Goal: Use online tool/utility: Utilize a website feature to perform a specific function

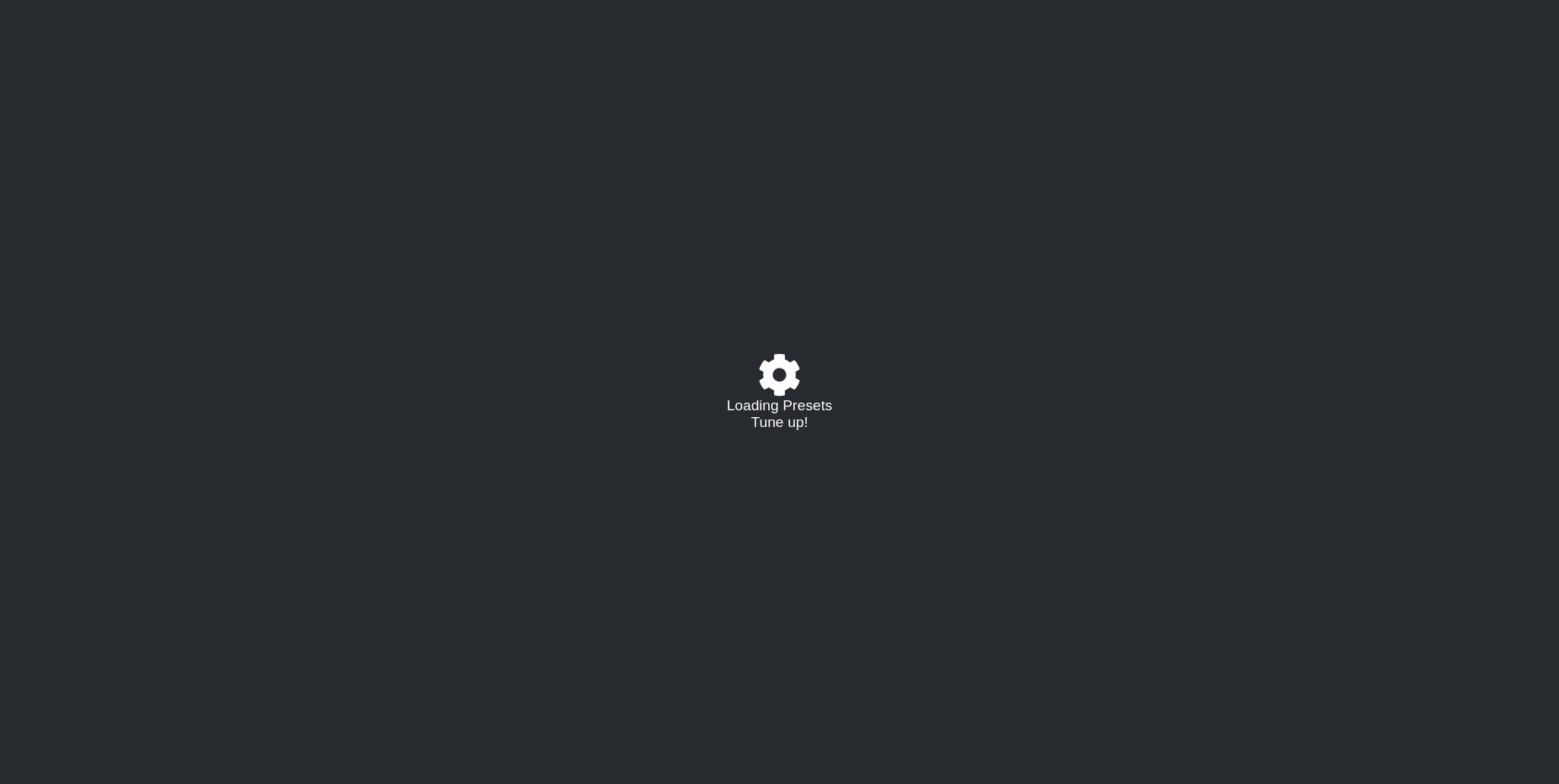
select select "/022288847105"
select select "A"
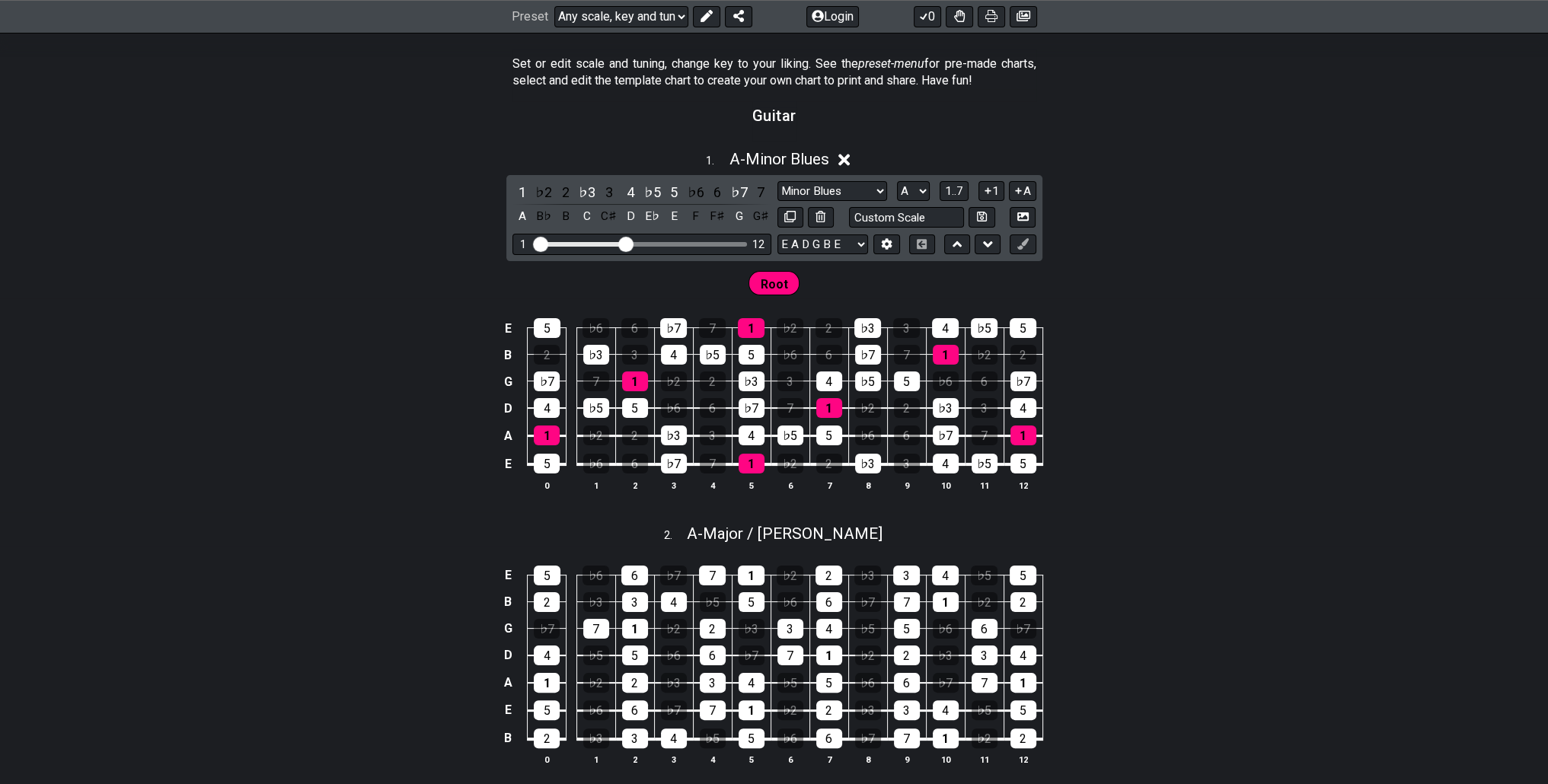
scroll to position [304, 0]
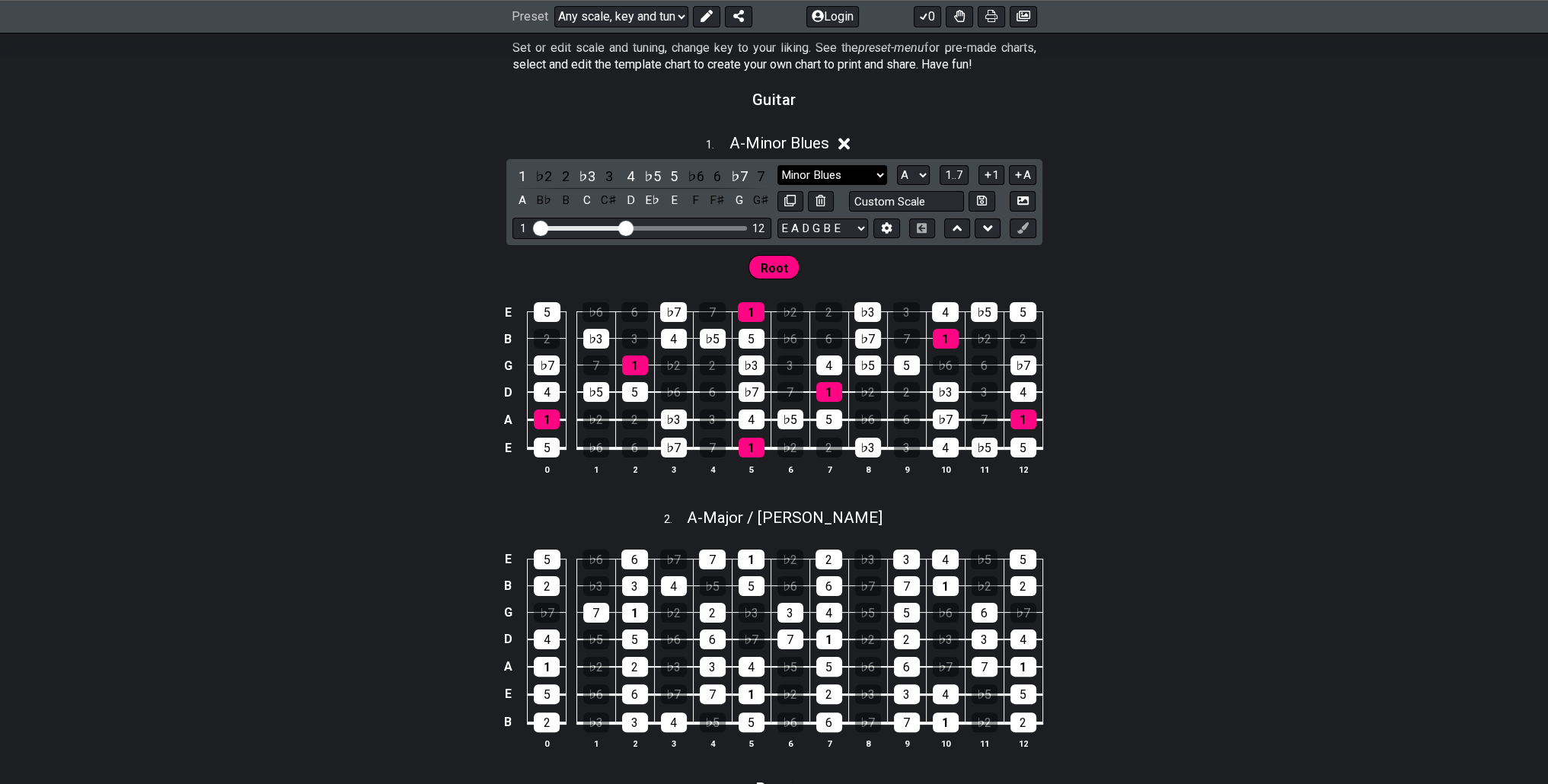
click at [850, 177] on select "Minor Blues Root Minor Pentatonic Major Pentatonic Minor Blues Major Blues Majo…" at bounding box center [832, 175] width 110 height 21
select select "Mixolydian"
click at [777, 165] on select "Minor Blues Root Minor Pentatonic Major Pentatonic Minor Blues Major Blues Majo…" at bounding box center [832, 175] width 110 height 21
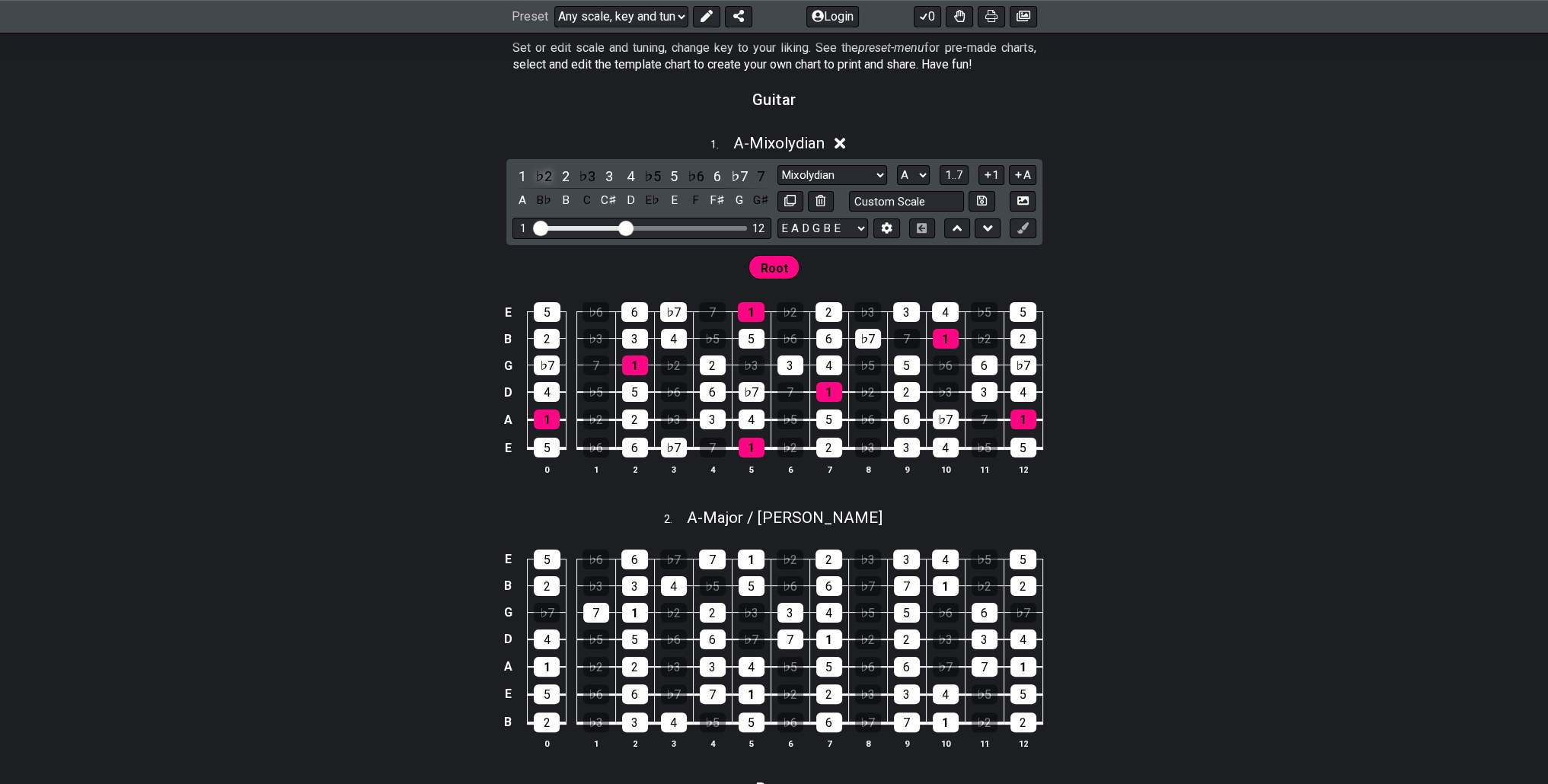
click at [542, 179] on div "♭2" at bounding box center [544, 176] width 20 height 21
click at [556, 176] on div "2" at bounding box center [566, 176] width 20 height 21
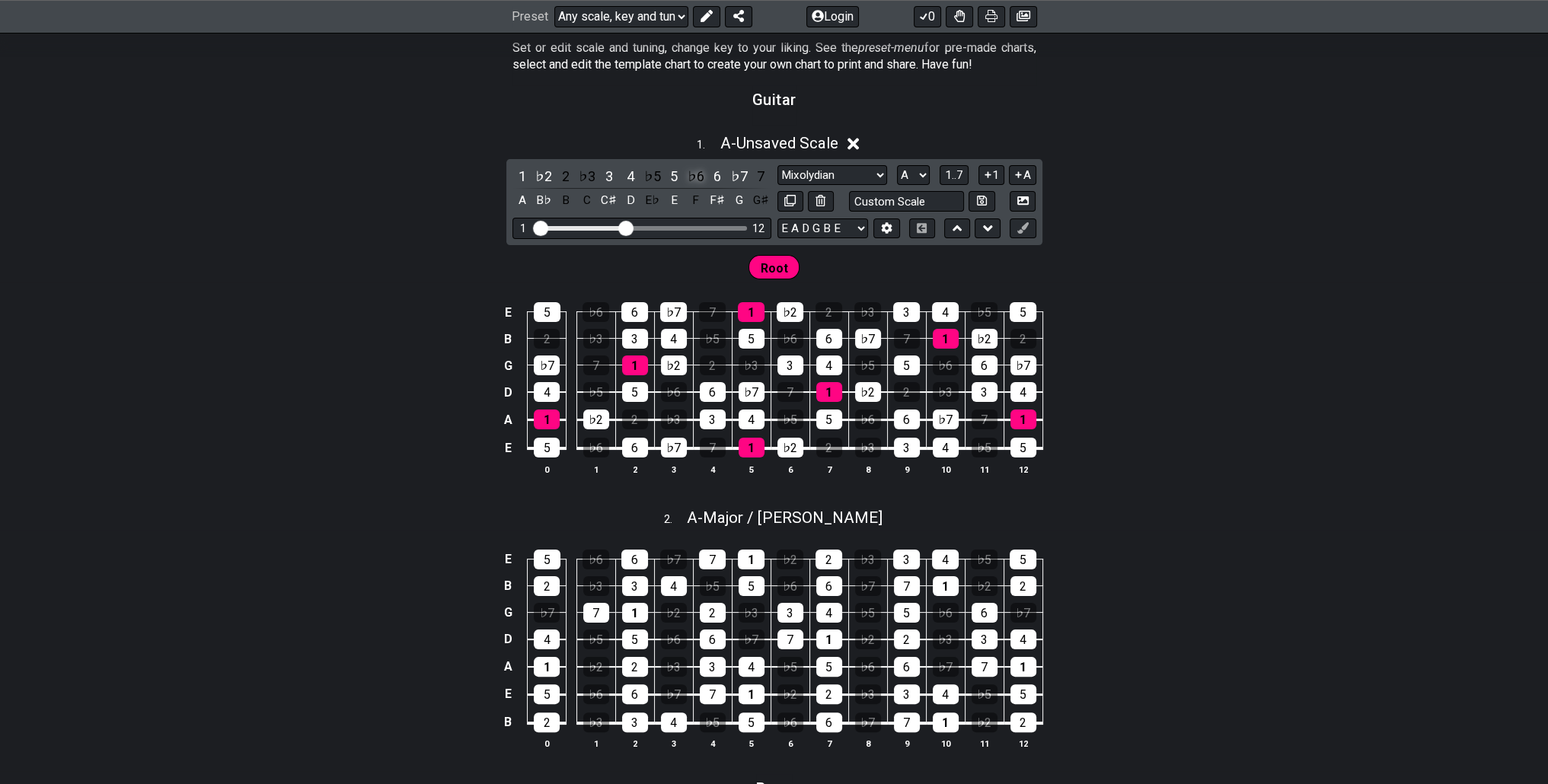
click at [688, 171] on div "♭6" at bounding box center [696, 176] width 20 height 21
click at [710, 173] on div "6" at bounding box center [717, 176] width 20 height 21
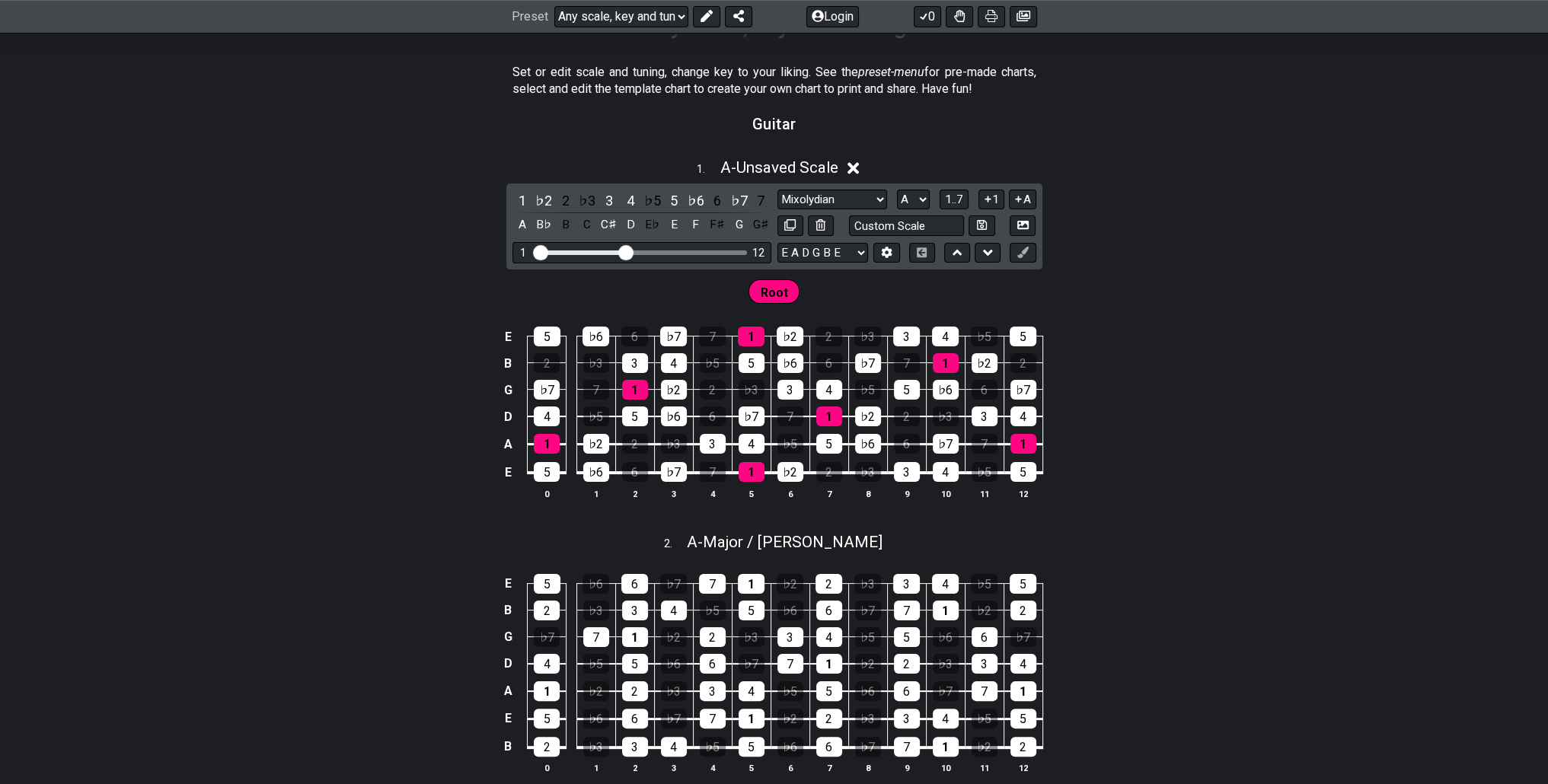
scroll to position [228, 0]
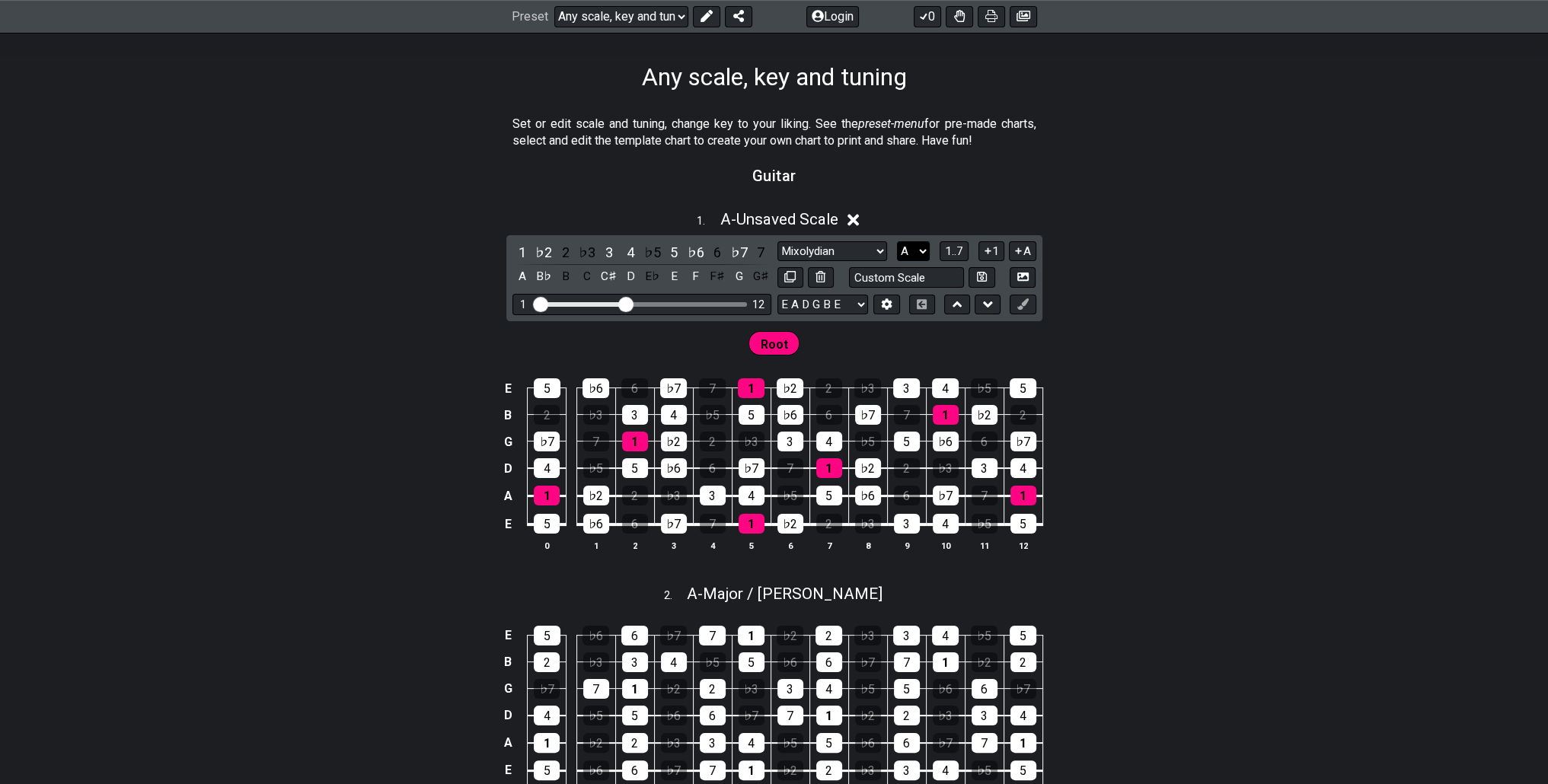
click at [913, 251] on select "A♭ A A♯ B♭ B C C♯ D♭ D D♯ E♭ E F F♯ G♭ G G♯" at bounding box center [913, 252] width 33 height 21
click at [917, 243] on select "A♭ A A♯ B♭ B C C♯ D♭ D D♯ E♭ E F F♯ G♭ G G♯" at bounding box center [913, 252] width 33 height 21
select select "G"
click at [897, 241] on select "A♭ A A♯ B♭ B C C♯ D♭ D D♯ E♭ E F F♯ G♭ G G♯" at bounding box center [913, 252] width 33 height 21
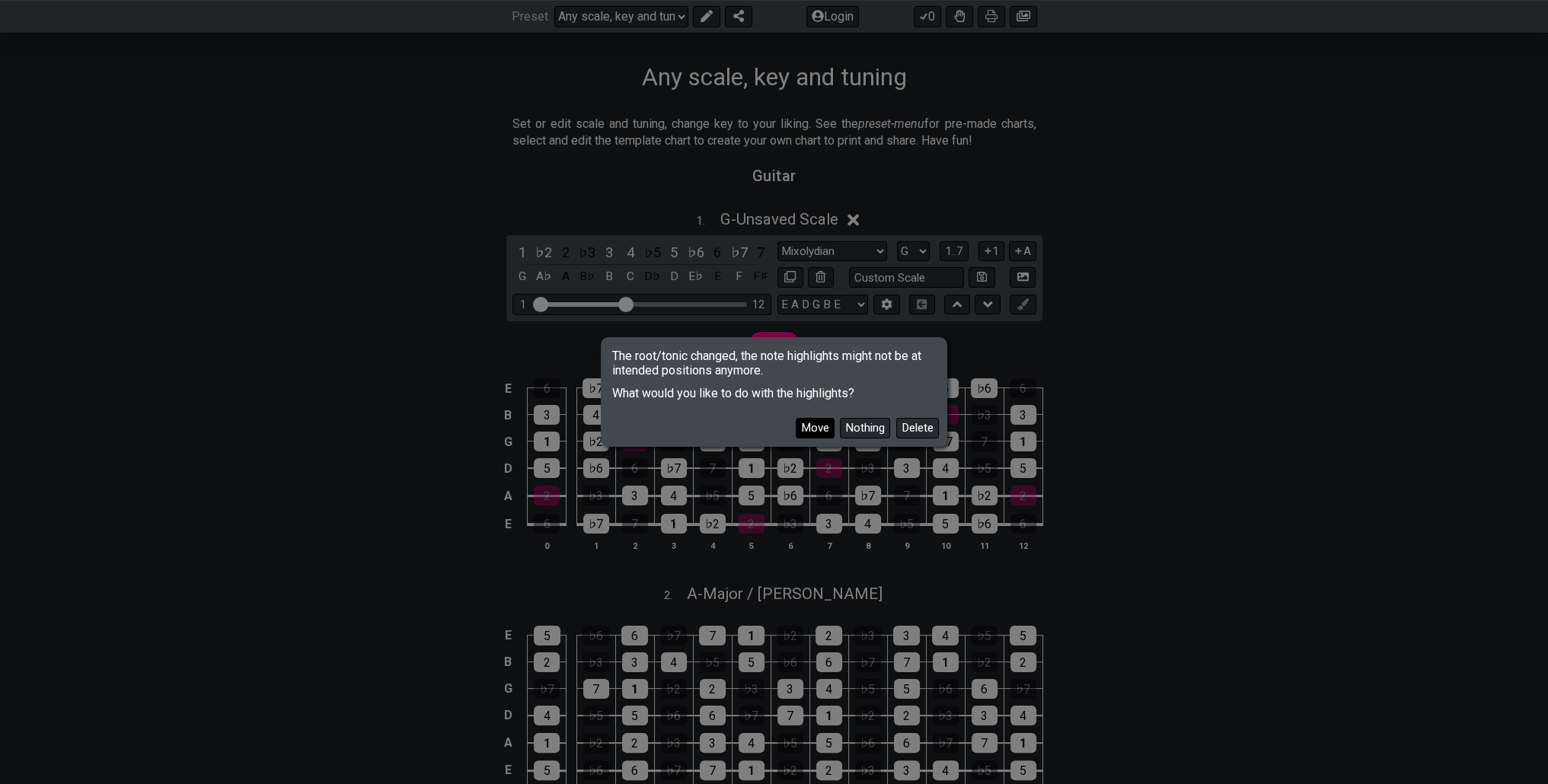
click at [816, 432] on button "Move" at bounding box center [815, 428] width 39 height 21
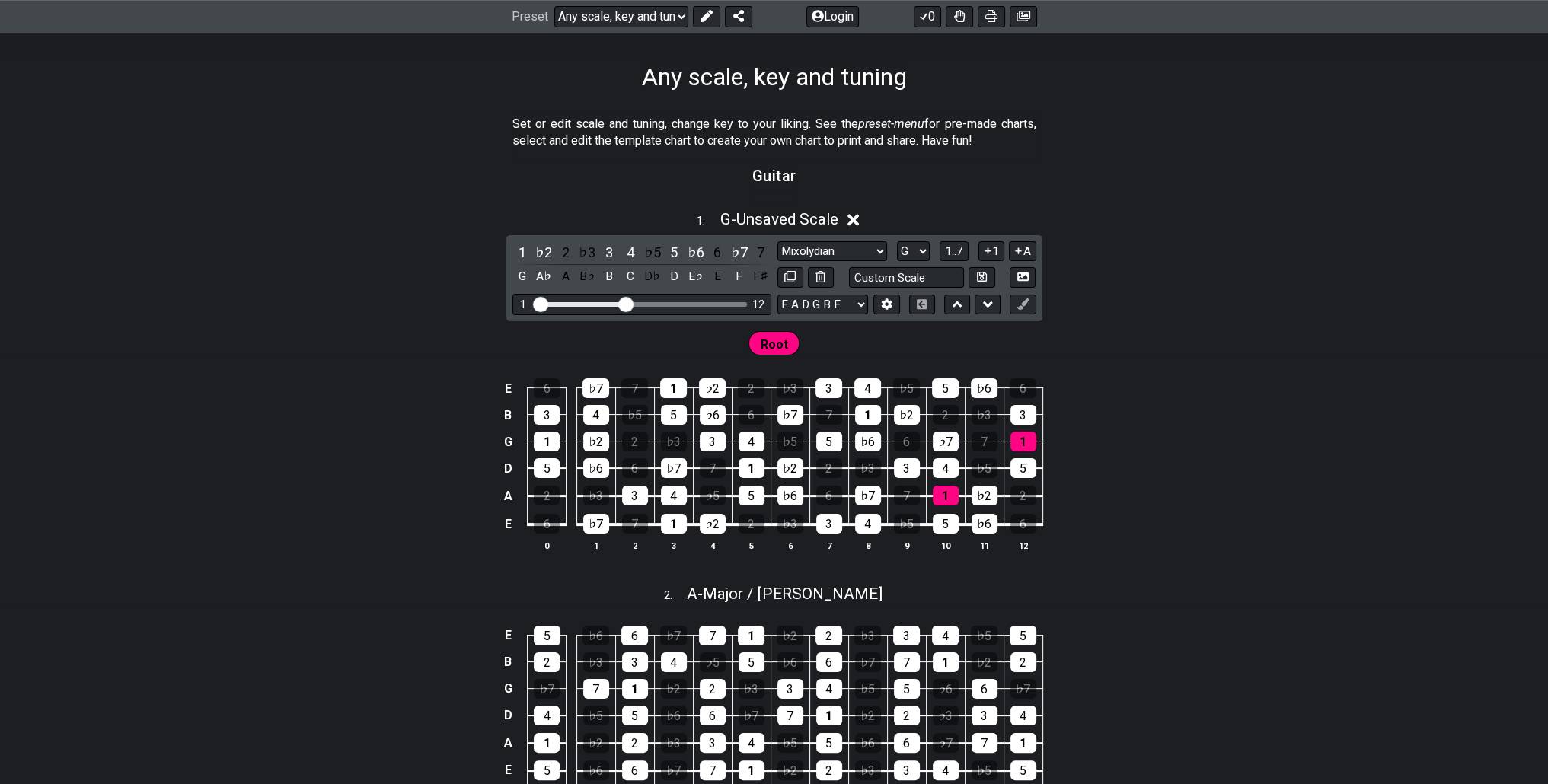
click at [846, 222] on div "1 . G - Unsaved Scale" at bounding box center [774, 215] width 1548 height 29
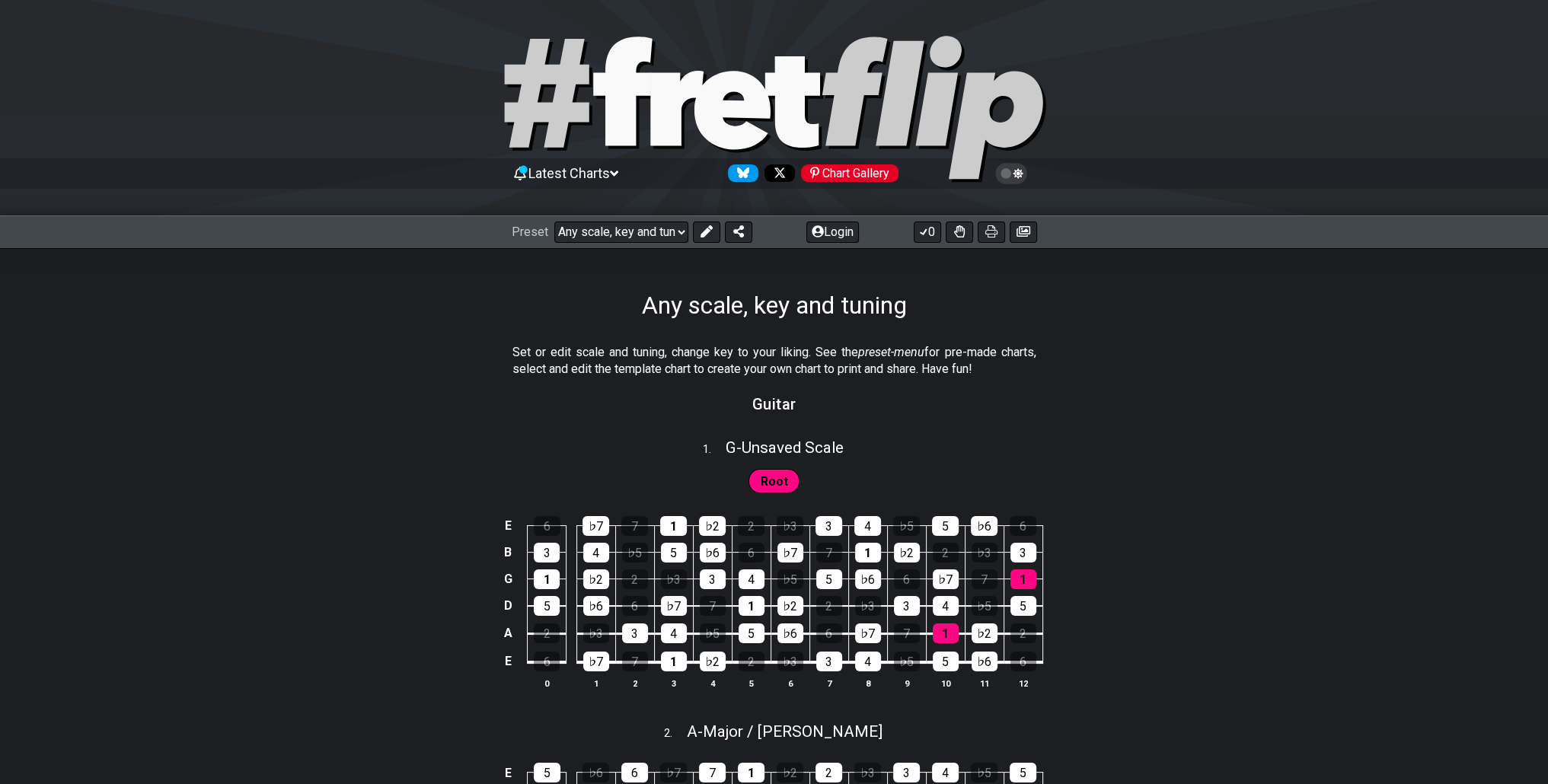
scroll to position [0, 0]
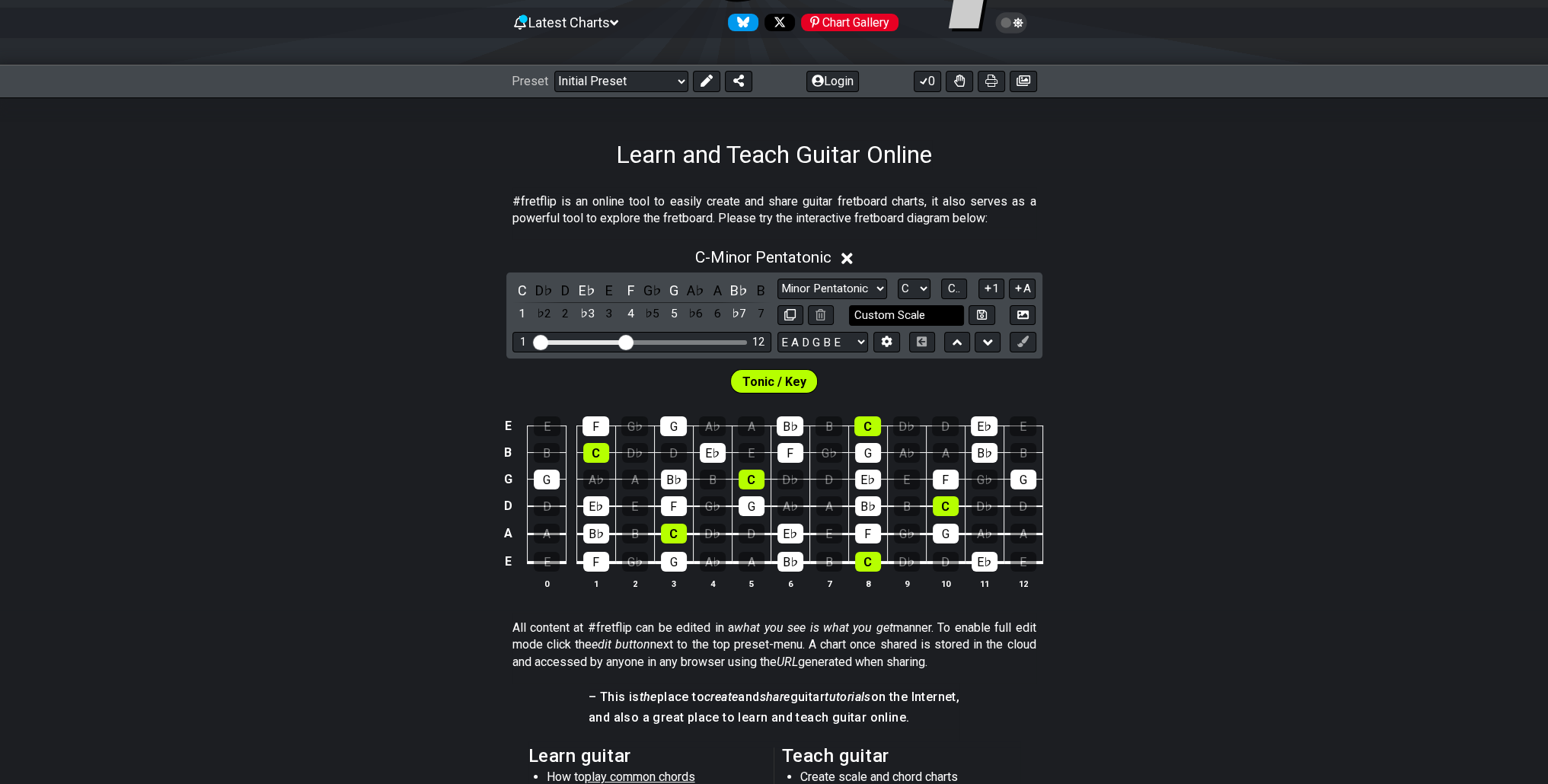
scroll to position [152, 0]
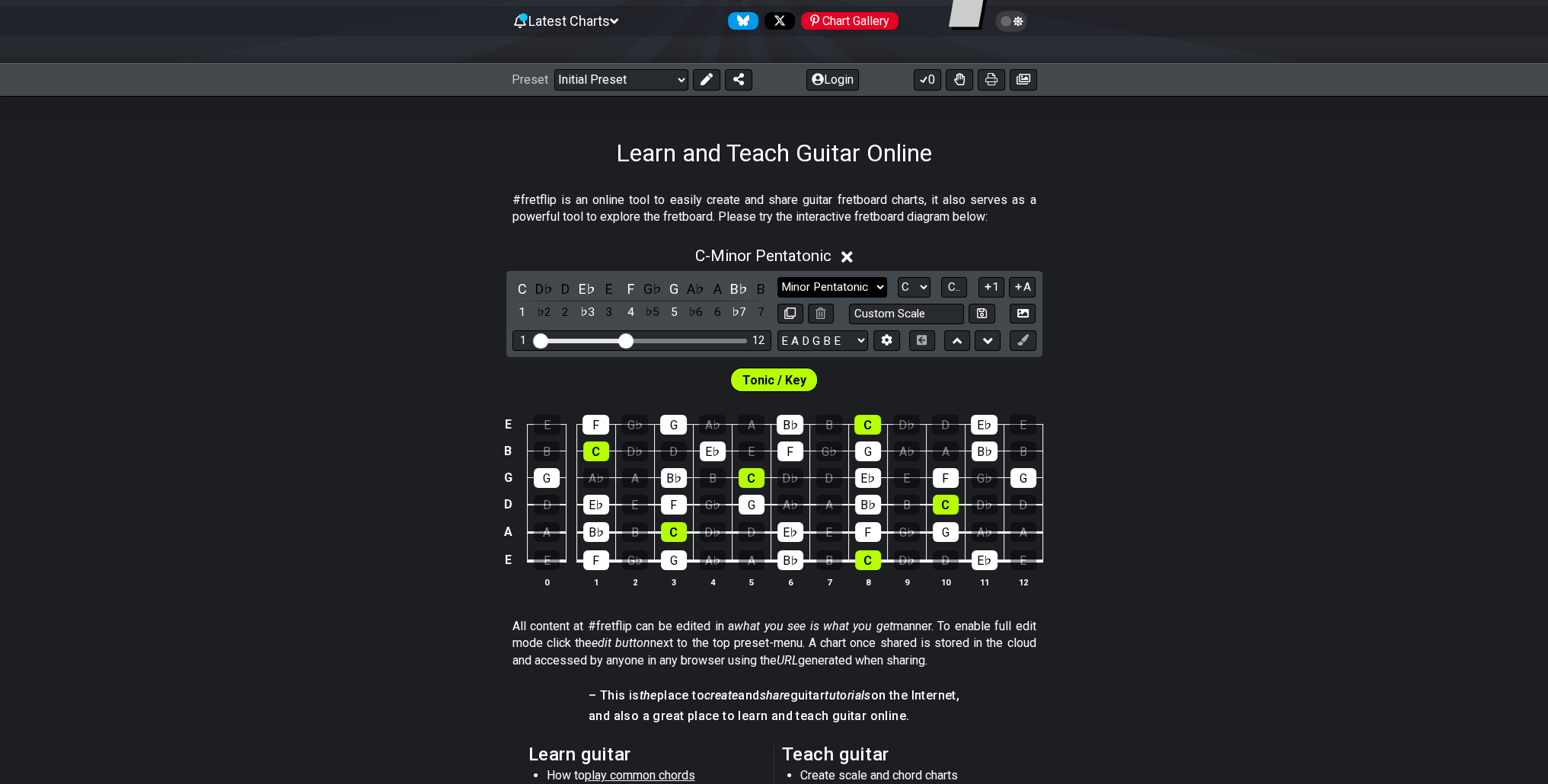
click at [864, 286] on select "Minor Pentatonic Click to edit Minor Pentatonic Major Pentatonic Minor Blues Ma…" at bounding box center [832, 287] width 110 height 21
drag, startPoint x: 863, startPoint y: 273, endPoint x: 872, endPoint y: 279, distance: 10.8
click at [863, 273] on div "C D♭ D E♭ E F G♭ G A♭ A B♭ B 1 ♭2 2 ♭3 3 4 ♭5 5 ♭6 6 ♭7 7 Minor Pentatonic Clic…" at bounding box center [774, 313] width 536 height 86
click at [874, 281] on select "Minor Pentatonic Click to edit Minor Pentatonic Major Pentatonic Minor Blues Ma…" at bounding box center [832, 287] width 110 height 21
click at [895, 282] on div "Minor Pentatonic Click to edit Minor Pentatonic Major Pentatonic Minor Blues Ma…" at bounding box center [907, 287] width 259 height 21
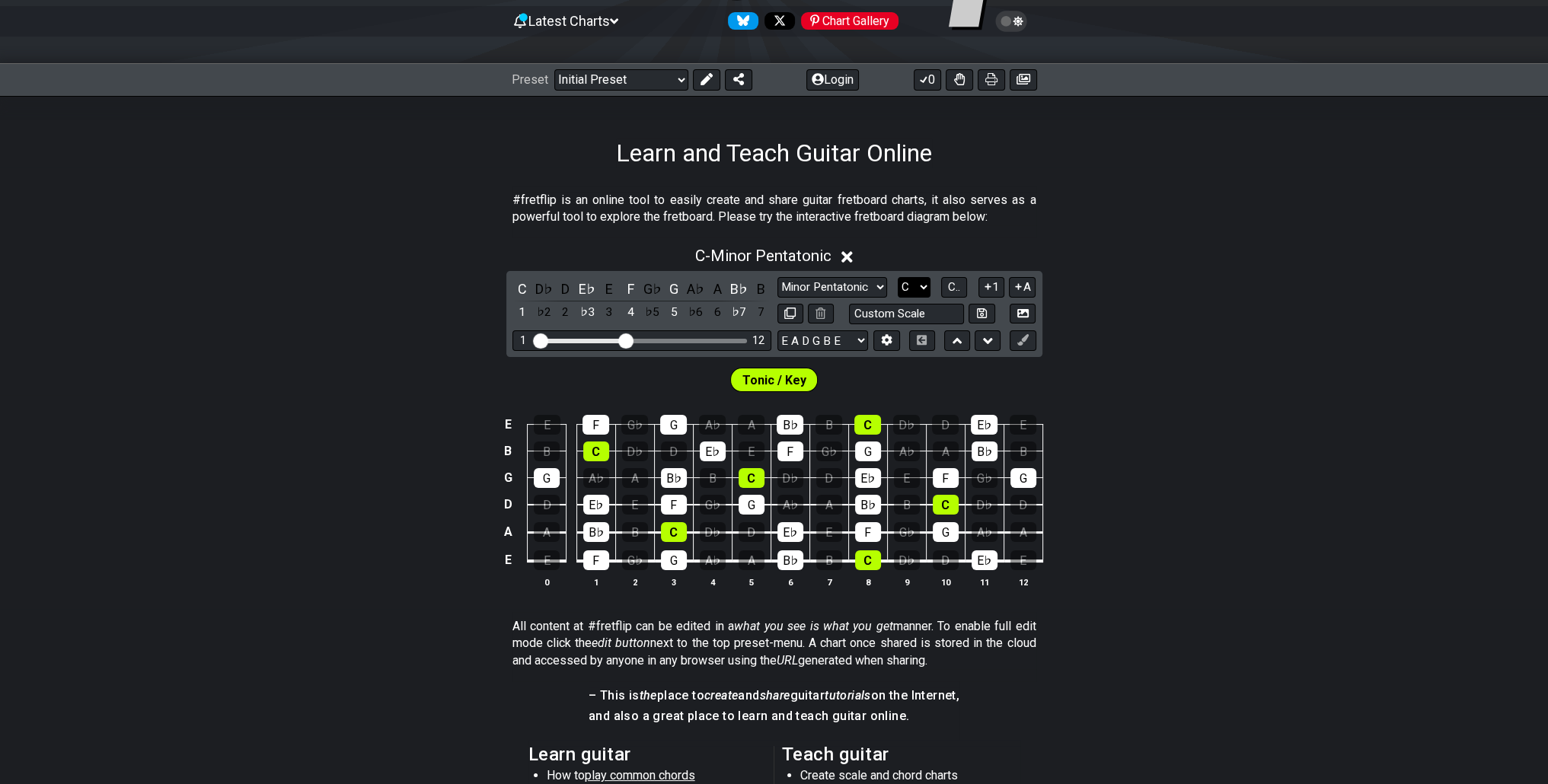
click at [898, 282] on select "A♭ A A♯ B♭ B C C♯ D♭ D D♯ E♭ E F F♯ G♭ G G♯" at bounding box center [914, 287] width 33 height 21
click at [898, 277] on select "A♭ A A♯ B♭ B C C♯ D♭ D D♯ E♭ E F F♯ G♭ G G♯" at bounding box center [914, 287] width 33 height 21
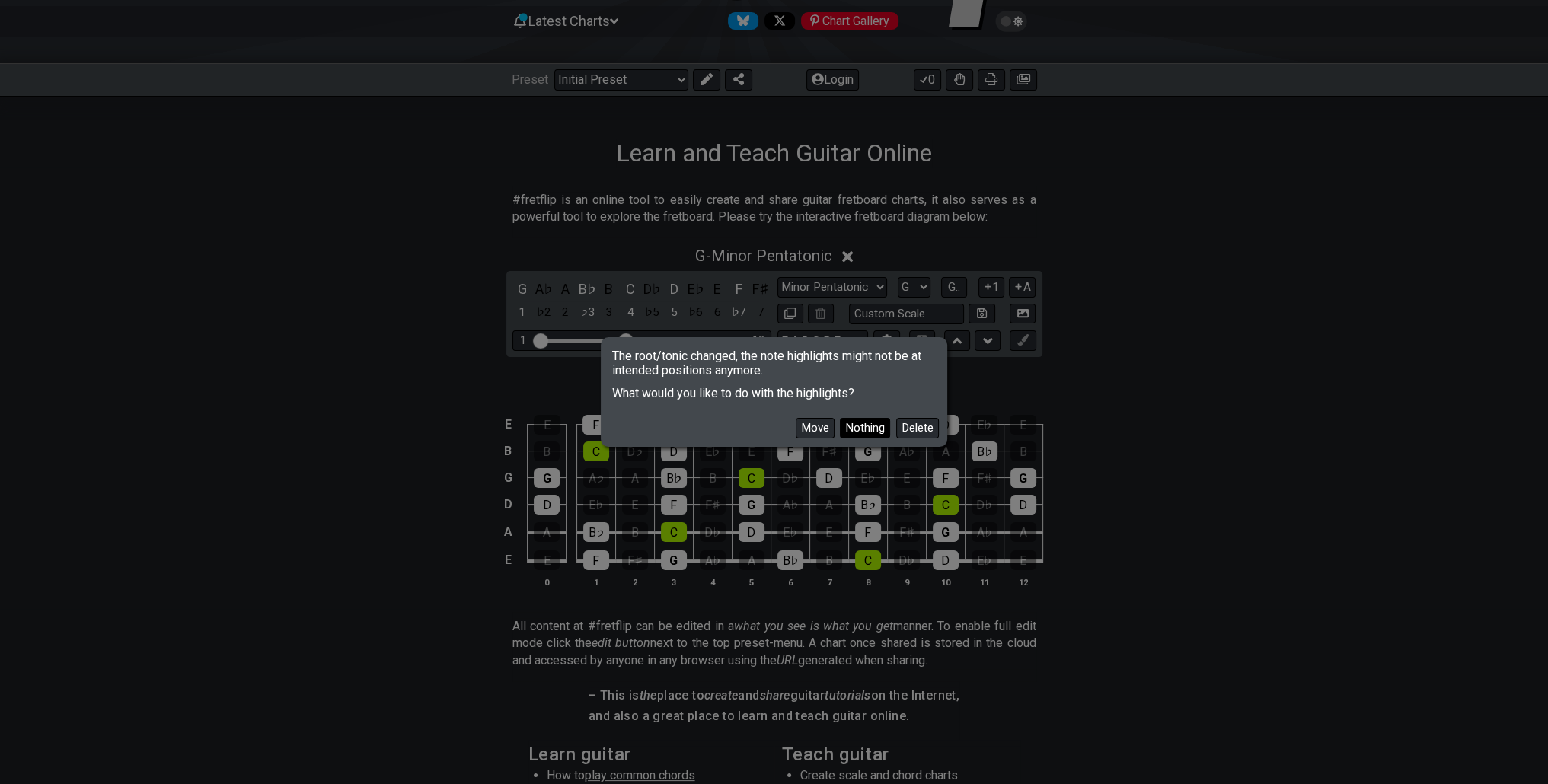
click at [850, 429] on button "Nothing" at bounding box center [865, 428] width 50 height 21
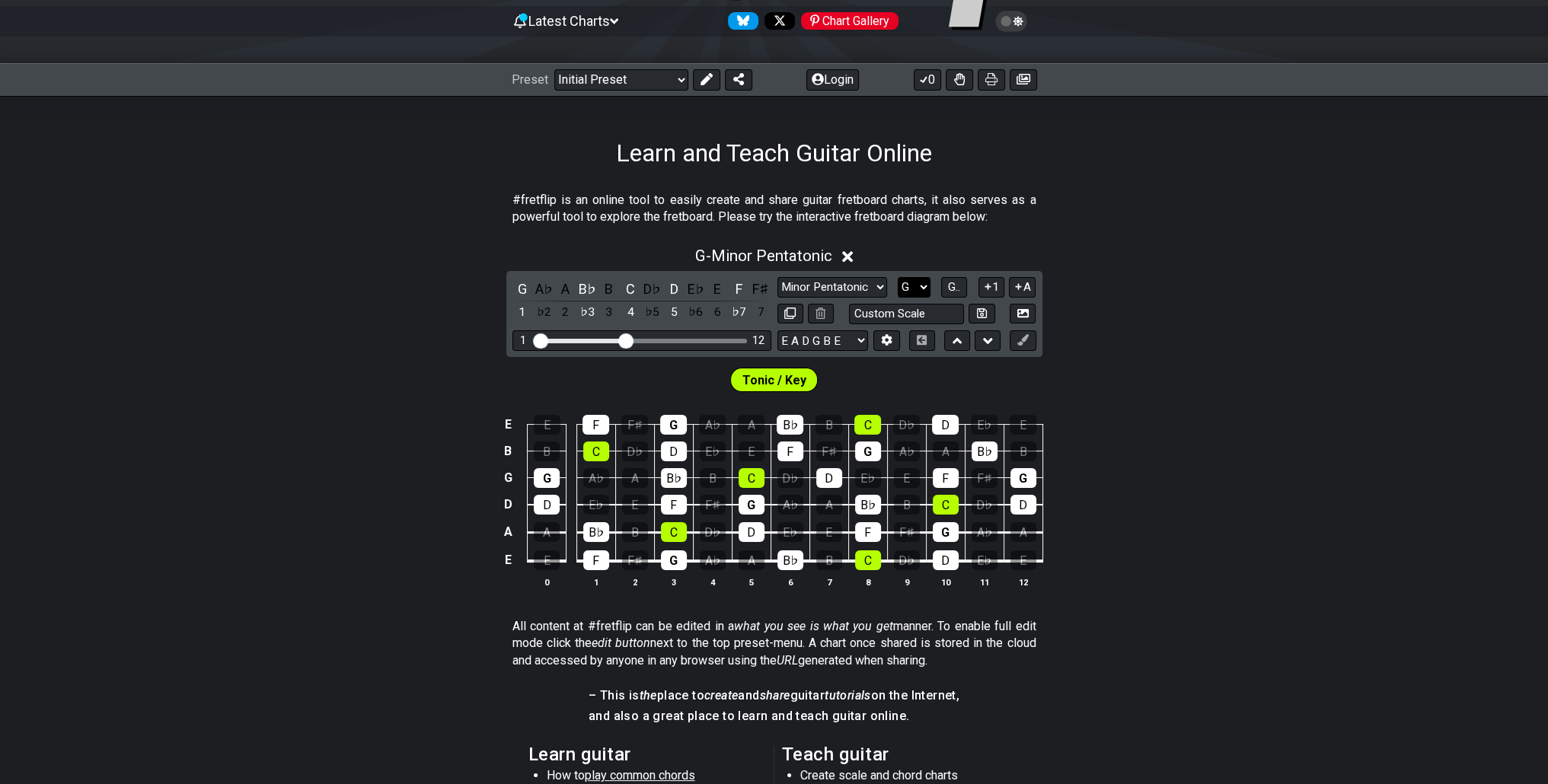
click at [907, 287] on select "A♭ A A♯ B♭ B C C♯ D♭ D D♯ E♭ E F F♯ G♭ G G♯" at bounding box center [914, 287] width 33 height 21
click at [898, 277] on select "A♭ A A♯ B♭ B C C♯ D♭ D D♯ E♭ E F F♯ G♭ G G♯" at bounding box center [914, 287] width 33 height 21
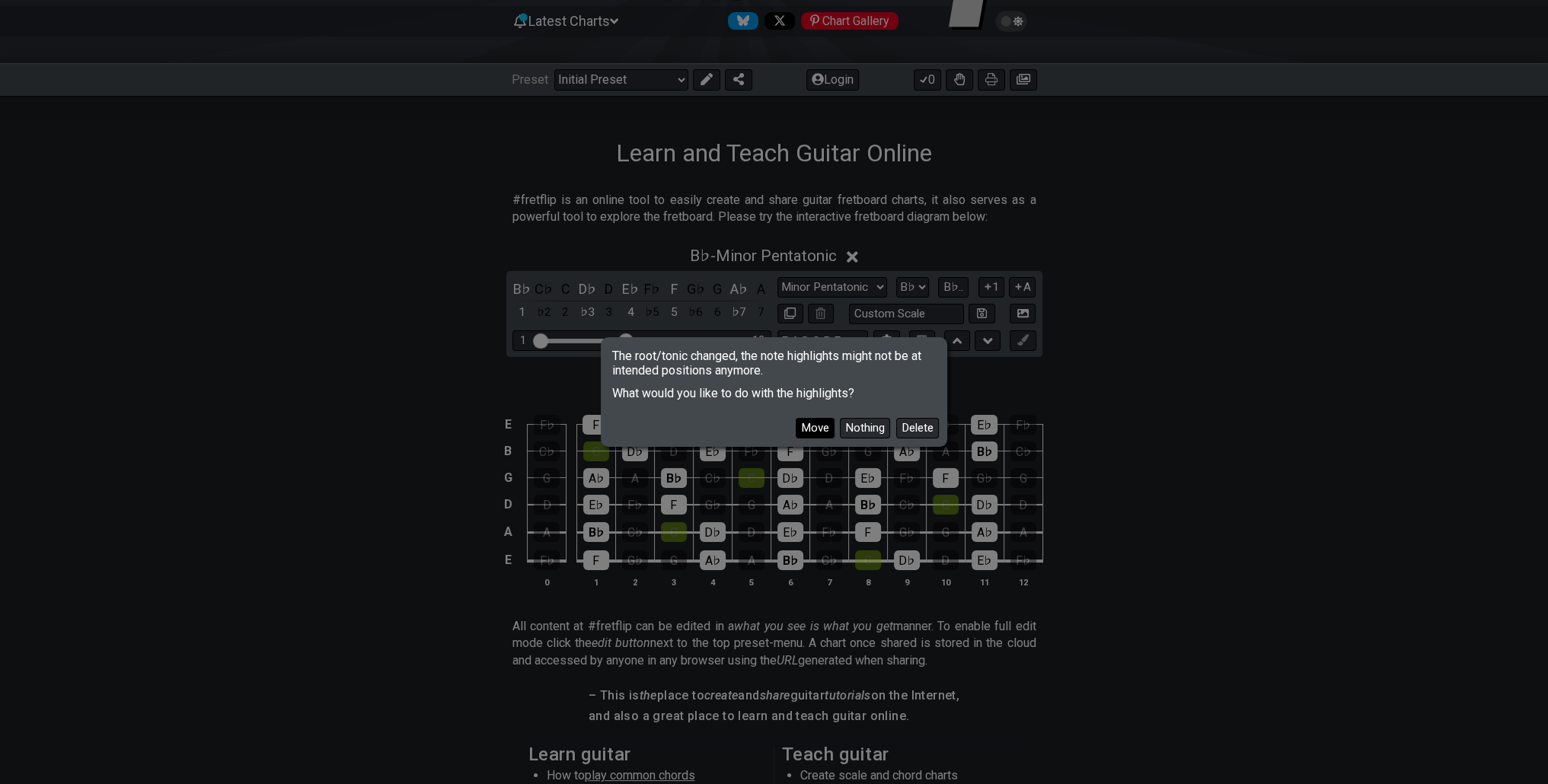
click at [819, 429] on button "Move" at bounding box center [815, 428] width 39 height 21
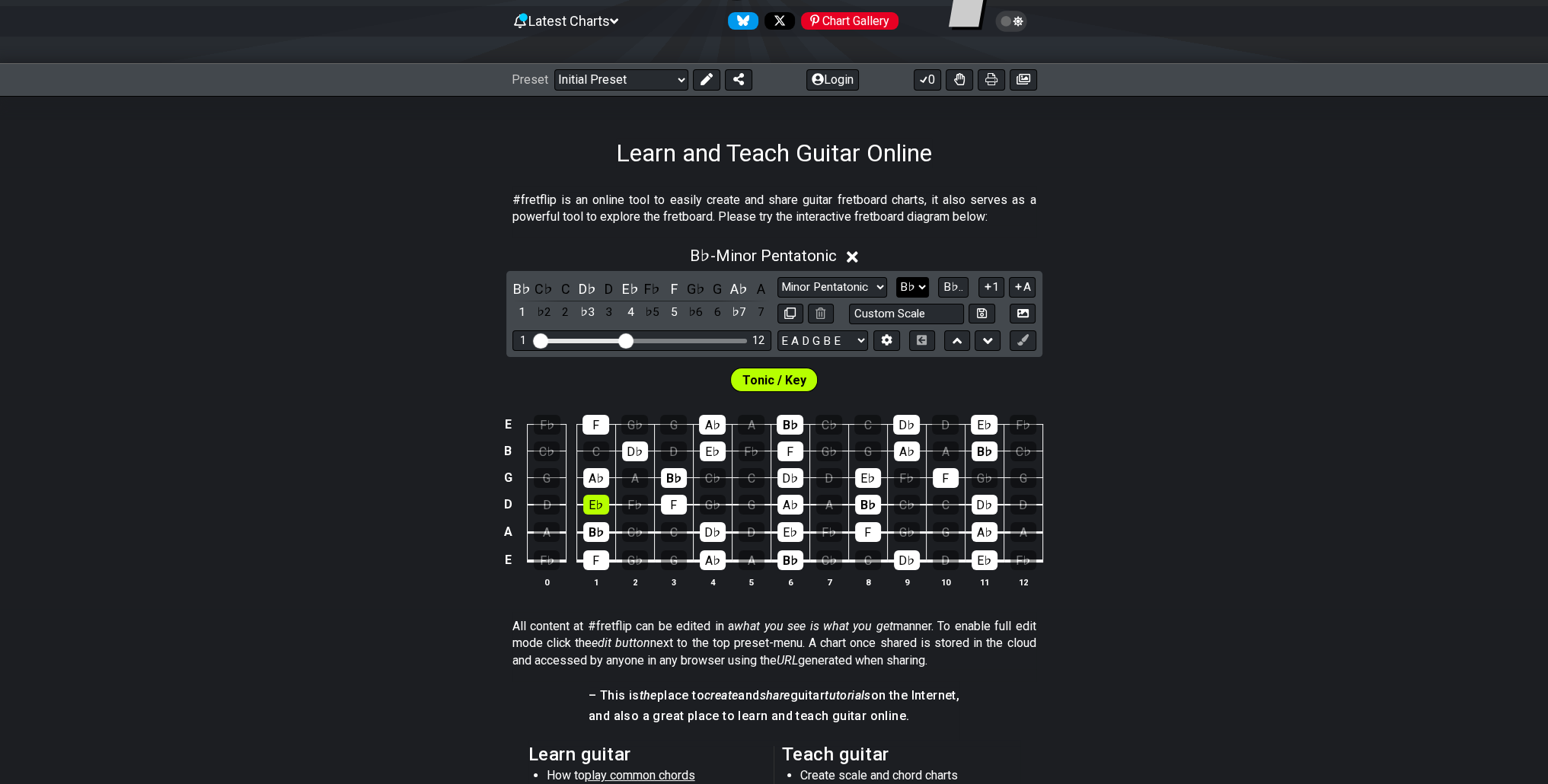
click at [919, 295] on select "A♭ A A♯ B♭ B C C♯ D♭ D D♯ E♭ E F F♯ G♭ G G♯" at bounding box center [912, 287] width 33 height 21
select select "G"
click at [898, 277] on select "A♭ A A♯ B♭ B C C♯ D♭ D D♯ E♭ E F F♯ G♭ G G♯" at bounding box center [912, 287] width 33 height 21
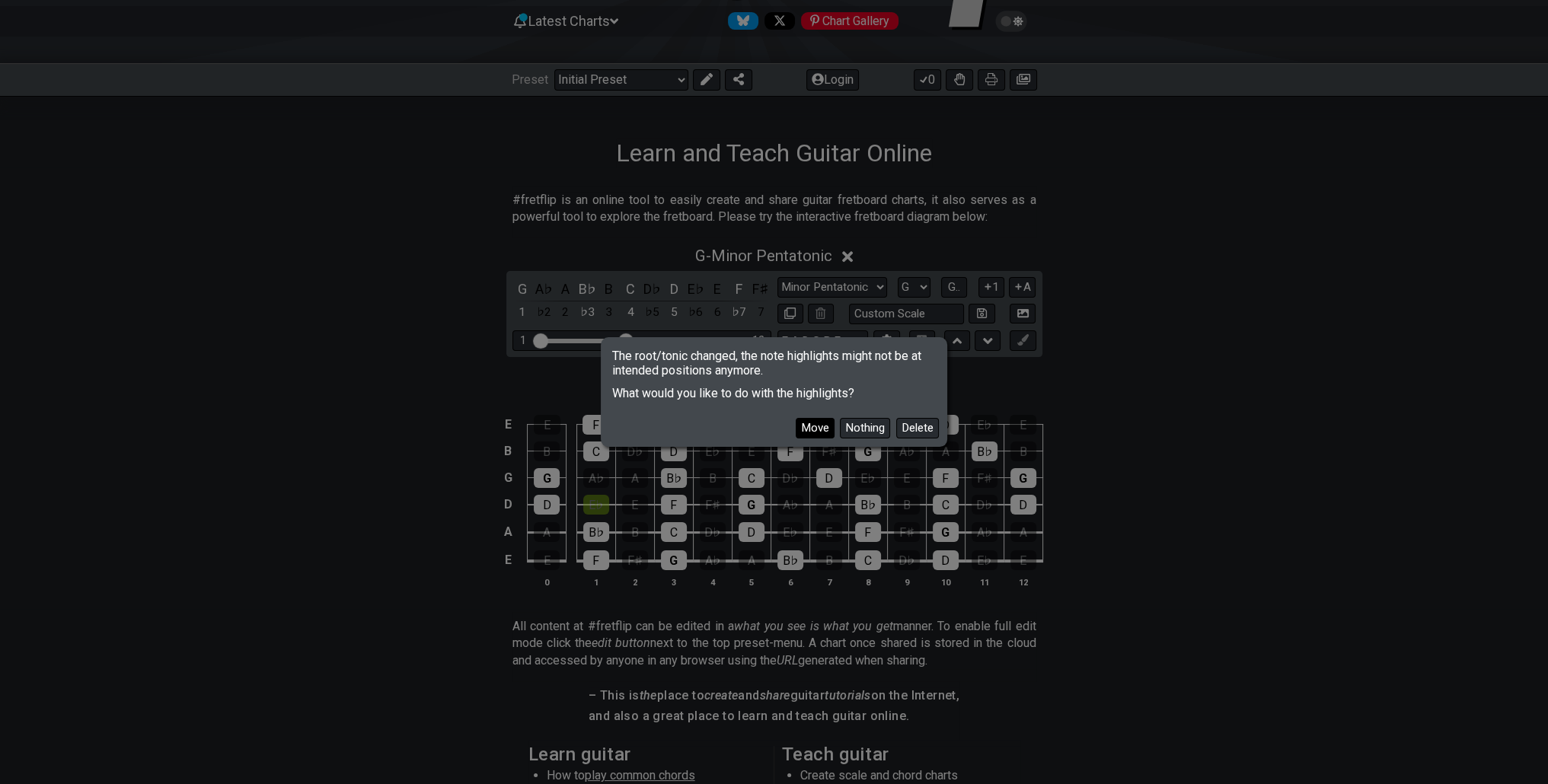
click at [825, 429] on button "Move" at bounding box center [815, 428] width 39 height 21
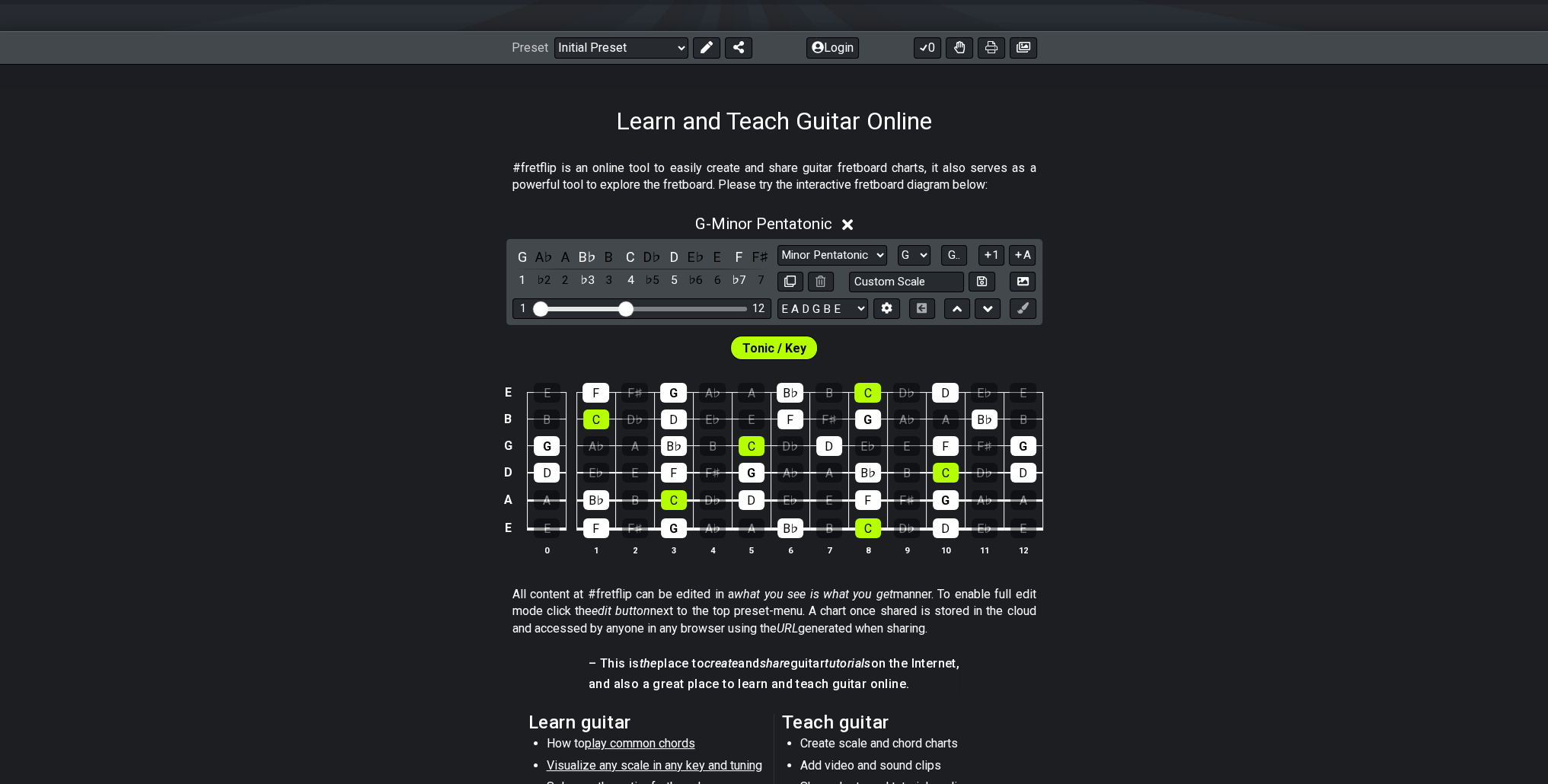
scroll to position [228, 0]
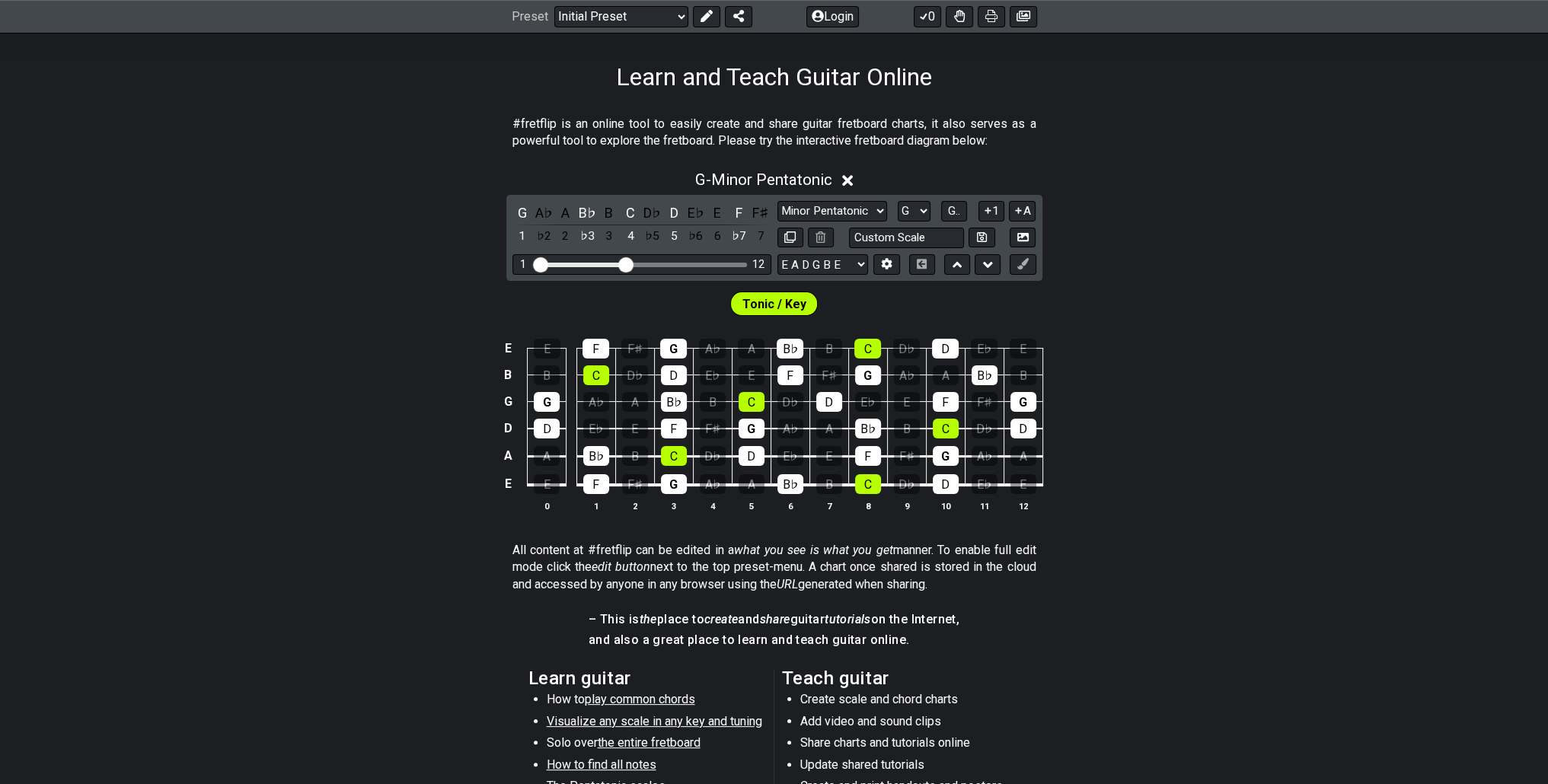
click at [800, 299] on span "Tonic / Key" at bounding box center [774, 304] width 64 height 22
click at [908, 211] on select "A♭ A A♯ B♭ B C C♯ D♭ D D♯ E♭ E F F♯ G♭ G G♯" at bounding box center [914, 211] width 33 height 21
click at [1041, 440] on td "A" at bounding box center [1023, 443] width 39 height 28
click at [655, 479] on td "G" at bounding box center [674, 471] width 39 height 29
click at [664, 481] on div "G" at bounding box center [673, 484] width 26 height 20
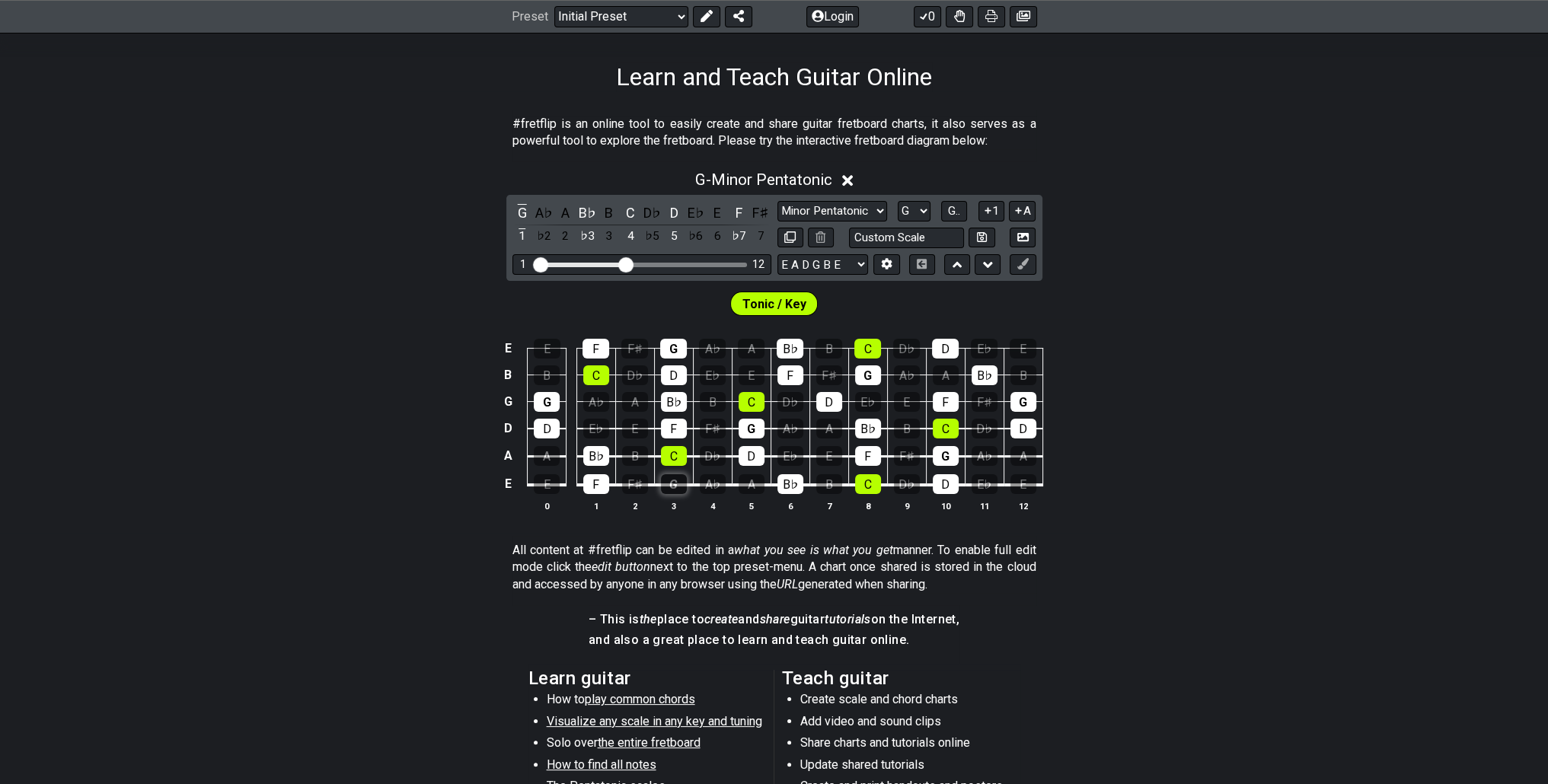
click at [678, 487] on div "G" at bounding box center [673, 484] width 26 height 20
click at [929, 207] on select "A♭ A A♯ B♭ B C C♯ D♭ D D♯ E♭ E F F♯ G♭ G G♯" at bounding box center [914, 211] width 33 height 21
click at [898, 201] on select "A♭ A A♯ B♭ B C C♯ D♭ D D♯ E♭ E F F♯ G♭ G G♯" at bounding box center [914, 211] width 33 height 21
click at [943, 206] on button "G.." at bounding box center [953, 211] width 26 height 21
click at [943, 213] on button "1..7" at bounding box center [953, 211] width 29 height 21
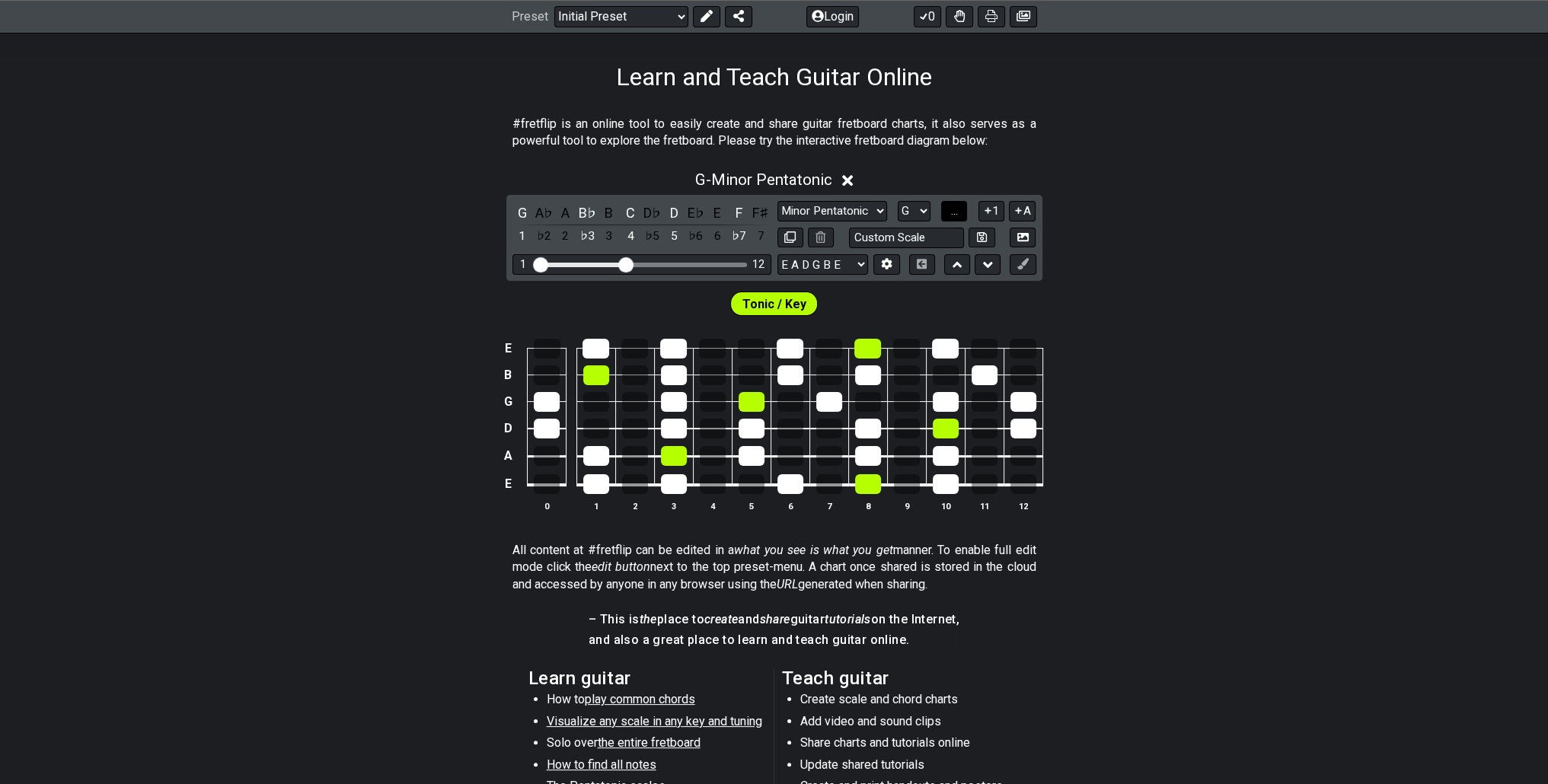
click at [943, 213] on button "..." at bounding box center [953, 211] width 26 height 21
click at [943, 213] on button "G.." at bounding box center [953, 211] width 26 height 21
click at [943, 213] on button "1..7" at bounding box center [953, 211] width 29 height 21
click at [943, 213] on button "..." at bounding box center [953, 211] width 26 height 21
click at [943, 213] on button "G.." at bounding box center [953, 211] width 26 height 21
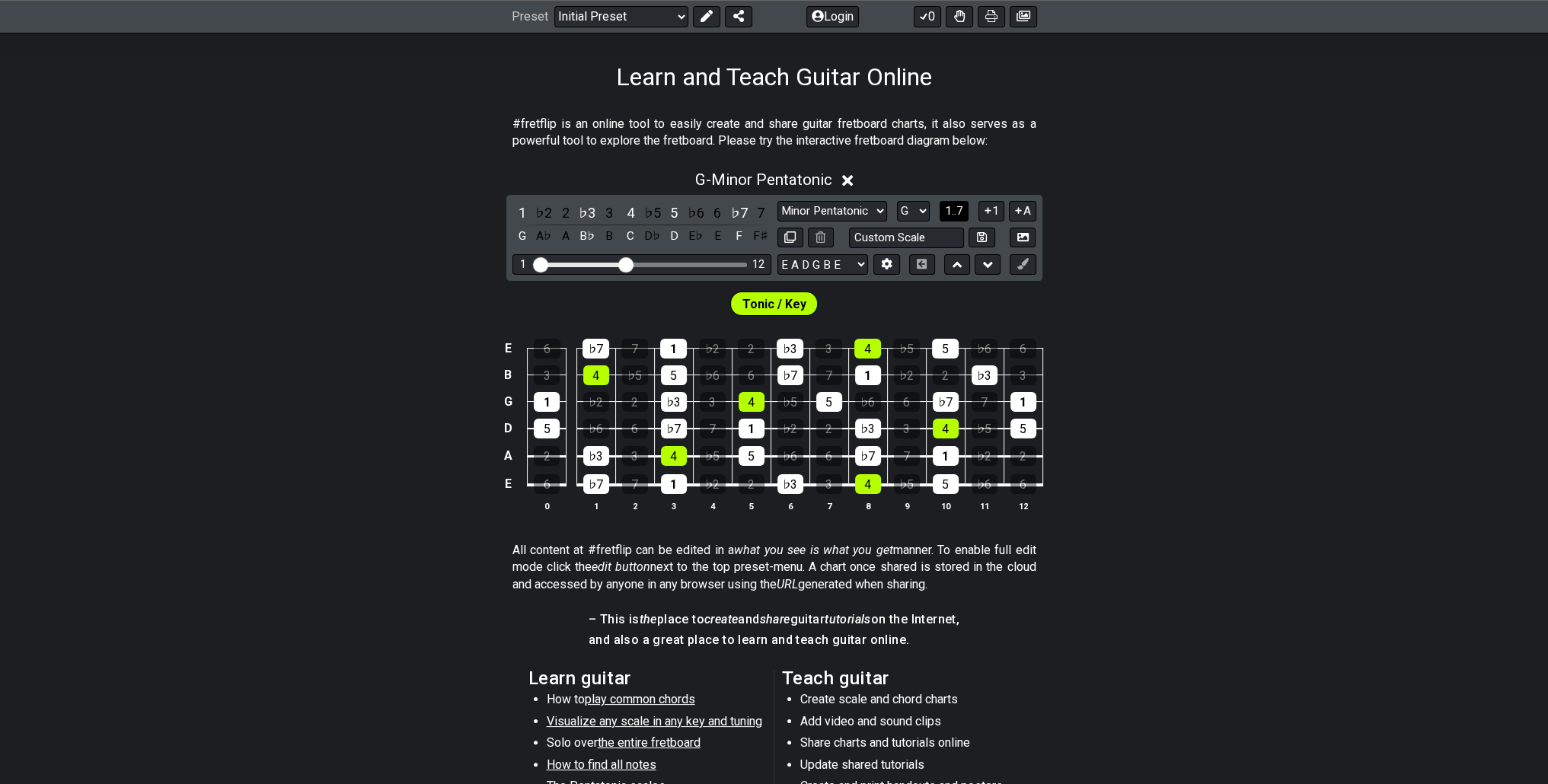
click at [943, 213] on button "1..7" at bounding box center [953, 211] width 29 height 21
click at [839, 264] on select "E A D G B E E A D G B E E A D G B E B E A D F♯ B A D G C E A D A D G B E E♭ A♭ …" at bounding box center [822, 264] width 91 height 21
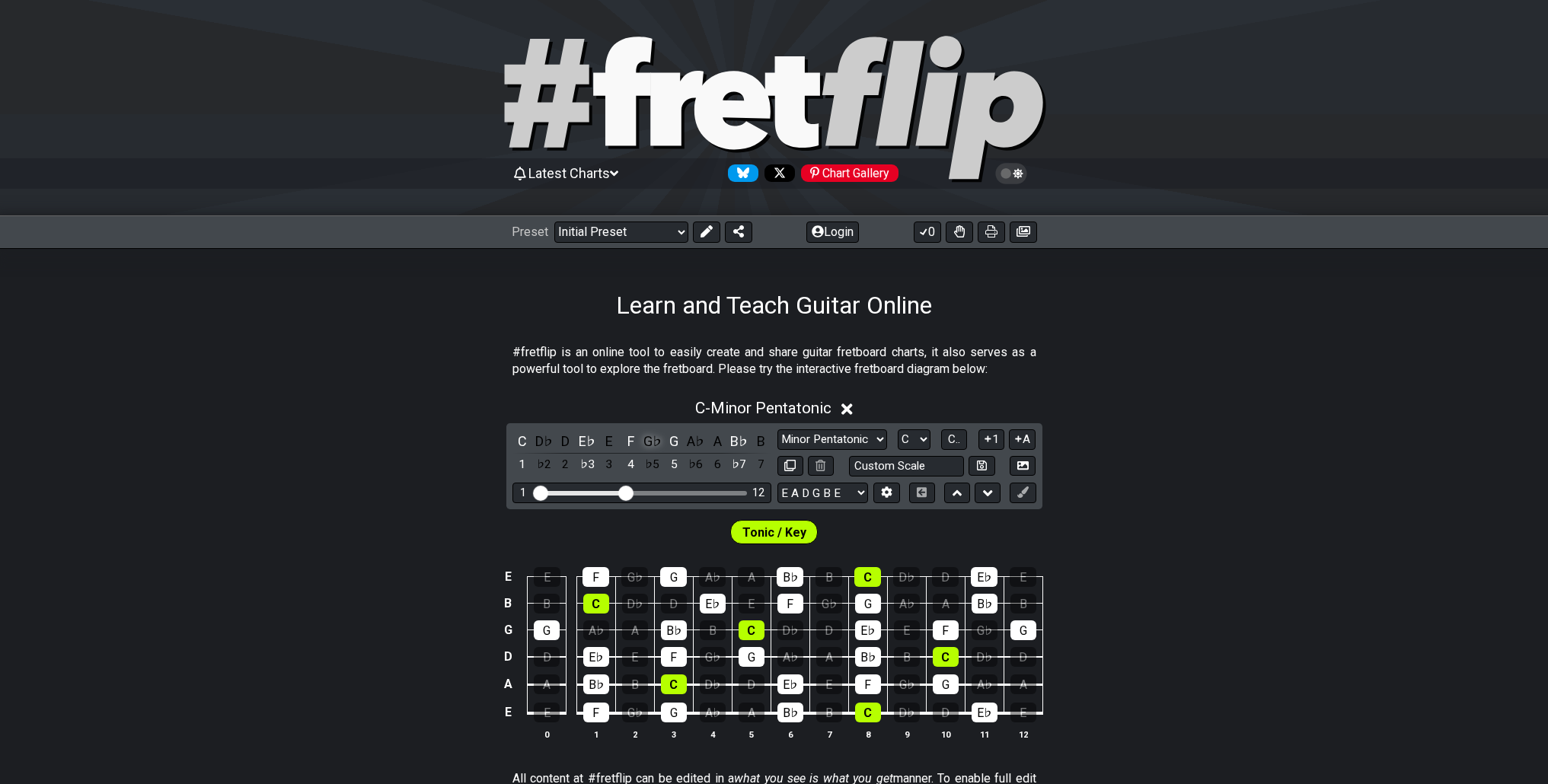
scroll to position [228, 0]
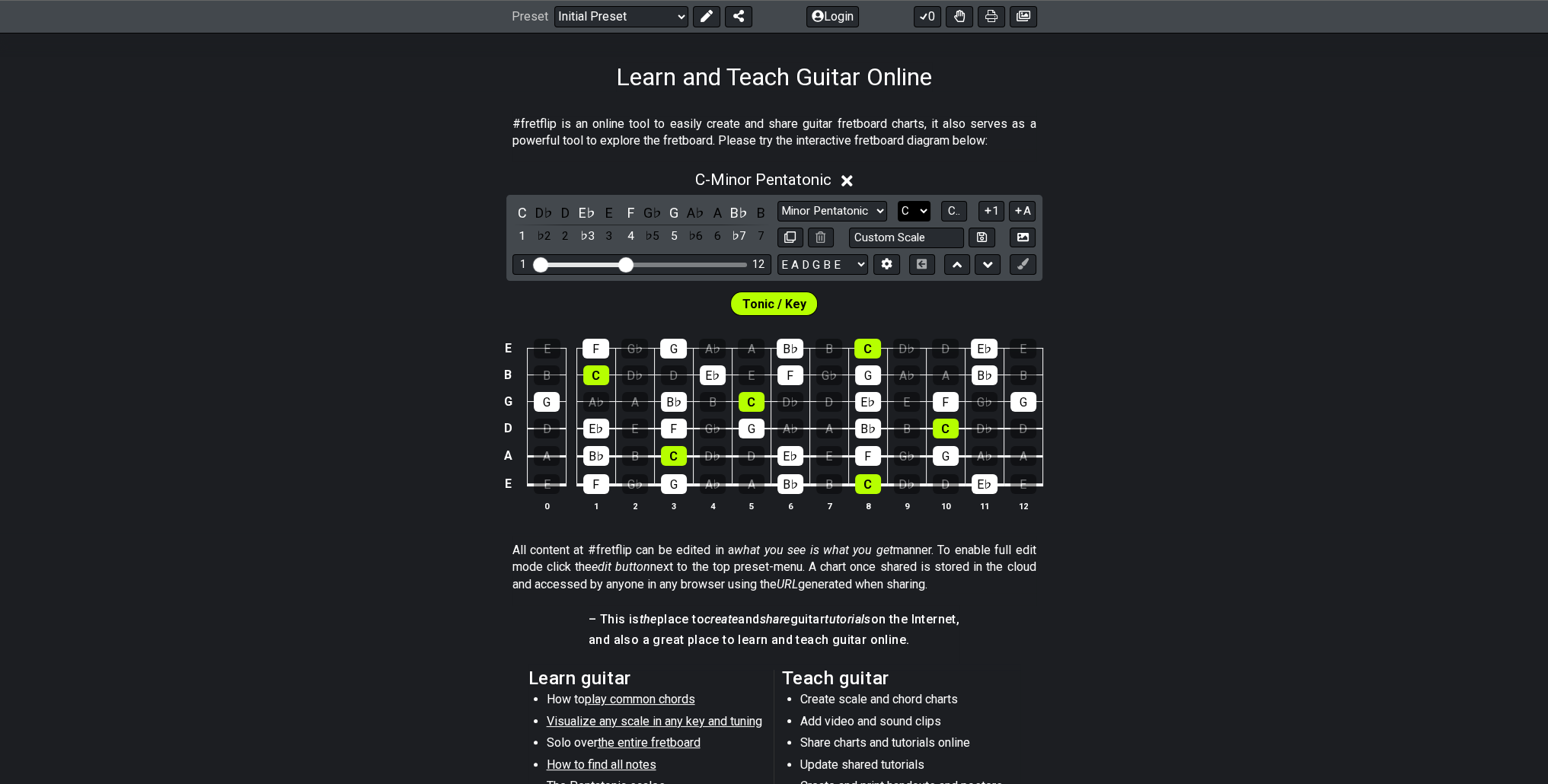
click at [901, 218] on select "A♭ A A♯ B♭ B C C♯ D♭ D D♯ E♭ E F F♯ G♭ G G♯" at bounding box center [914, 211] width 33 height 21
select select "G"
click at [898, 201] on select "A♭ A A♯ B♭ B C C♯ D♭ D D♯ E♭ E F F♯ G♭ G G♯" at bounding box center [914, 211] width 33 height 21
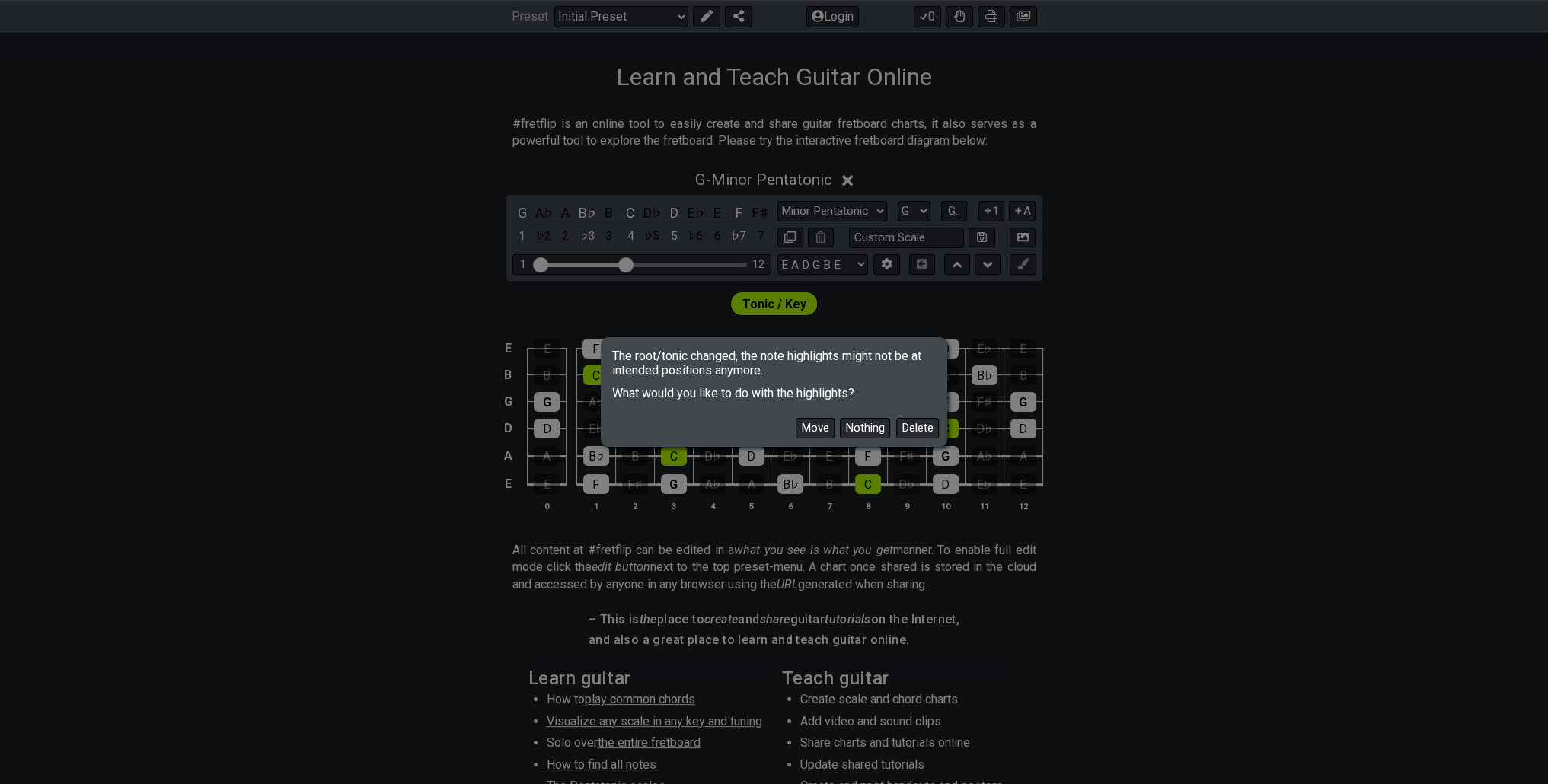
click at [876, 414] on div "Move Nothing Delete" at bounding box center [774, 422] width 341 height 44
click at [873, 426] on button "Nothing" at bounding box center [865, 428] width 50 height 21
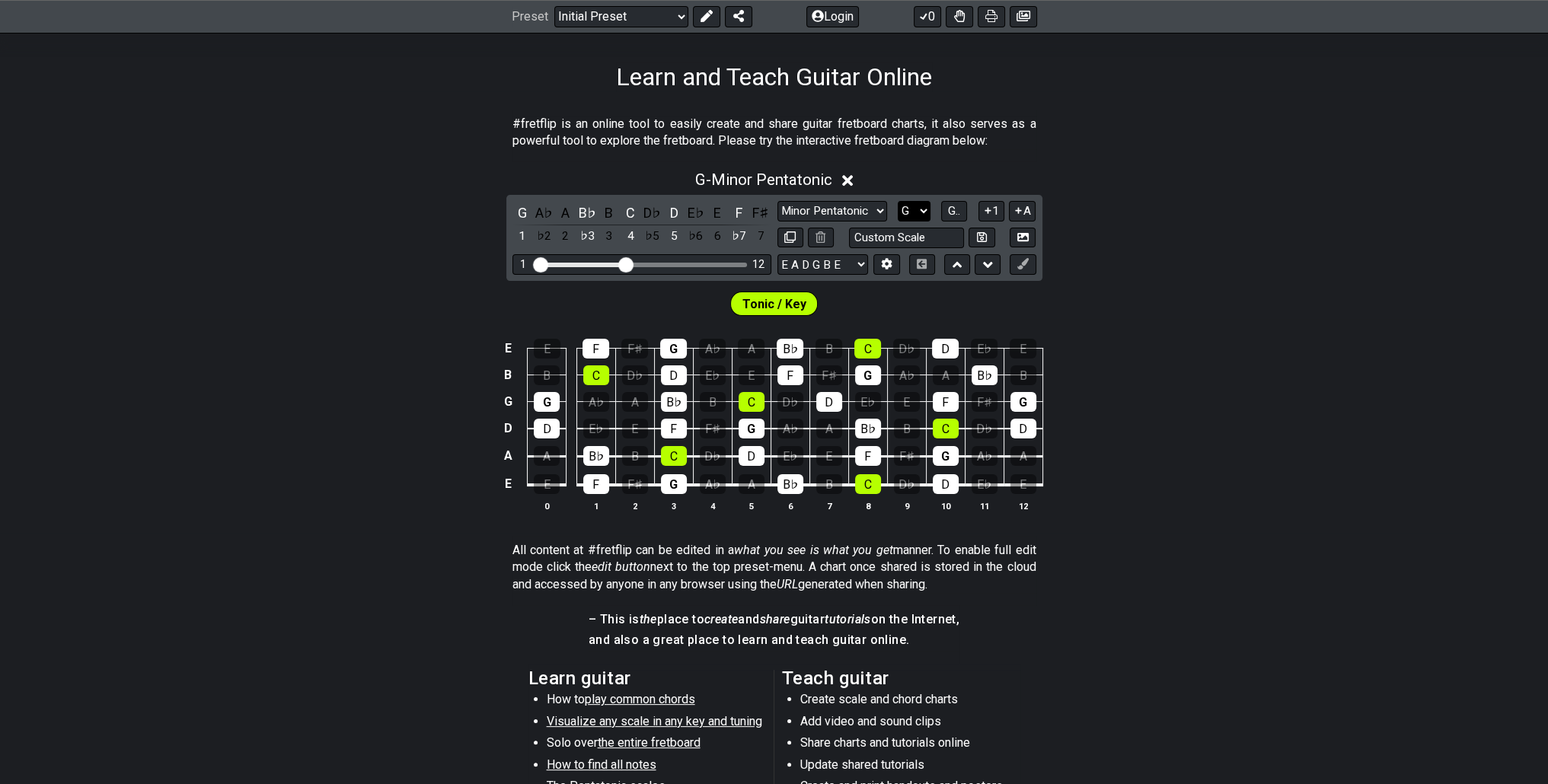
click at [904, 207] on select "A♭ A A♯ B♭ B C C♯ D♭ D D♯ E♭ E F F♯ G♭ G G♯" at bounding box center [914, 211] width 33 height 21
click at [898, 201] on select "A♭ A A♯ B♭ B C C♯ D♭ D D♯ E♭ E F F♯ G♭ G G♯" at bounding box center [914, 211] width 33 height 21
click at [680, 457] on div "C" at bounding box center [673, 456] width 26 height 20
click at [801, 298] on span "Tonic / Key" at bounding box center [774, 304] width 64 height 22
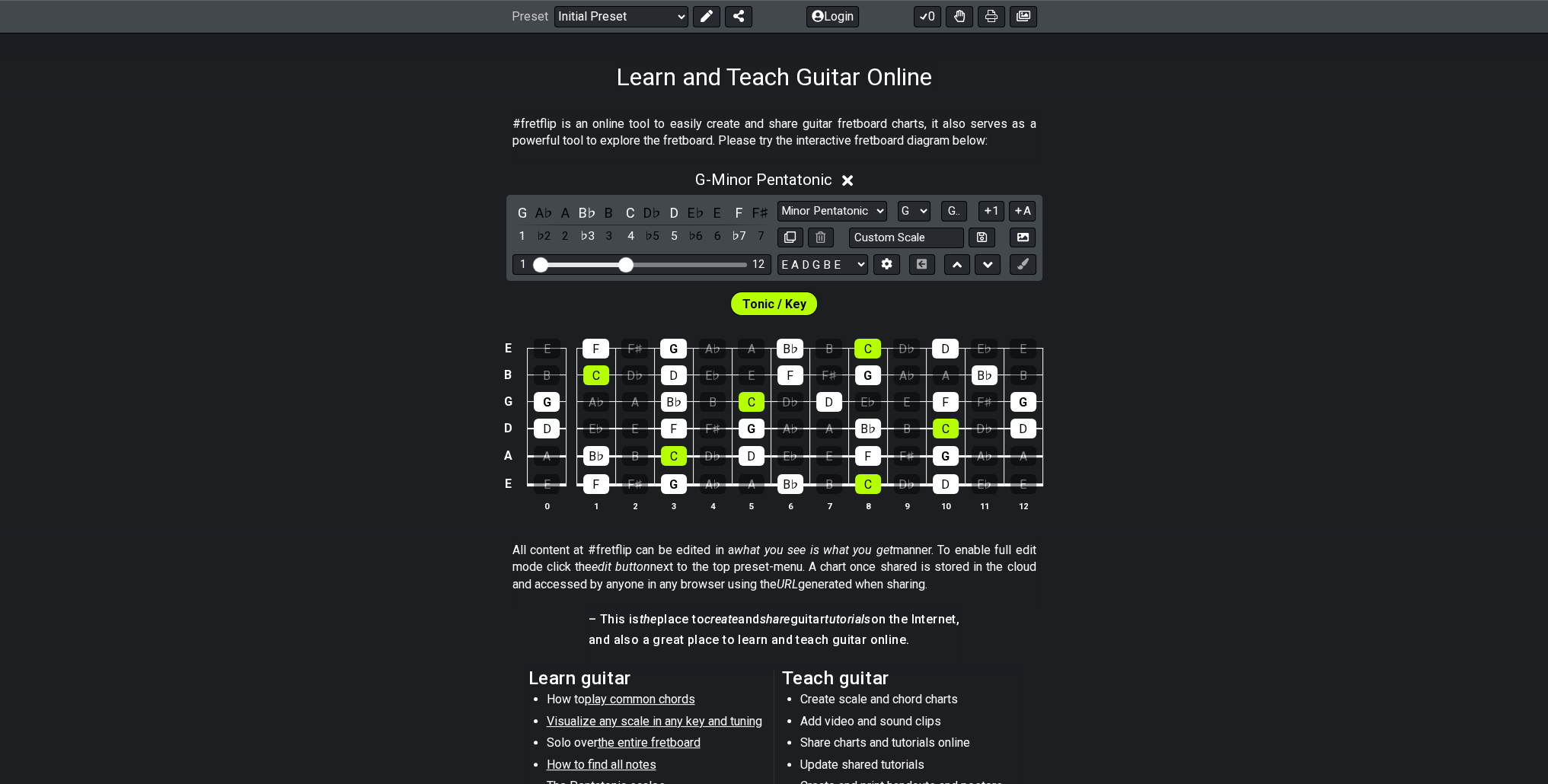
click at [787, 305] on span "Tonic / Key" at bounding box center [774, 304] width 64 height 22
click at [776, 305] on span "Tonic / Key" at bounding box center [774, 304] width 64 height 22
click at [993, 207] on button "1" at bounding box center [990, 211] width 26 height 21
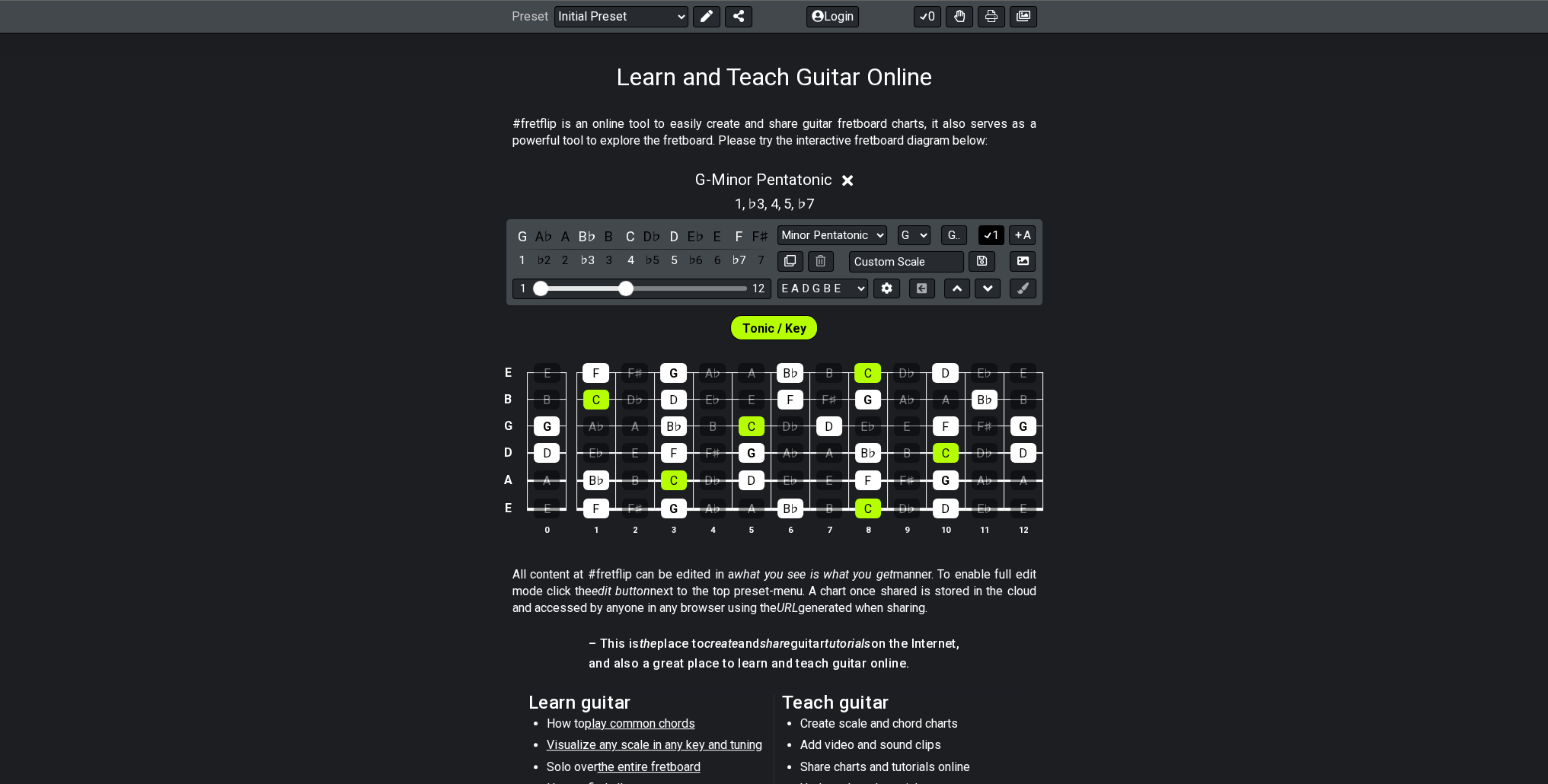
click at [995, 238] on button "1" at bounding box center [990, 235] width 26 height 21
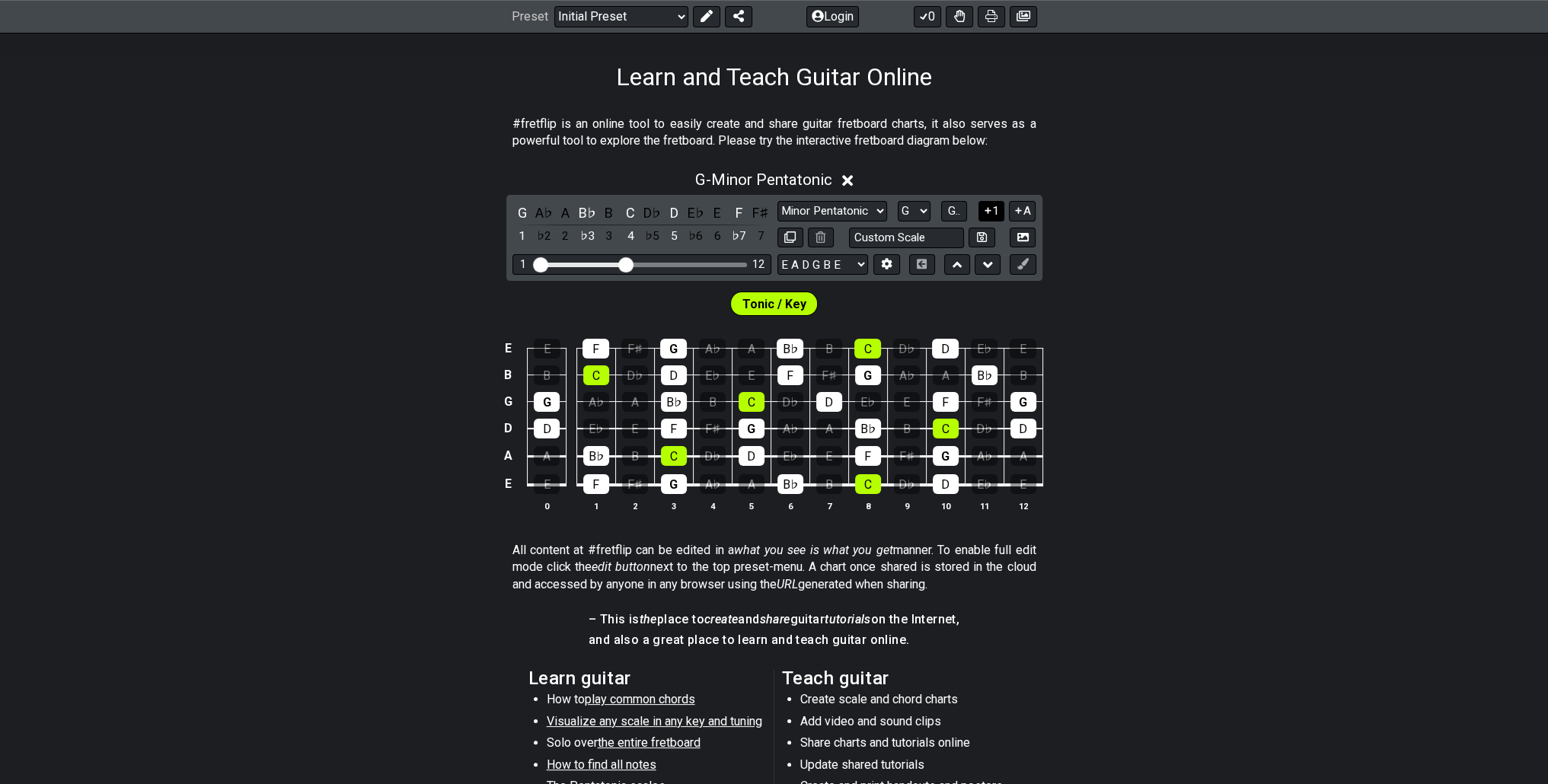
click at [995, 214] on button "1" at bounding box center [990, 211] width 26 height 21
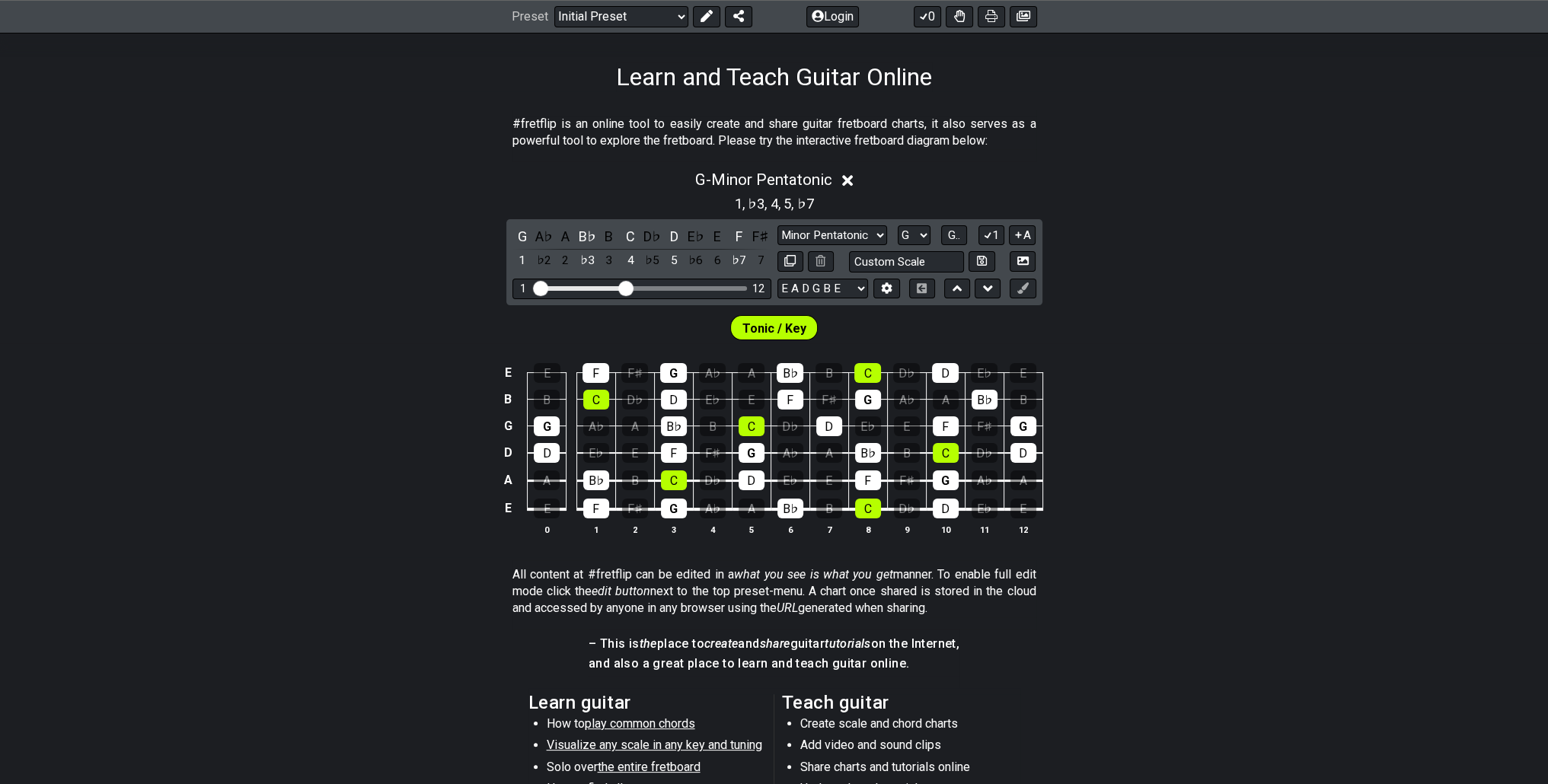
click at [990, 245] on div "Minor Pentatonic Click to edit Minor Pentatonic Major Pentatonic Minor Blues Ma…" at bounding box center [907, 248] width 259 height 47
click at [990, 234] on icon at bounding box center [987, 235] width 15 height 12
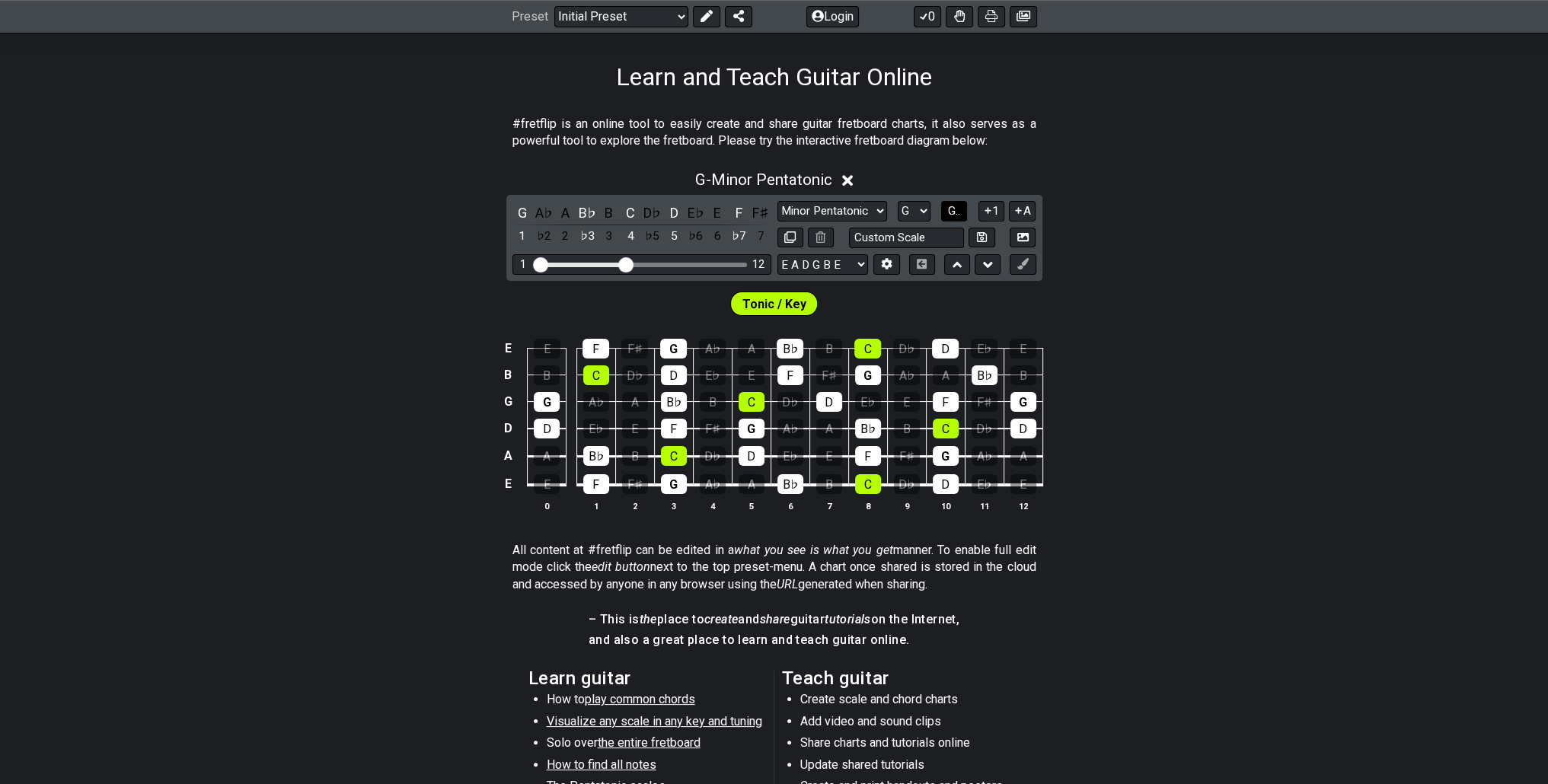
click at [959, 204] on span "G.." at bounding box center [954, 211] width 12 height 14
click at [959, 204] on span "1..7" at bounding box center [954, 211] width 19 height 14
click at [959, 204] on button "..." at bounding box center [953, 211] width 26 height 21
click at [959, 204] on span "G.." at bounding box center [954, 211] width 12 height 14
click at [959, 212] on span "1..7" at bounding box center [954, 211] width 19 height 14
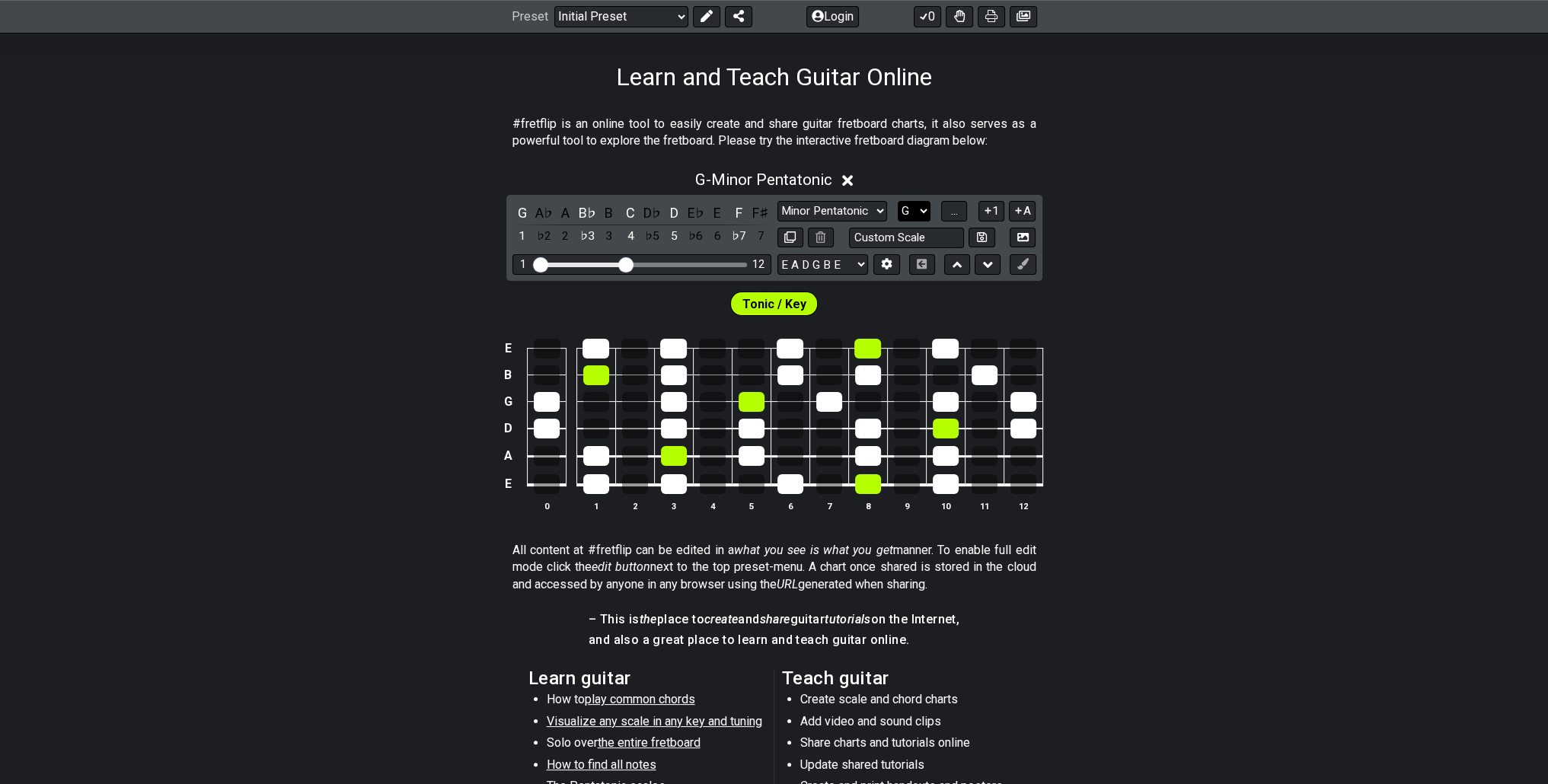
click at [925, 215] on select "A♭ A A♯ B♭ B C C♯ D♭ D D♯ E♭ E F F♯ G♭ G G♯" at bounding box center [914, 211] width 33 height 21
click at [924, 231] on input "text" at bounding box center [906, 238] width 115 height 21
type input "Custom Scale"
click at [1025, 304] on div "Tonic / Key" at bounding box center [774, 300] width 1548 height 38
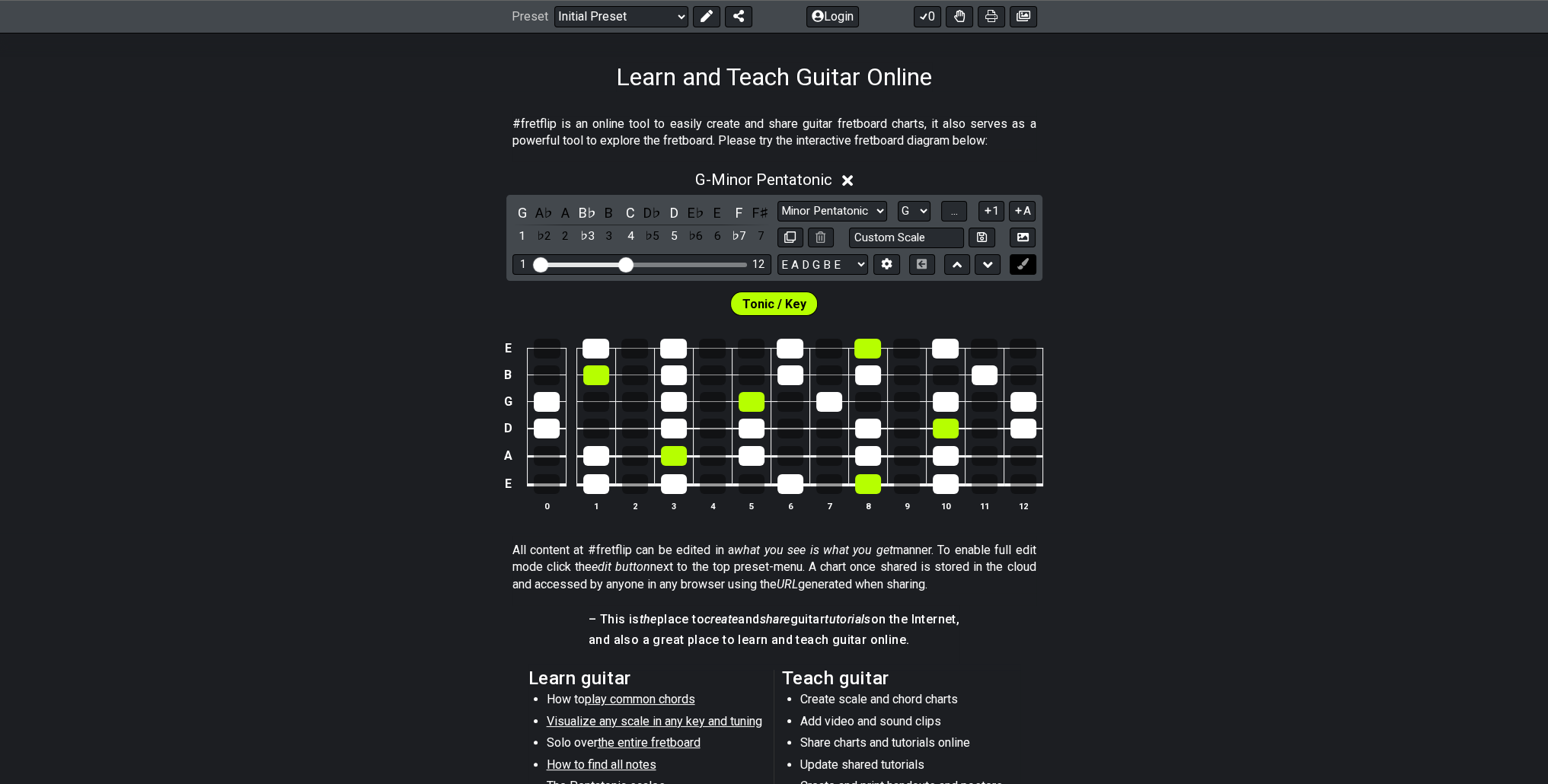
click at [1018, 271] on button at bounding box center [1022, 264] width 26 height 21
click at [1022, 265] on icon at bounding box center [1023, 263] width 12 height 12
click at [1017, 306] on div "Tonic / Key" at bounding box center [774, 300] width 1548 height 38
click at [922, 209] on select "A♭ A A♯ B♭ B C C♯ D♭ D D♯ E♭ E F F♯ G♭ G G♯" at bounding box center [914, 211] width 33 height 21
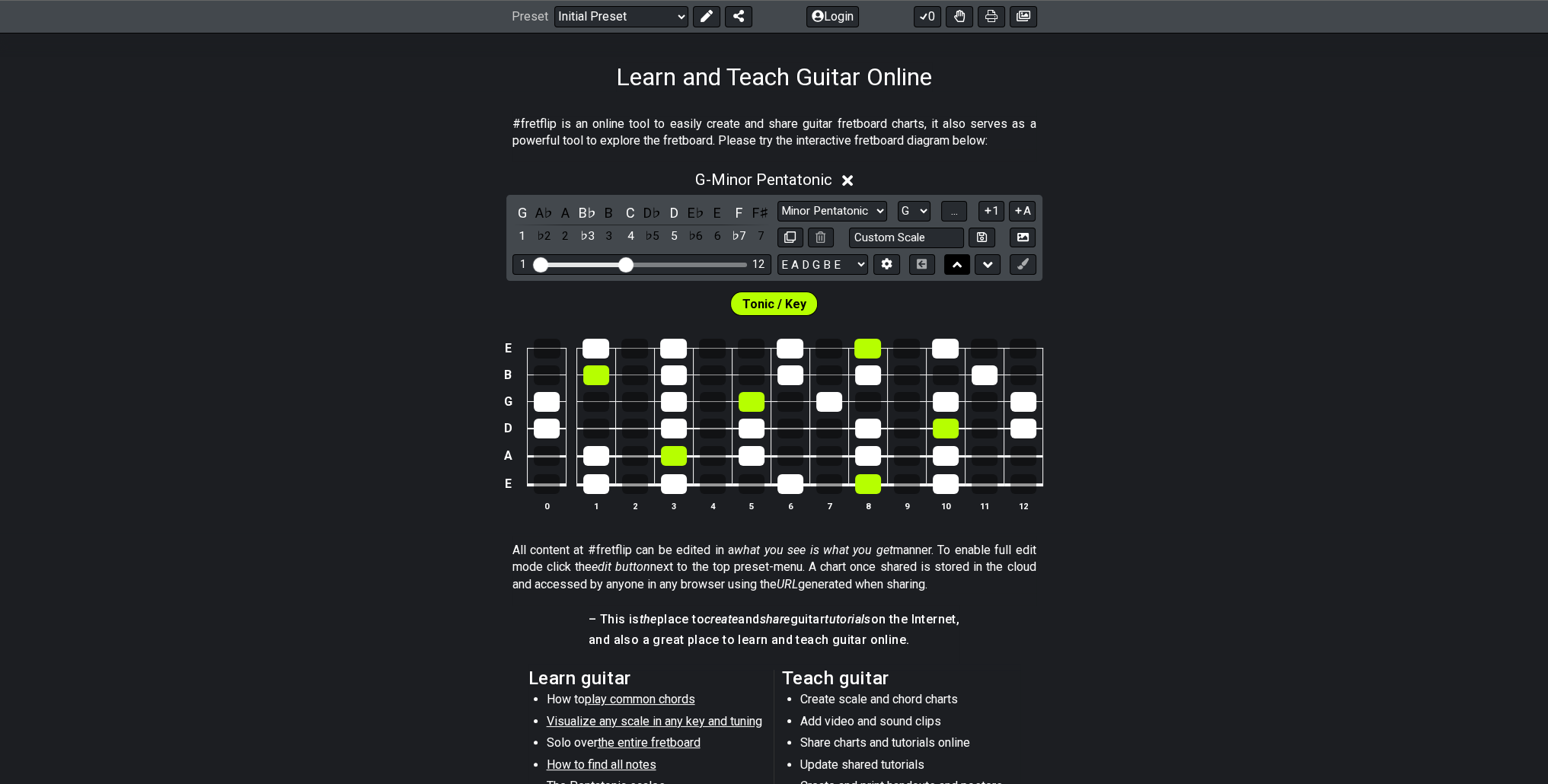
click at [952, 261] on icon at bounding box center [957, 265] width 10 height 15
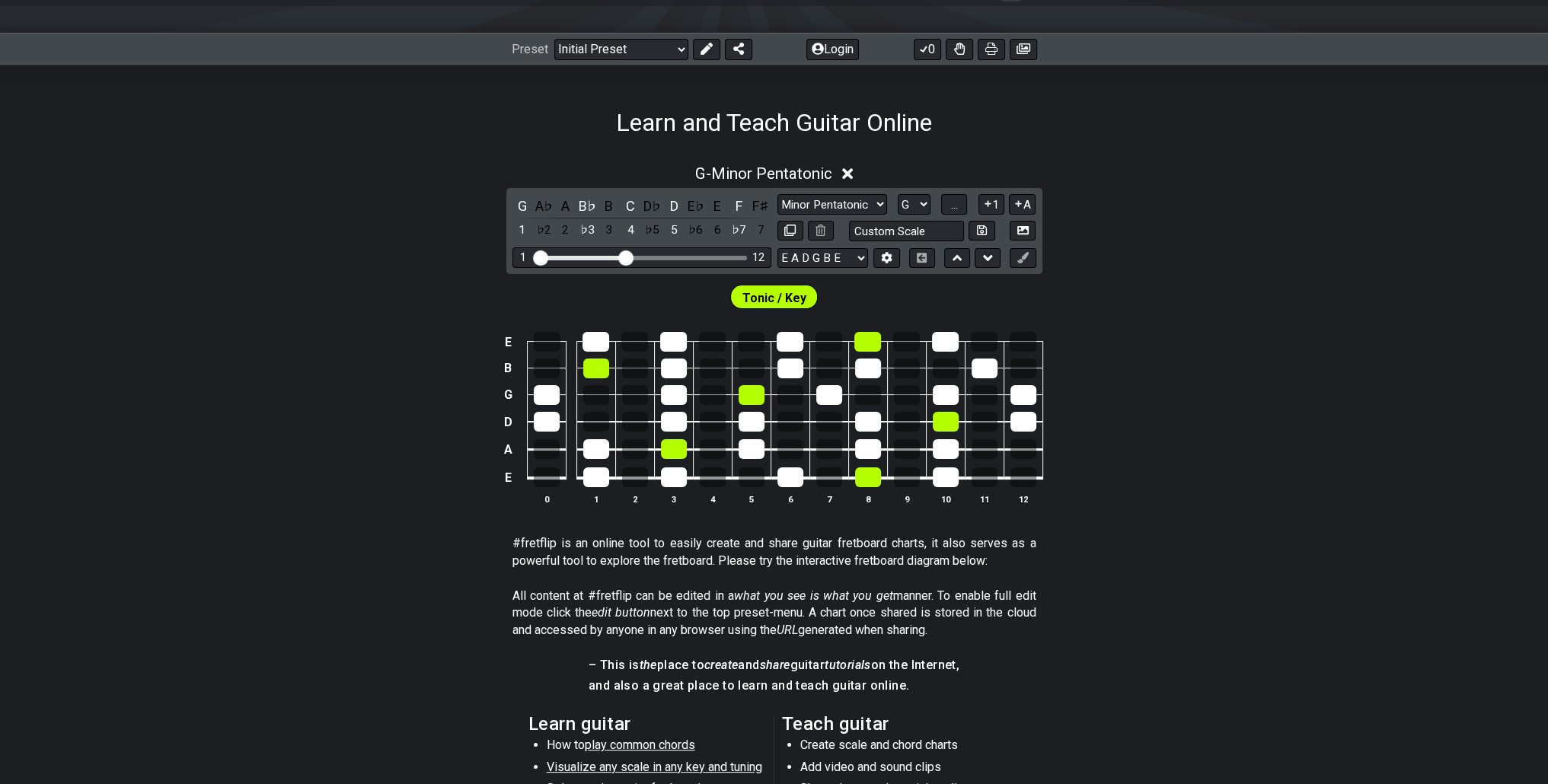
scroll to position [76, 0]
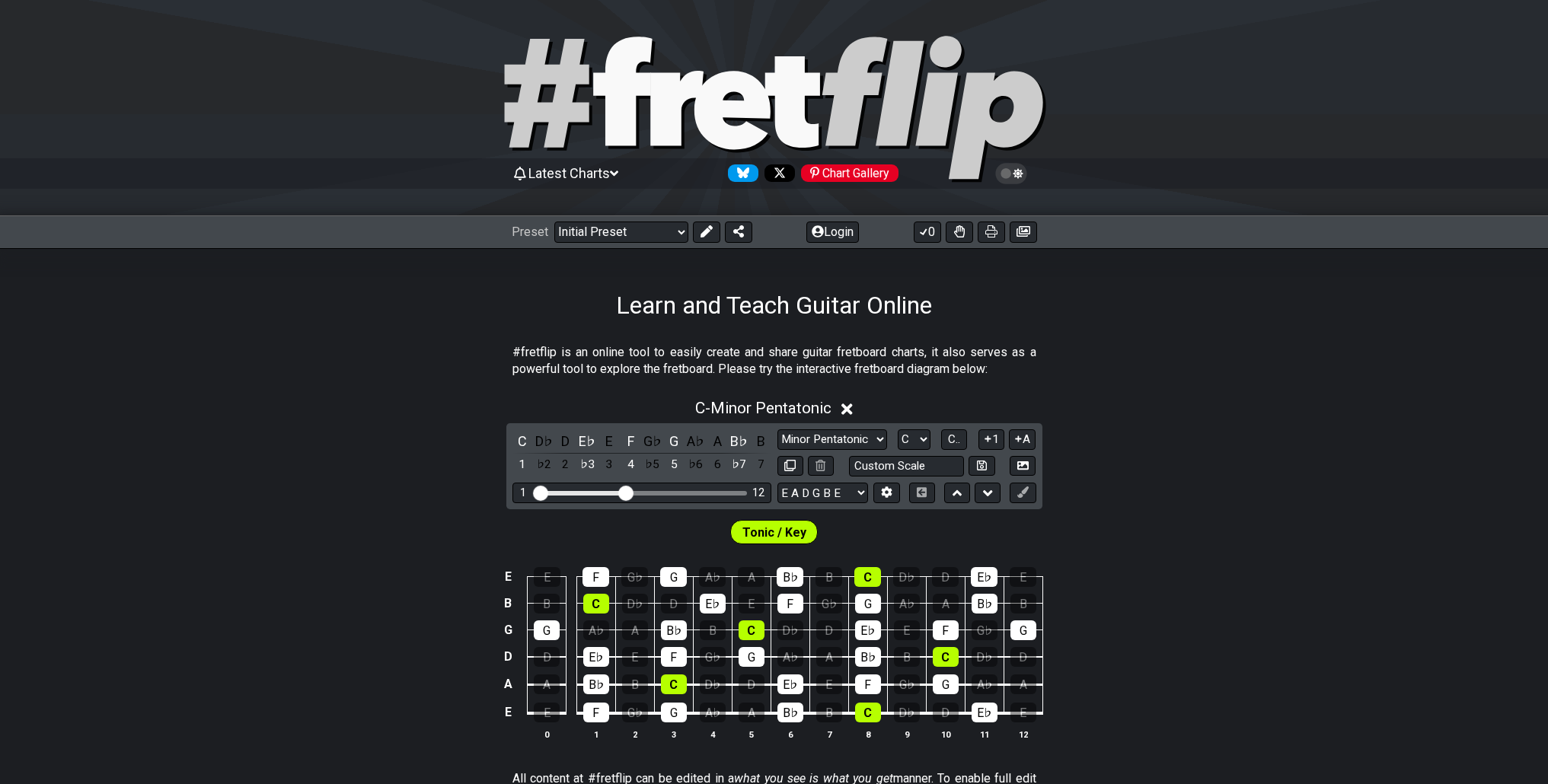
scroll to position [76, 0]
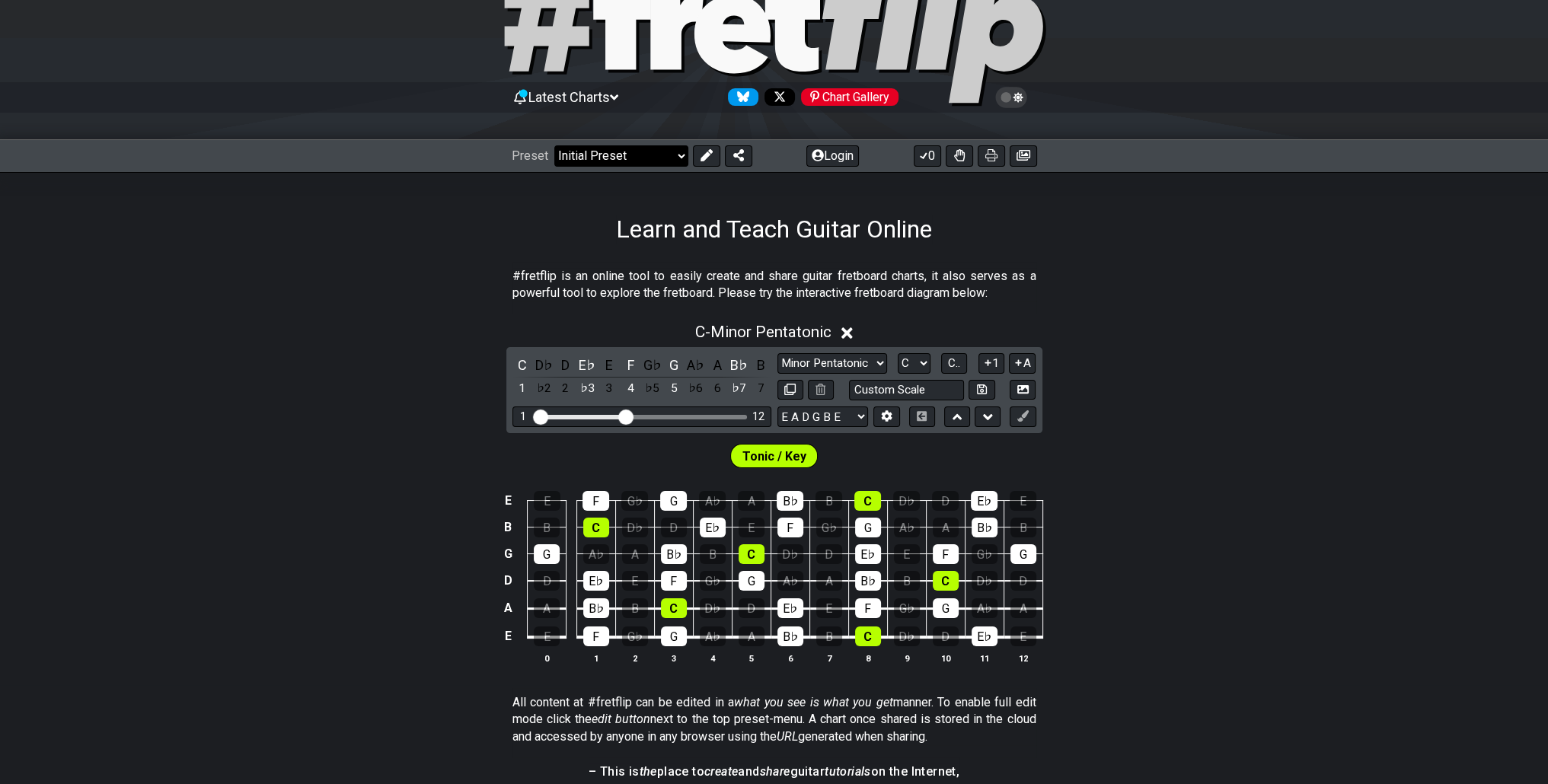
click at [638, 158] on select "Welcome to #fretflip! Initial Preset Custom Preset Minor Pentatonic Major Penta…" at bounding box center [621, 156] width 134 height 22
drag, startPoint x: 809, startPoint y: 286, endPoint x: 814, endPoint y: 296, distance: 11.2
click at [809, 286] on p "#fretflip is an online tool to easily create and share guitar fretboard charts,…" at bounding box center [774, 285] width 523 height 34
click at [901, 360] on select "A♭ A A♯ B♭ B C C♯ D♭ D D♯ E♭ E F F♯ G♭ G G♯" at bounding box center [914, 363] width 33 height 21
select select "G"
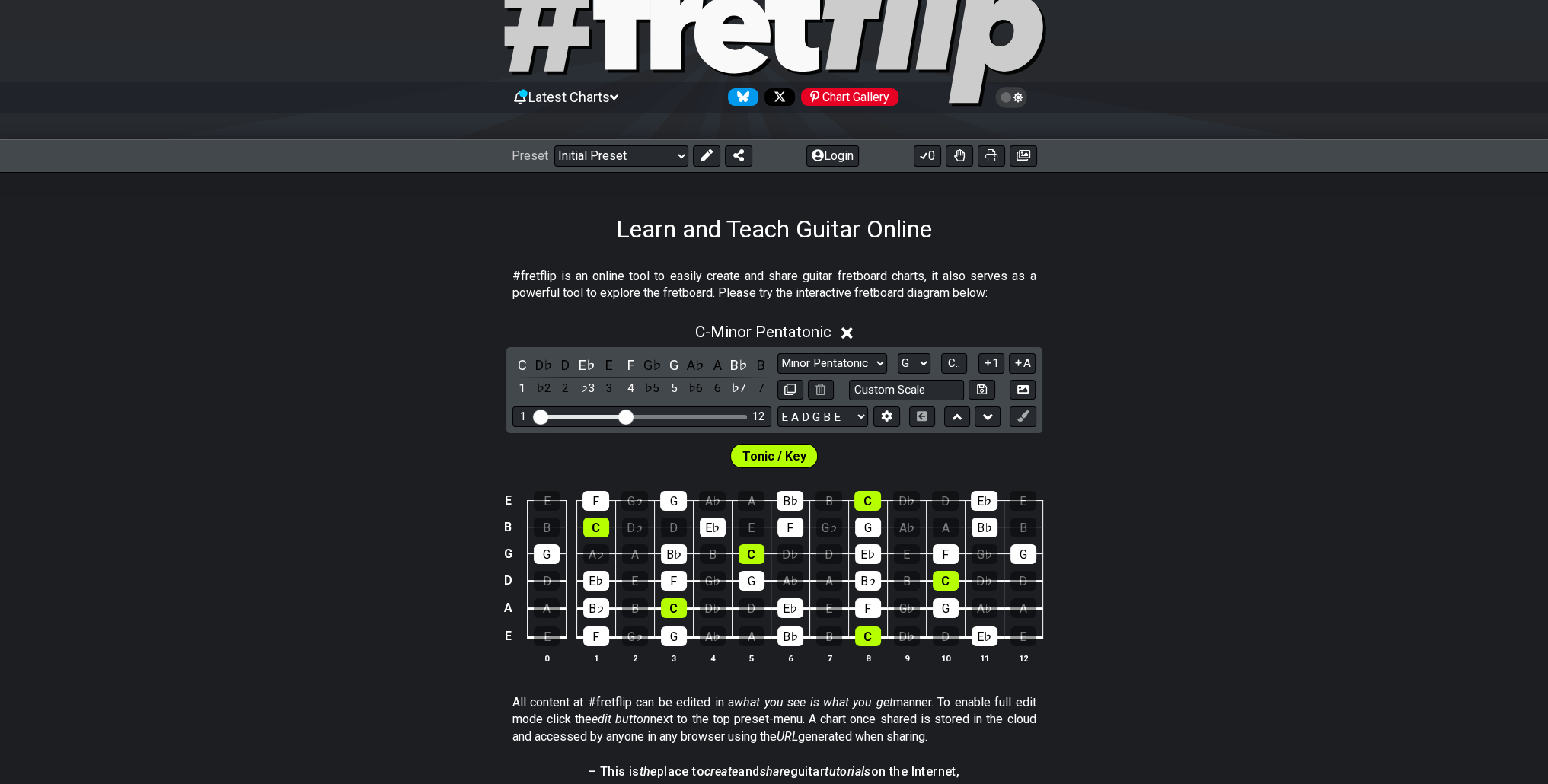
click at [898, 353] on select "A♭ A A♯ B♭ B C C♯ D♭ D D♯ E♭ E F F♯ G♭ G G♯" at bounding box center [914, 363] width 33 height 21
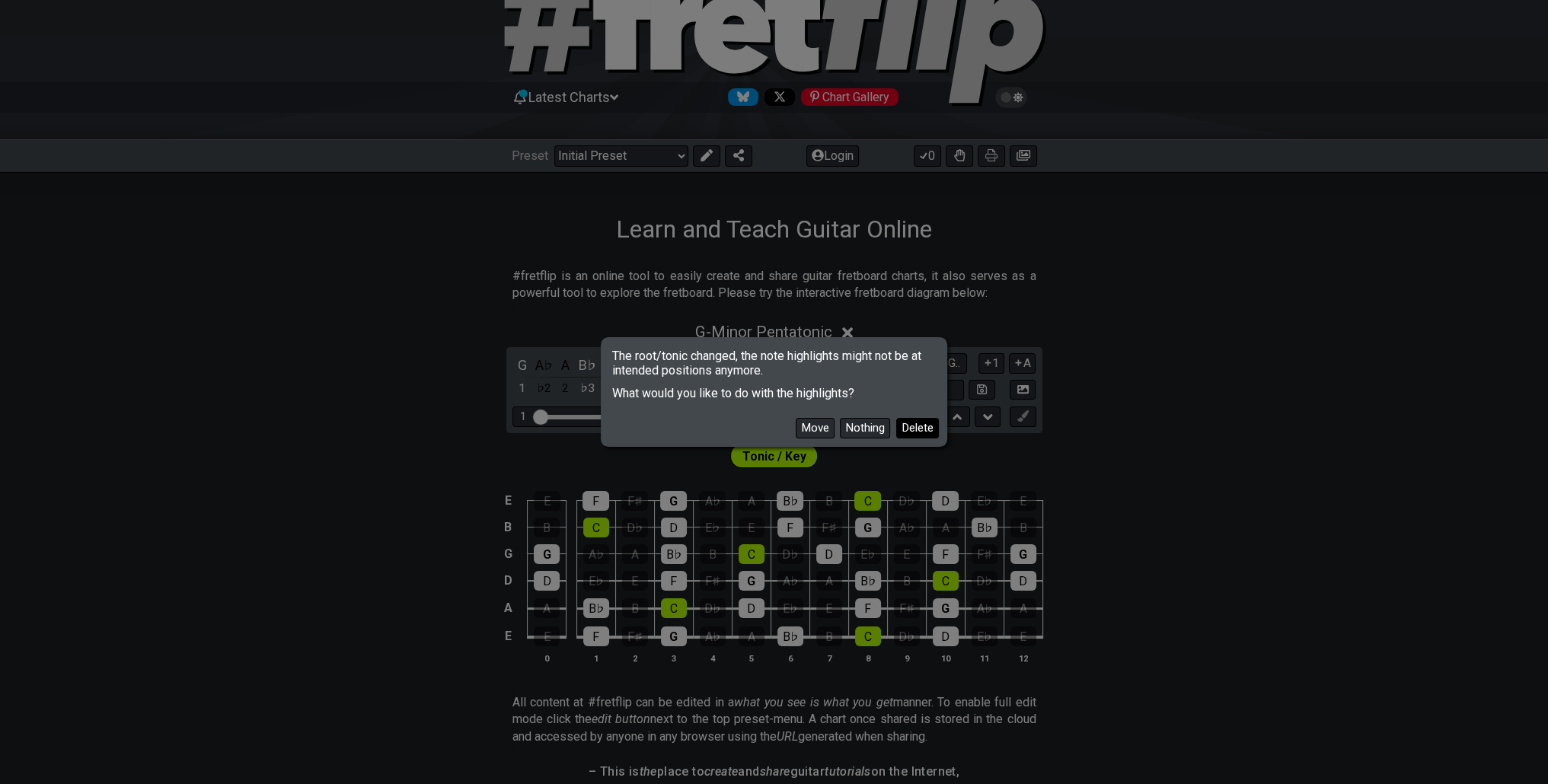
click at [902, 434] on button "Delete" at bounding box center [917, 428] width 43 height 21
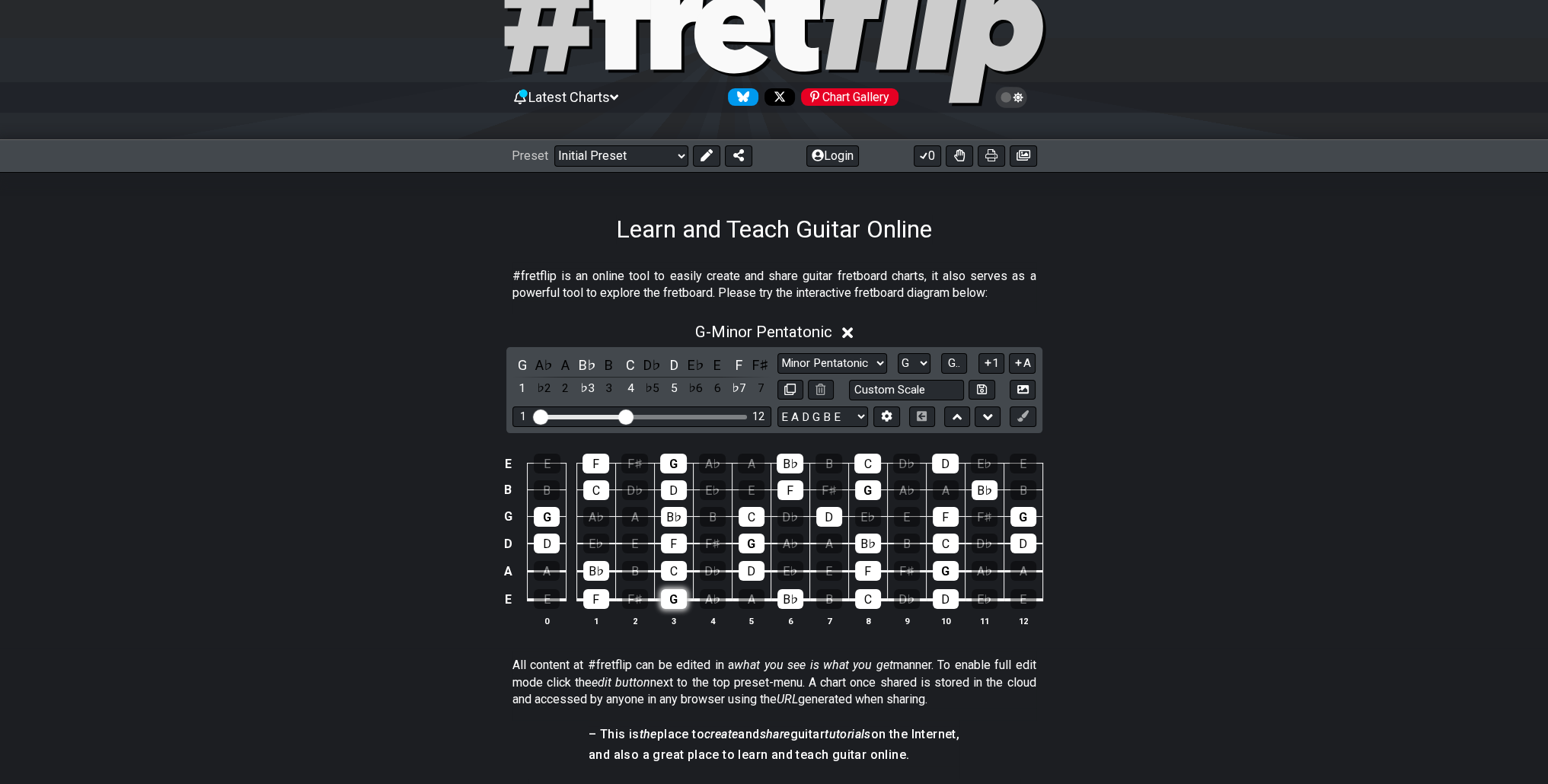
click at [681, 594] on div "G" at bounding box center [673, 599] width 26 height 20
click at [884, 387] on input "text" at bounding box center [906, 390] width 115 height 21
type input "Custom Scale"
click at [914, 369] on select "A♭ A A♯ B♭ B C C♯ D♭ D D♯ E♭ E F F♯ G♭ G G♯" at bounding box center [914, 363] width 33 height 21
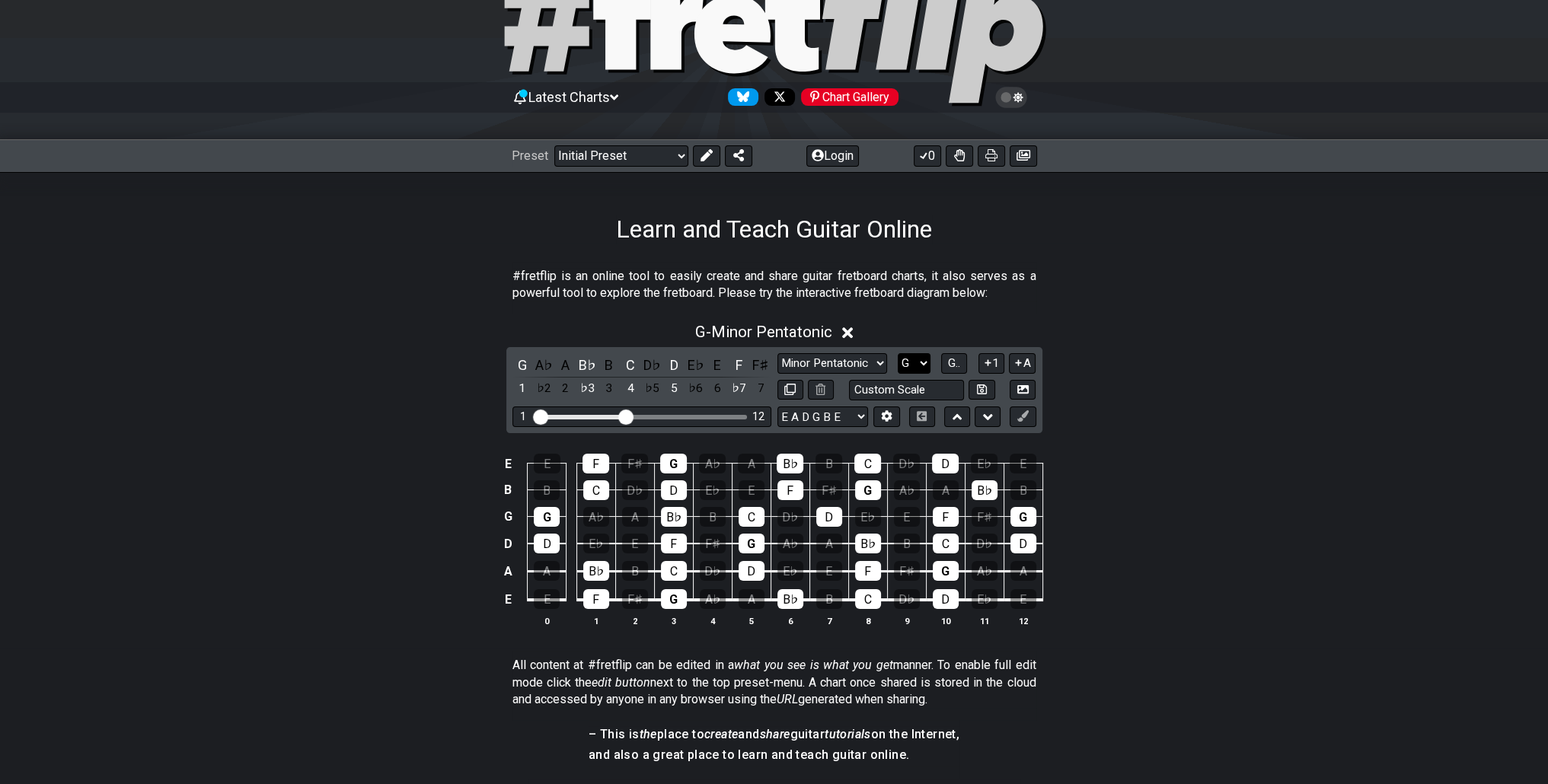
select select "B"
click at [898, 353] on select "A♭ A A♯ B♭ B C C♯ D♭ D D♯ E♭ E F F♯ G♭ G G♯" at bounding box center [914, 363] width 33 height 21
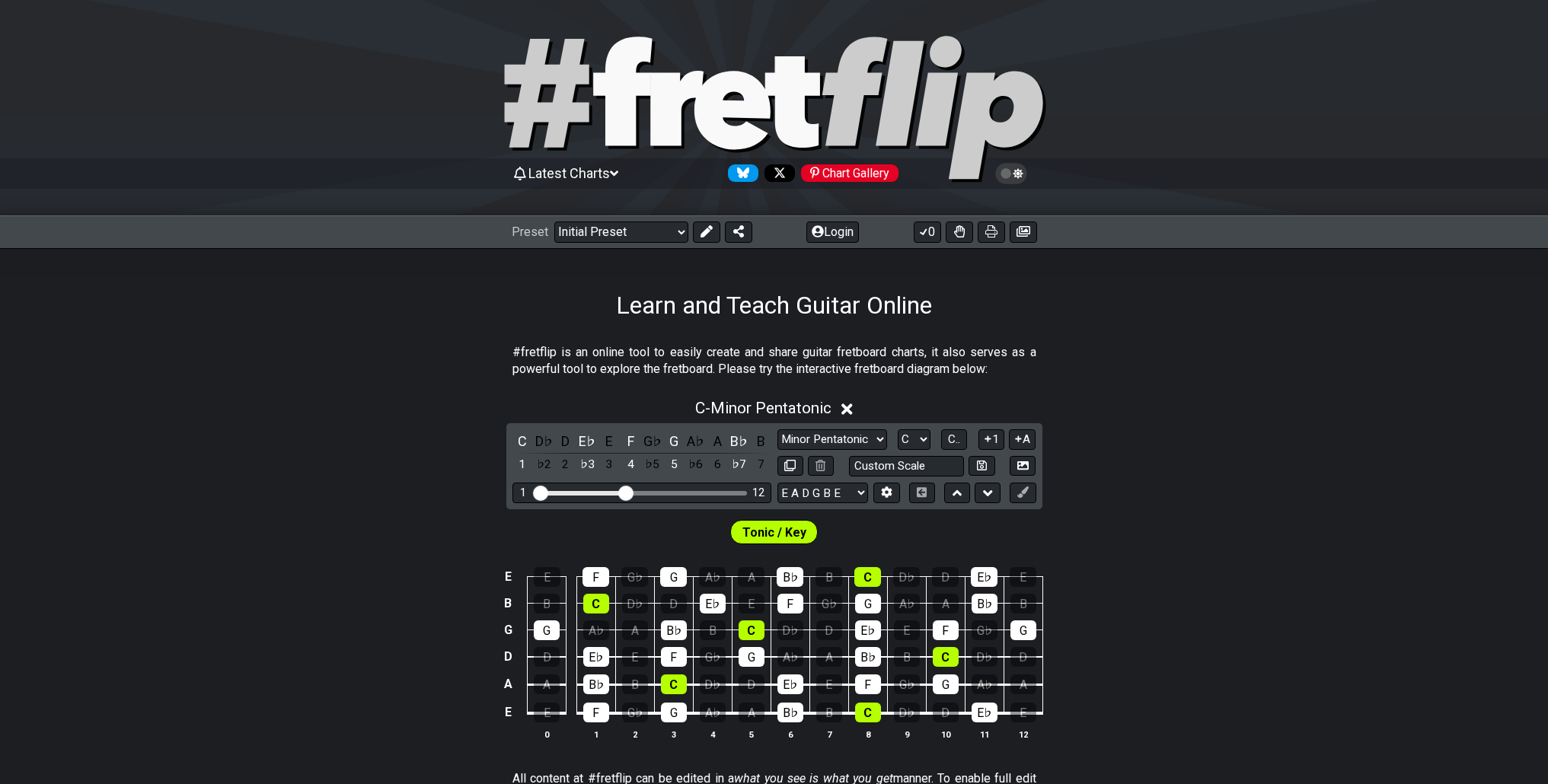
scroll to position [76, 0]
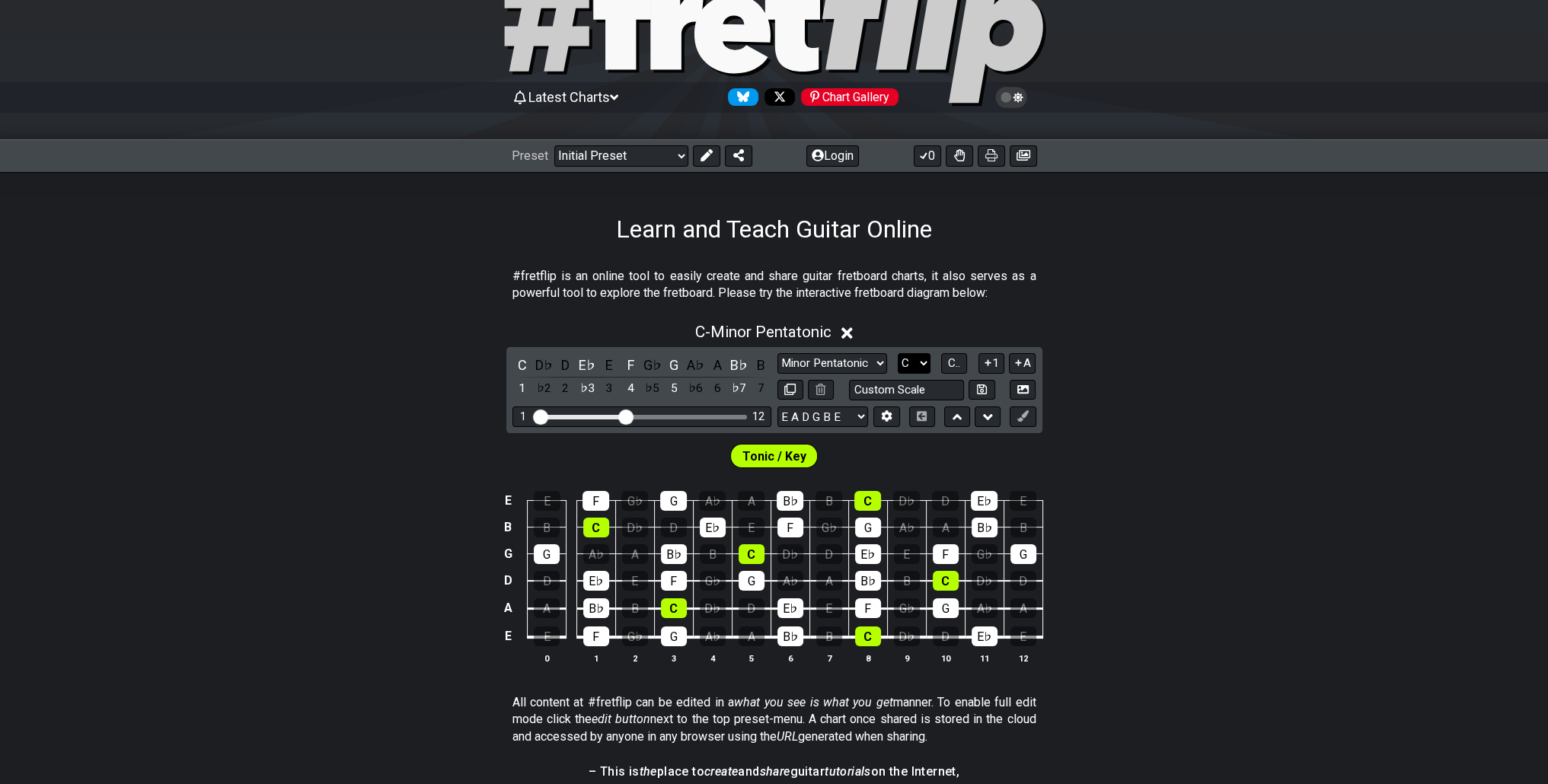
click at [904, 369] on select "A♭ A A♯ B♭ B C C♯ D♭ D D♯ E♭ E F F♯ G♭ G G♯" at bounding box center [914, 363] width 33 height 21
click at [898, 353] on select "A♭ A A♯ B♭ B C C♯ D♭ D D♯ E♭ E F F♯ G♭ G G♯" at bounding box center [914, 363] width 33 height 21
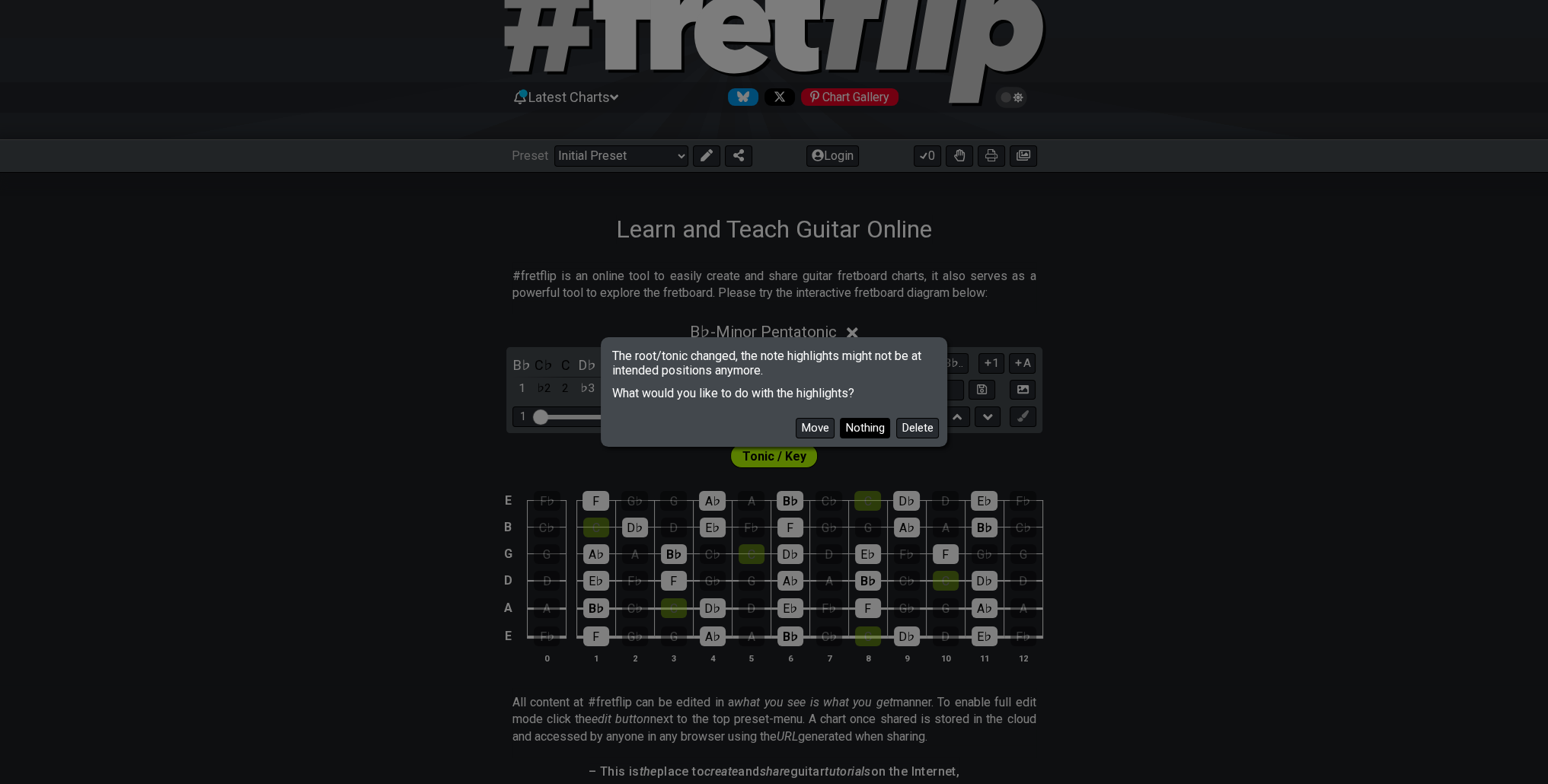
click at [872, 434] on button "Nothing" at bounding box center [865, 428] width 50 height 21
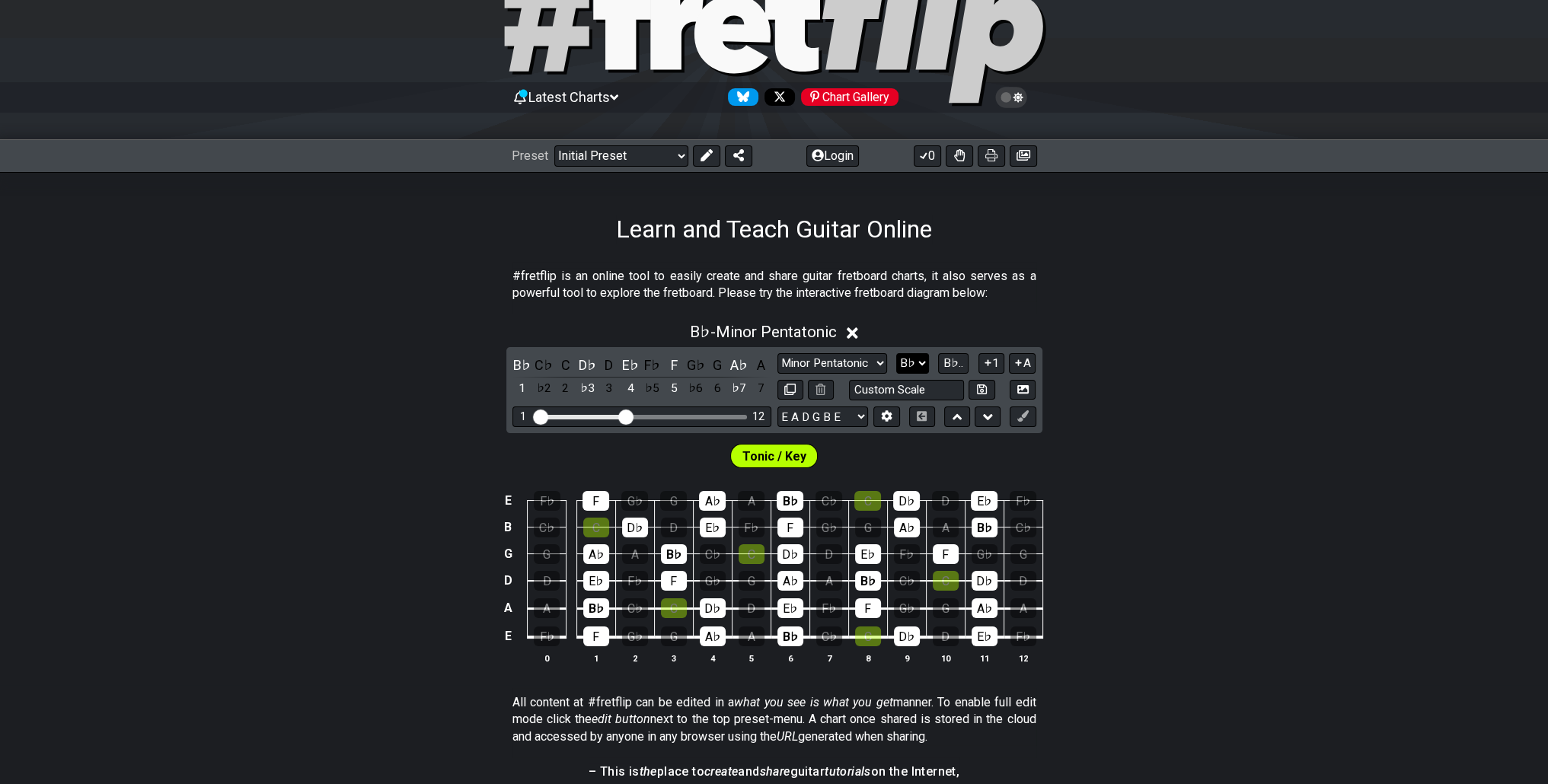
click at [915, 362] on select "A♭ A A♯ B♭ B C C♯ D♭ D D♯ E♭ E F F♯ G♭ G G♯" at bounding box center [912, 363] width 33 height 21
click at [898, 353] on select "A♭ A A♯ B♭ B C C♯ D♭ D D♯ E♭ E F F♯ G♭ G G♯" at bounding box center [912, 363] width 33 height 21
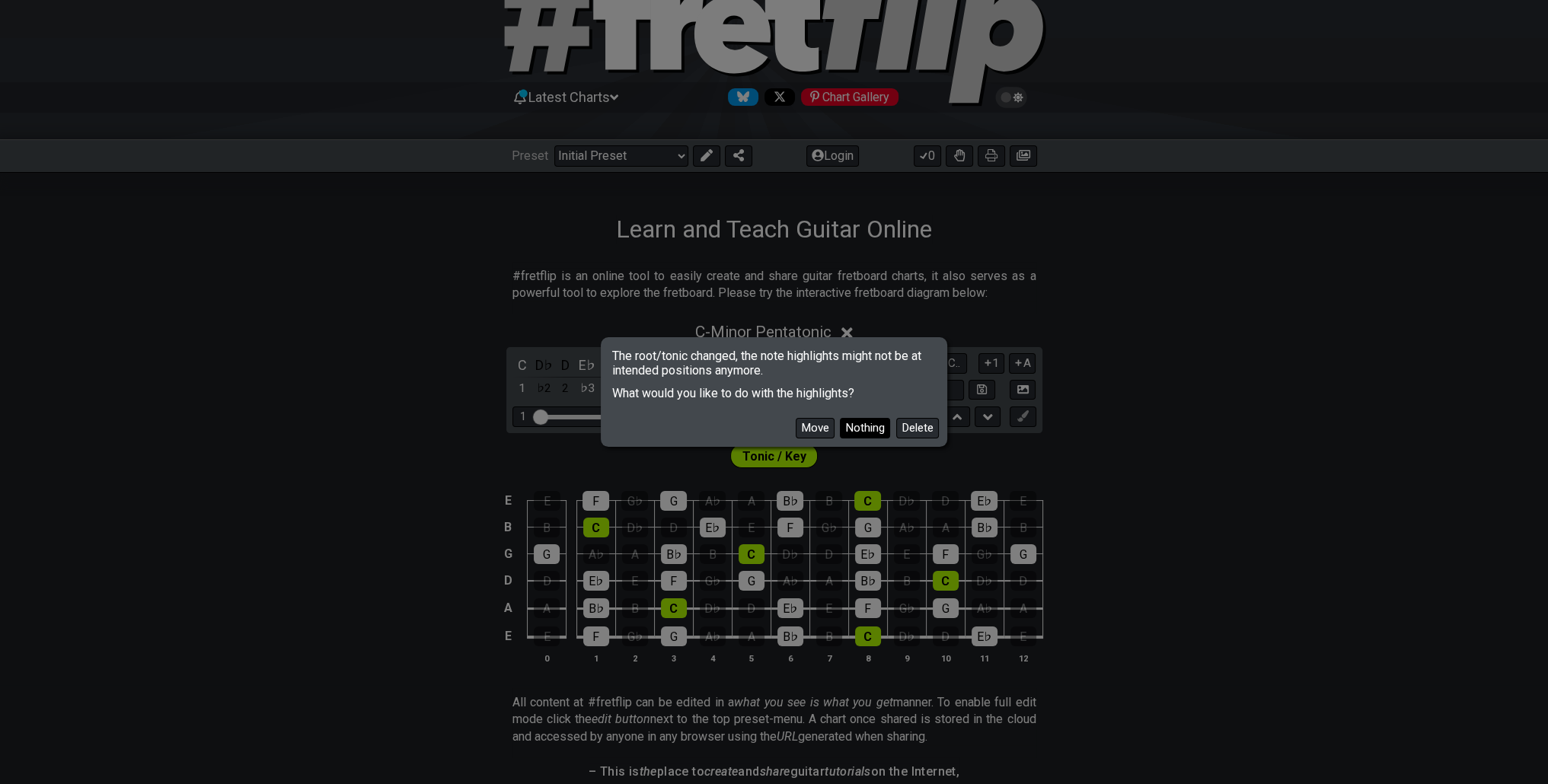
click at [853, 420] on button "Nothing" at bounding box center [865, 428] width 50 height 21
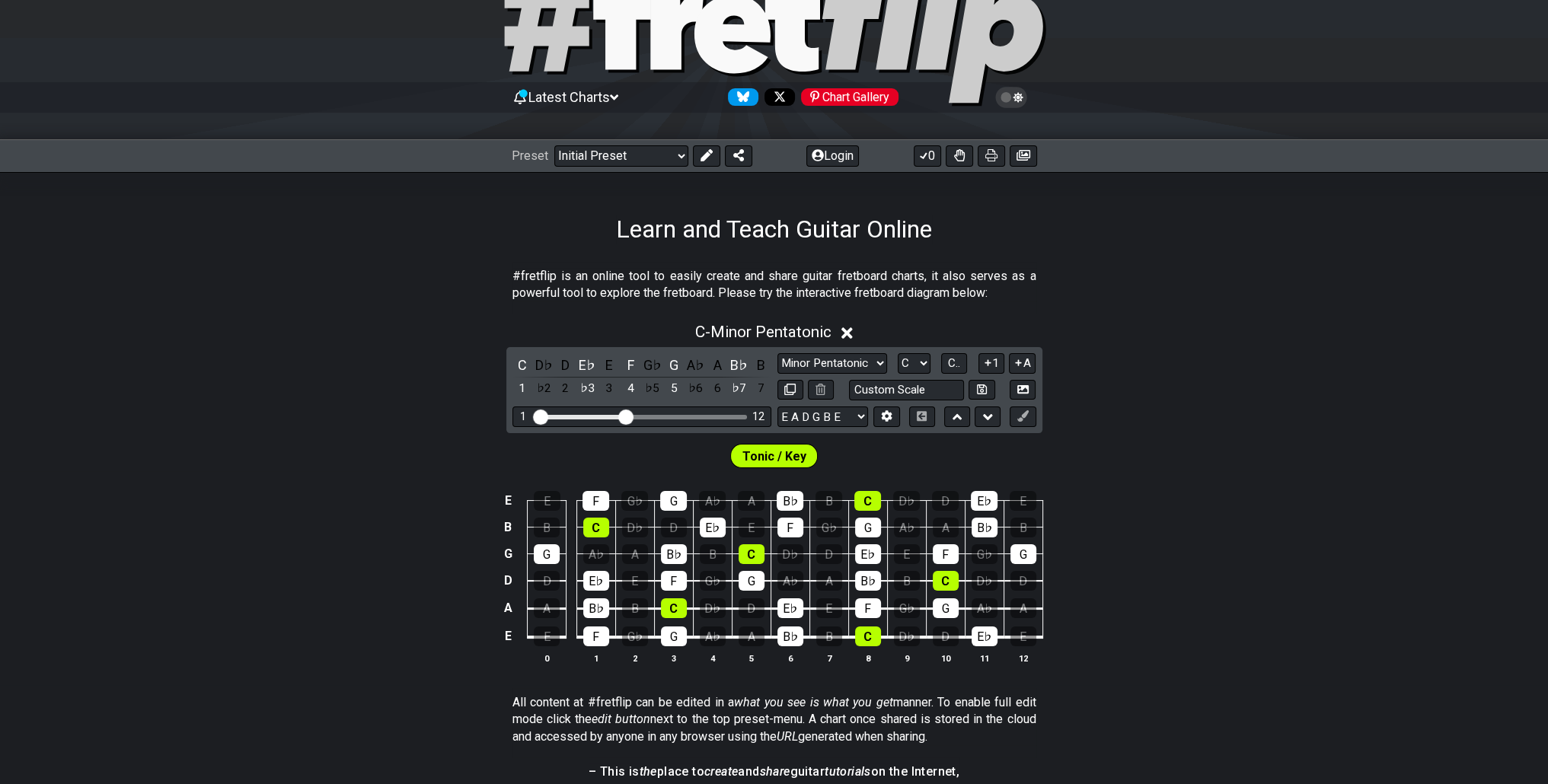
click at [919, 374] on div "Minor Pentatonic Click to edit Minor Pentatonic Major Pentatonic Minor Blues Ma…" at bounding box center [907, 376] width 259 height 47
click at [919, 353] on select "A♭ A A♯ B♭ B C C♯ D♭ D D♯ E♭ E F F♯ G♭ G G♯" at bounding box center [914, 363] width 33 height 21
click at [898, 353] on select "A♭ A A♯ B♭ B C C♯ D♭ D D♯ E♭ E F F♯ G♭ G G♯" at bounding box center [914, 363] width 33 height 21
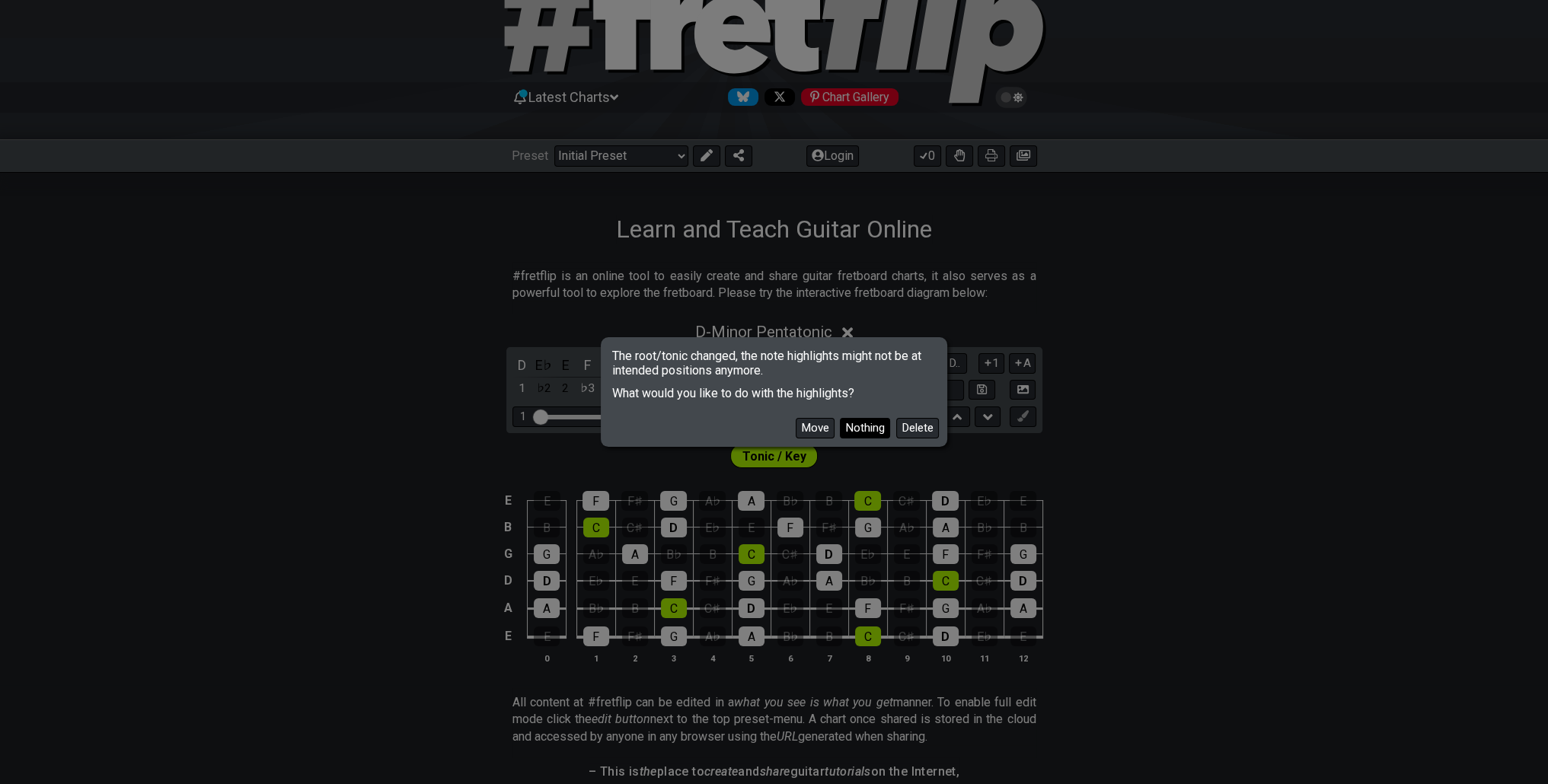
click at [856, 431] on button "Nothing" at bounding box center [865, 428] width 50 height 21
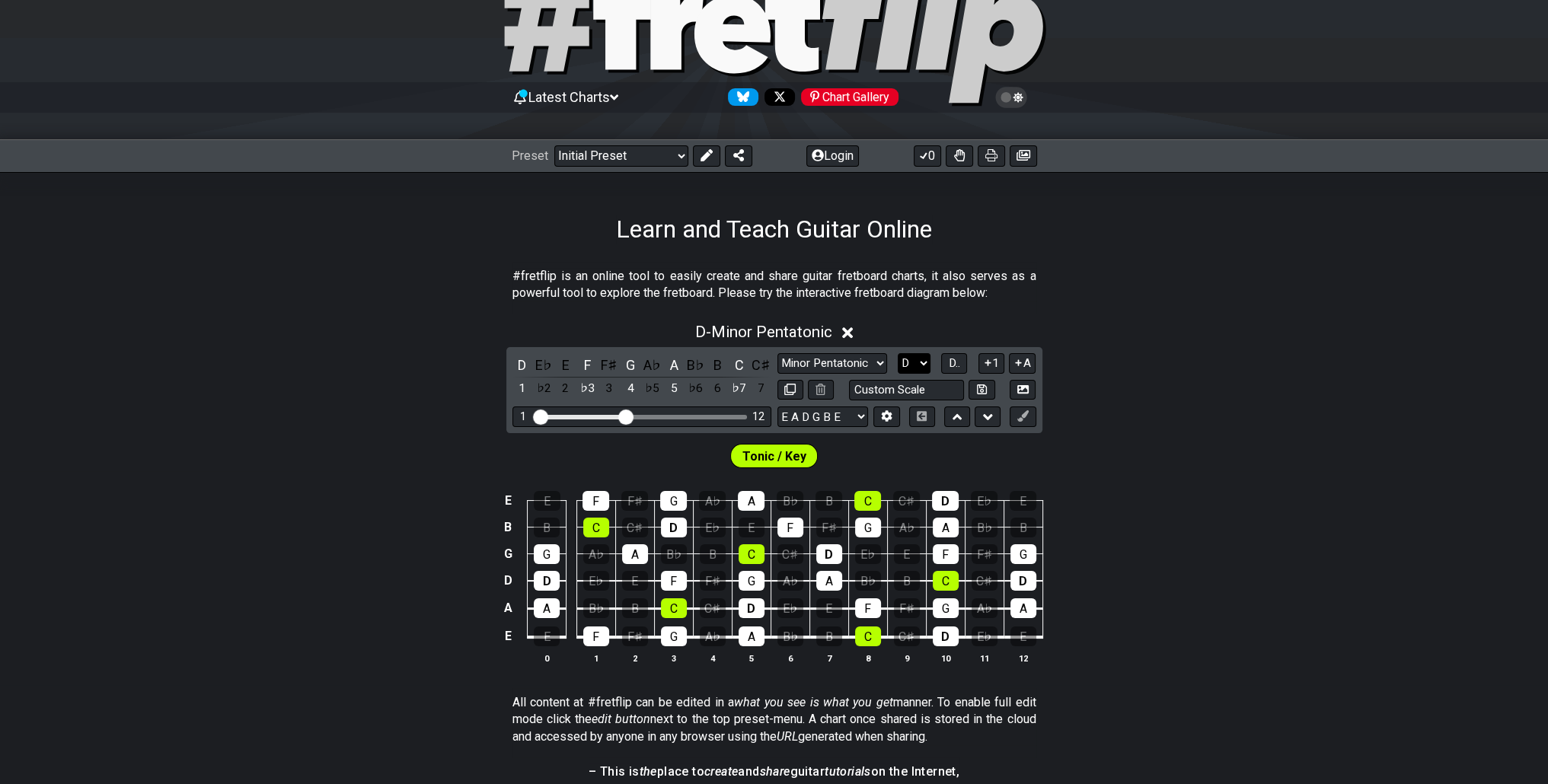
click at [925, 371] on select "A♭ A A♯ B♭ B C C♯ D♭ D D♯ E♭ E F F♯ G♭ G G♯" at bounding box center [914, 363] width 33 height 21
click at [898, 353] on select "A♭ A A♯ B♭ B C C♯ D♭ D D♯ E♭ E F F♯ G♭ G G♯" at bounding box center [914, 363] width 33 height 21
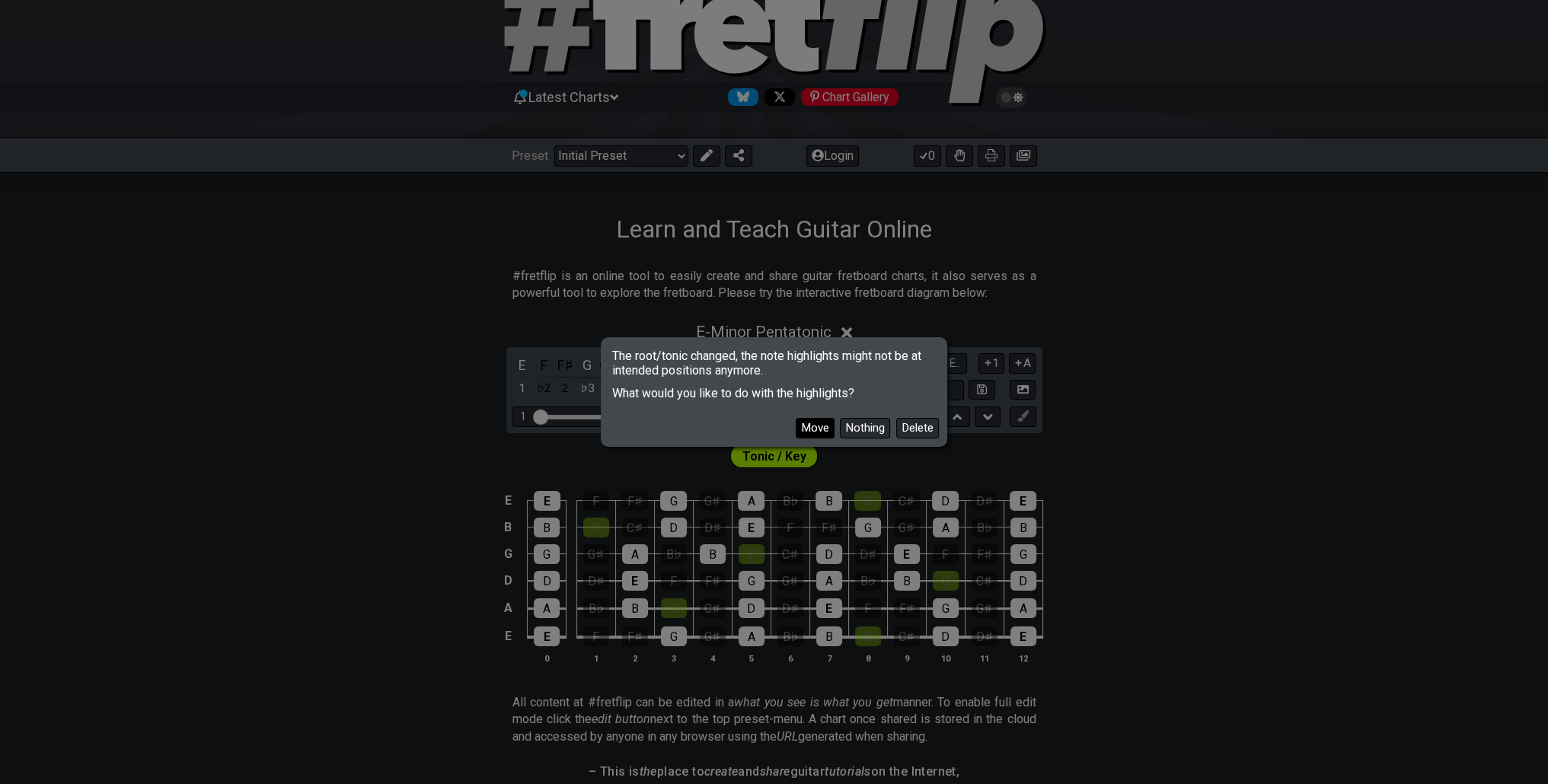
click at [829, 432] on button "Move" at bounding box center [815, 428] width 39 height 21
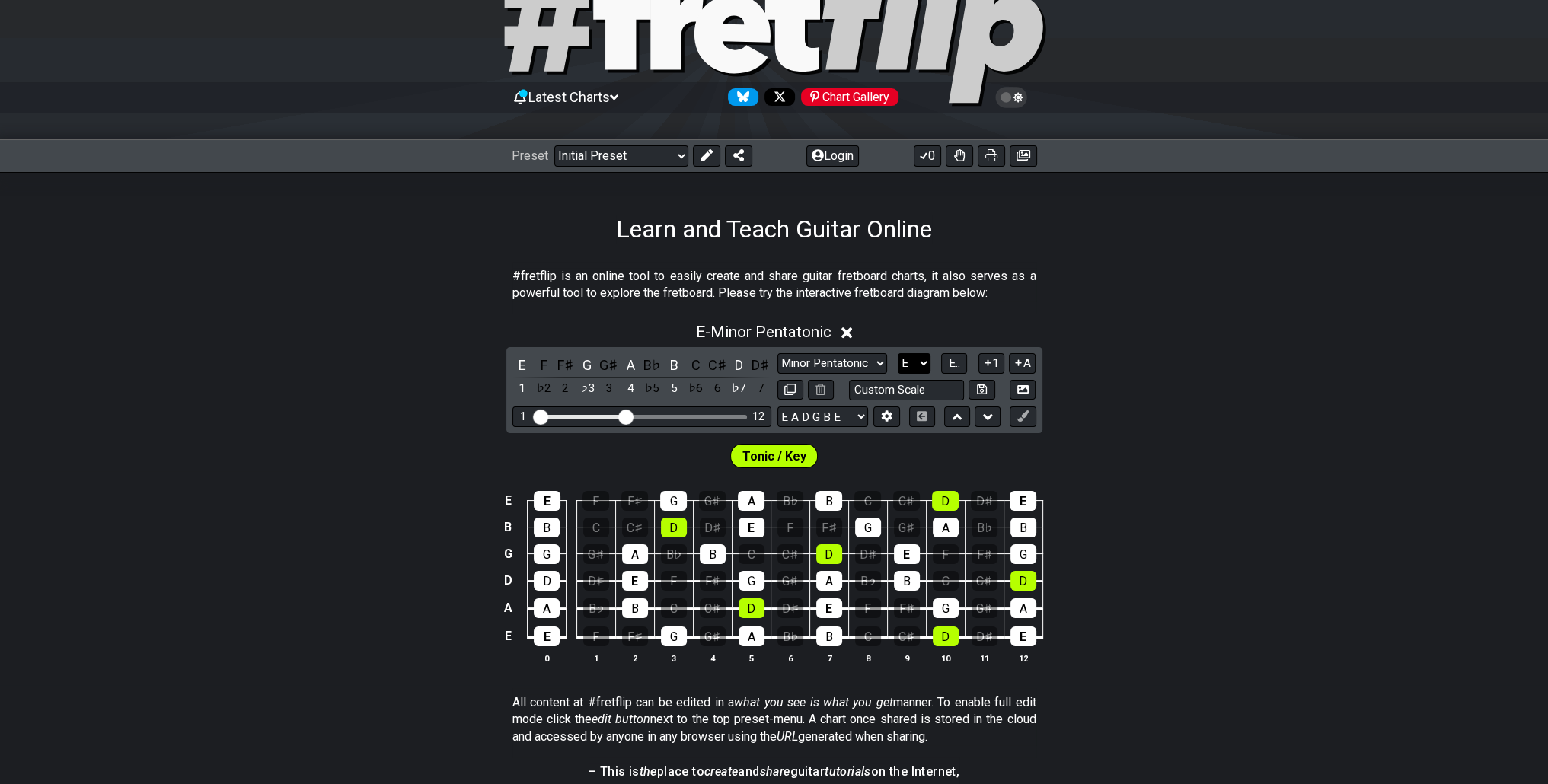
click at [917, 362] on select "A♭ A A♯ B♭ B C C♯ D♭ D D♯ E♭ E F F♯ G♭ G G♯" at bounding box center [914, 363] width 33 height 21
click at [898, 353] on select "A♭ A A♯ B♭ B C C♯ D♭ D D♯ E♭ E F F♯ G♭ G G♯" at bounding box center [914, 363] width 33 height 21
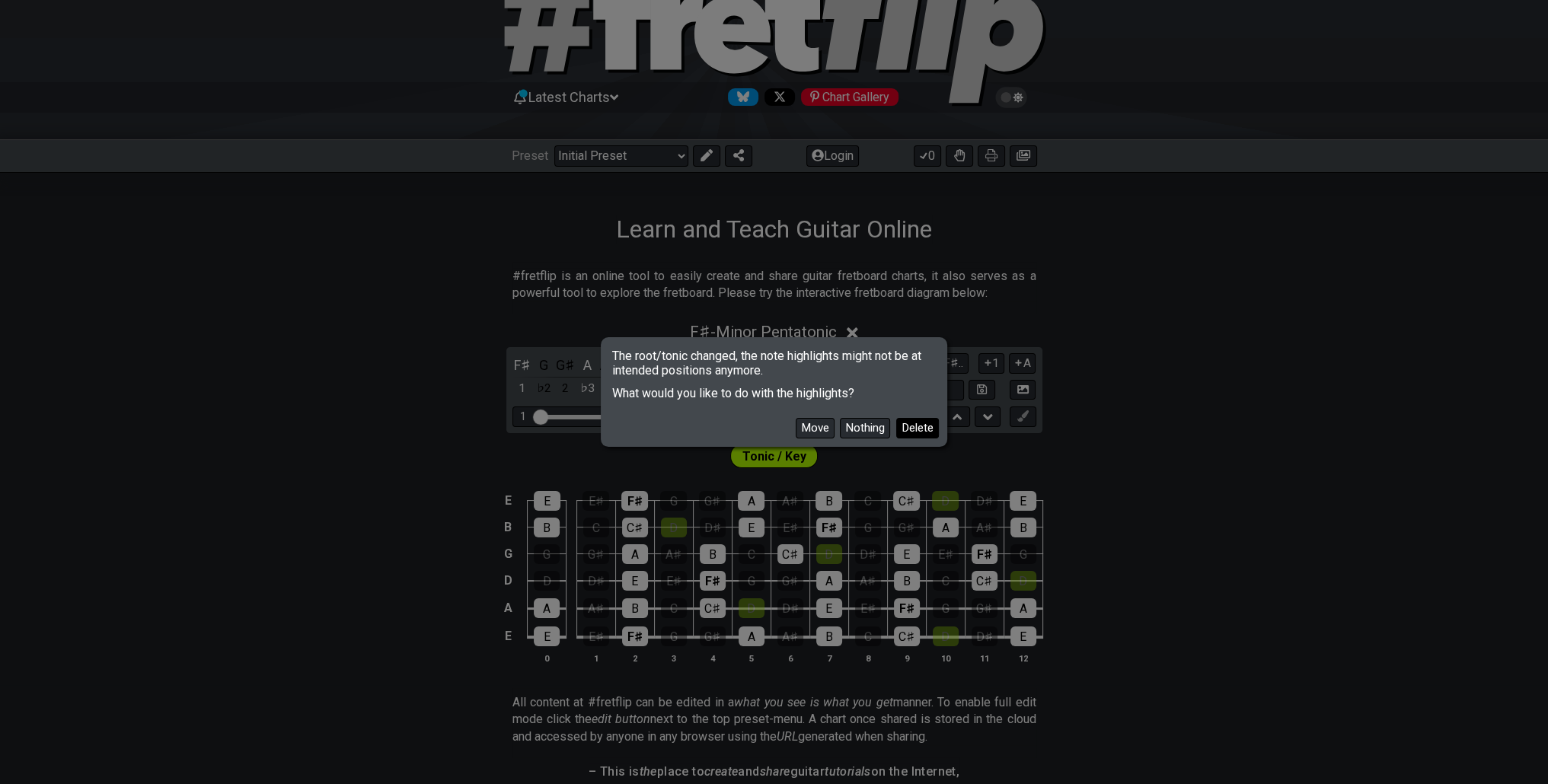
click at [908, 425] on button "Delete" at bounding box center [917, 428] width 43 height 21
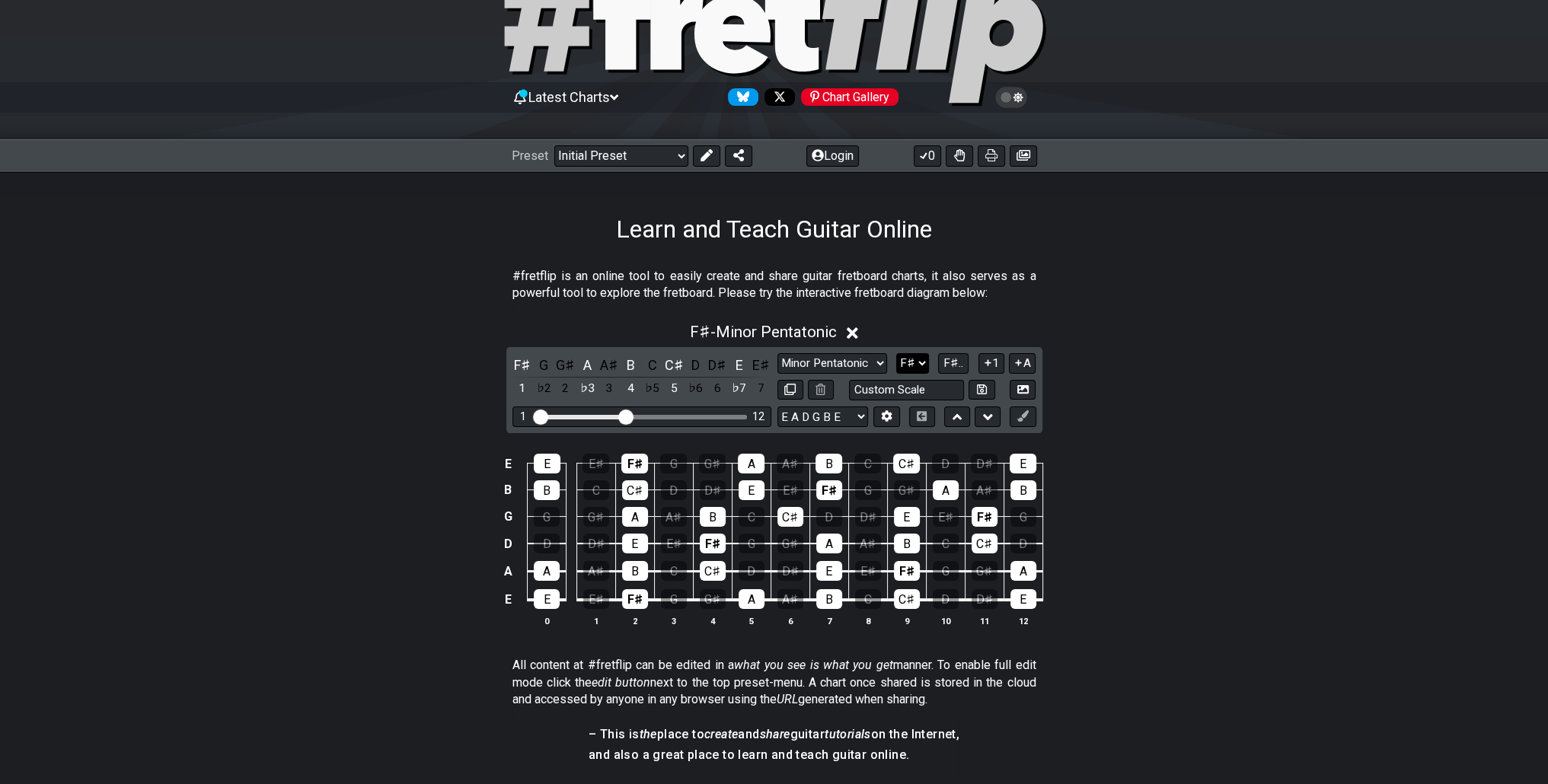
click at [923, 365] on select "A♭ A A♯ B♭ B C C♯ D♭ D D♯ E♭ E F F♯ G♭ G G♯" at bounding box center [912, 363] width 33 height 21
select select "G"
click at [898, 353] on select "A♭ A A♯ B♭ B C C♯ D♭ D D♯ E♭ E F F♯ G♭ G G♯" at bounding box center [912, 363] width 33 height 21
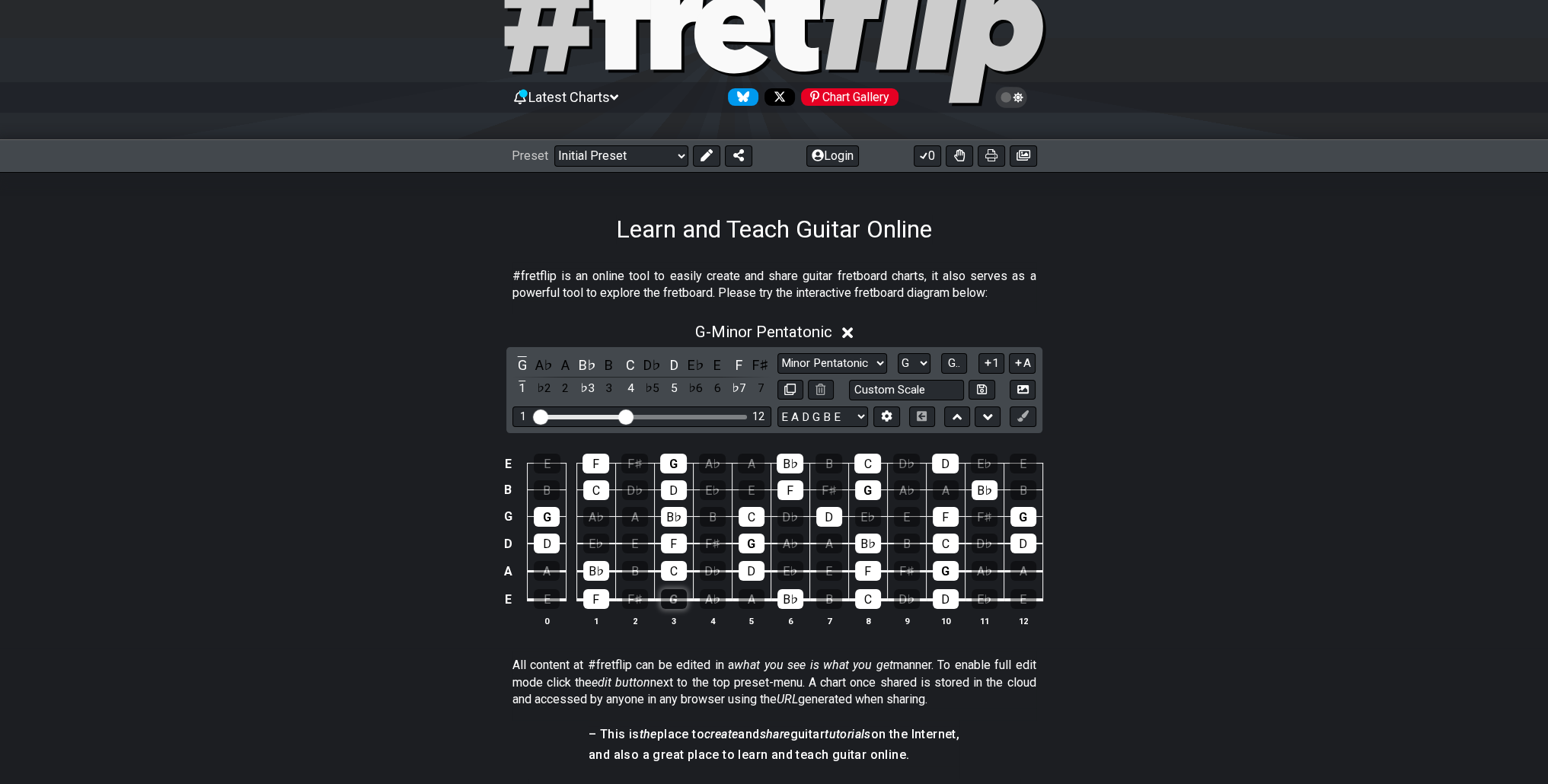
click at [662, 601] on div "G" at bounding box center [673, 599] width 26 height 20
click at [792, 392] on icon at bounding box center [790, 389] width 12 height 12
select select "G"
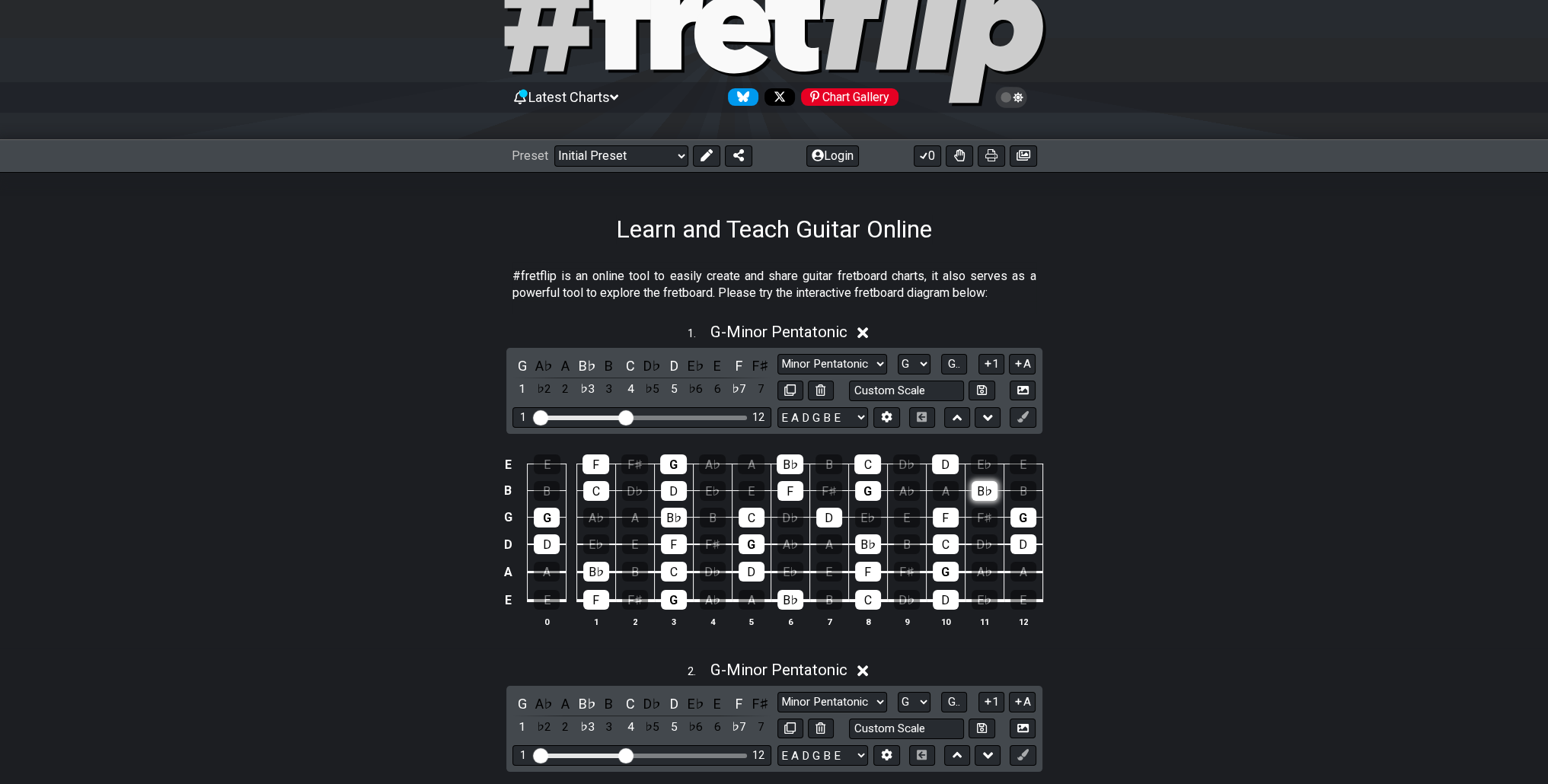
drag, startPoint x: 796, startPoint y: 391, endPoint x: 977, endPoint y: 493, distance: 207.8
click at [977, 492] on div "1 . G - Minor Pentatonic G A♭ A B♭ B C D♭ D E♭ E F F♯ 1 ♭2 2 ♭3 3 4 ♭5 5 ♭6 6 ♭…" at bounding box center [774, 481] width 1548 height 335
click at [1019, 361] on icon at bounding box center [1019, 364] width 6 height 6
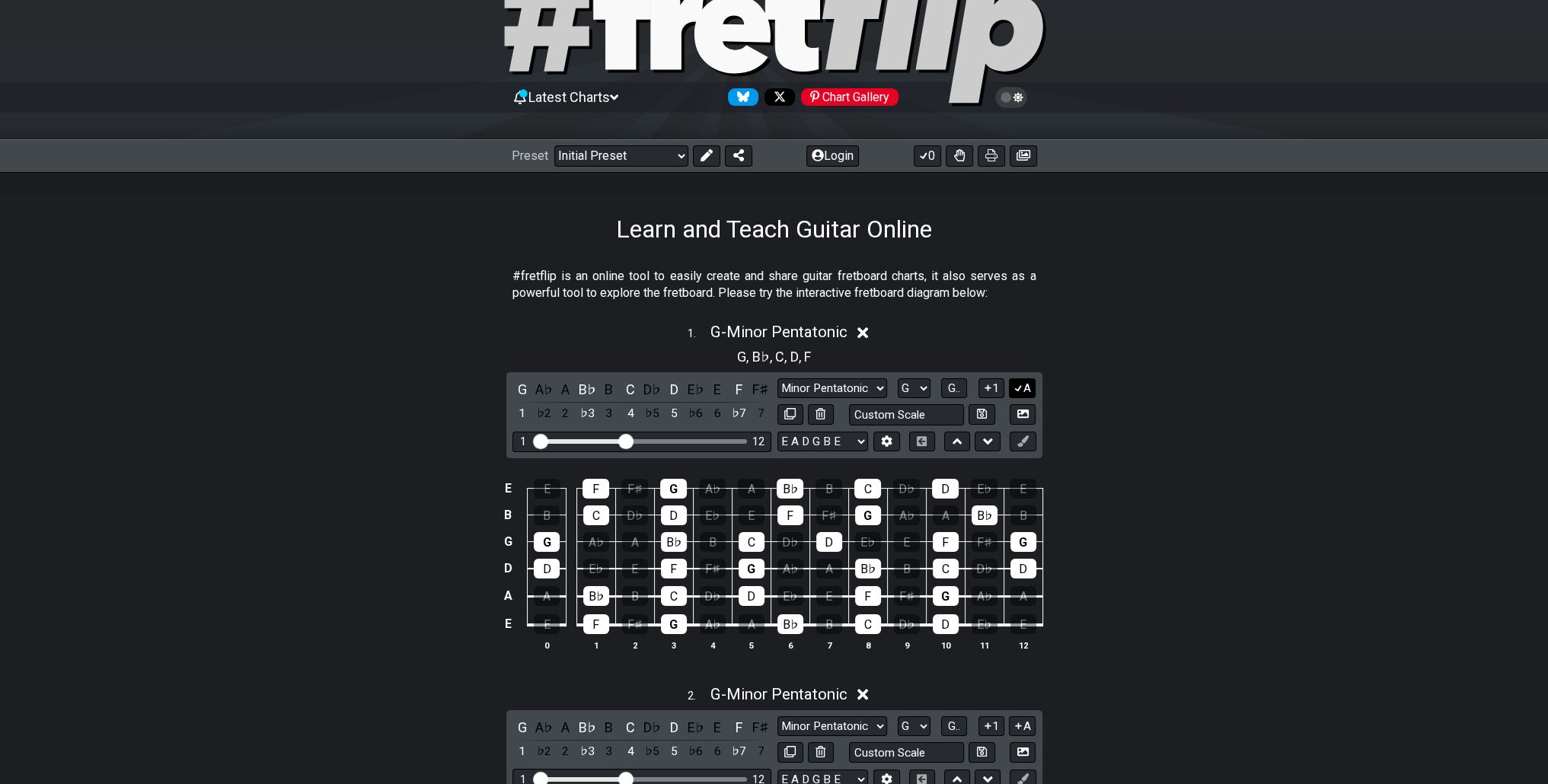
click at [1028, 386] on button "A" at bounding box center [1022, 389] width 26 height 21
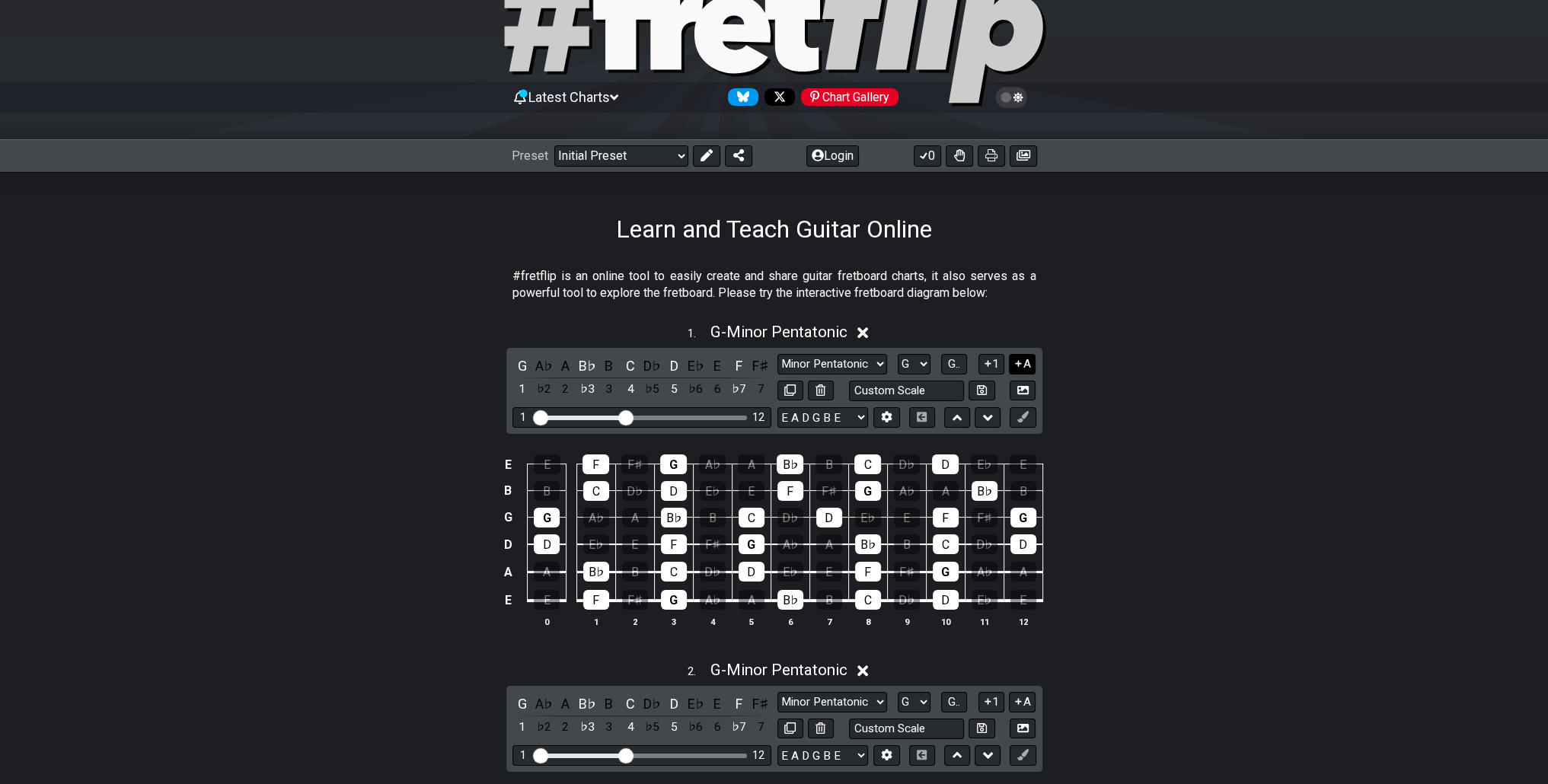
click at [1028, 372] on button "A" at bounding box center [1022, 364] width 26 height 21
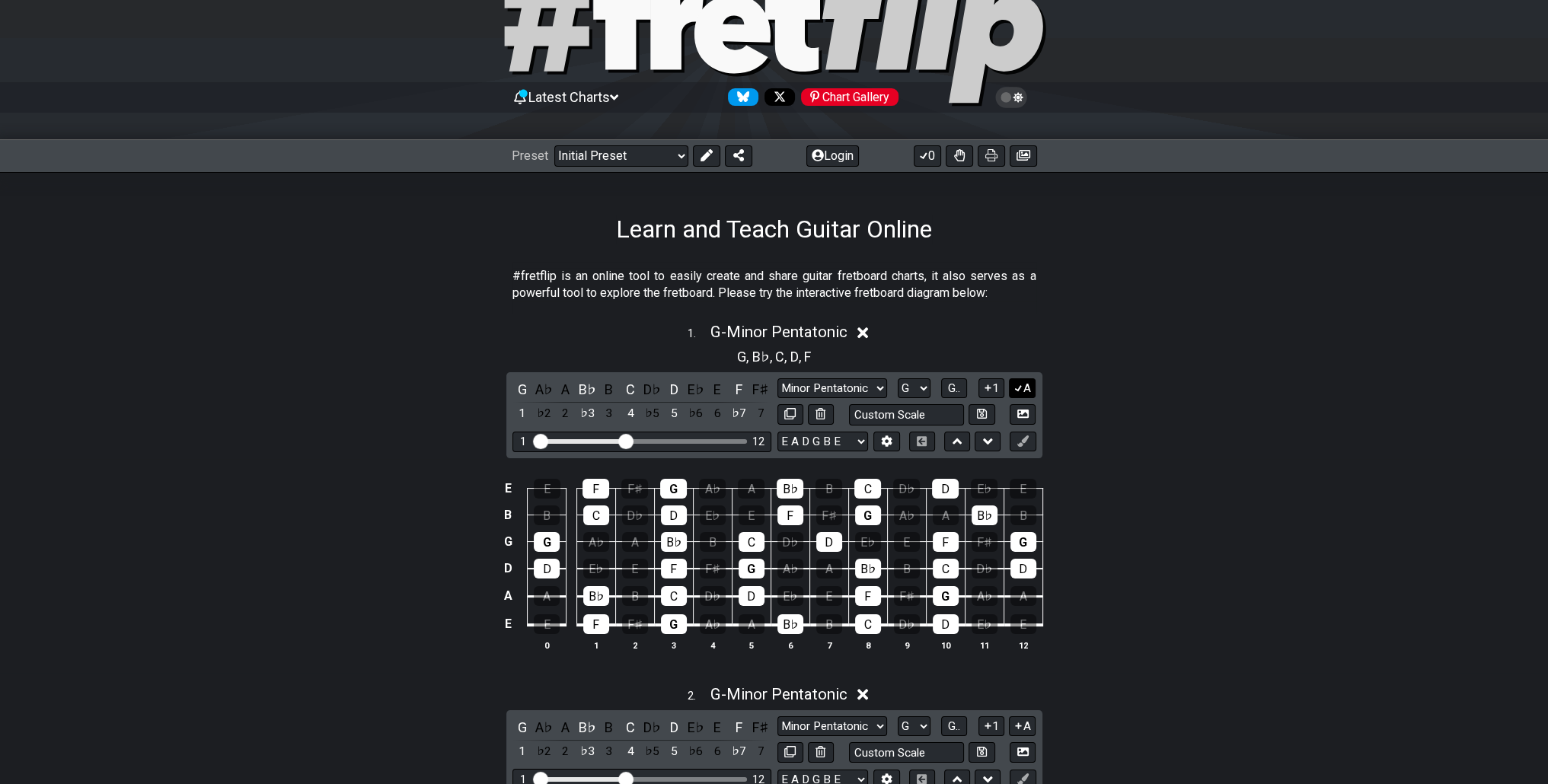
click at [1028, 385] on button "A" at bounding box center [1022, 389] width 26 height 21
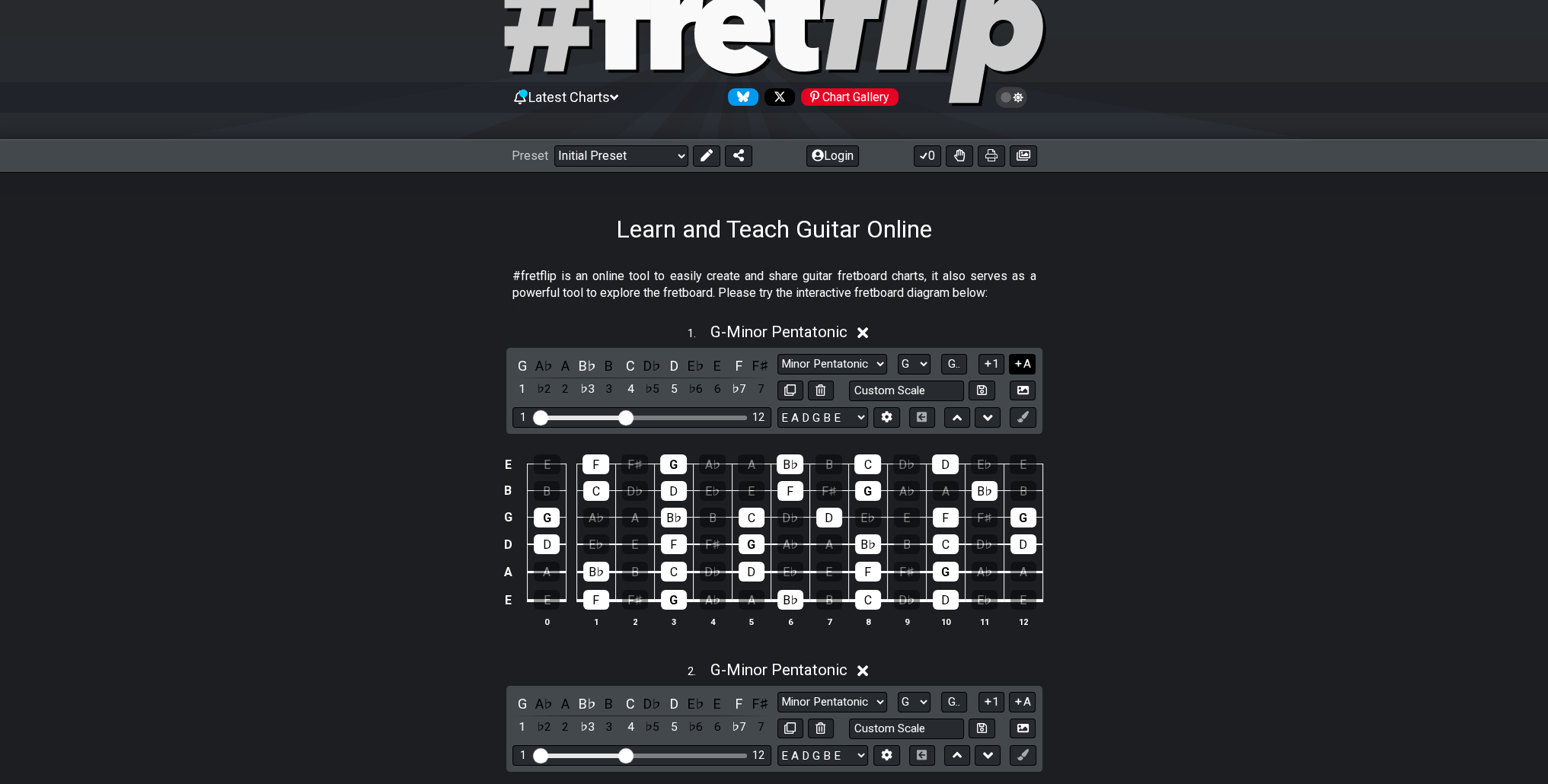
click at [1028, 371] on button "A" at bounding box center [1022, 364] width 26 height 21
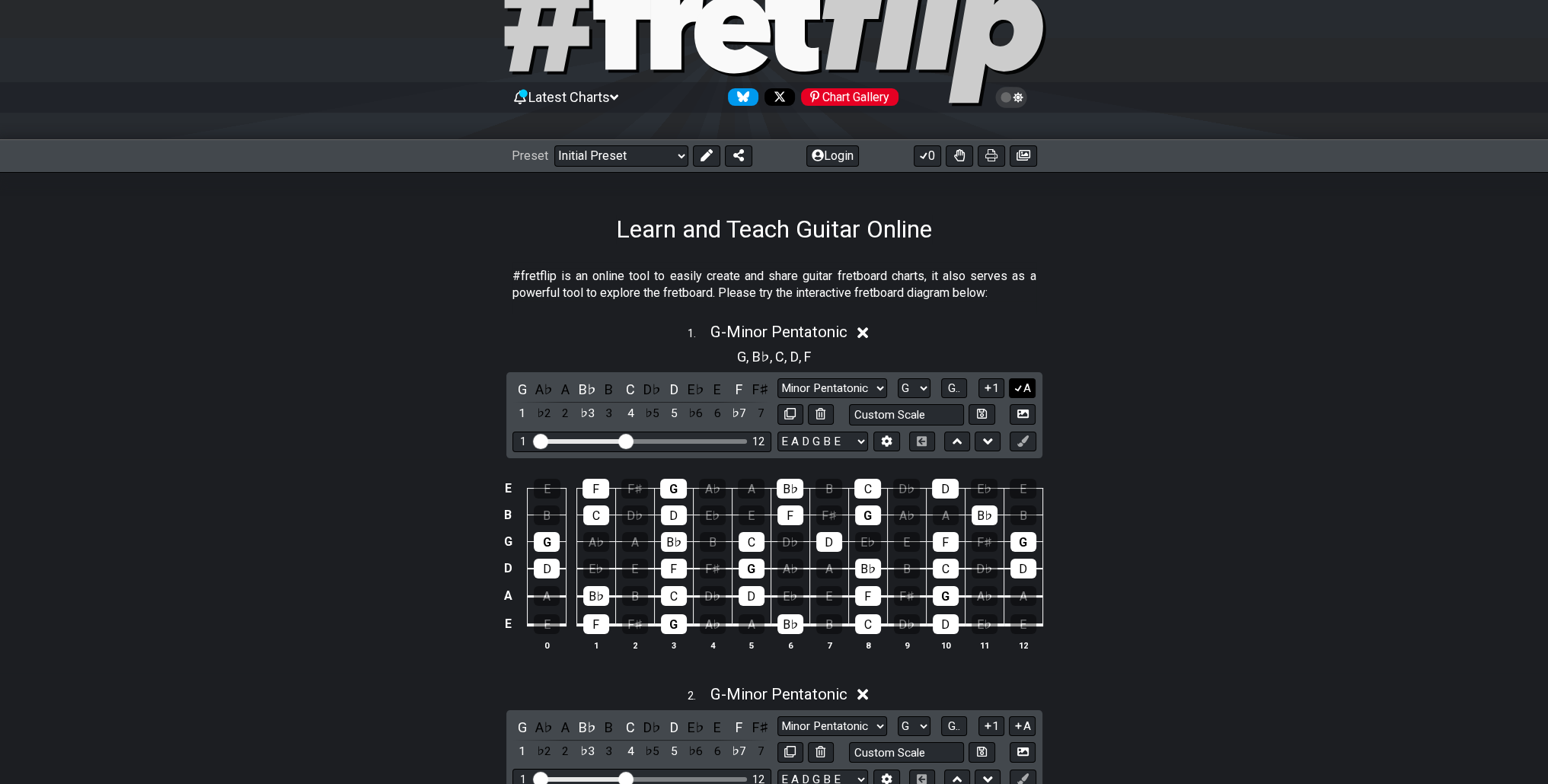
click at [1022, 386] on icon at bounding box center [1018, 388] width 15 height 12
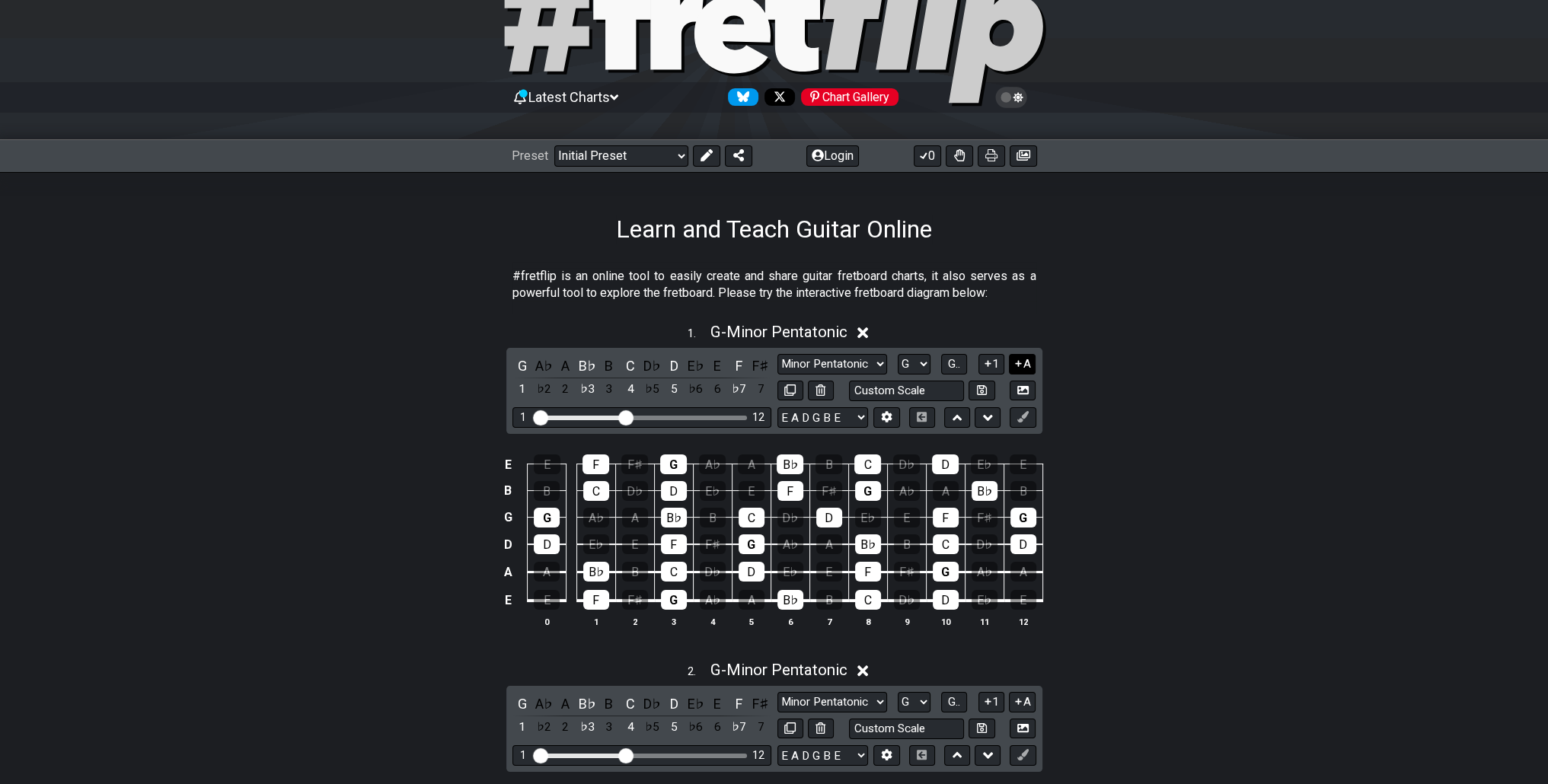
click at [1012, 371] on button "A" at bounding box center [1022, 364] width 26 height 21
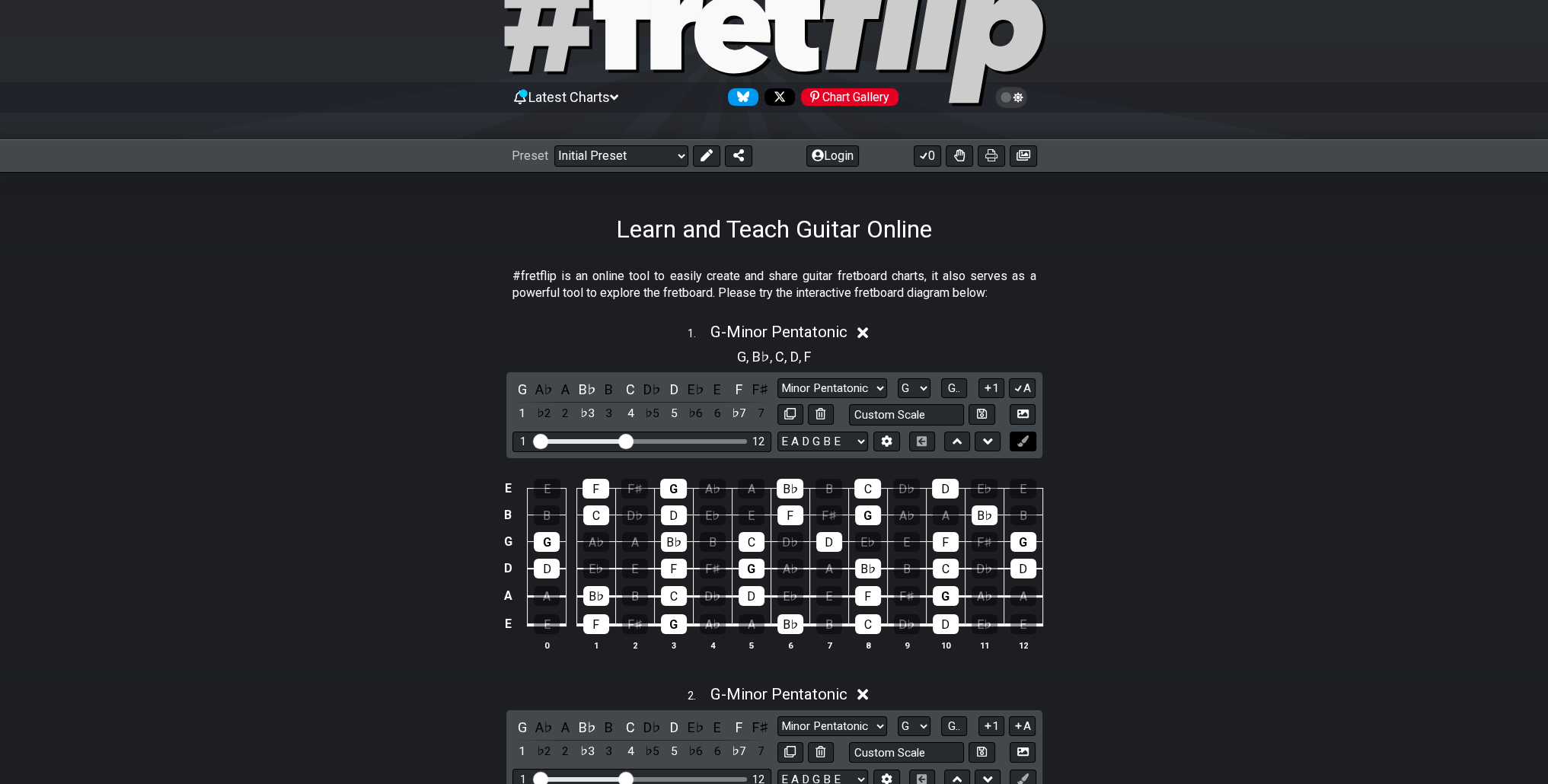
click at [1018, 443] on icon at bounding box center [1023, 440] width 12 height 12
click at [1021, 435] on icon at bounding box center [1023, 440] width 12 height 12
click at [666, 617] on div "G" at bounding box center [673, 624] width 26 height 20
click at [685, 617] on div "G" at bounding box center [673, 624] width 26 height 20
click at [1029, 443] on button at bounding box center [1022, 442] width 26 height 21
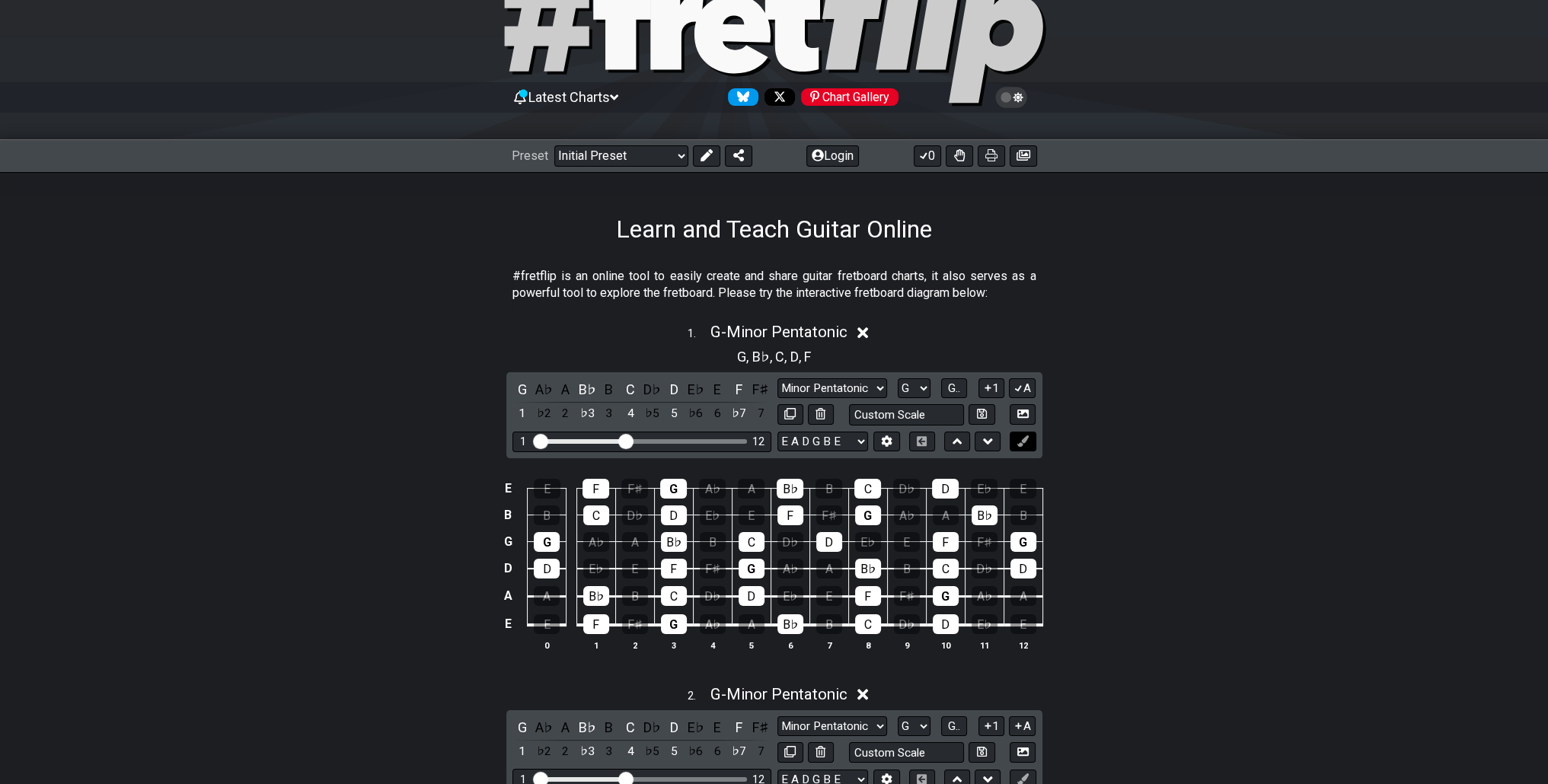
click at [1029, 443] on button at bounding box center [1022, 442] width 26 height 21
click at [1029, 443] on button at bounding box center [1022, 442] width 26 height 21
click at [986, 443] on icon at bounding box center [987, 441] width 10 height 15
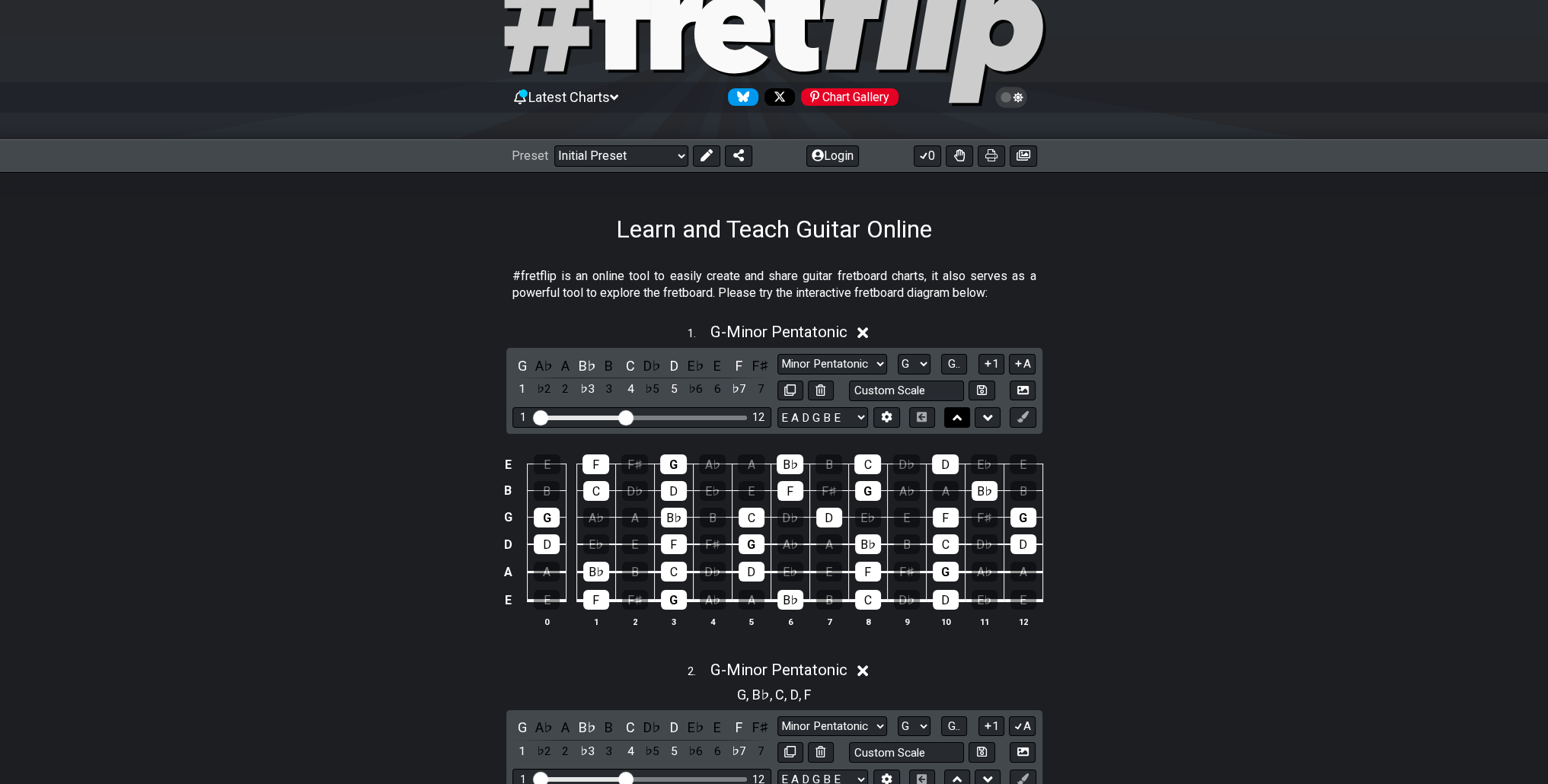
click at [962, 413] on button at bounding box center [956, 417] width 26 height 21
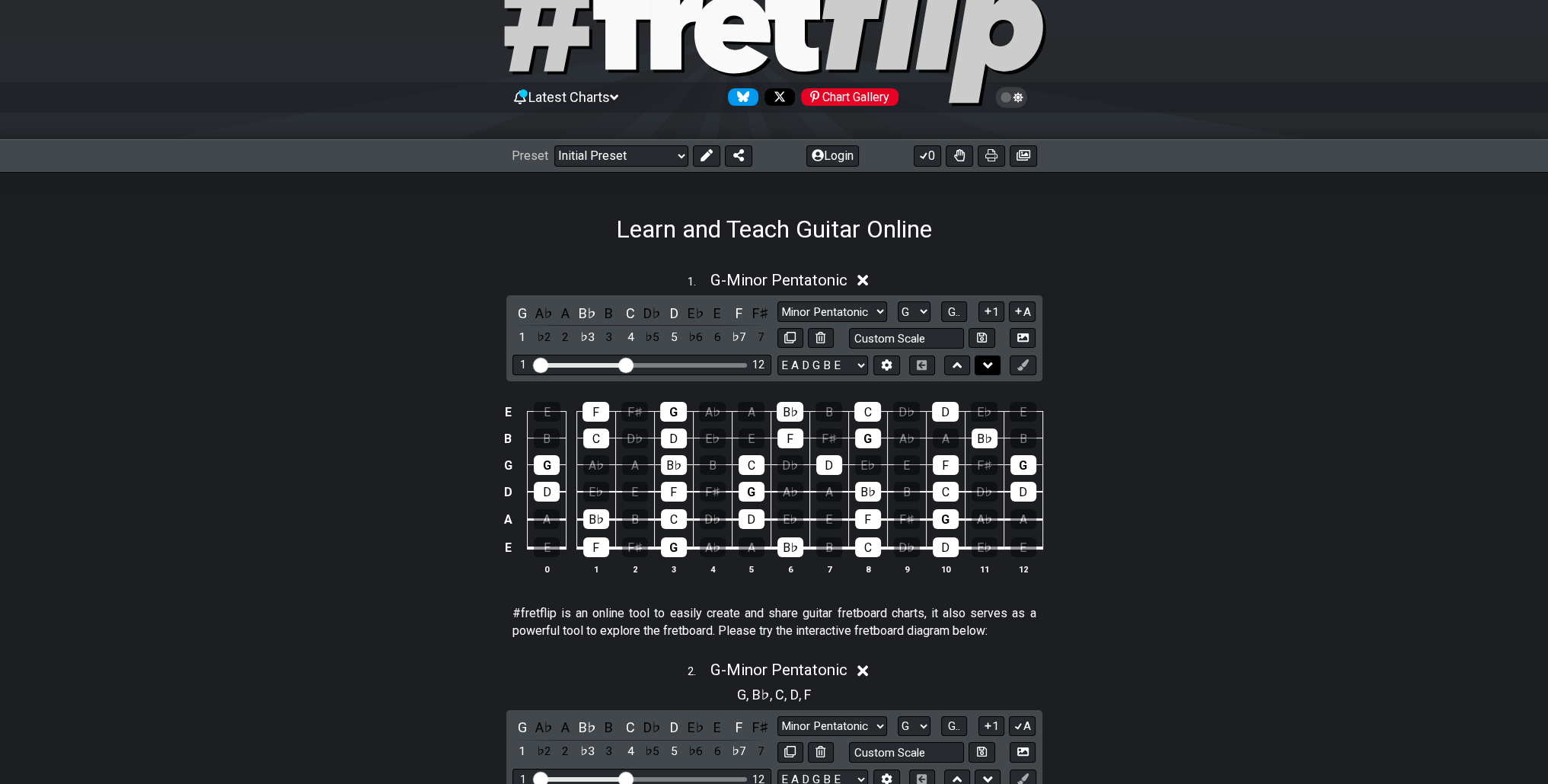
click at [983, 365] on icon at bounding box center [987, 365] width 10 height 15
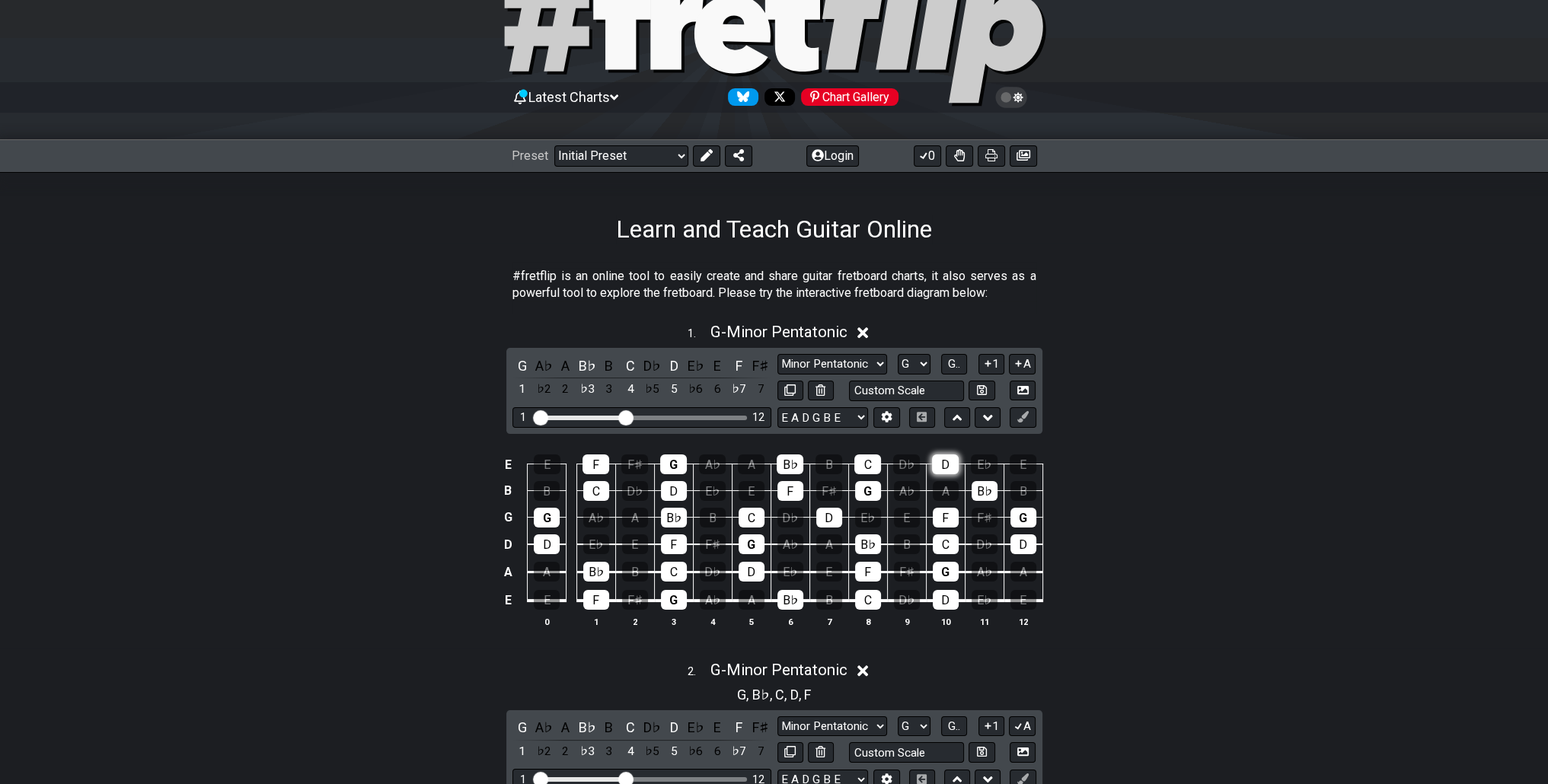
click at [956, 465] on div "D" at bounding box center [945, 464] width 26 height 20
click at [1019, 412] on icon at bounding box center [1023, 416] width 12 height 12
click at [962, 469] on td "A" at bounding box center [946, 478] width 39 height 26
click at [959, 469] on td "A" at bounding box center [946, 478] width 39 height 26
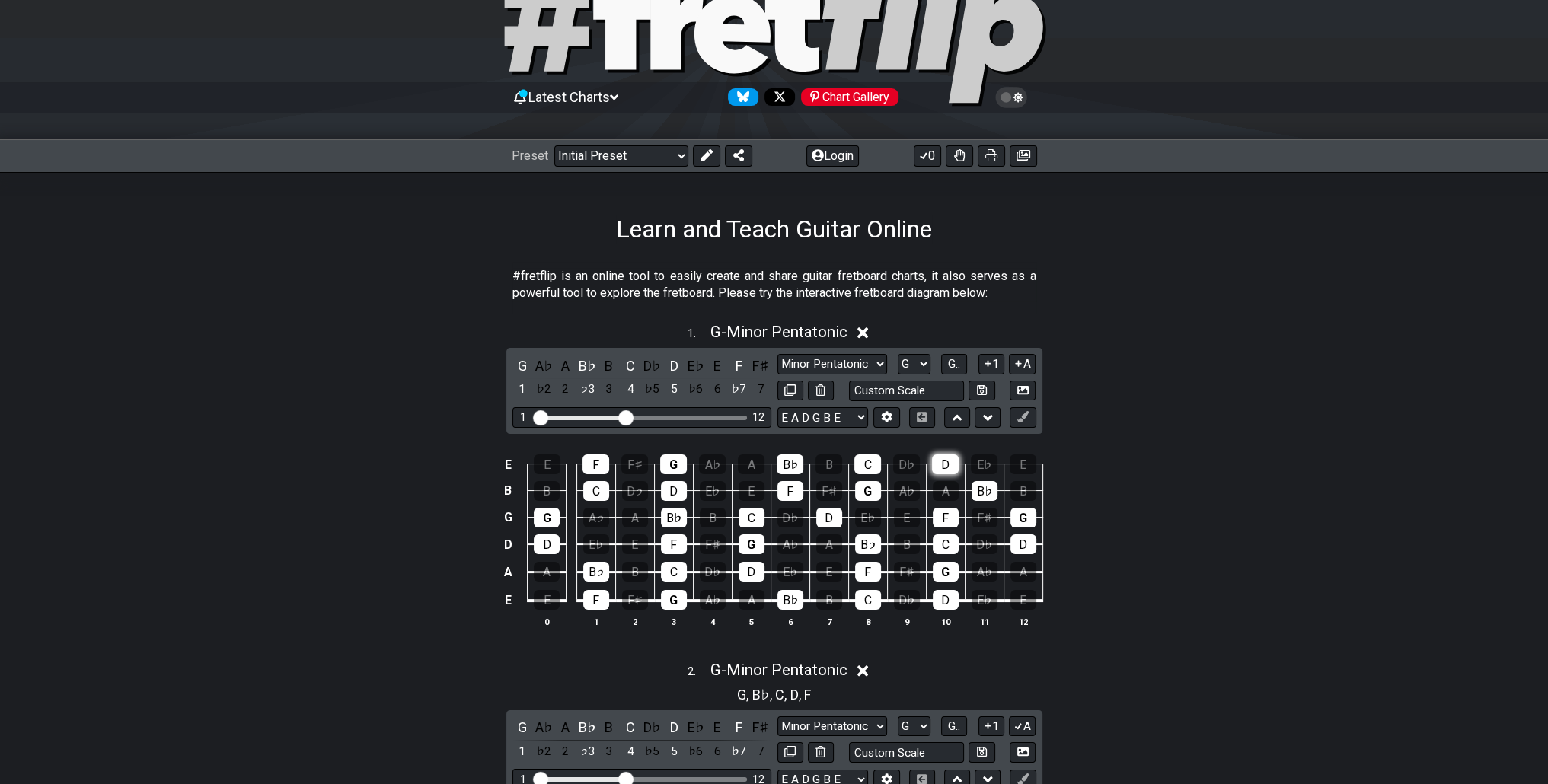
click at [950, 465] on div "D" at bounding box center [945, 464] width 26 height 20
click at [861, 361] on select "Minor Pentatonic Click to edit Minor Pentatonic Major Pentatonic Minor Blues Ma…" at bounding box center [832, 364] width 110 height 21
select select "Mixolydian"
click at [777, 354] on select "Minor Pentatonic Click to edit Minor Pentatonic Major Pentatonic Minor Blues Ma…" at bounding box center [832, 364] width 110 height 21
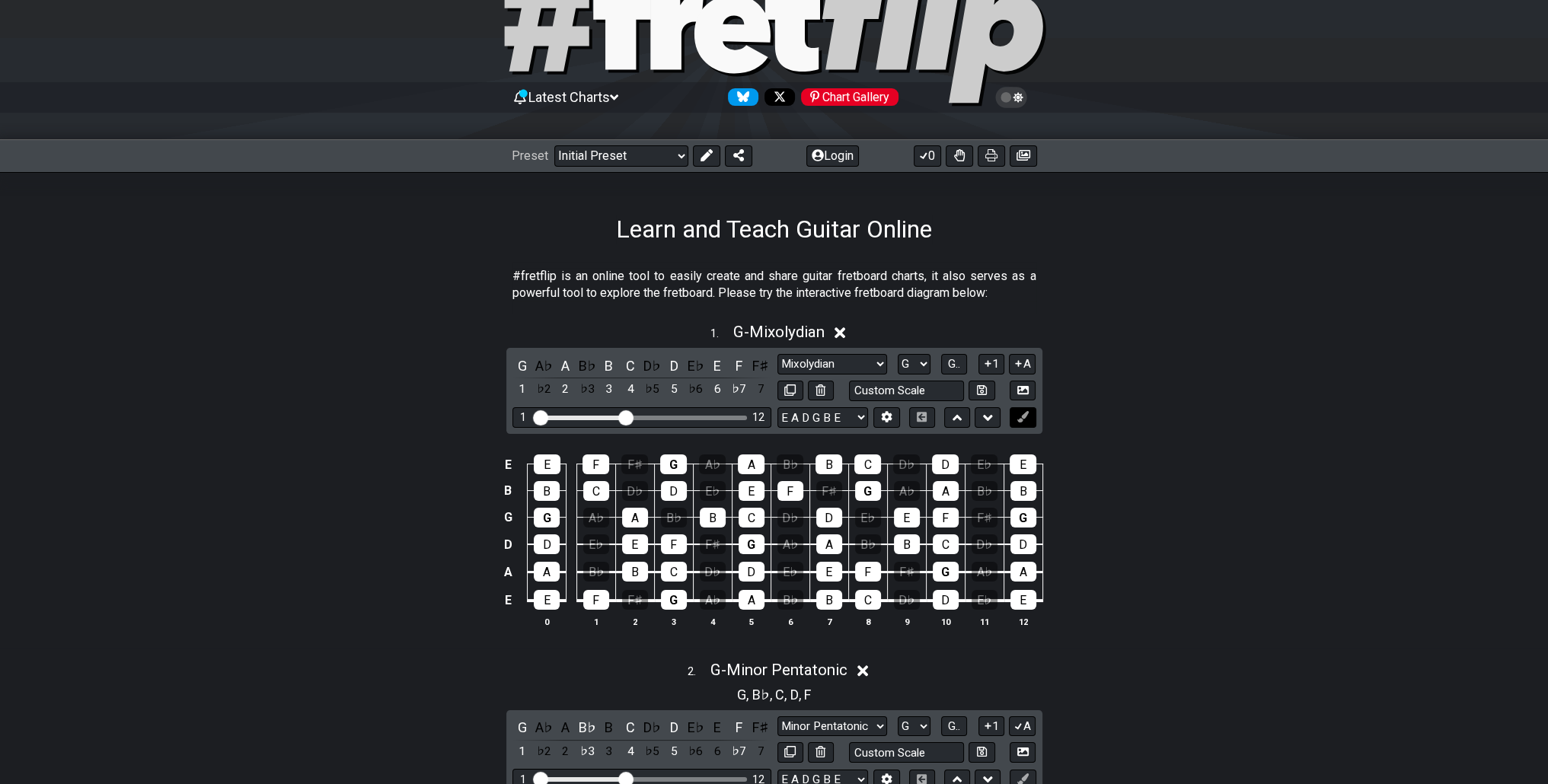
click at [1018, 414] on icon at bounding box center [1023, 416] width 12 height 12
click at [1018, 415] on icon at bounding box center [1023, 416] width 12 height 12
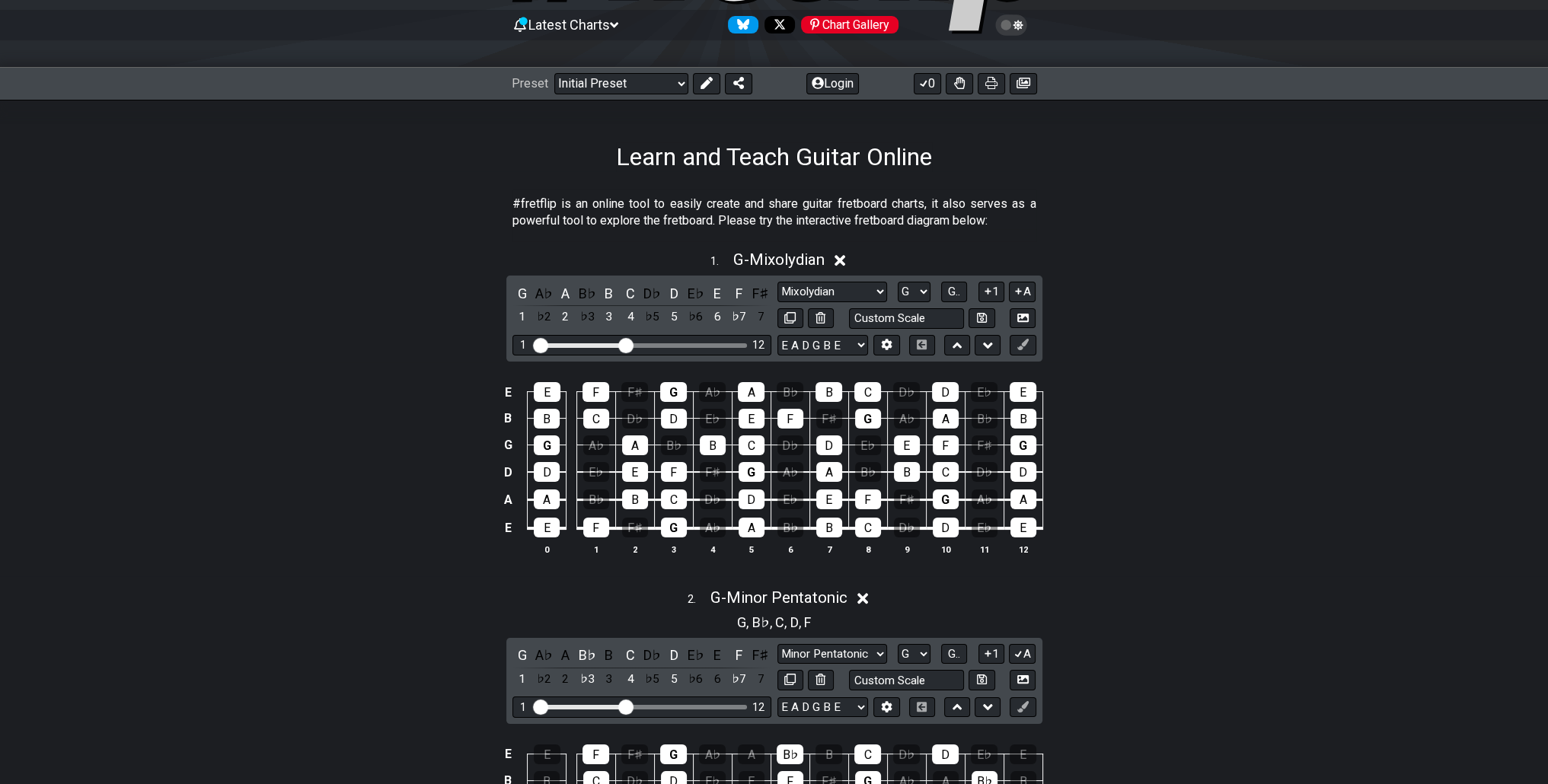
scroll to position [152, 0]
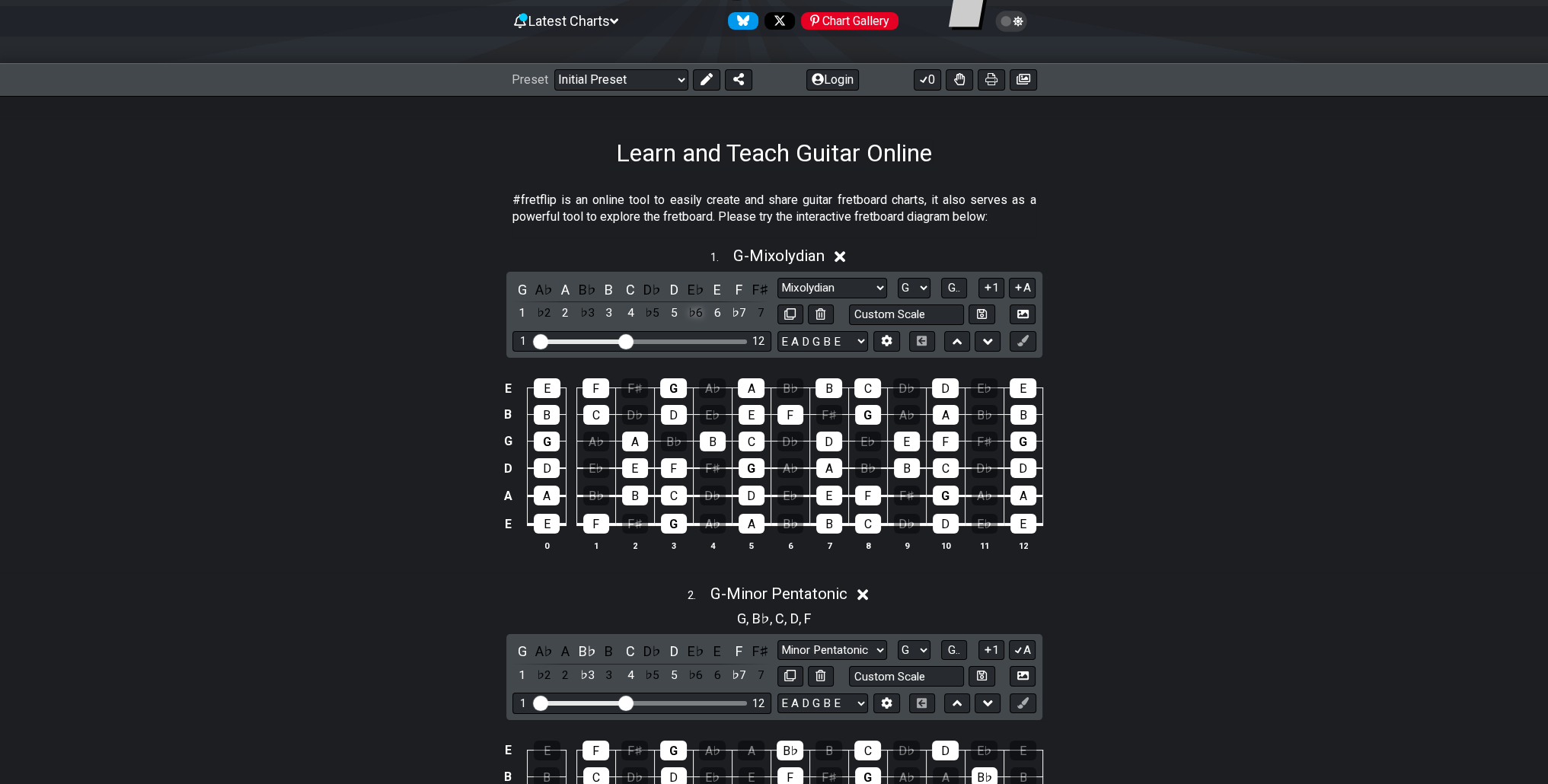
click at [700, 315] on div "♭6" at bounding box center [696, 313] width 20 height 21
click at [716, 313] on div "6" at bounding box center [717, 313] width 20 height 21
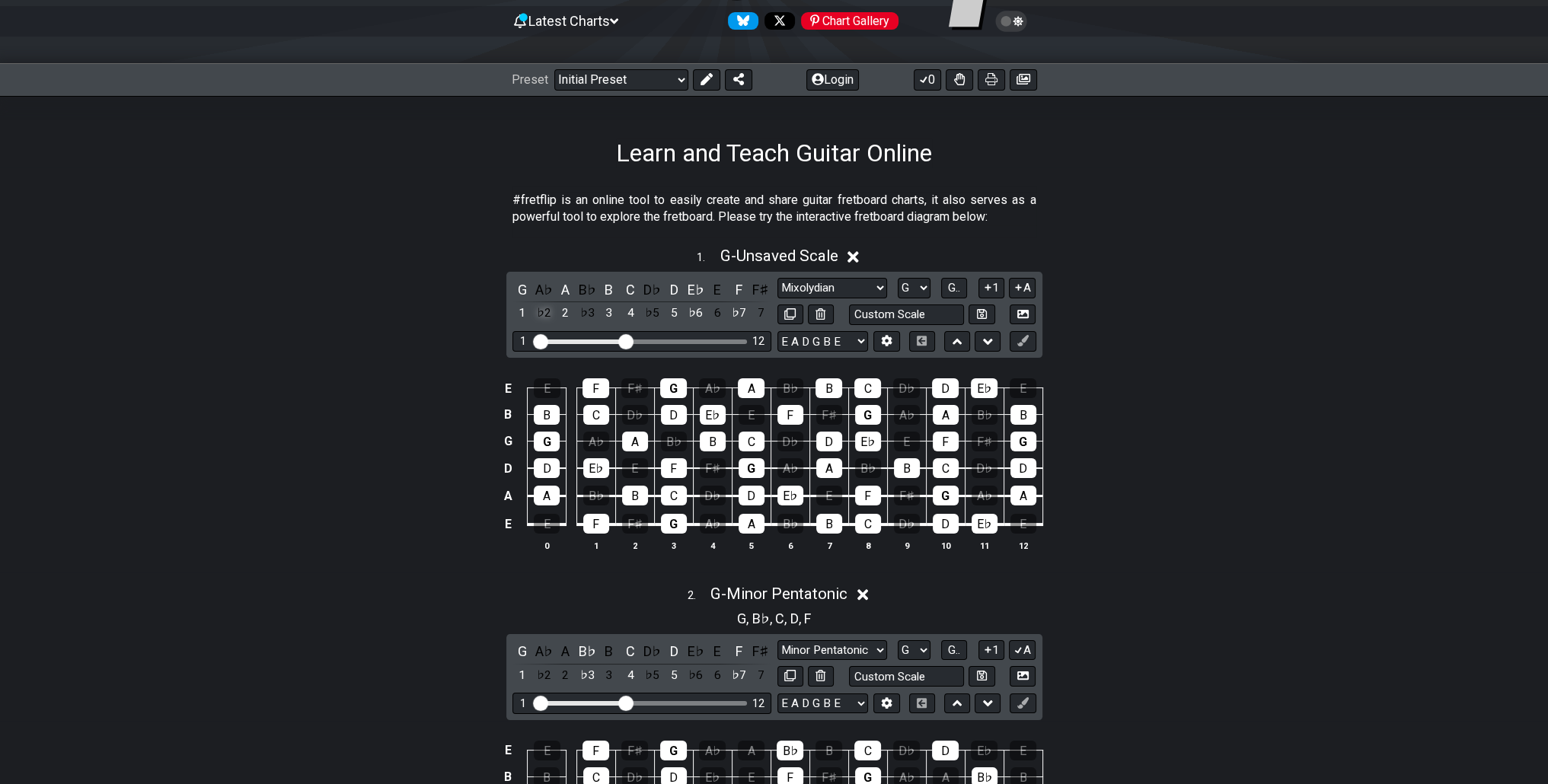
click at [543, 312] on div "♭2" at bounding box center [544, 313] width 20 height 21
click at [571, 313] on div "2" at bounding box center [566, 313] width 20 height 21
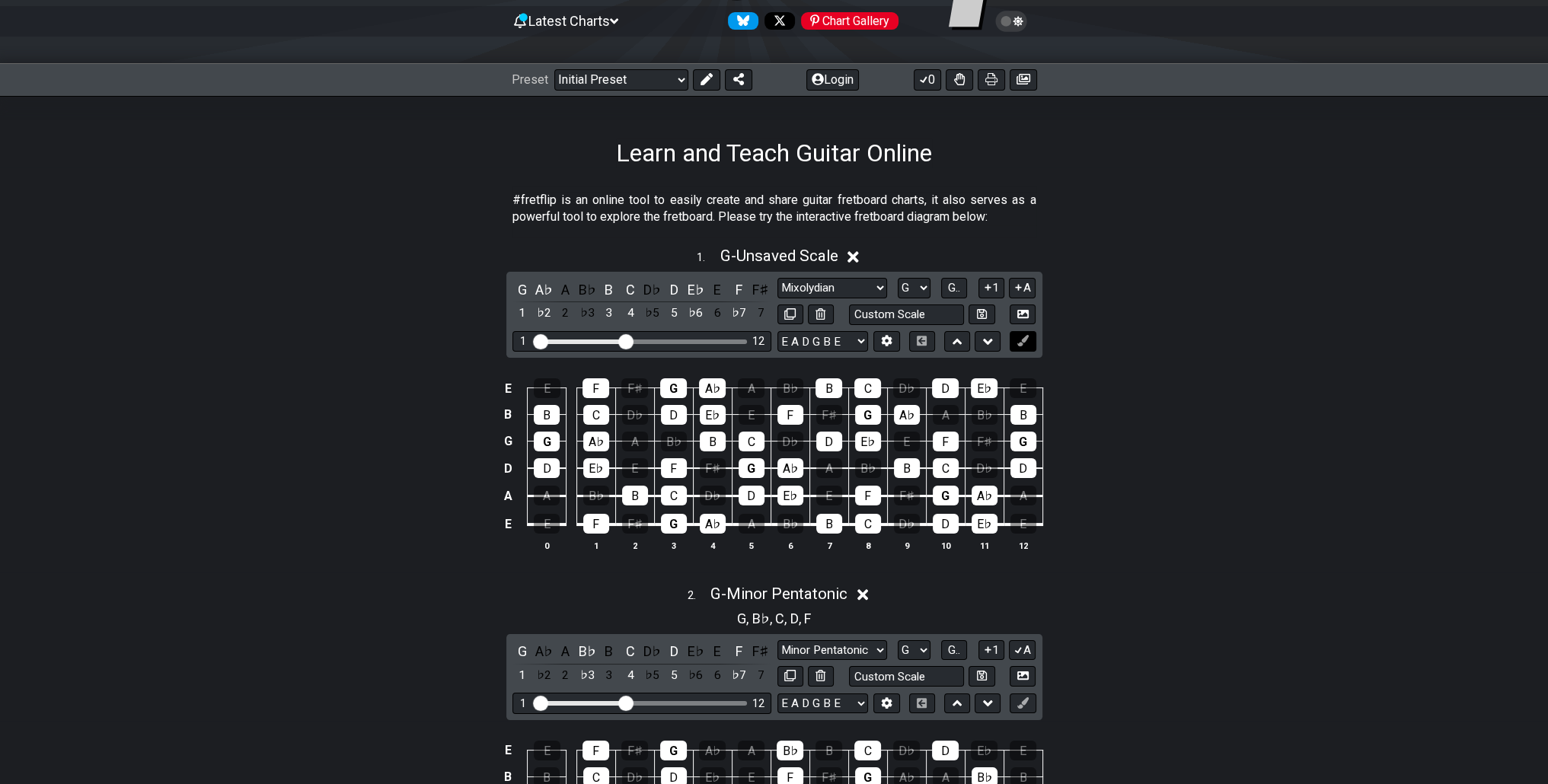
click at [1026, 337] on icon at bounding box center [1023, 341] width 12 height 12
click at [671, 526] on div "G" at bounding box center [673, 524] width 26 height 20
click at [932, 291] on div "Minor Pentatonic Click to edit Minor Pentatonic Major Pentatonic Minor Blues Ma…" at bounding box center [907, 288] width 259 height 21
click at [918, 288] on select "A♭ A A♯ B♭ B C C♯ D♭ D D♯ E♭ E F F♯ G♭ G G♯" at bounding box center [914, 288] width 33 height 21
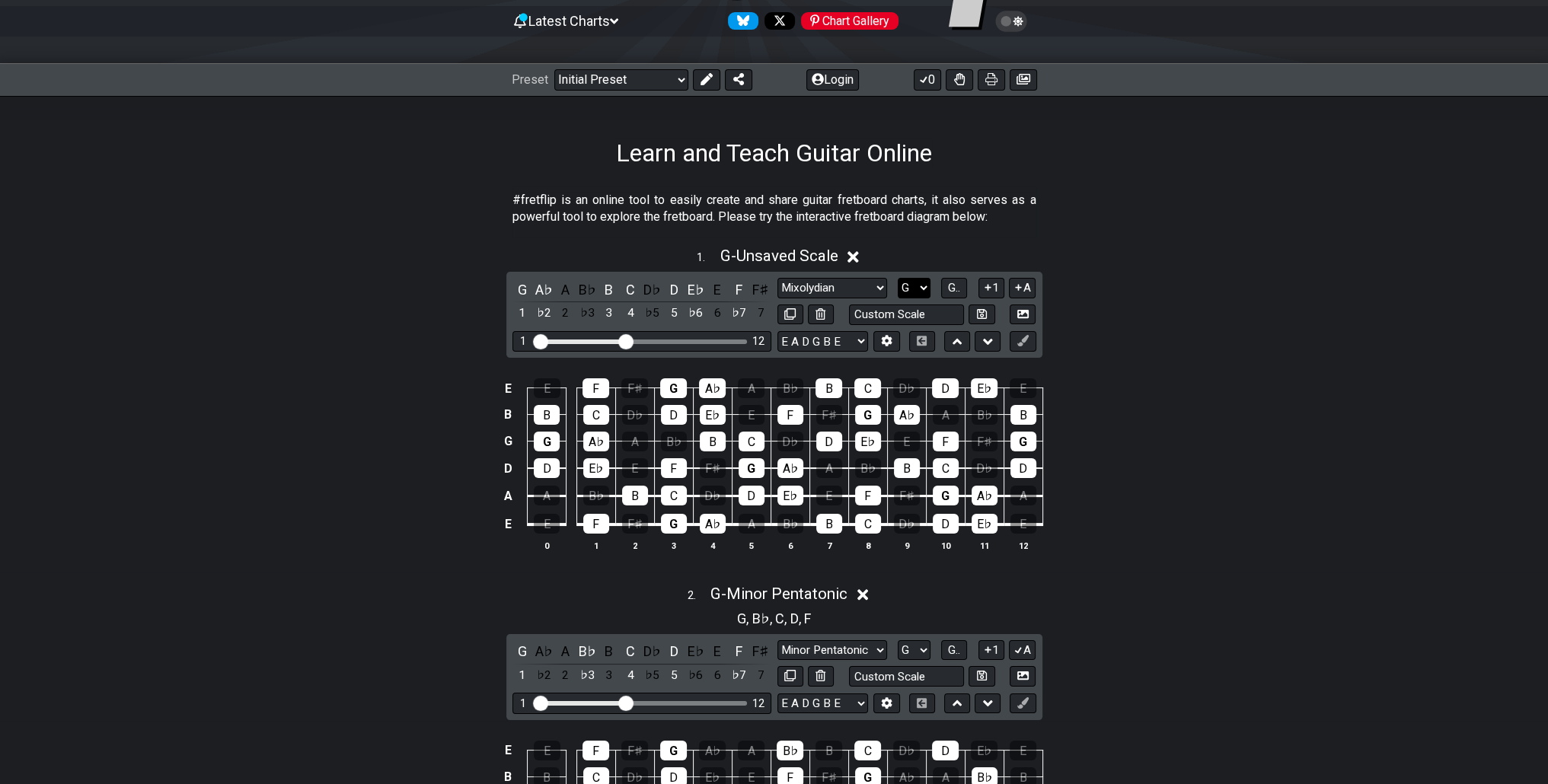
click at [918, 288] on select "A♭ A A♯ B♭ B C C♯ D♭ D D♯ E♭ E F F♯ G♭ G G♯" at bounding box center [914, 288] width 33 height 21
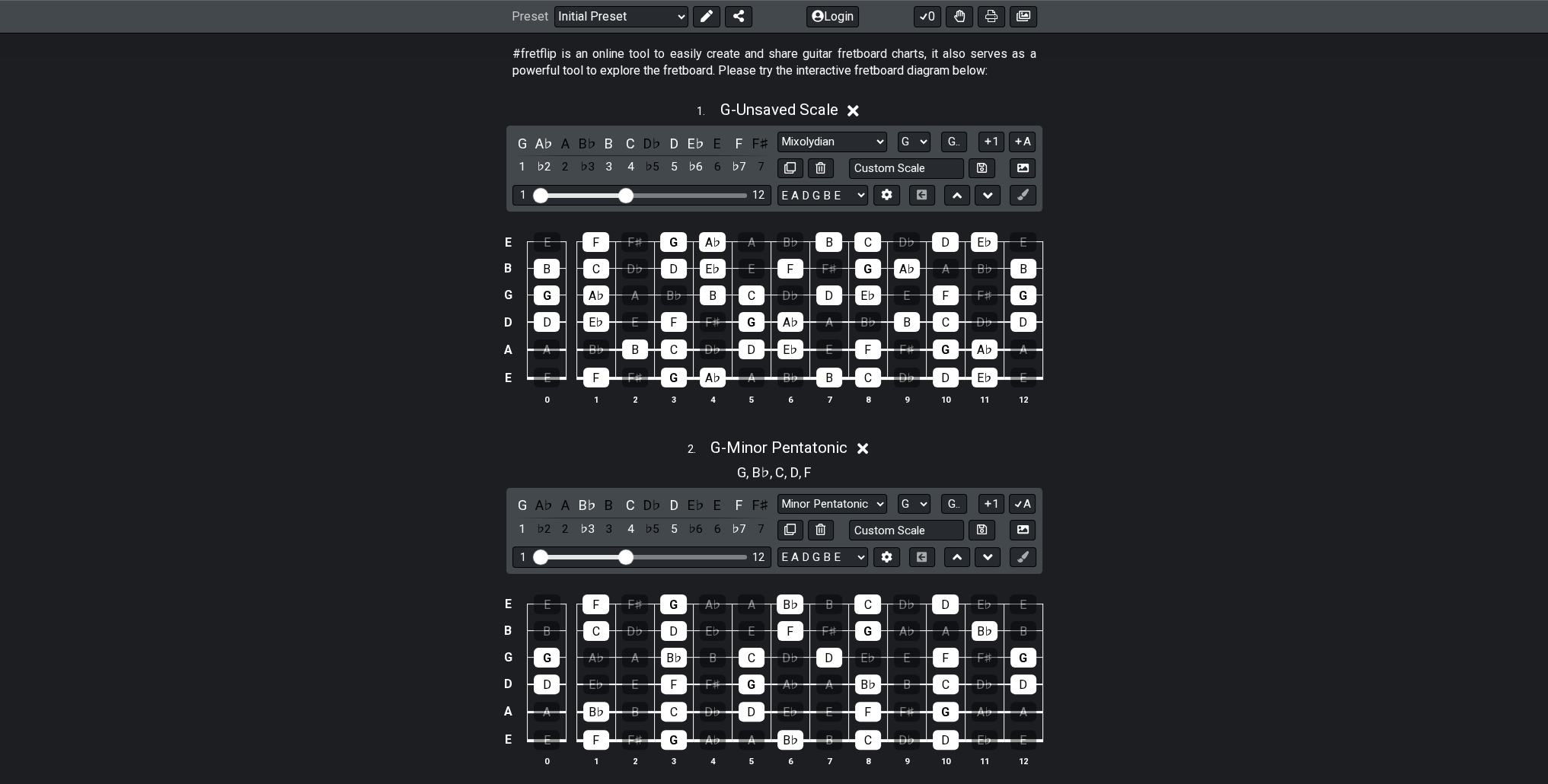
scroll to position [304, 0]
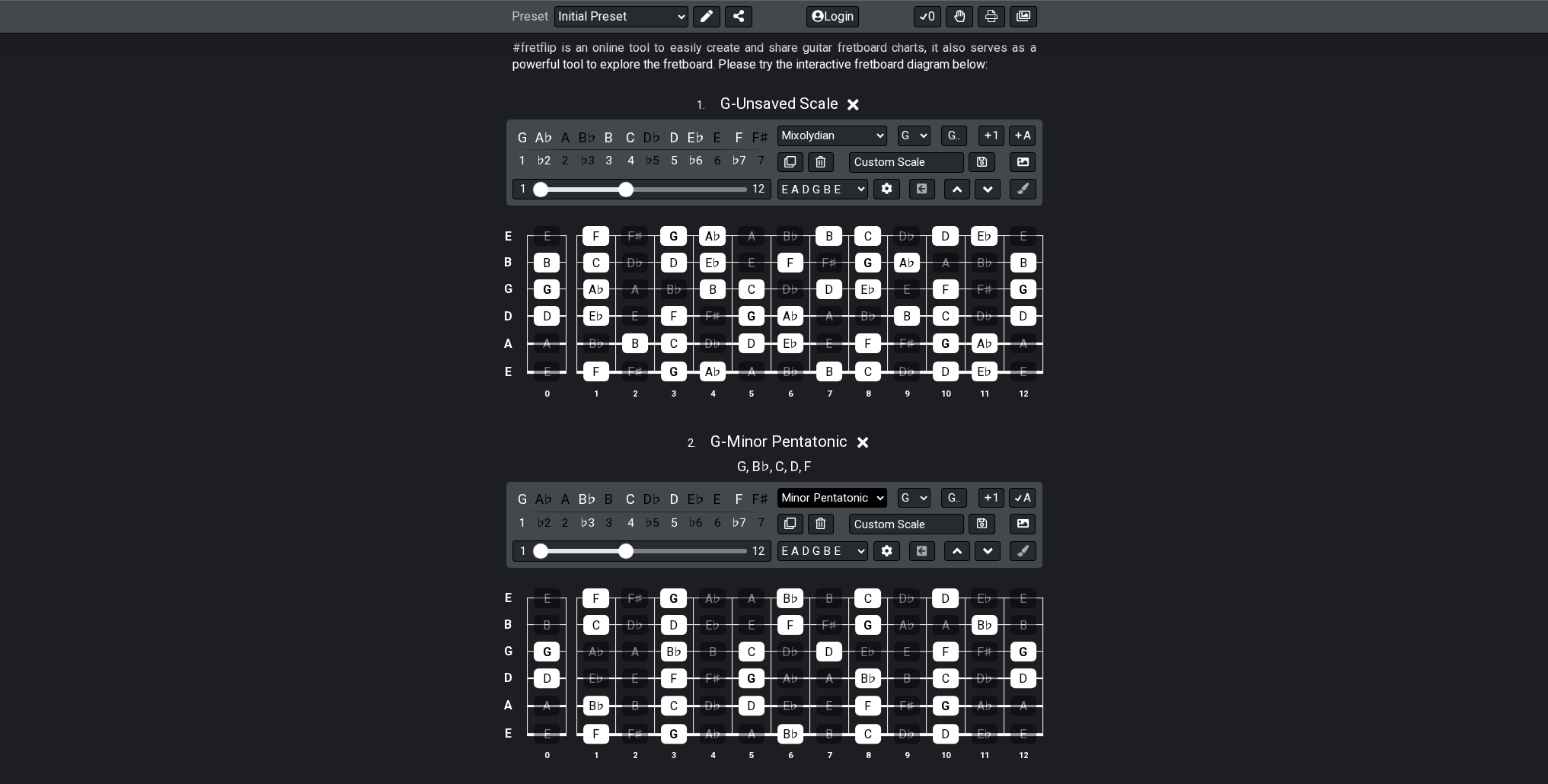
click at [877, 497] on select "Minor Pentatonic Click to edit Minor Pentatonic Major Pentatonic Minor Blues Ma…" at bounding box center [832, 498] width 110 height 21
click at [777, 488] on select "Minor Pentatonic Click to edit Minor Pentatonic Major Pentatonic Minor Blues Ma…" at bounding box center [832, 498] width 110 height 21
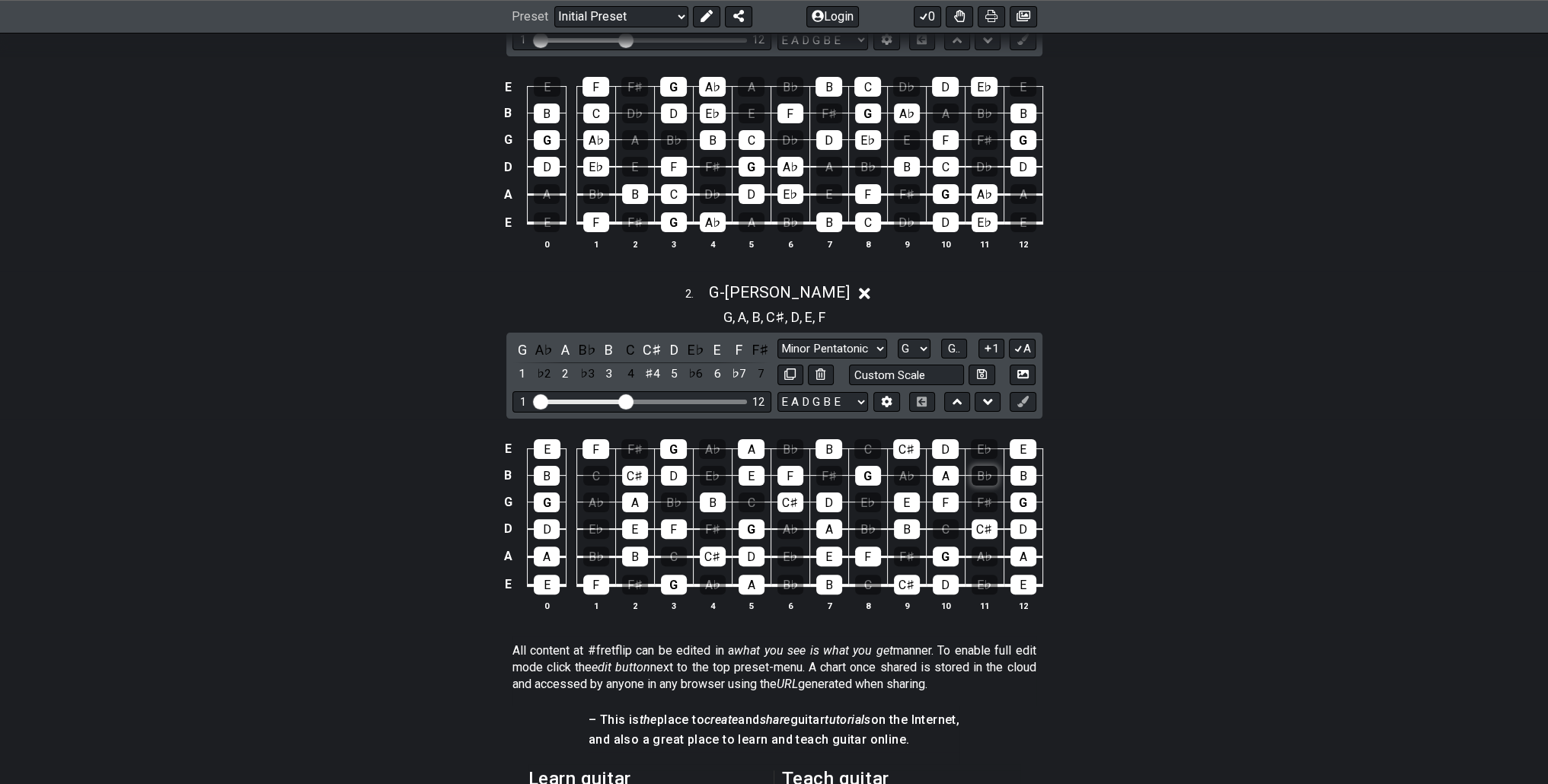
scroll to position [457, 0]
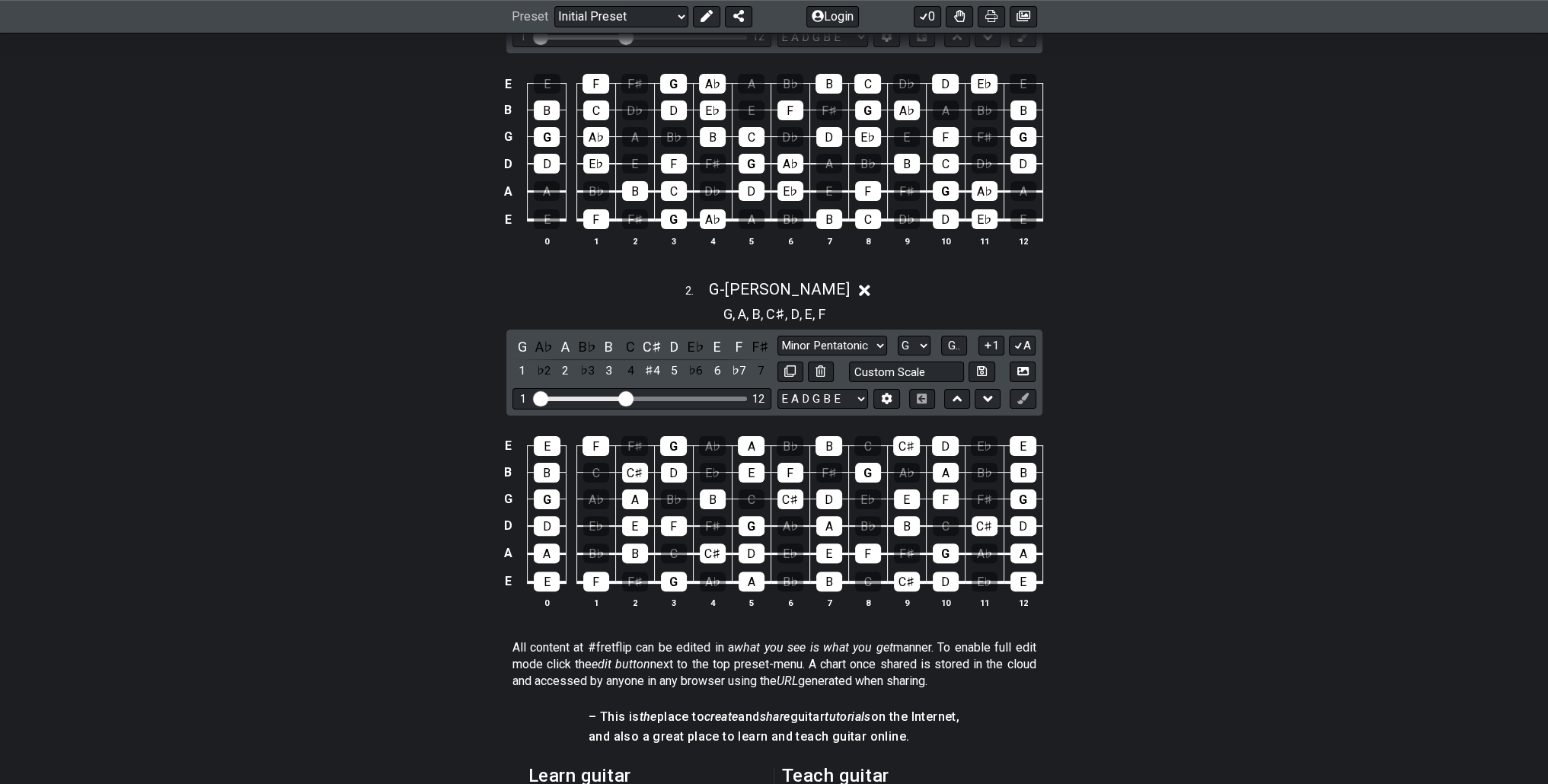
click at [874, 333] on div "G A♭ A B♭ B C C♯ D E♭ E F F♯ 1 ♭2 2 ♭3 3 4 ♯4 5 ♭6 6 ♭7 7 Minor Pentatonic Clic…" at bounding box center [774, 372] width 536 height 86
click at [873, 336] on select "Minor Pentatonic Click to edit Minor Pentatonic Major Pentatonic Minor Blues Ma…" at bounding box center [832, 346] width 110 height 21
select select "Phrygian Dominant"
click at [777, 336] on select "Minor Pentatonic Click to edit Minor Pentatonic Major Pentatonic Minor Blues Ma…" at bounding box center [832, 346] width 110 height 21
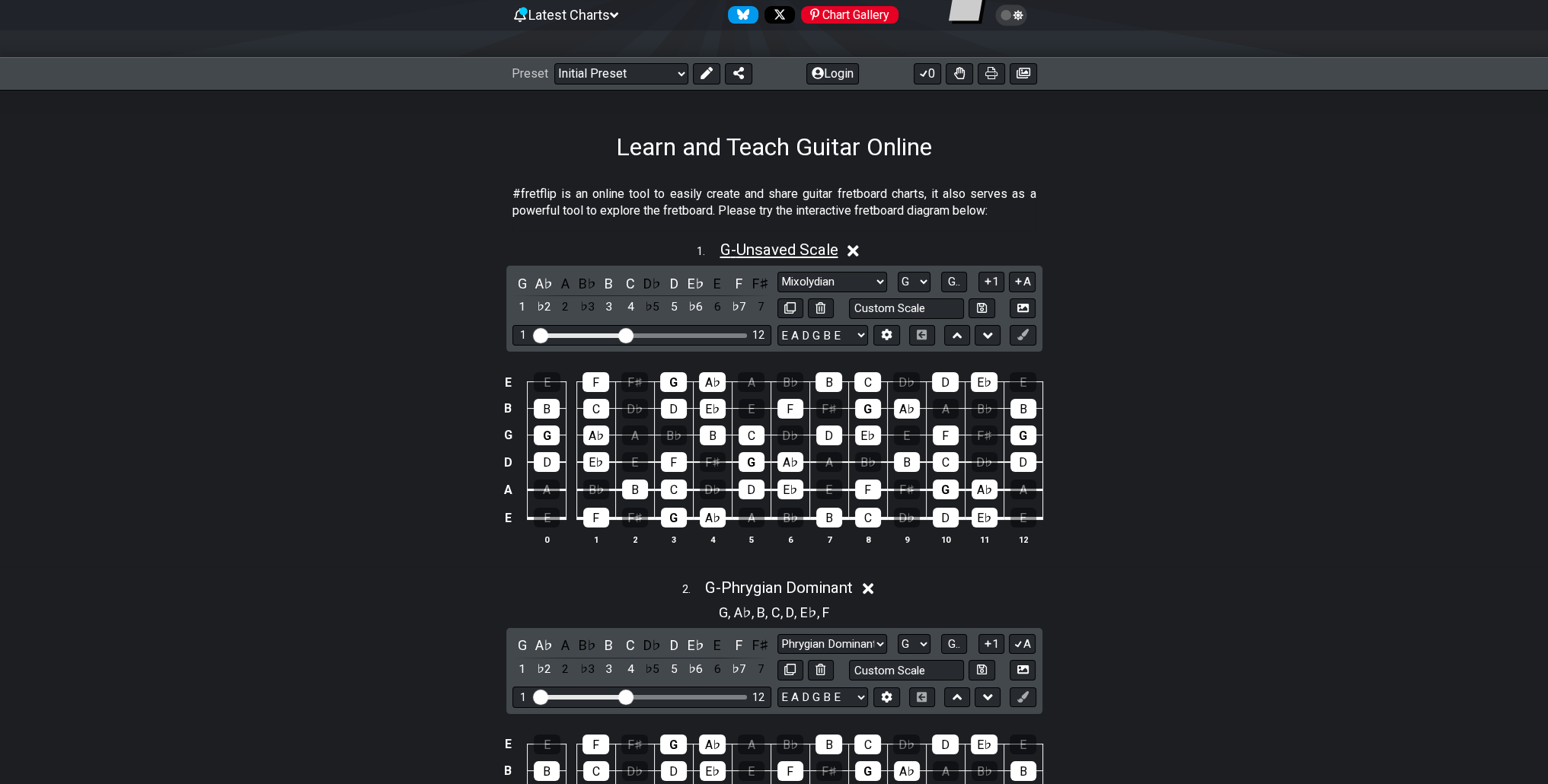
scroll to position [152, 0]
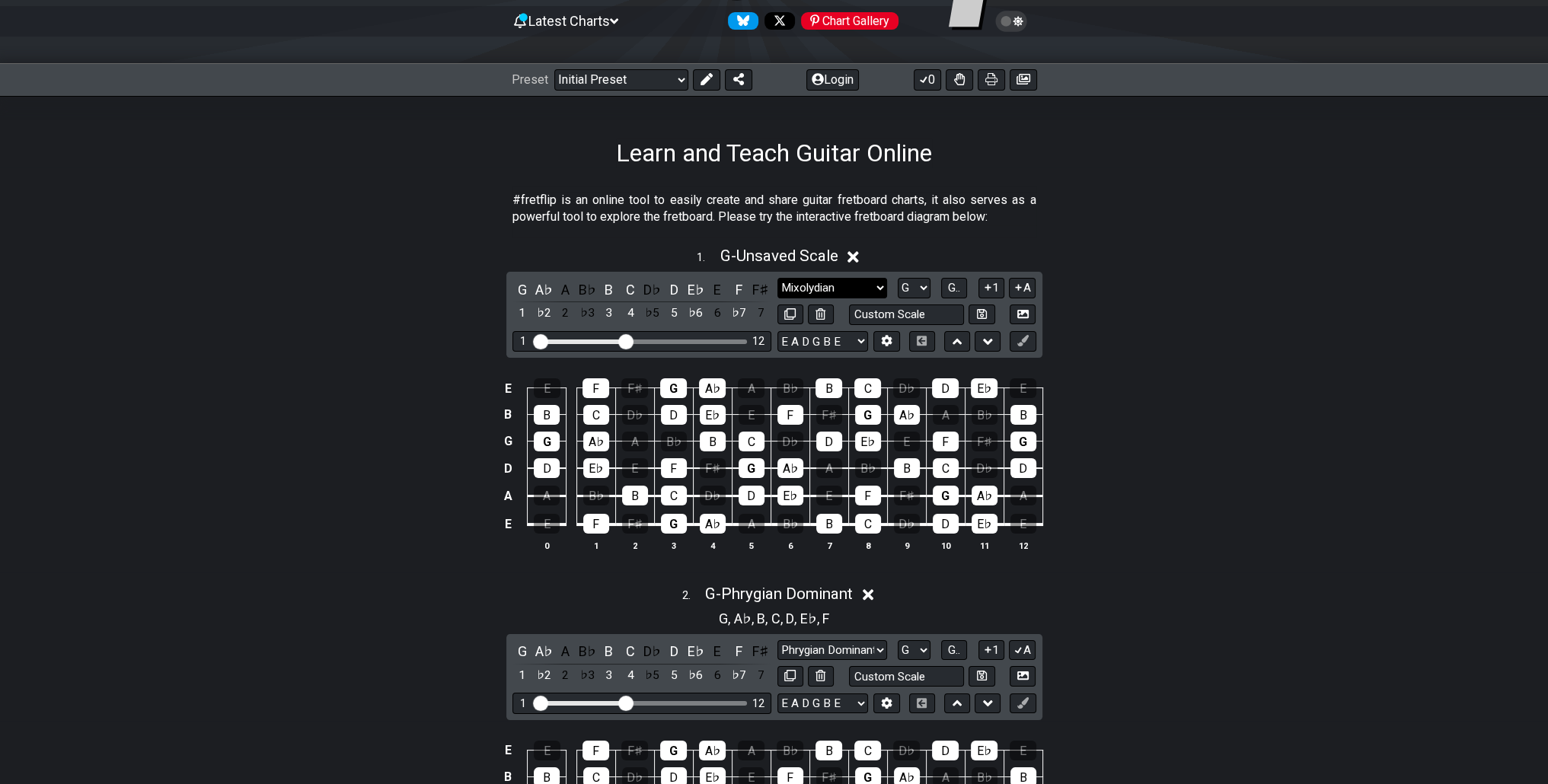
click at [853, 279] on select "Minor Pentatonic Click to edit Minor Pentatonic Major Pentatonic Minor Blues Ma…" at bounding box center [832, 288] width 110 height 21
click at [847, 292] on select "Minor Pentatonic Click to edit Minor Pentatonic Major Pentatonic Minor Blues Ma…" at bounding box center [832, 288] width 110 height 21
click at [1081, 570] on div "E E F F♯ G A♭ A B♭ B C D♭ D E♭ E B B C D♭ D E♭ E F F♯ G A♭ A B♭ B G G A♭ A B♭ B…" at bounding box center [774, 465] width 1548 height 214
click at [835, 288] on select "Minor Pentatonic Click to edit Minor Pentatonic Major Pentatonic Minor Blues Ma…" at bounding box center [832, 288] width 110 height 21
click at [777, 278] on select "Minor Pentatonic Click to edit Minor Pentatonic Major Pentatonic Minor Blues Ma…" at bounding box center [832, 288] width 110 height 21
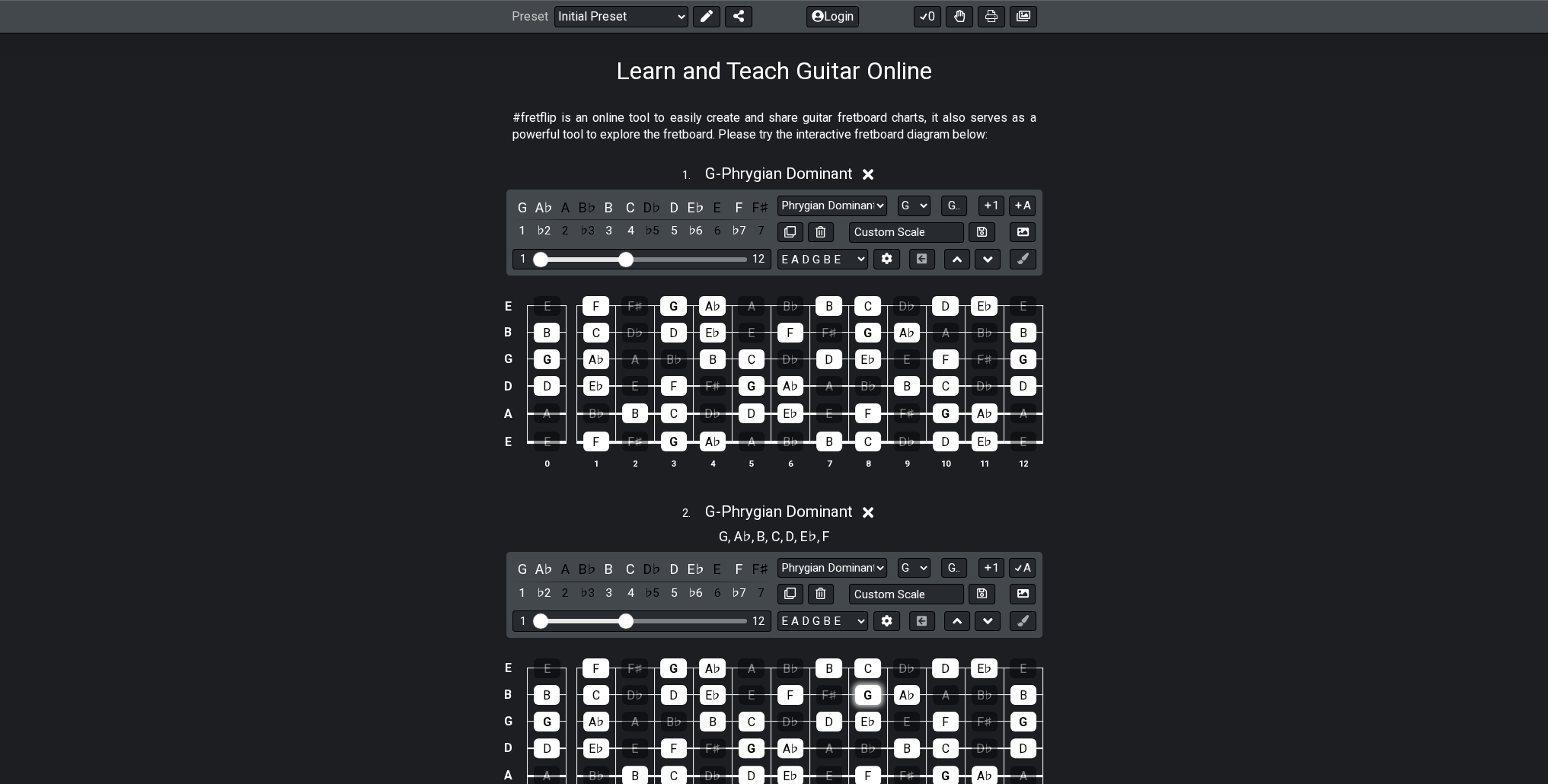
scroll to position [457, 0]
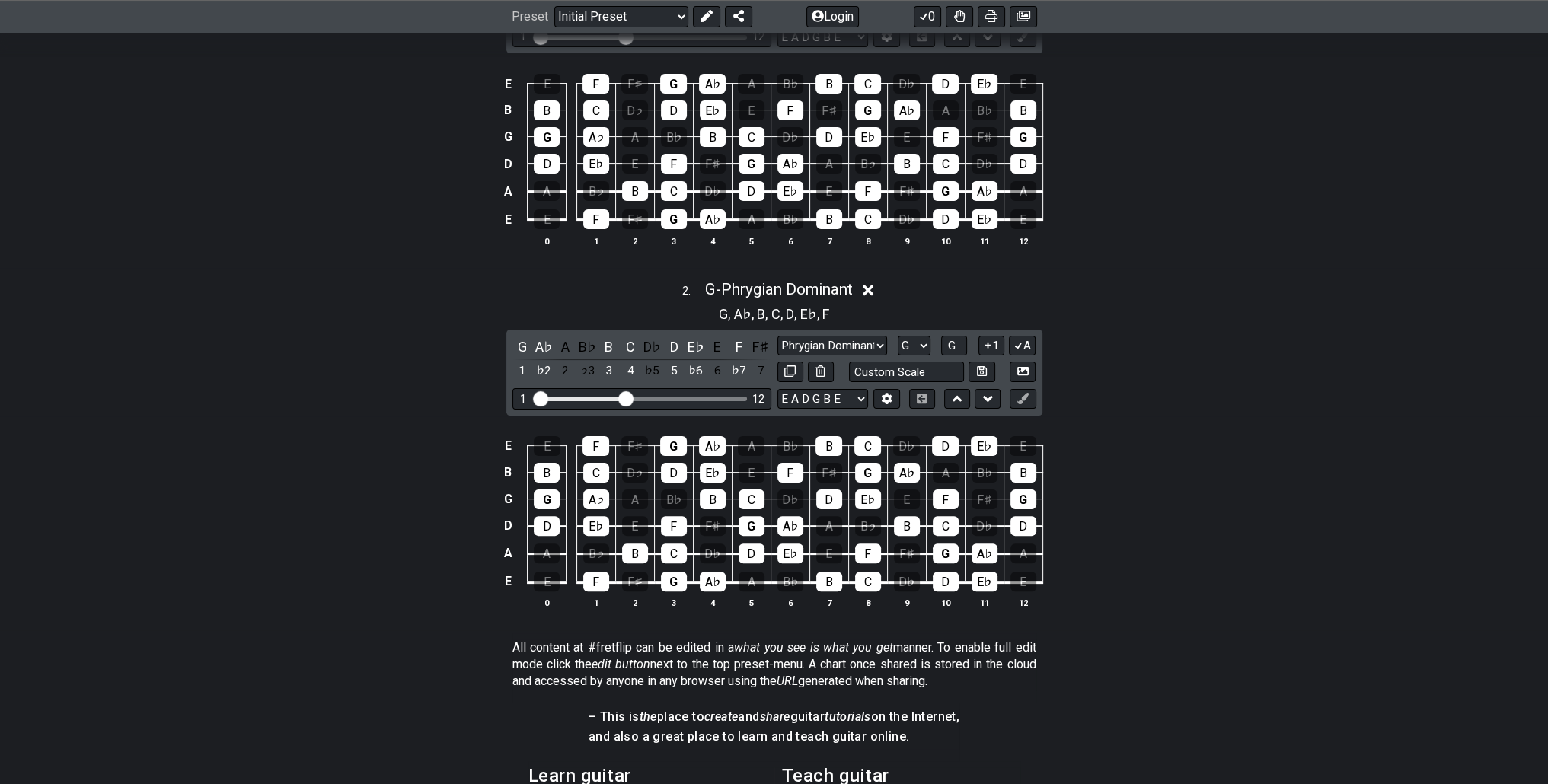
click at [853, 330] on div "G A♭ A B♭ B C D♭ D E♭ E F F♯ 1 ♭2 2 ♭3 3 4 ♭5 5 ♭6 6 ♭7 7 Minor Pentatonic Clic…" at bounding box center [774, 372] width 536 height 86
click at [853, 351] on select "Minor Pentatonic Click to edit Minor Pentatonic Major Pentatonic Minor Blues Ma…" at bounding box center [832, 346] width 110 height 21
click at [857, 347] on select "Minor Pentatonic Click to edit Minor Pentatonic Major Pentatonic Minor Blues Ma…" at bounding box center [832, 346] width 110 height 21
click at [1026, 394] on icon at bounding box center [1023, 398] width 12 height 12
click at [1023, 371] on icon at bounding box center [1023, 371] width 12 height 9
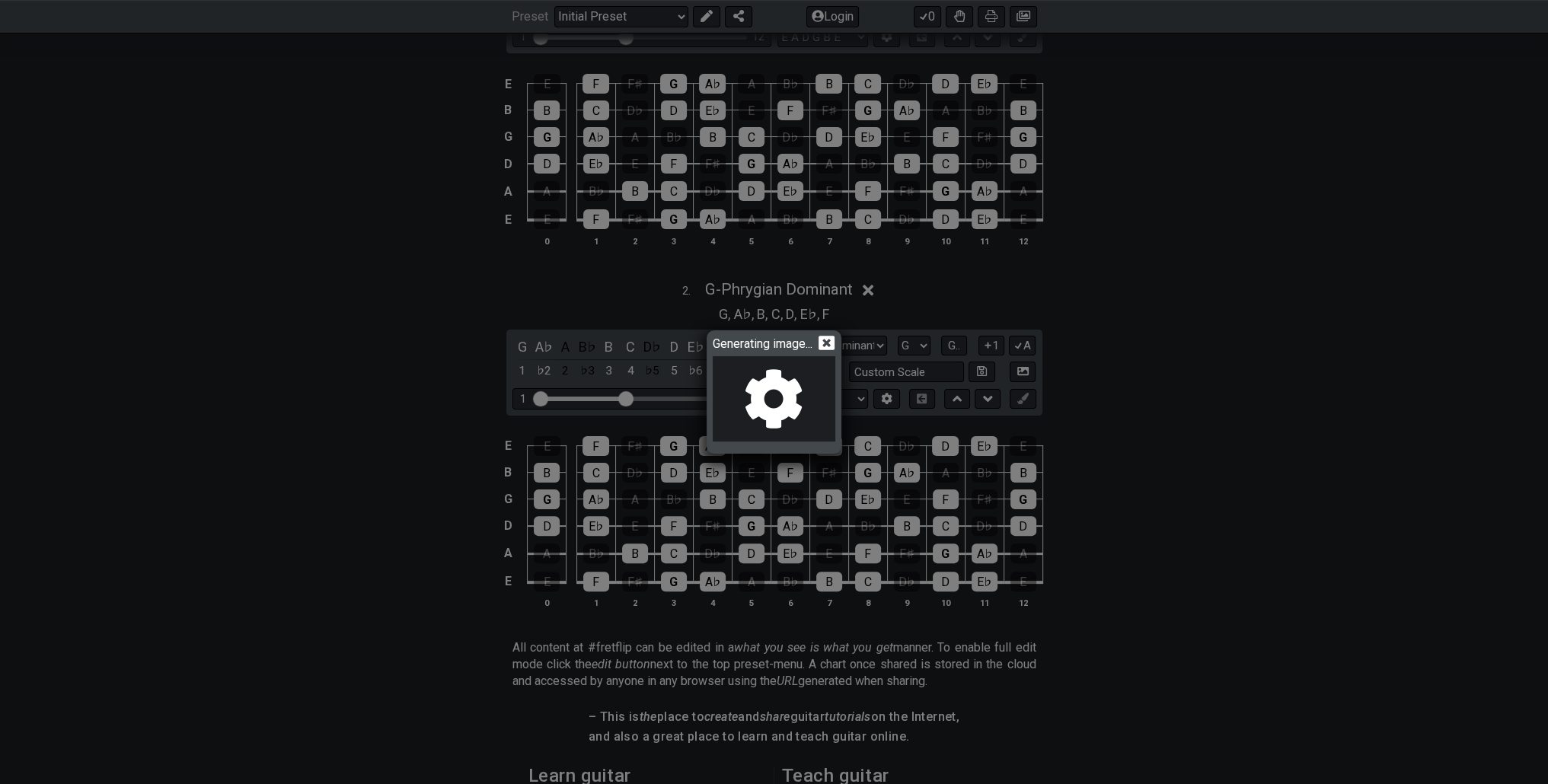
click at [835, 344] on icon at bounding box center [826, 343] width 16 height 15
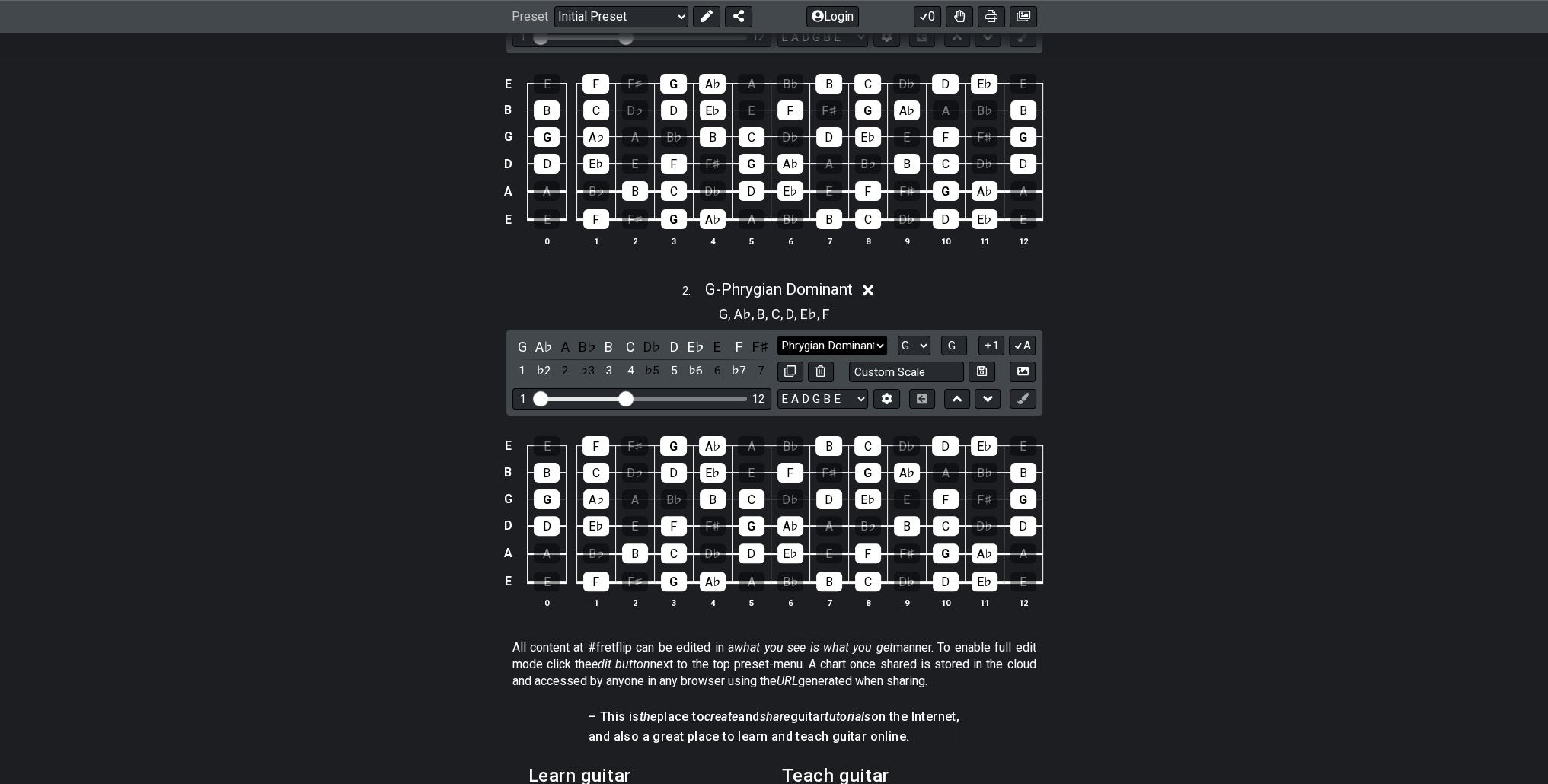
click at [832, 344] on select "Minor Pentatonic Click to edit Minor Pentatonic Major Pentatonic Minor Blues Ma…" at bounding box center [832, 346] width 110 height 21
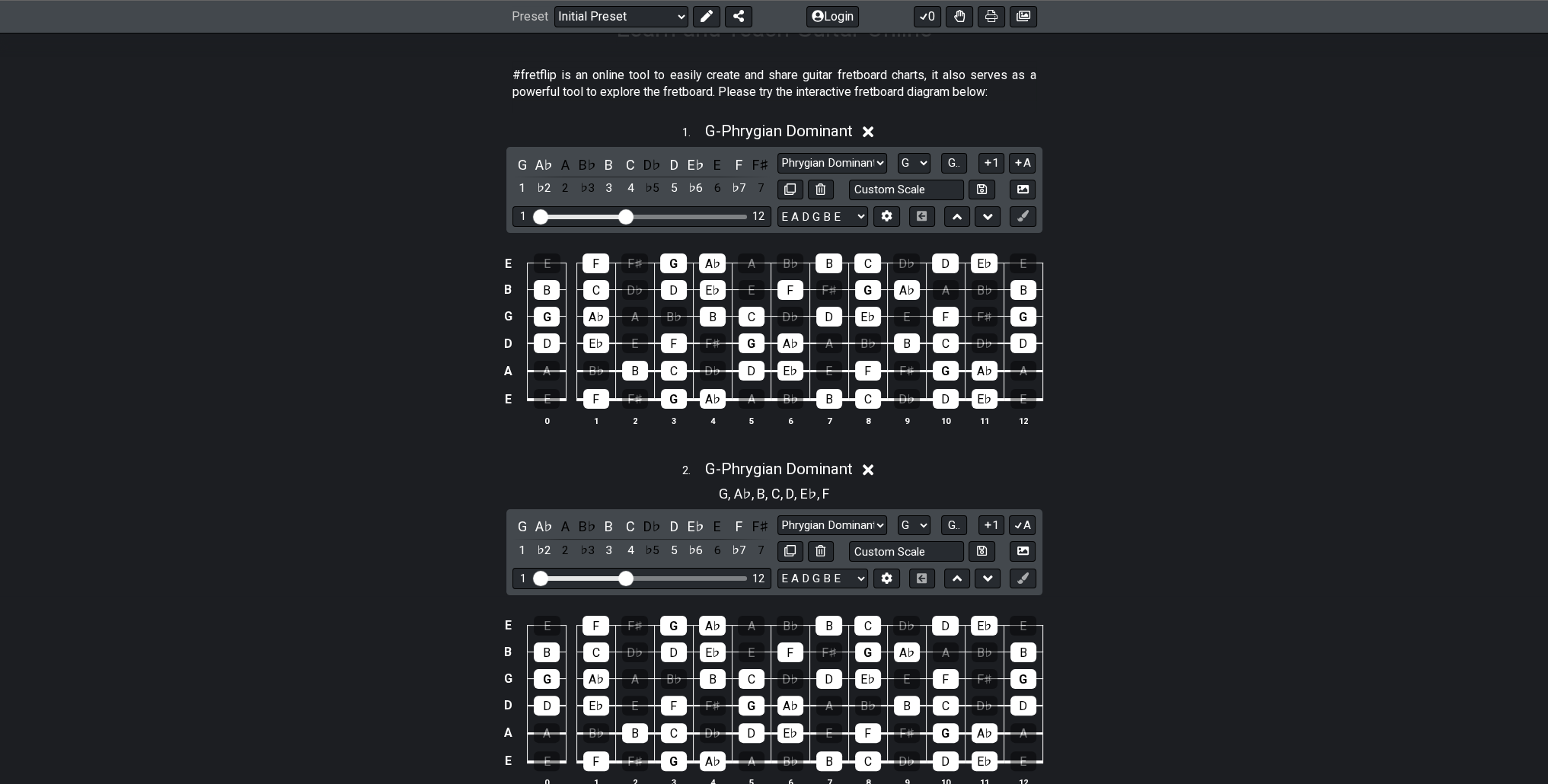
scroll to position [228, 0]
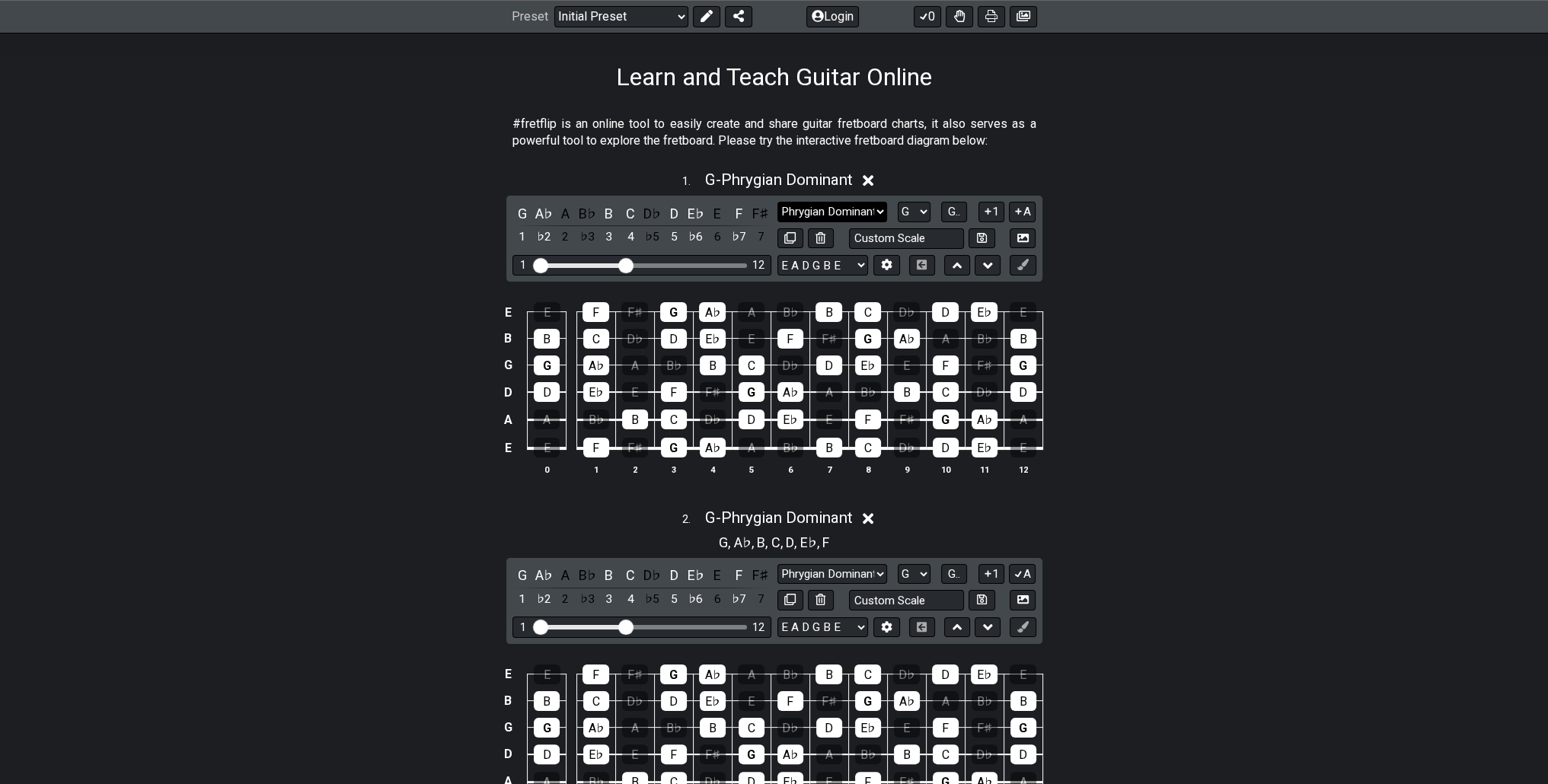
click at [859, 209] on select "Minor Pentatonic Click to edit Minor Pentatonic Major Pentatonic Minor Blues Ma…" at bounding box center [832, 212] width 110 height 21
click at [846, 215] on select "Minor Pentatonic Click to edit Minor Pentatonic Major Pentatonic Minor Blues Ma…" at bounding box center [832, 212] width 110 height 21
click at [777, 202] on select "Minor Pentatonic Click to edit Minor Pentatonic Major Pentatonic Minor Blues Ma…" at bounding box center [832, 212] width 110 height 21
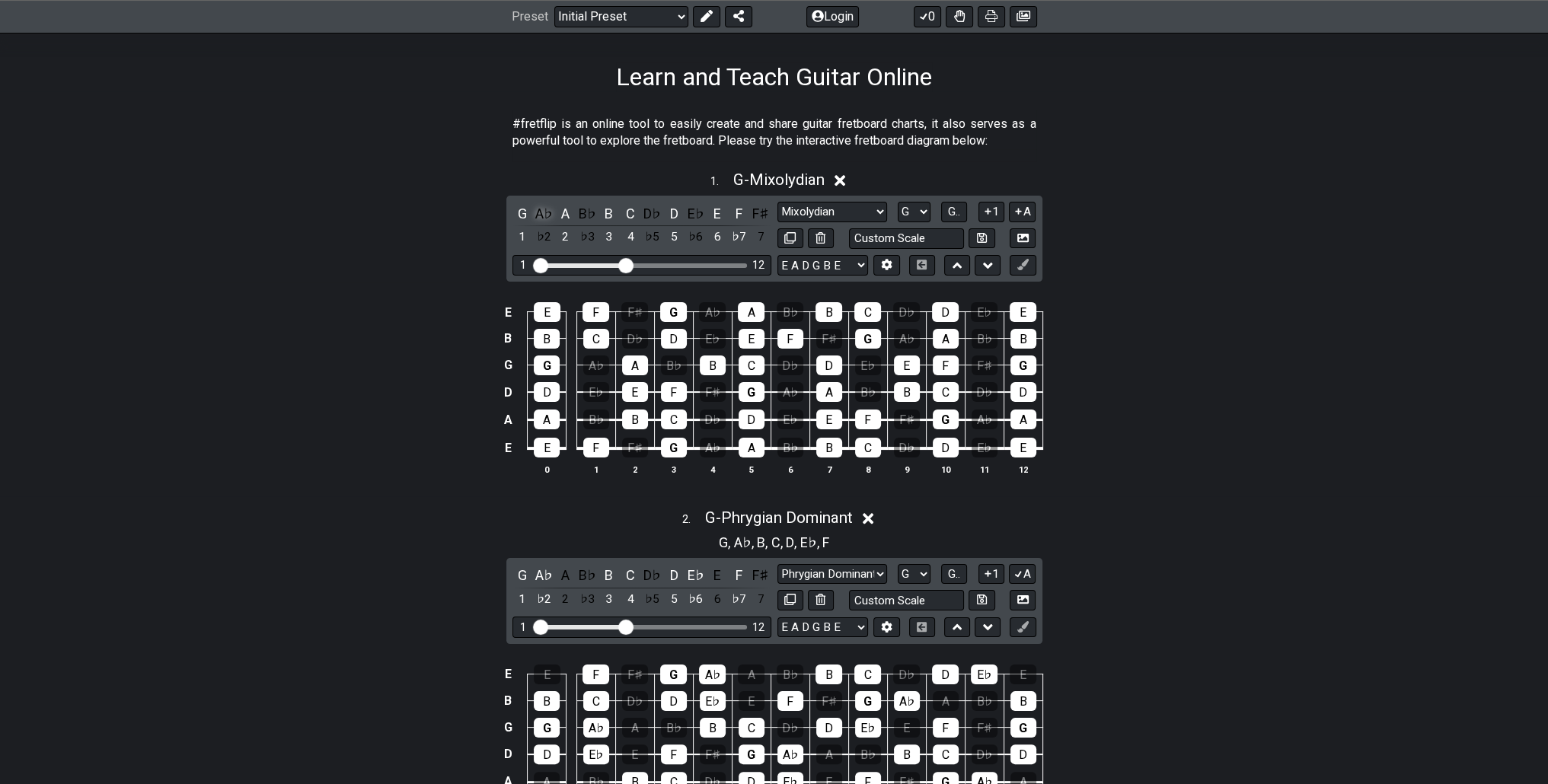
click at [541, 209] on div "A♭" at bounding box center [544, 214] width 20 height 21
click at [561, 209] on div "A" at bounding box center [566, 214] width 20 height 21
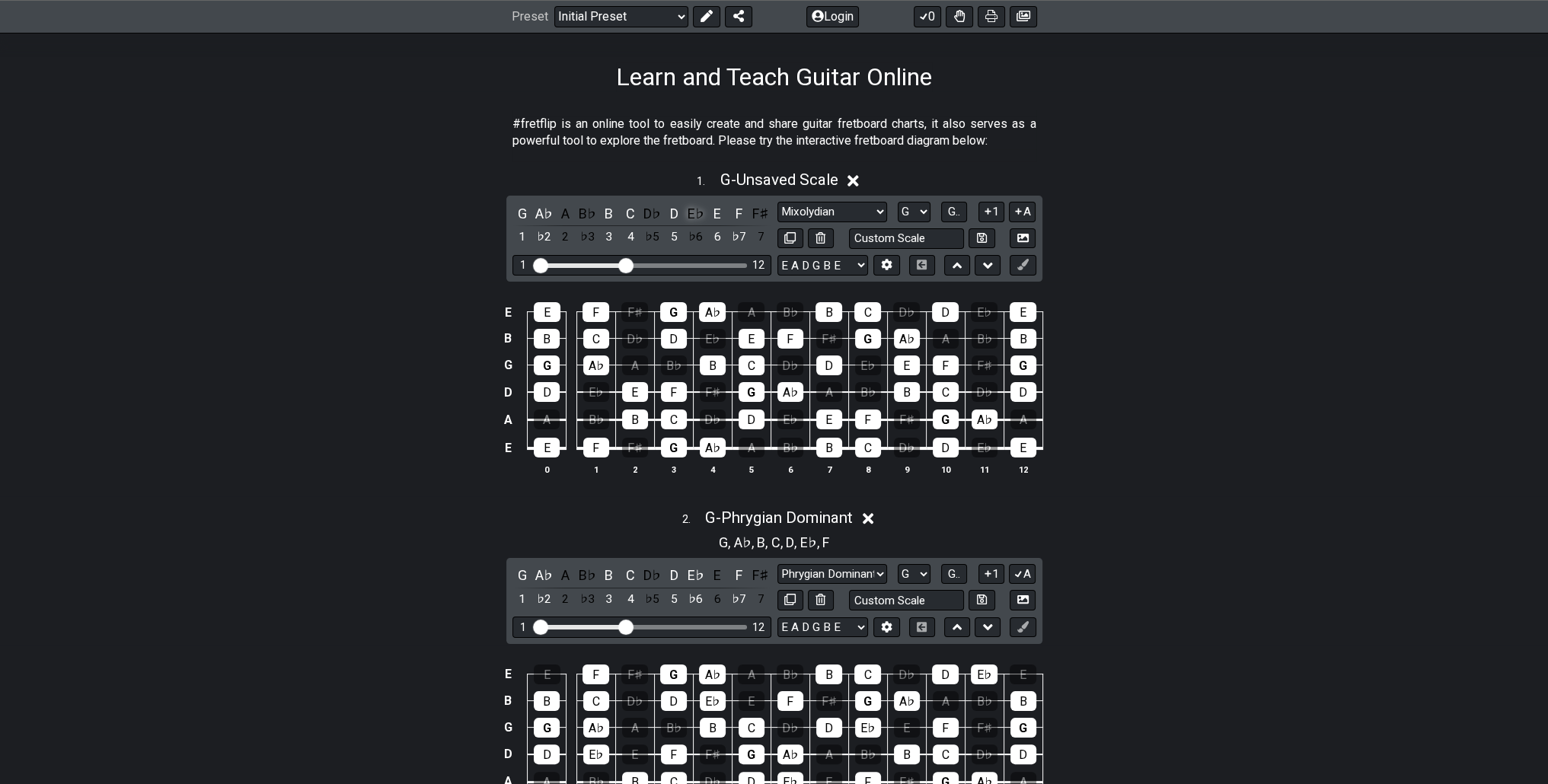
click at [692, 211] on div "E♭" at bounding box center [696, 214] width 20 height 21
click at [707, 208] on div "E" at bounding box center [717, 214] width 20 height 21
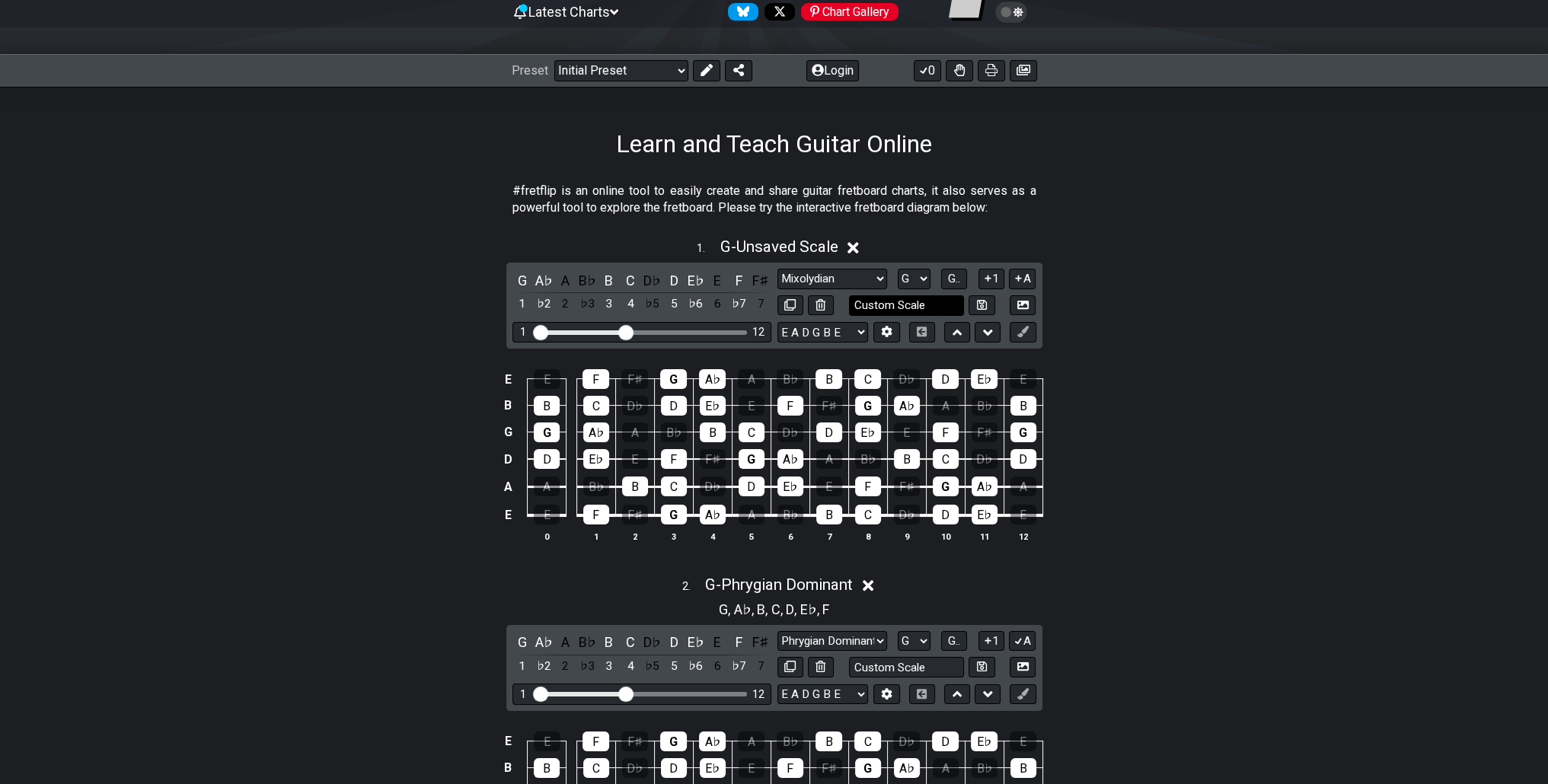
scroll to position [152, 0]
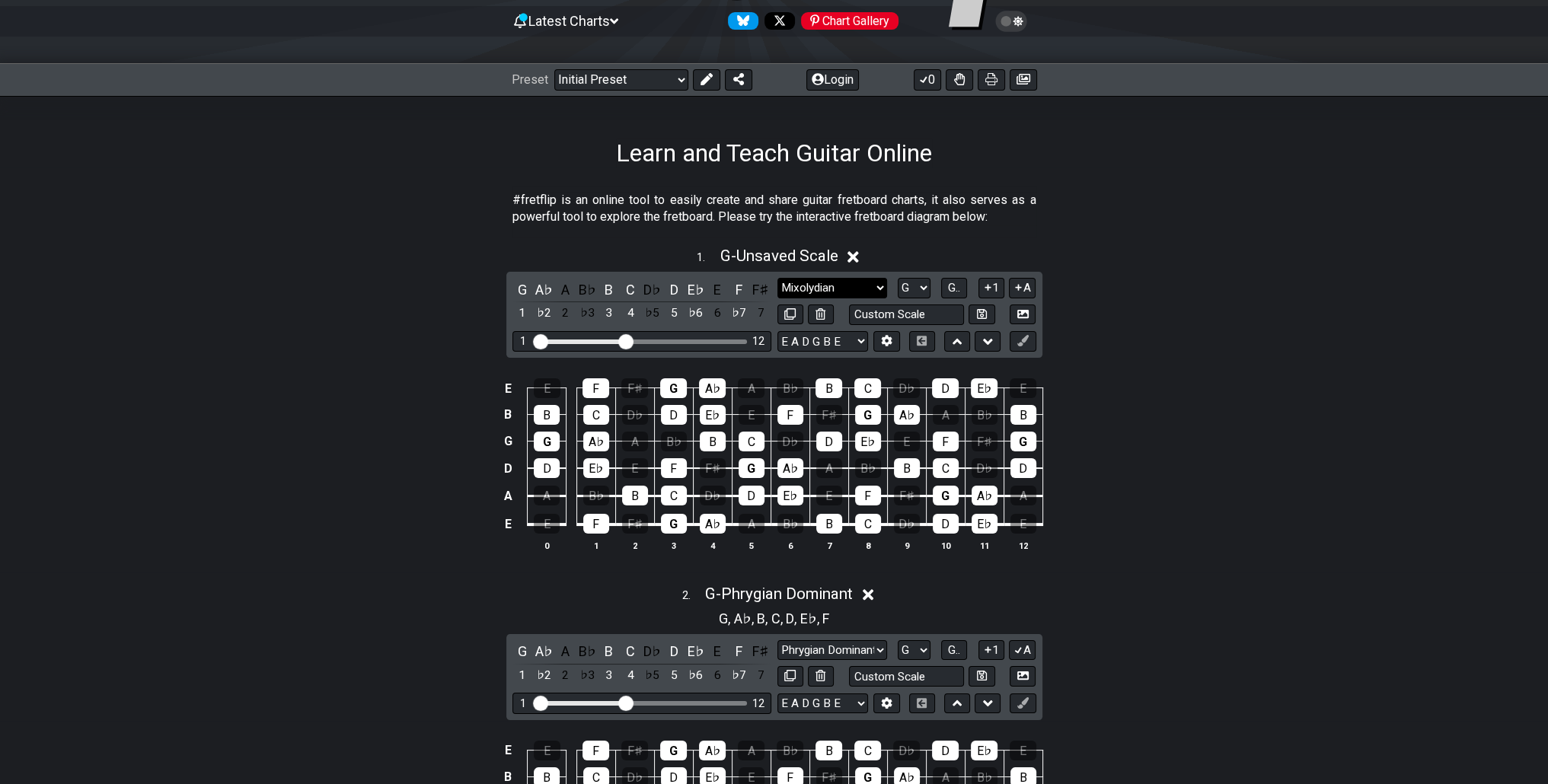
click at [867, 286] on select "Minor Pentatonic Click to edit Minor Pentatonic Major Pentatonic Minor Blues Ma…" at bounding box center [832, 288] width 110 height 21
select select "Phrygian Dominant"
click at [777, 278] on select "Minor Pentatonic Click to edit Minor Pentatonic Major Pentatonic Minor Blues Ma…" at bounding box center [832, 288] width 110 height 21
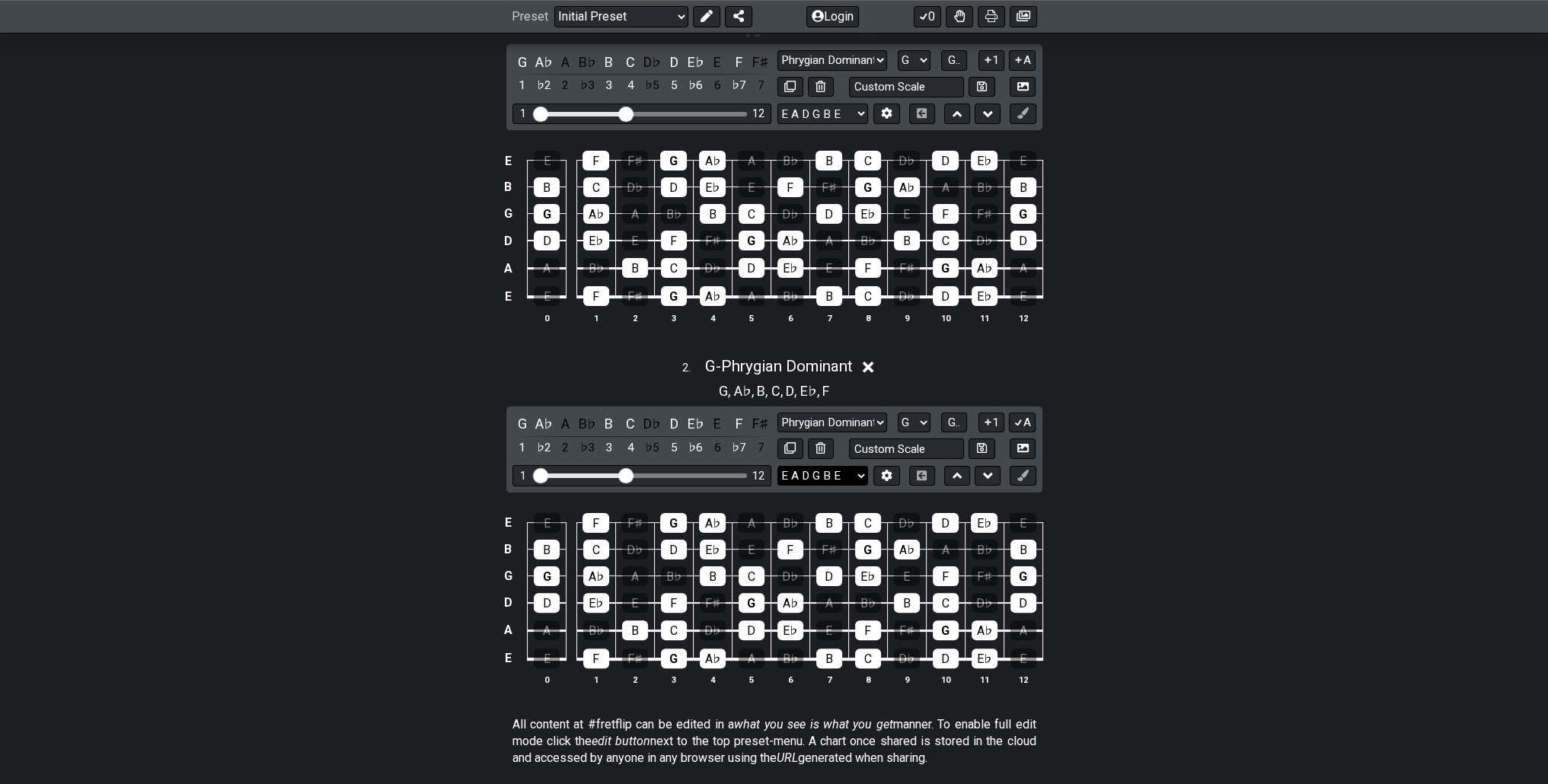
scroll to position [381, 0]
click at [853, 417] on select "Minor Pentatonic Click to edit Minor Pentatonic Major Pentatonic Minor Blues Ma…" at bounding box center [832, 422] width 110 height 21
select select "Superlocrian / Altered"
click at [777, 412] on select "Minor Pentatonic Click to edit Minor Pentatonic Major Pentatonic Minor Blues Ma…" at bounding box center [832, 422] width 110 height 21
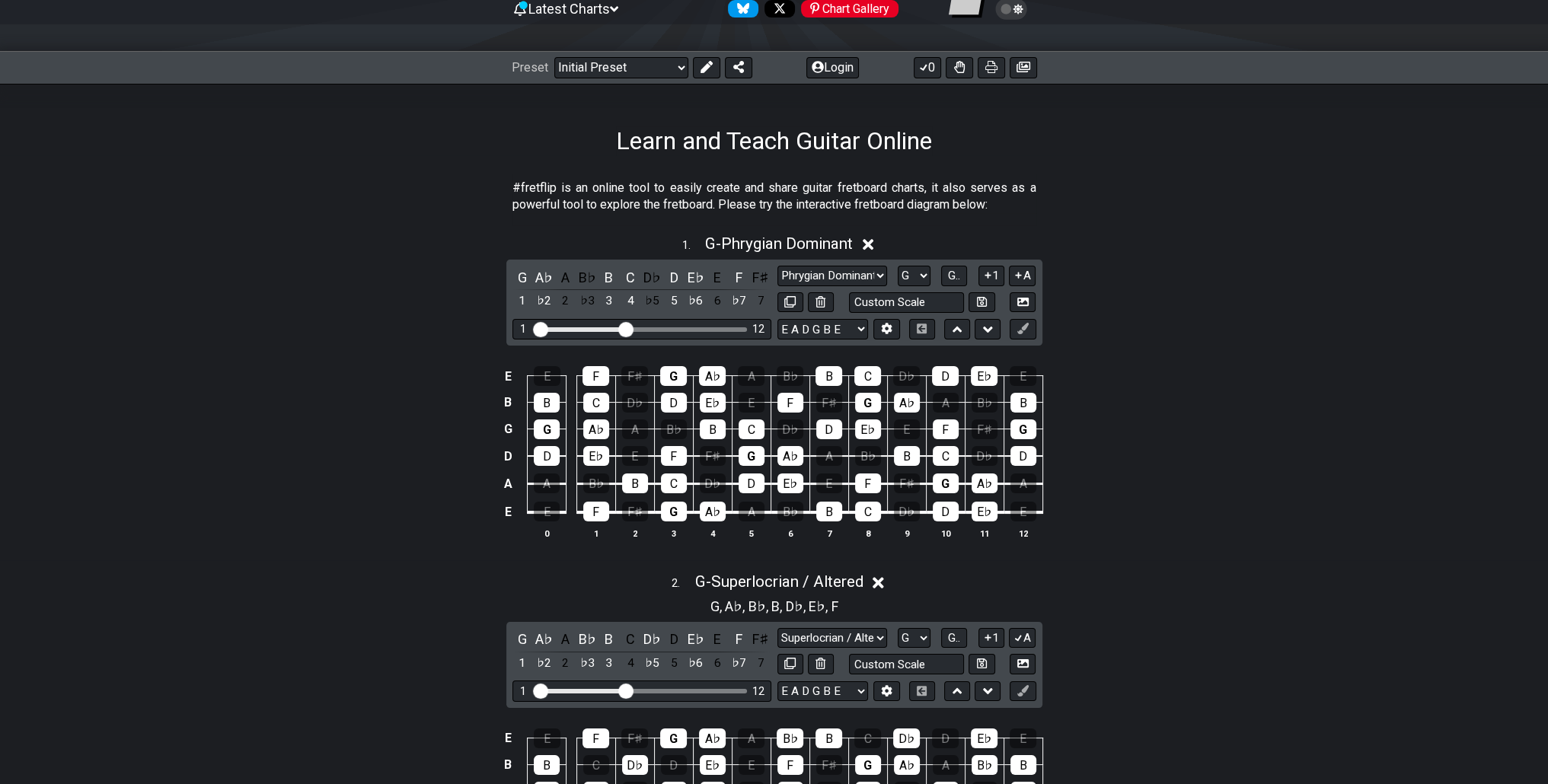
scroll to position [152, 0]
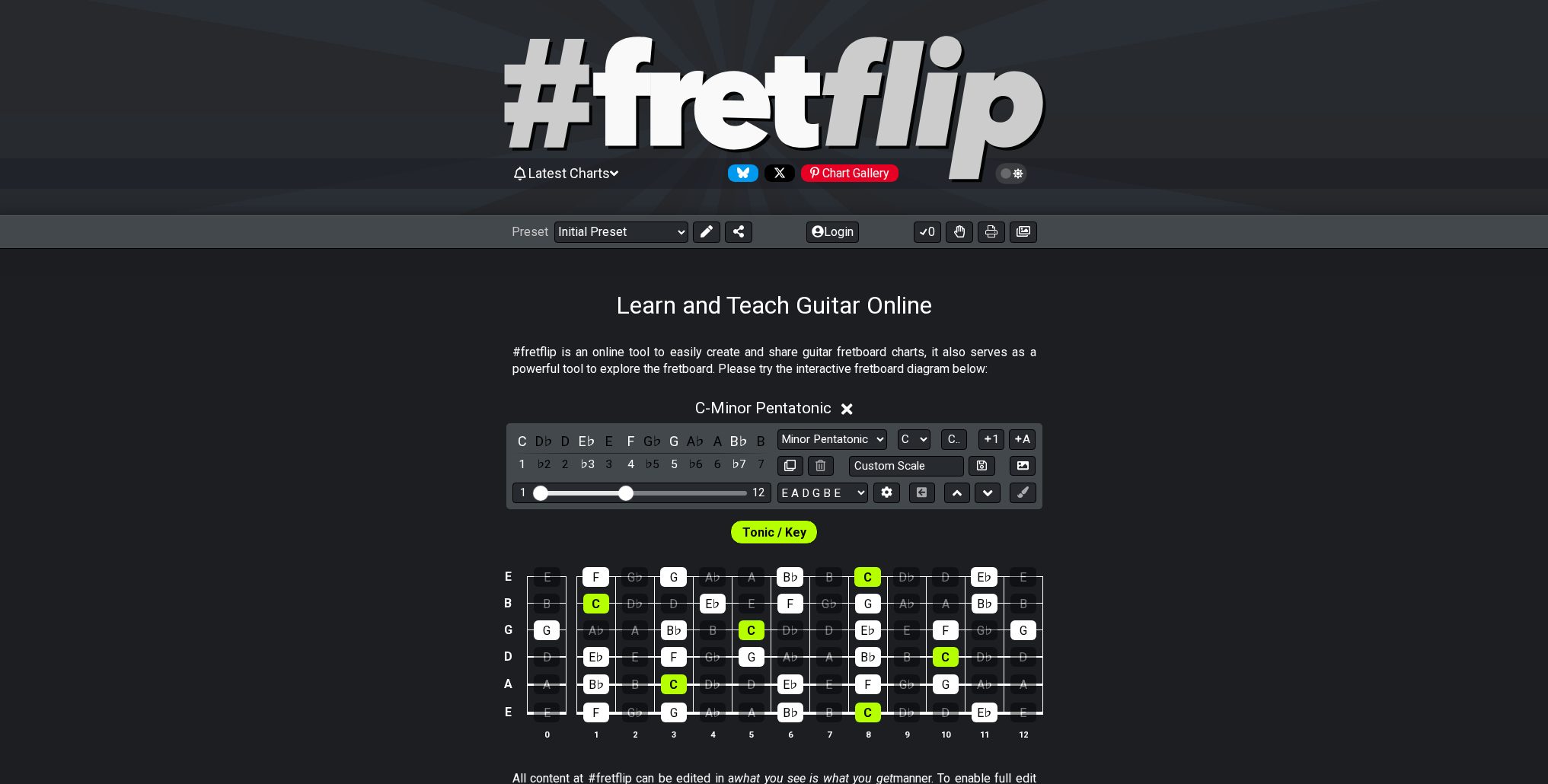
scroll to position [152, 0]
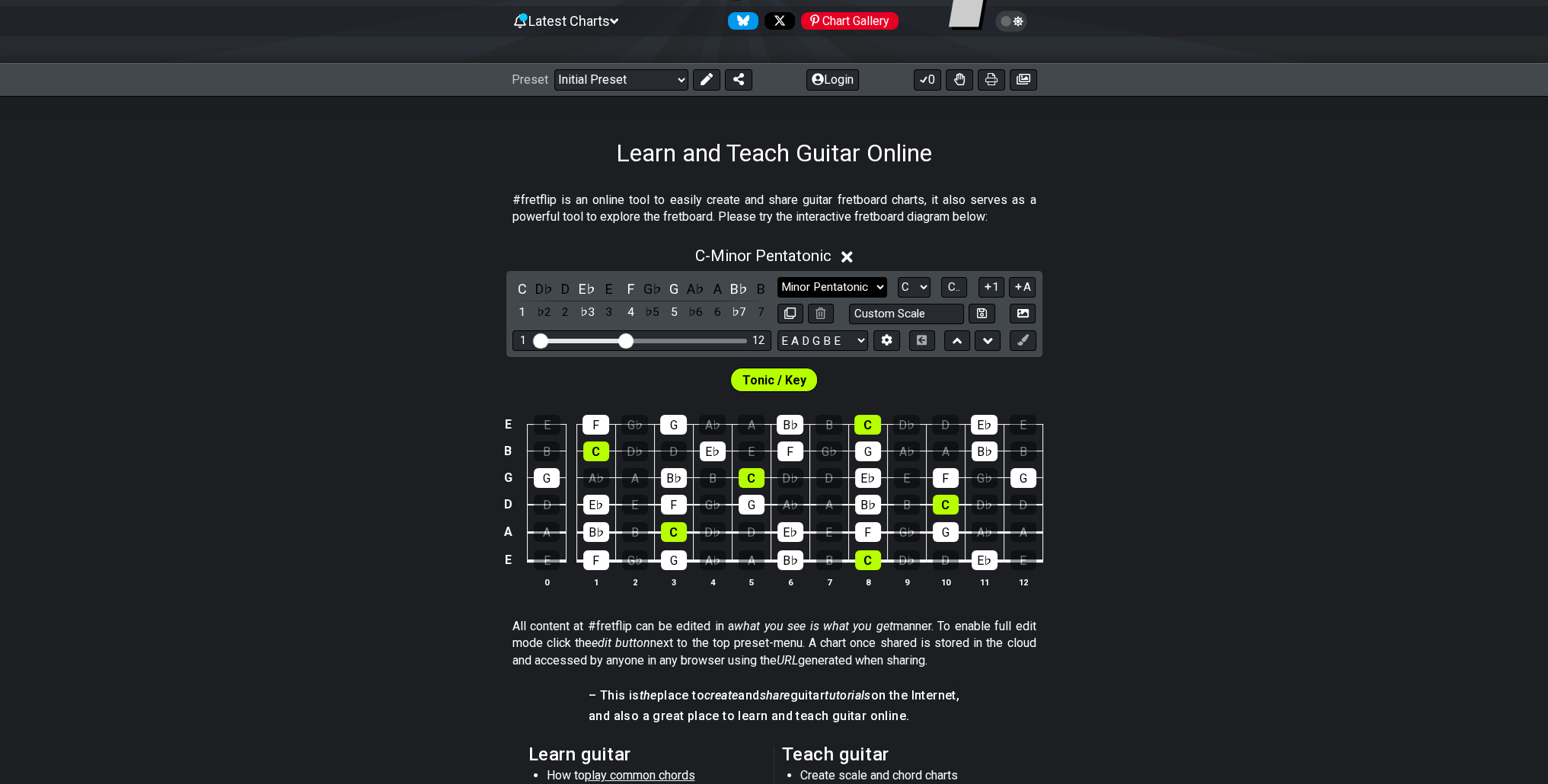
click at [875, 290] on select "Minor Pentatonic Click to edit Minor Pentatonic Major Pentatonic Minor Blues Ma…" at bounding box center [832, 287] width 110 height 21
click at [871, 292] on select "Minor Pentatonic Click to edit Minor Pentatonic Major Pentatonic Minor Blues Ma…" at bounding box center [832, 287] width 110 height 21
click at [904, 289] on select "A♭ A A♯ B♭ B C C♯ D♭ D D♯ E♭ E F F♯ G♭ G G♯" at bounding box center [914, 287] width 33 height 21
click at [898, 277] on select "A♭ A A♯ B♭ B C C♯ D♭ D D♯ E♭ E F F♯ G♭ G G♯" at bounding box center [914, 287] width 33 height 21
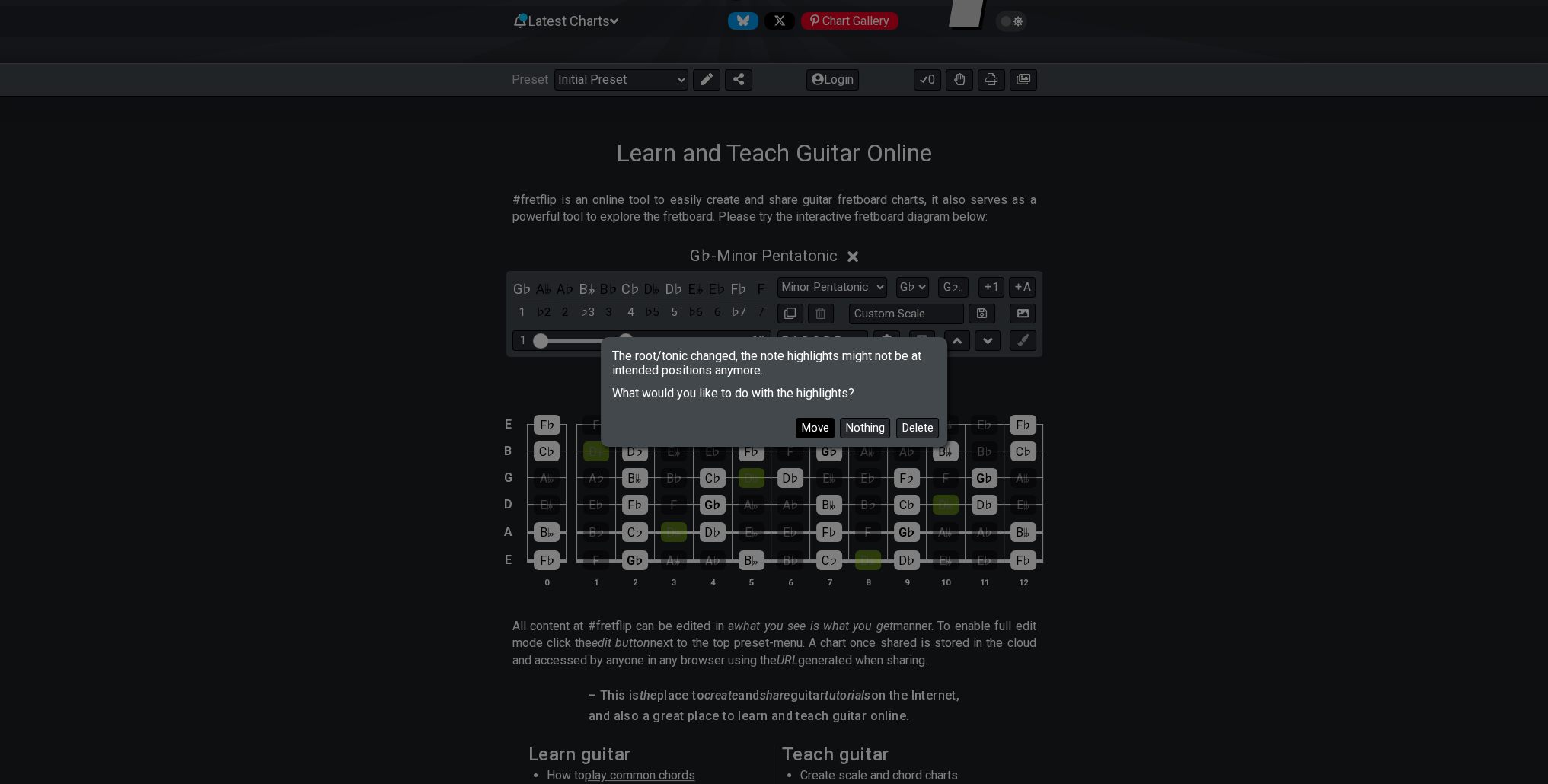
click at [831, 425] on button "Move" at bounding box center [815, 428] width 39 height 21
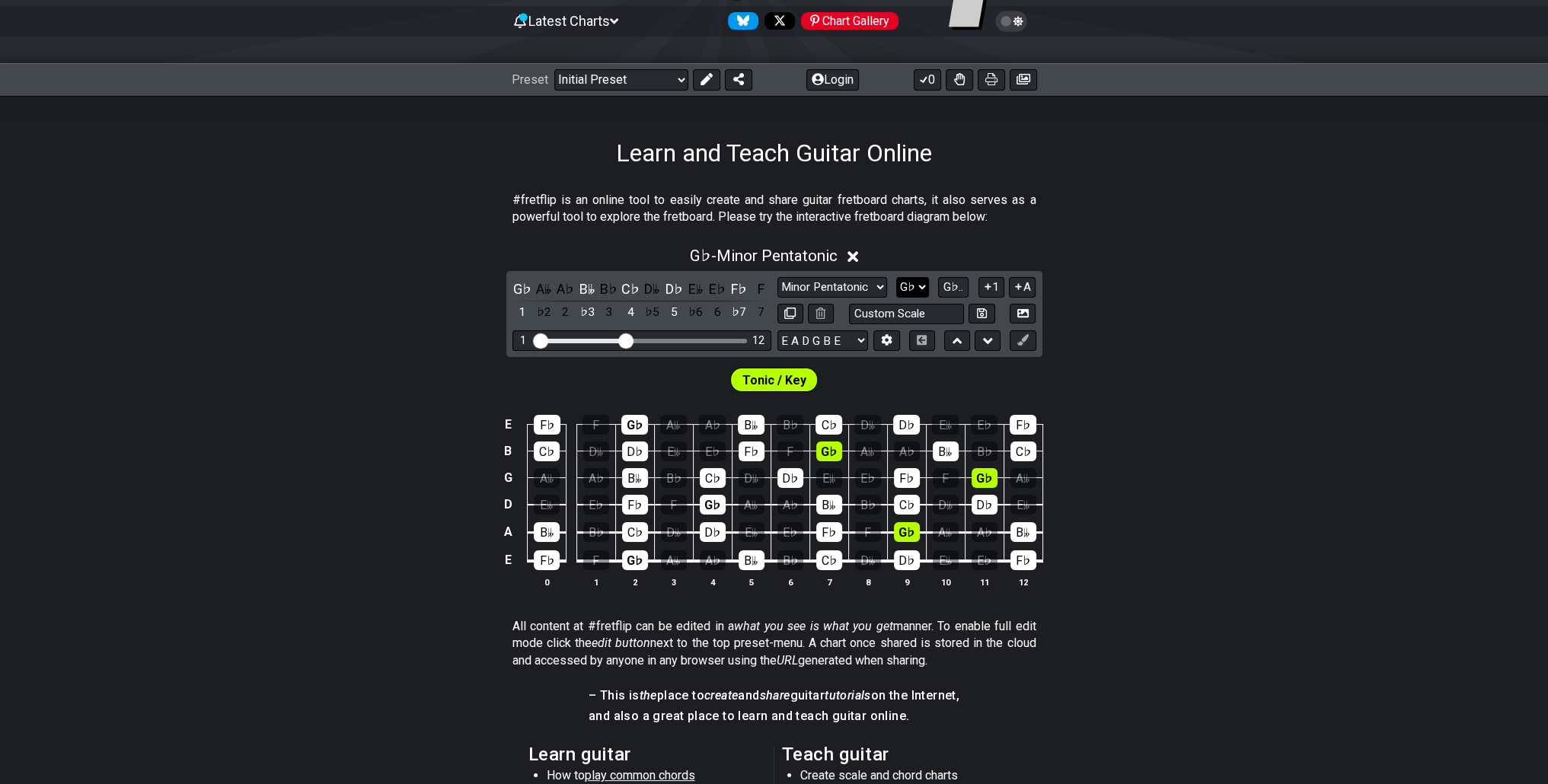
click at [915, 289] on select "A♭ A A♯ B♭ B C C♯ D♭ D D♯ E♭ E F F♯ G♭ G G♯" at bounding box center [912, 287] width 33 height 21
click at [896, 277] on select "A♭ A A♯ B♭ B C C♯ D♭ D D♯ E♭ E F F♯ G♭ G G♯" at bounding box center [912, 287] width 33 height 21
click at [922, 279] on select "A♭ A A♯ B♭ B C C♯ D♭ D D♯ E♭ E F F♯ G♭ G G♯" at bounding box center [912, 287] width 33 height 21
select select "G"
click at [898, 277] on select "A♭ A A♯ B♭ B C C♯ D♭ D D♯ E♭ E F F♯ G♭ G G♯" at bounding box center [912, 287] width 33 height 21
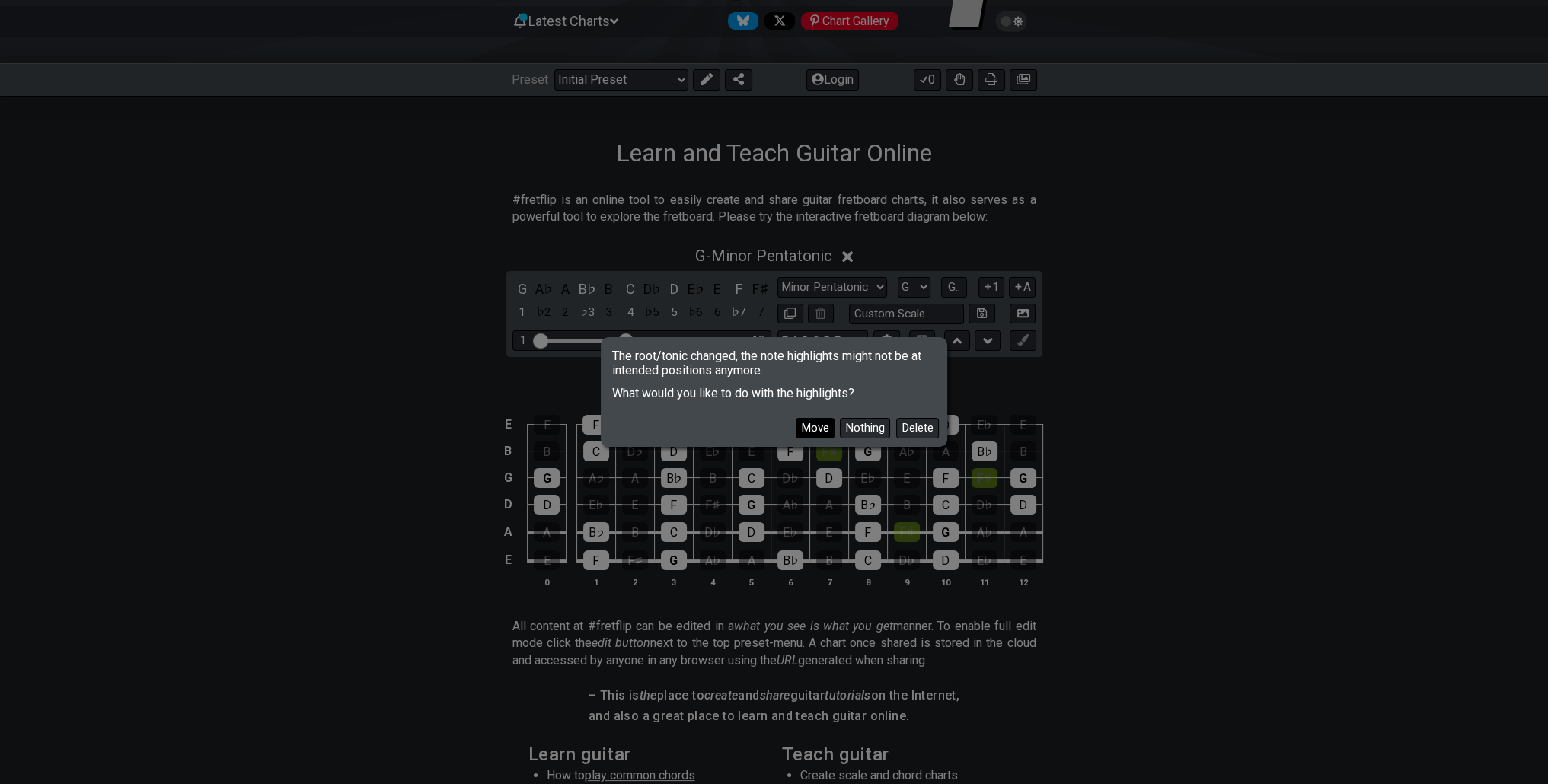
click at [825, 424] on button "Move" at bounding box center [815, 428] width 39 height 21
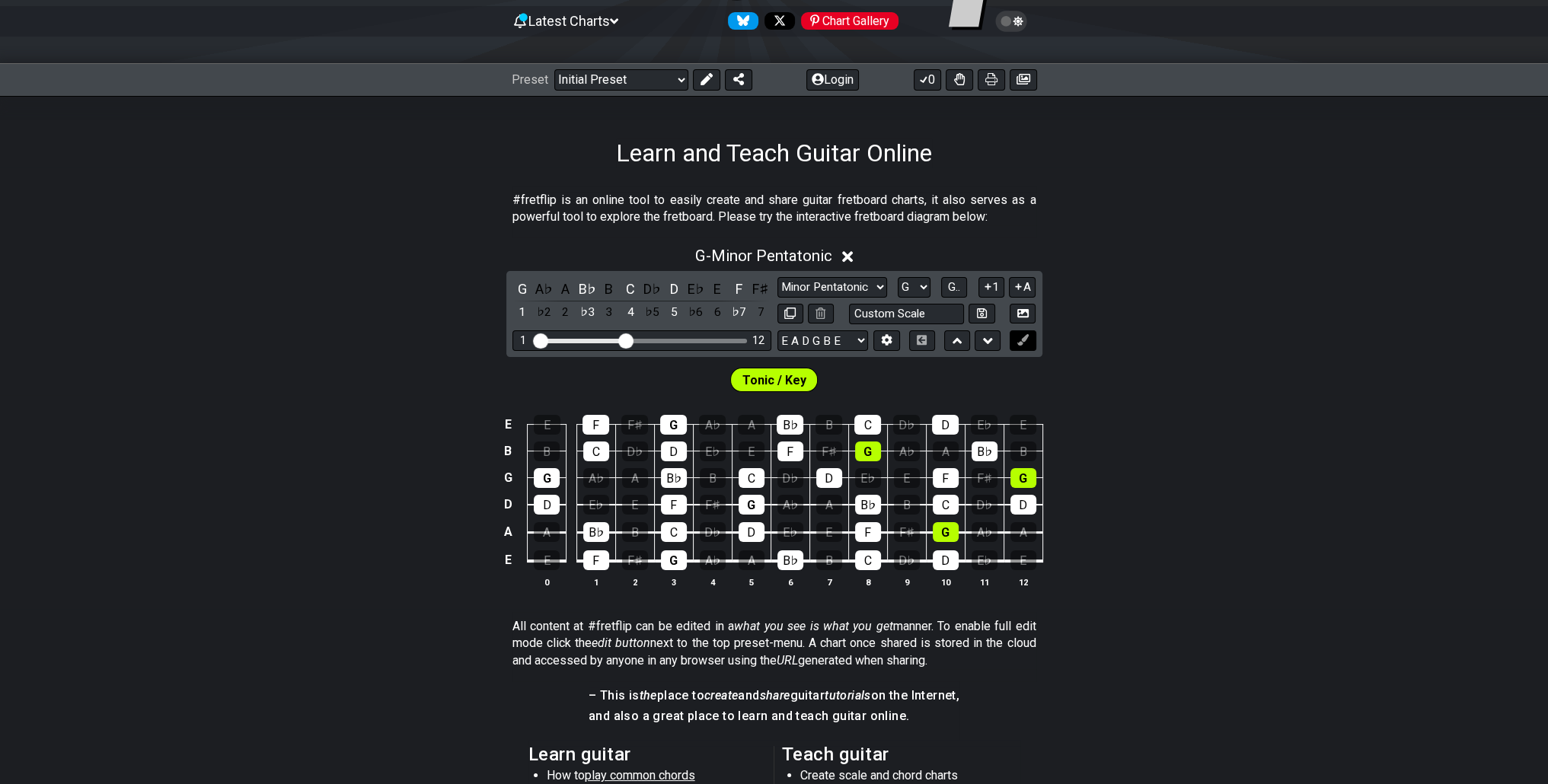
click at [1013, 337] on button at bounding box center [1022, 341] width 26 height 21
click at [860, 289] on select "Minor Pentatonic Click to edit Minor Pentatonic Major Pentatonic Minor Blues Ma…" at bounding box center [832, 287] width 110 height 21
select select "Phrygian Dominant"
click at [777, 277] on select "Minor Pentatonic Click to edit Minor Pentatonic Major Pentatonic Minor Blues Ma…" at bounding box center [832, 287] width 110 height 21
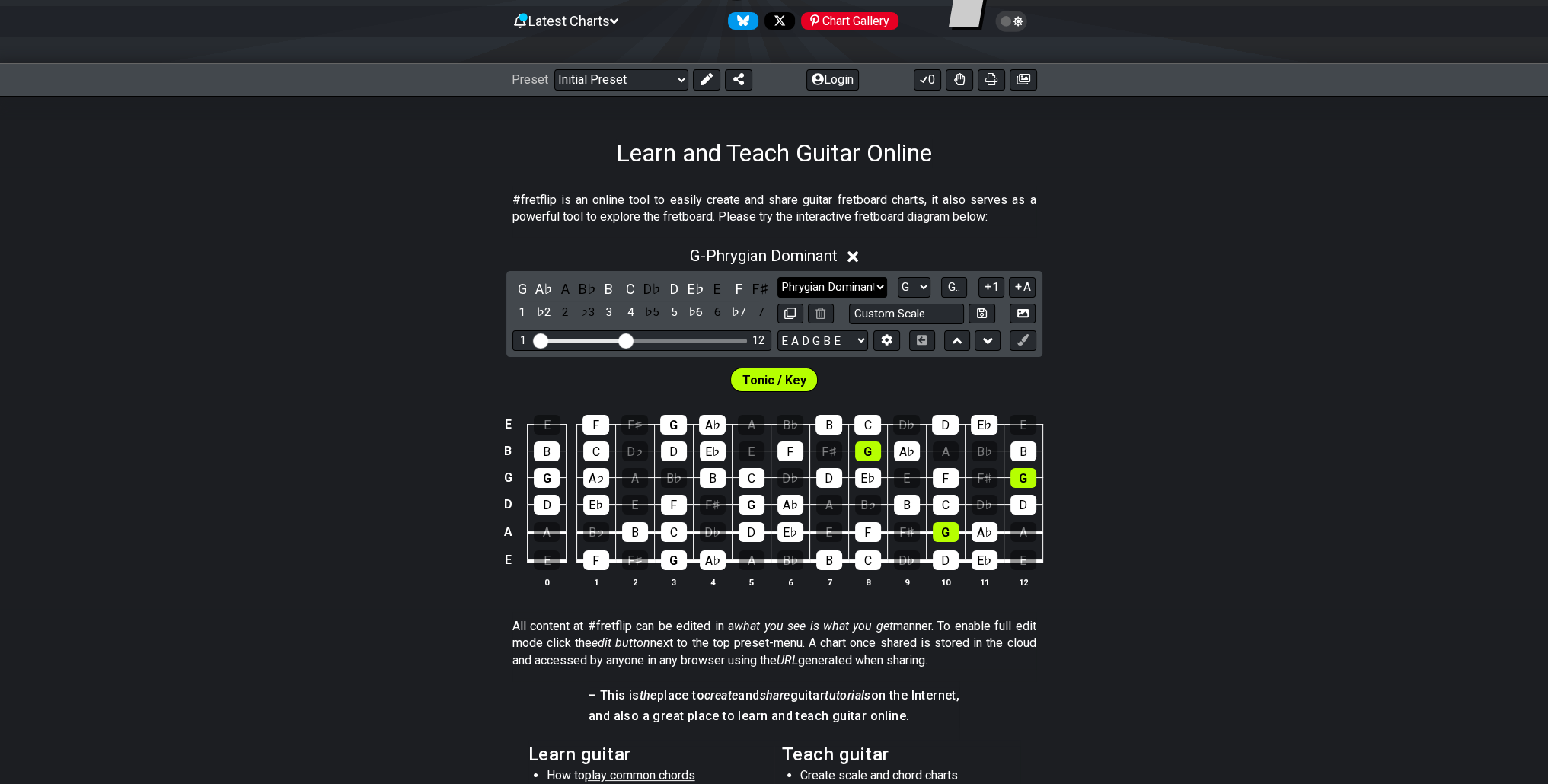
click at [827, 282] on select "Minor Pentatonic Click to edit Minor Pentatonic Major Pentatonic Minor Blues Ma…" at bounding box center [832, 287] width 110 height 21
click at [777, 277] on select "Minor Pentatonic Click to edit Minor Pentatonic Major Pentatonic Minor Blues Ma…" at bounding box center [832, 287] width 110 height 21
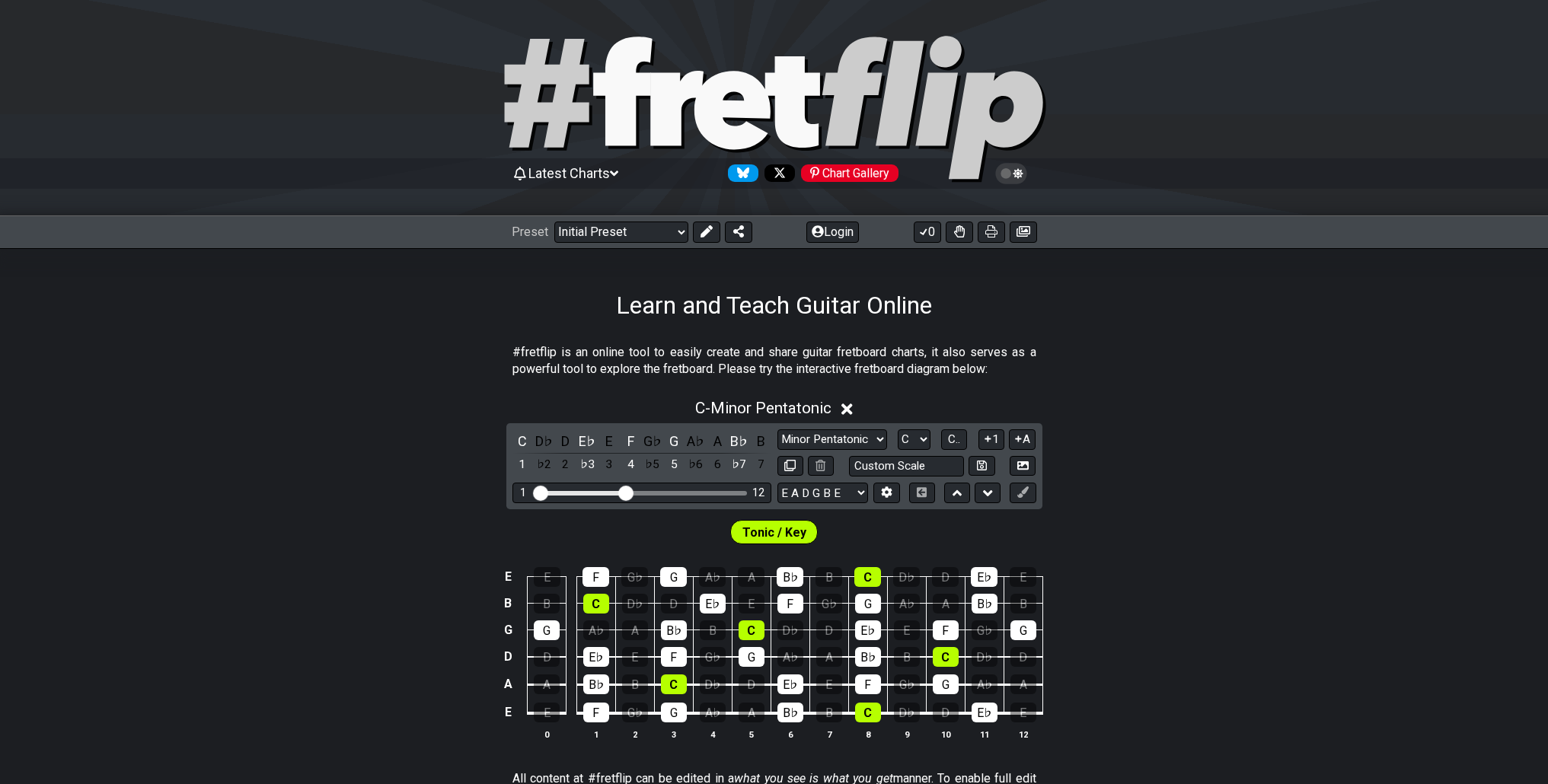
scroll to position [152, 0]
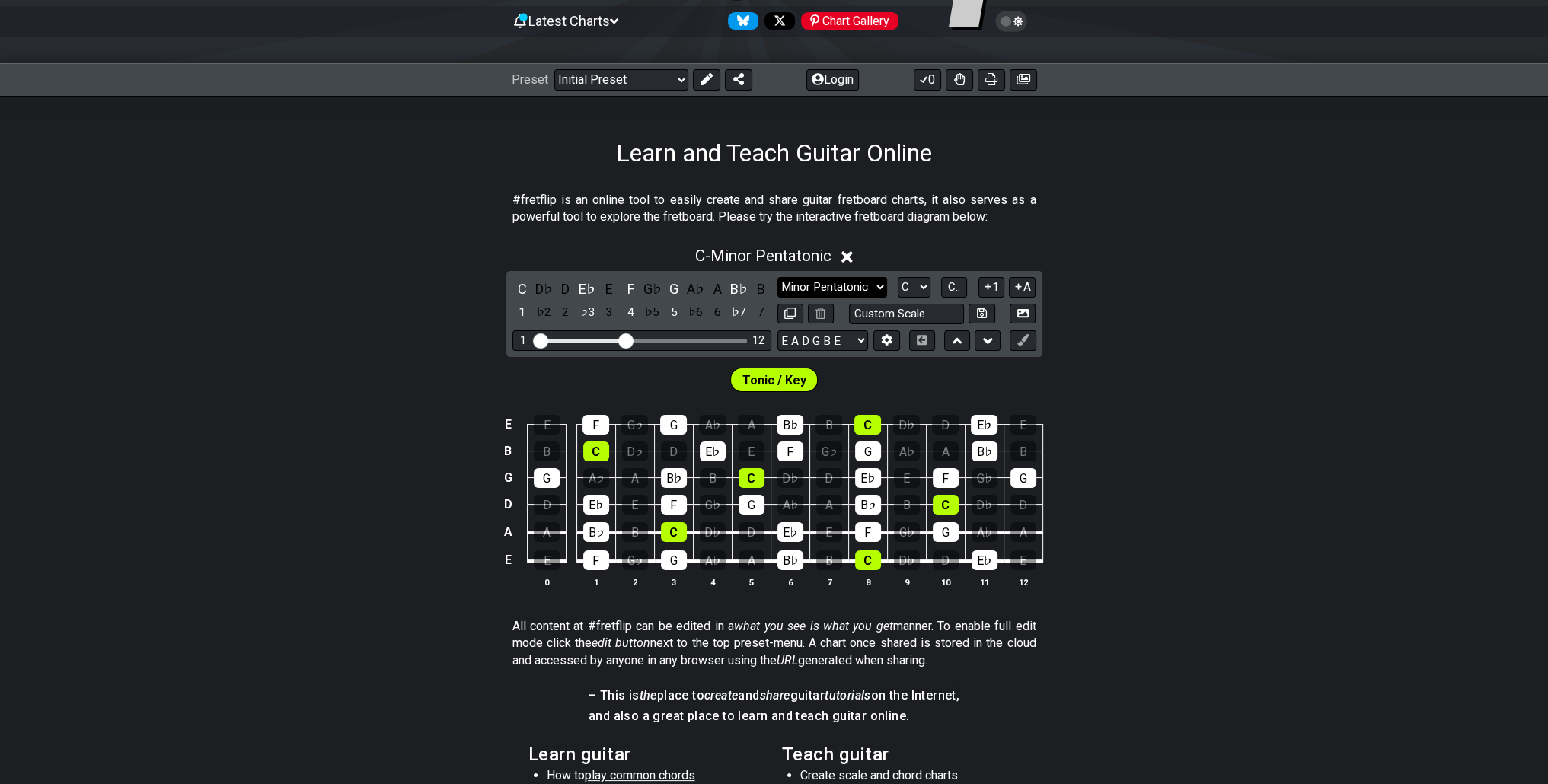
click at [849, 279] on select "Minor Pentatonic Click to edit Minor Pentatonic Major Pentatonic Minor Blues Ma…" at bounding box center [832, 287] width 110 height 21
click at [923, 284] on select "A♭ A A♯ B♭ B C C♯ D♭ D D♯ E♭ E F F♯ G♭ G G♯" at bounding box center [914, 287] width 33 height 21
select select "G"
click at [898, 277] on select "A♭ A A♯ B♭ B C C♯ D♭ D D♯ E♭ E F F♯ G♭ G G♯" at bounding box center [914, 287] width 33 height 21
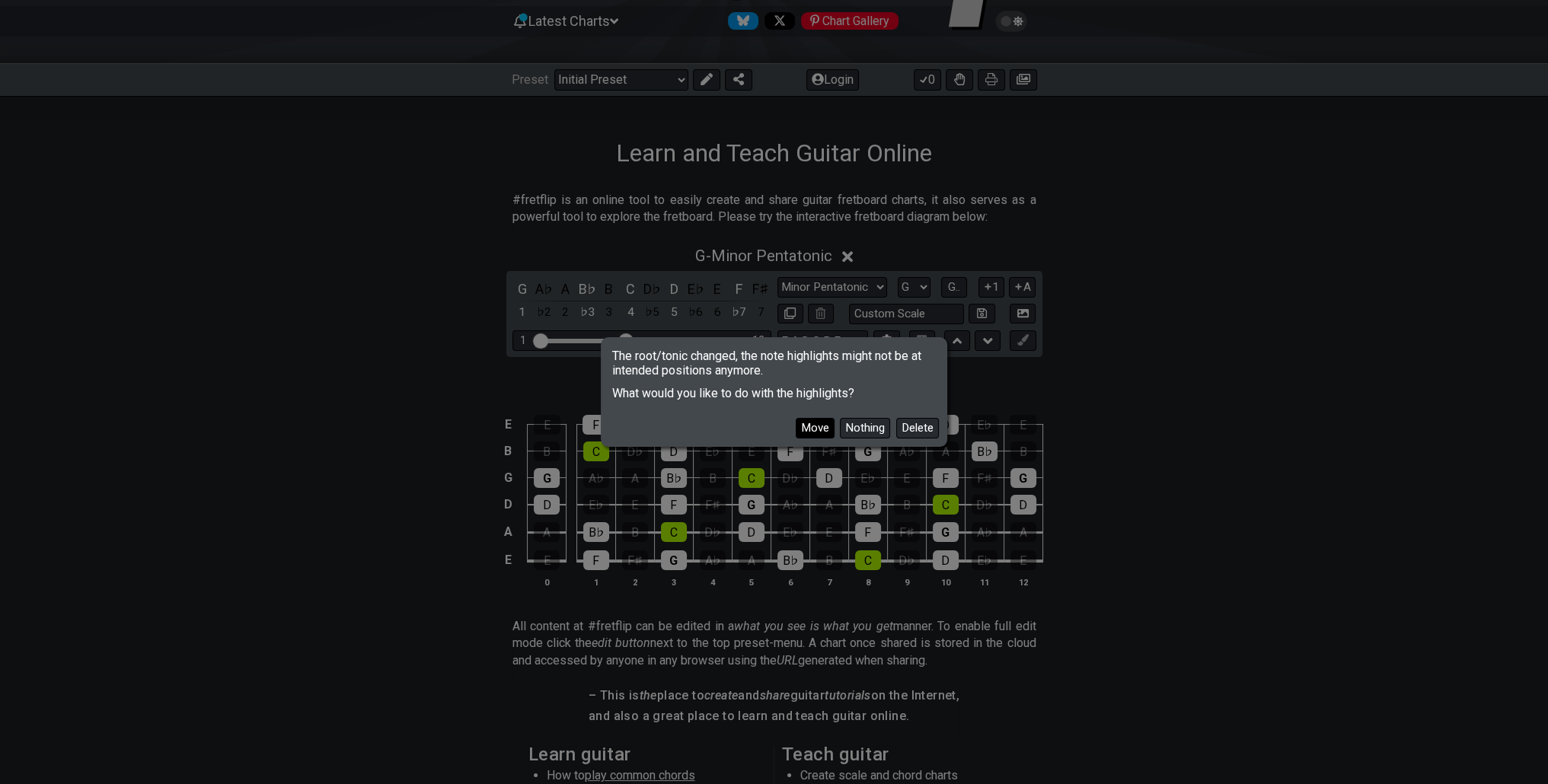
click at [822, 421] on button "Move" at bounding box center [815, 428] width 39 height 21
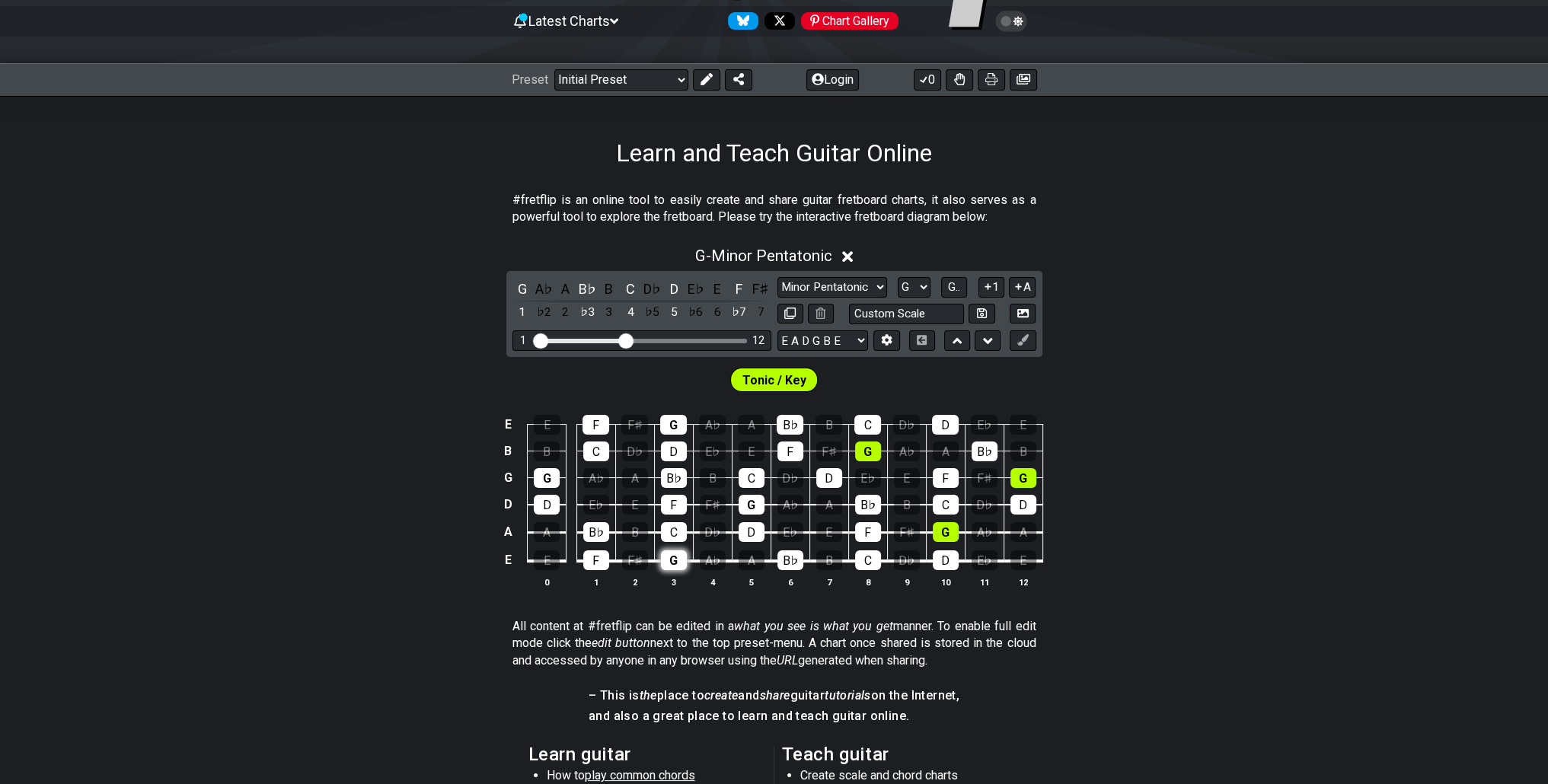
click at [671, 560] on div "G" at bounding box center [673, 560] width 26 height 20
click at [1021, 351] on div "G A♭ A B♭ B C D♭ D E♭ E F F♯ 1 ♭2 2 ♭3 3 4 ♭5 5 ♭6 6 ♭7 7 Minor Pentatonic Clic…" at bounding box center [774, 313] width 536 height 86
click at [1021, 346] on button at bounding box center [1022, 341] width 26 height 21
click at [677, 563] on div "G" at bounding box center [673, 560] width 26 height 20
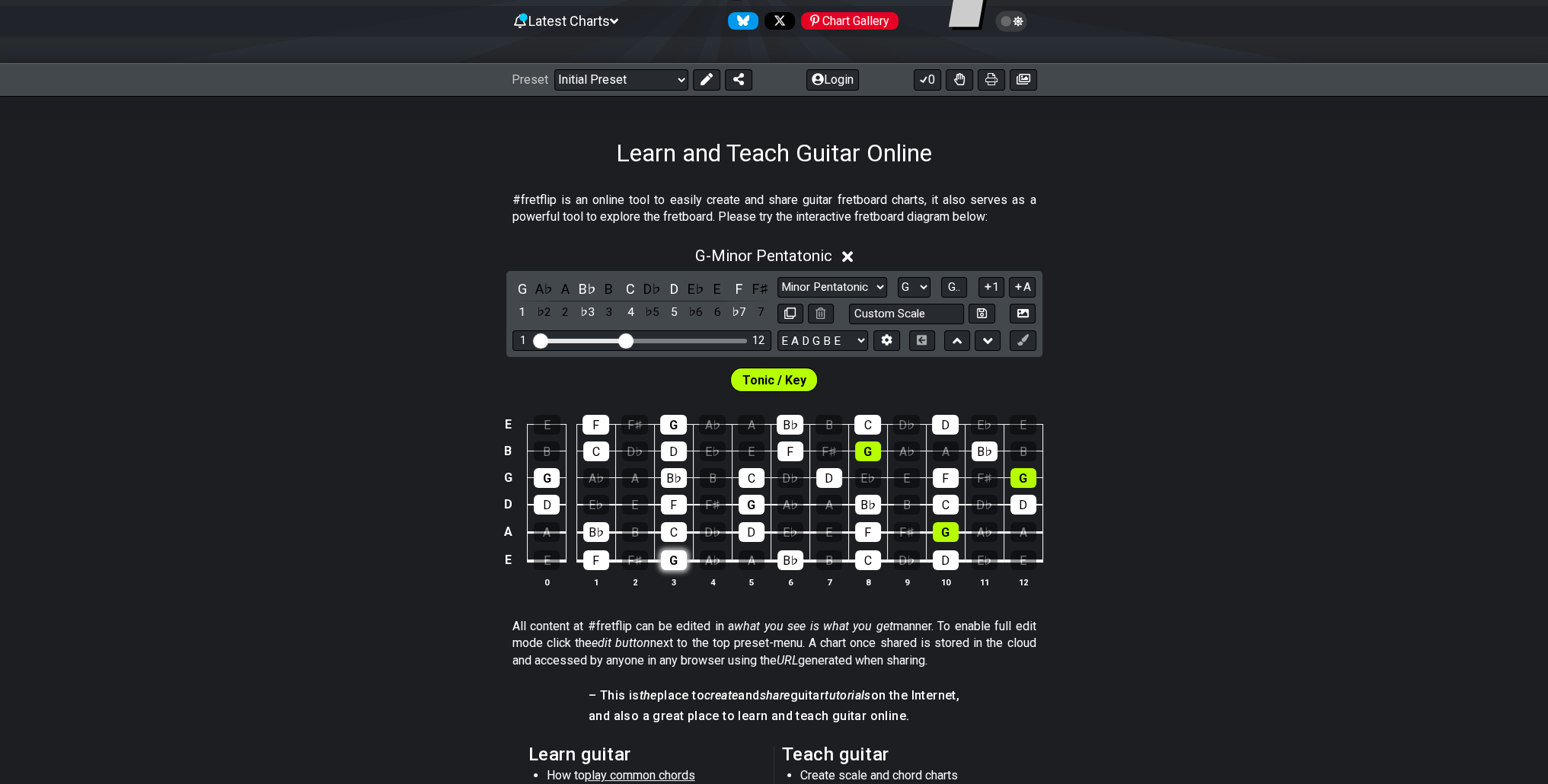
click at [682, 557] on div "G" at bounding box center [673, 560] width 26 height 20
click at [746, 505] on div "G" at bounding box center [751, 505] width 26 height 20
click at [952, 282] on span "G.." at bounding box center [954, 287] width 12 height 14
click at [952, 282] on span "1..7" at bounding box center [954, 287] width 19 height 14
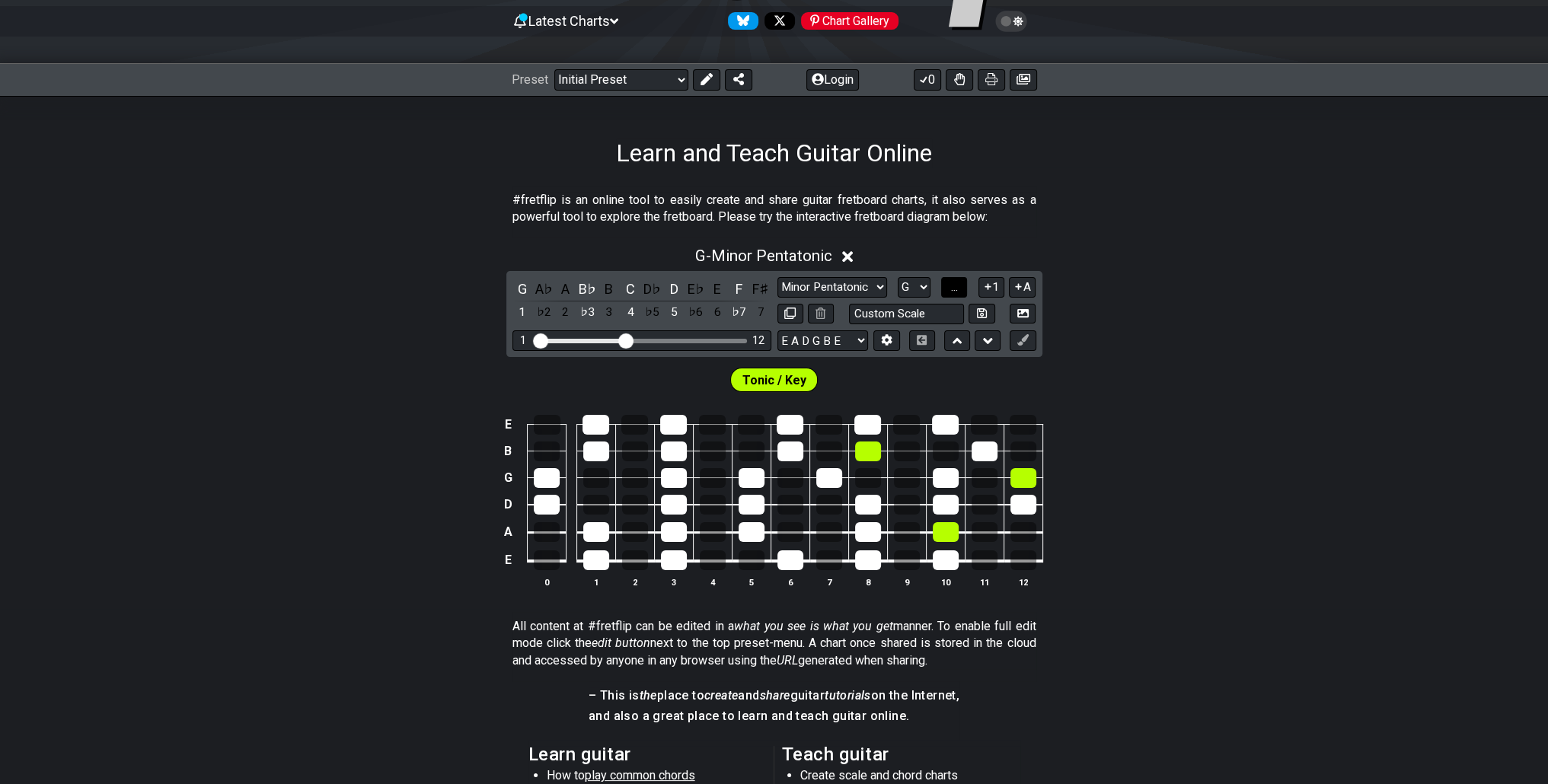
click at [952, 282] on span "..." at bounding box center [954, 287] width 7 height 14
click at [952, 287] on span "G.." at bounding box center [954, 287] width 12 height 14
click at [952, 290] on span "1..7" at bounding box center [954, 287] width 19 height 14
click at [953, 290] on span "..." at bounding box center [954, 287] width 7 height 14
click at [980, 289] on icon at bounding box center [987, 286] width 15 height 12
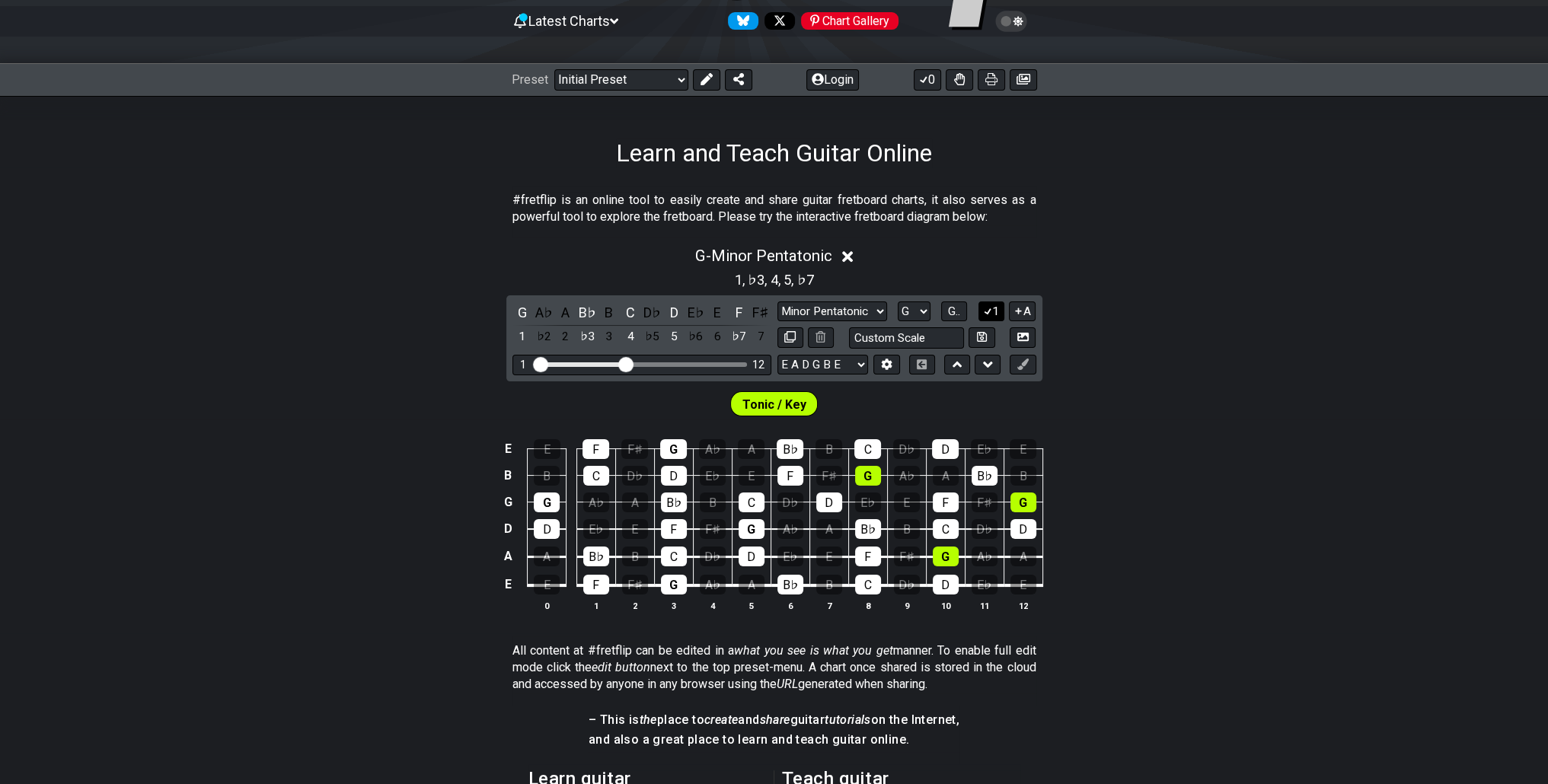
click at [983, 305] on icon at bounding box center [987, 310] width 15 height 12
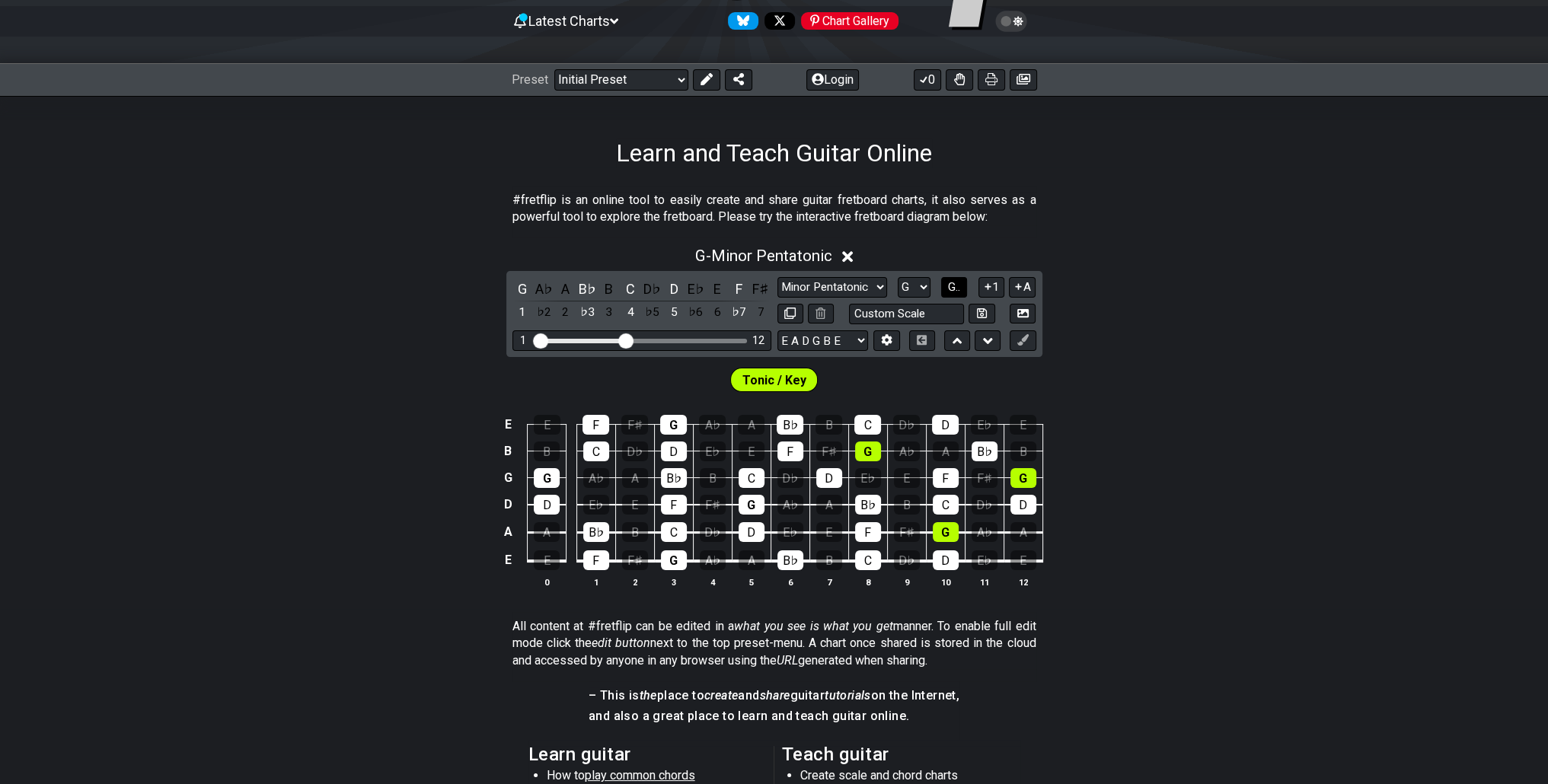
click at [959, 286] on span "G.." at bounding box center [954, 287] width 12 height 14
click at [878, 285] on select "Minor Pentatonic Click to edit Minor Pentatonic Major Pentatonic Minor Blues Ma…" at bounding box center [832, 287] width 110 height 21
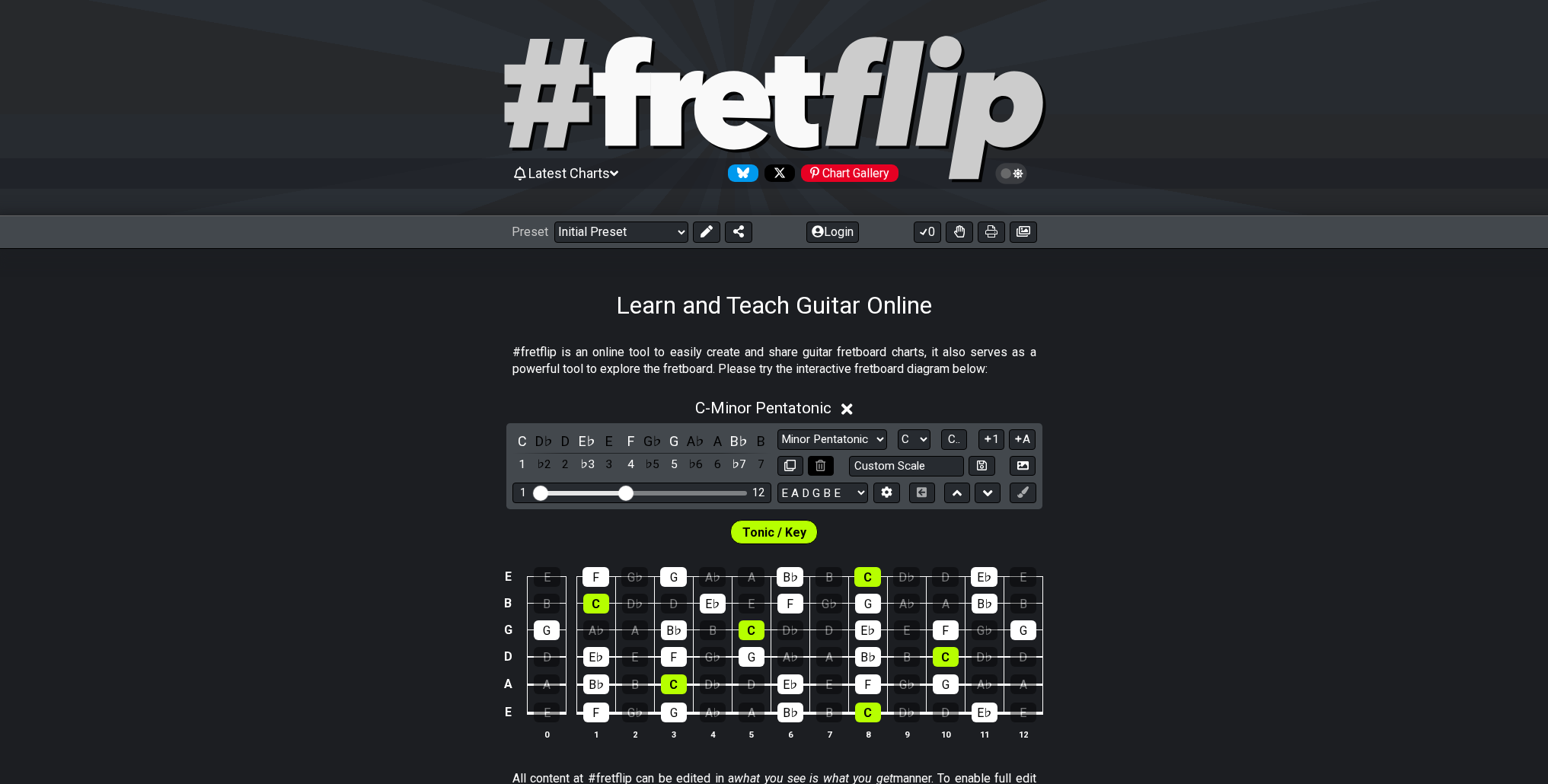
scroll to position [152, 0]
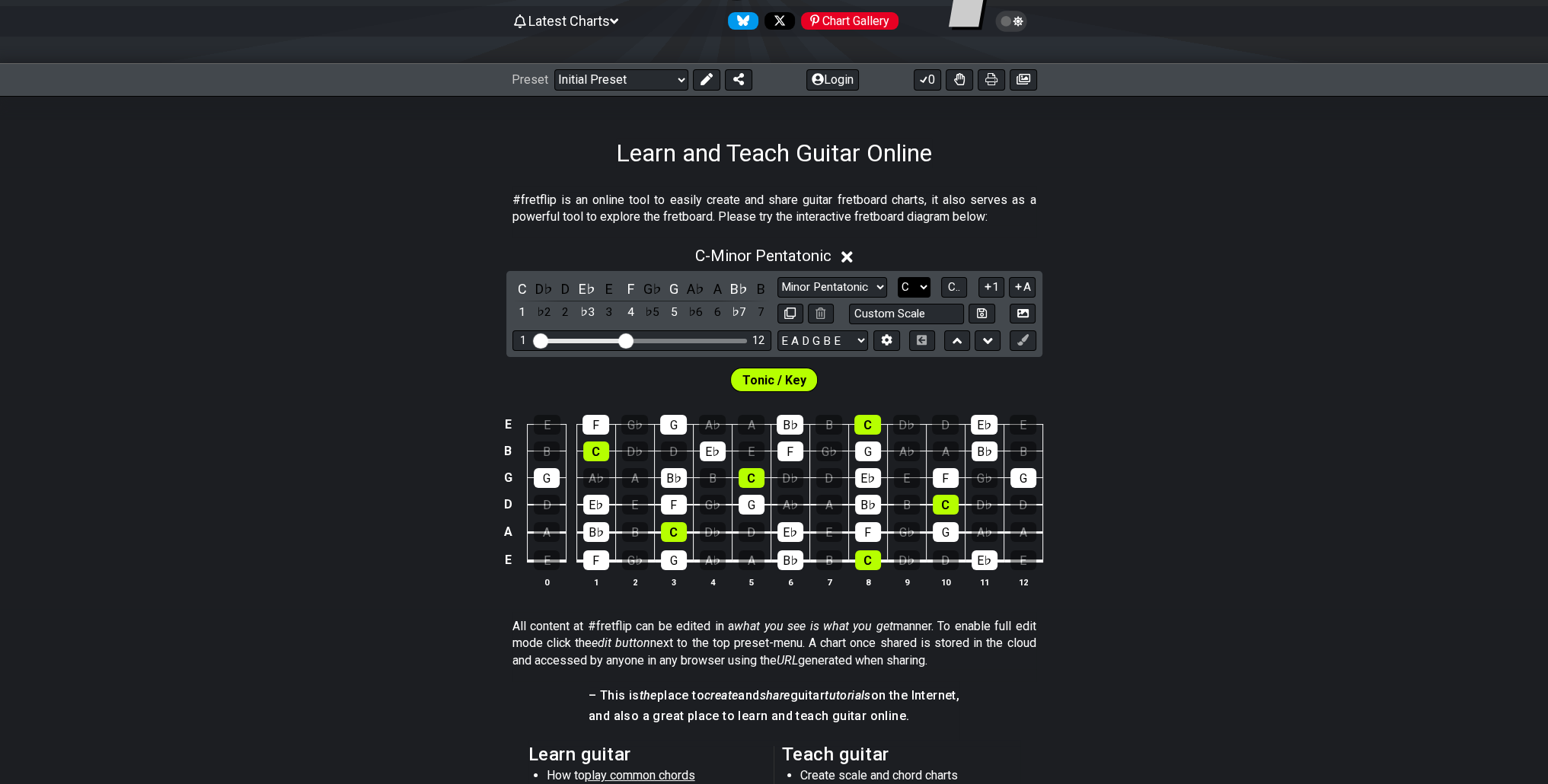
click at [912, 280] on select "A♭ A A♯ B♭ B C C♯ D♭ D D♯ E♭ E F F♯ G♭ G G♯" at bounding box center [914, 287] width 33 height 21
select select "G"
click at [898, 277] on select "A♭ A A♯ B♭ B C C♯ D♭ D D♯ E♭ E F F♯ G♭ G G♯" at bounding box center [914, 287] width 33 height 21
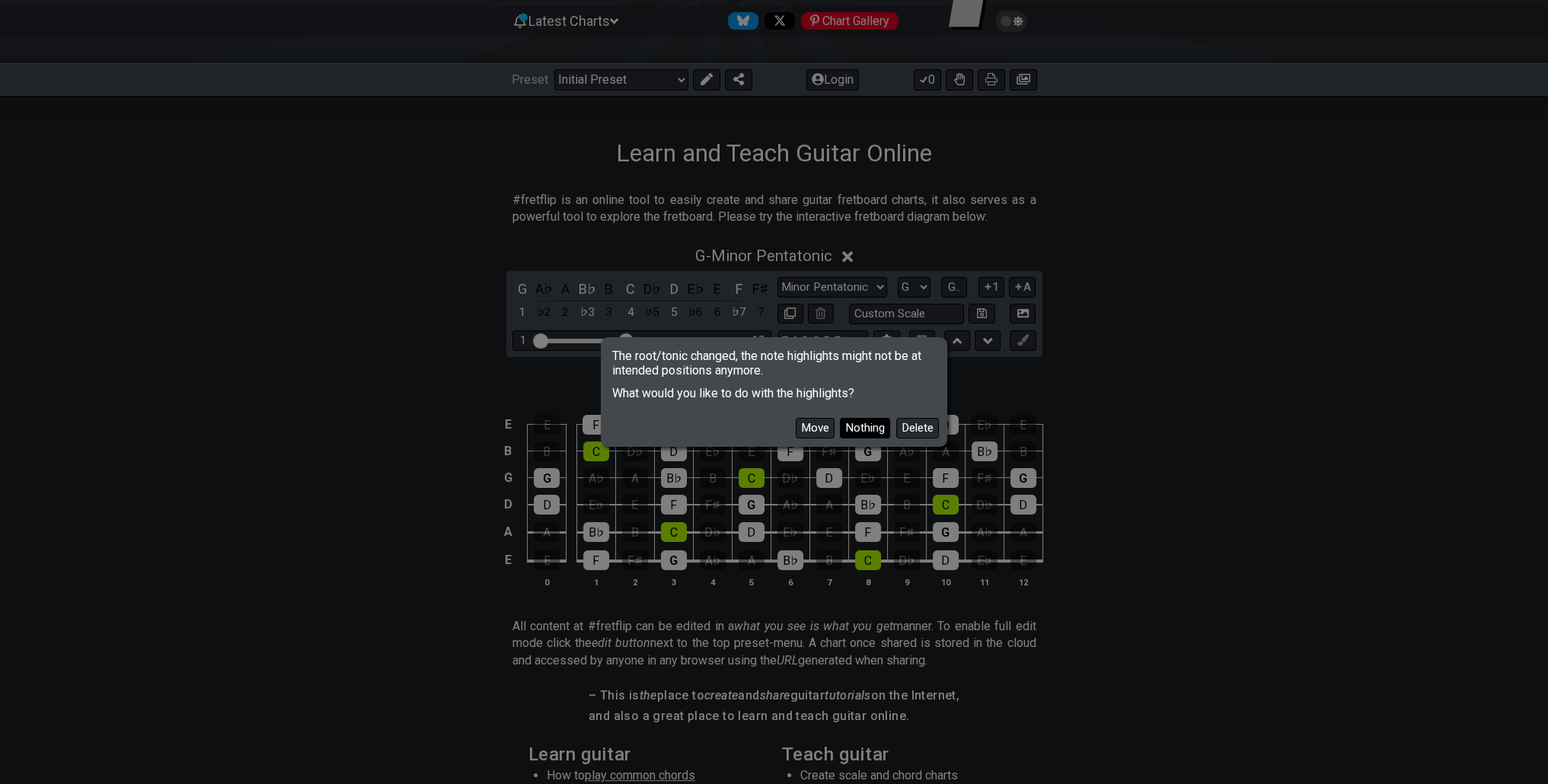
click at [884, 426] on button "Nothing" at bounding box center [865, 428] width 50 height 21
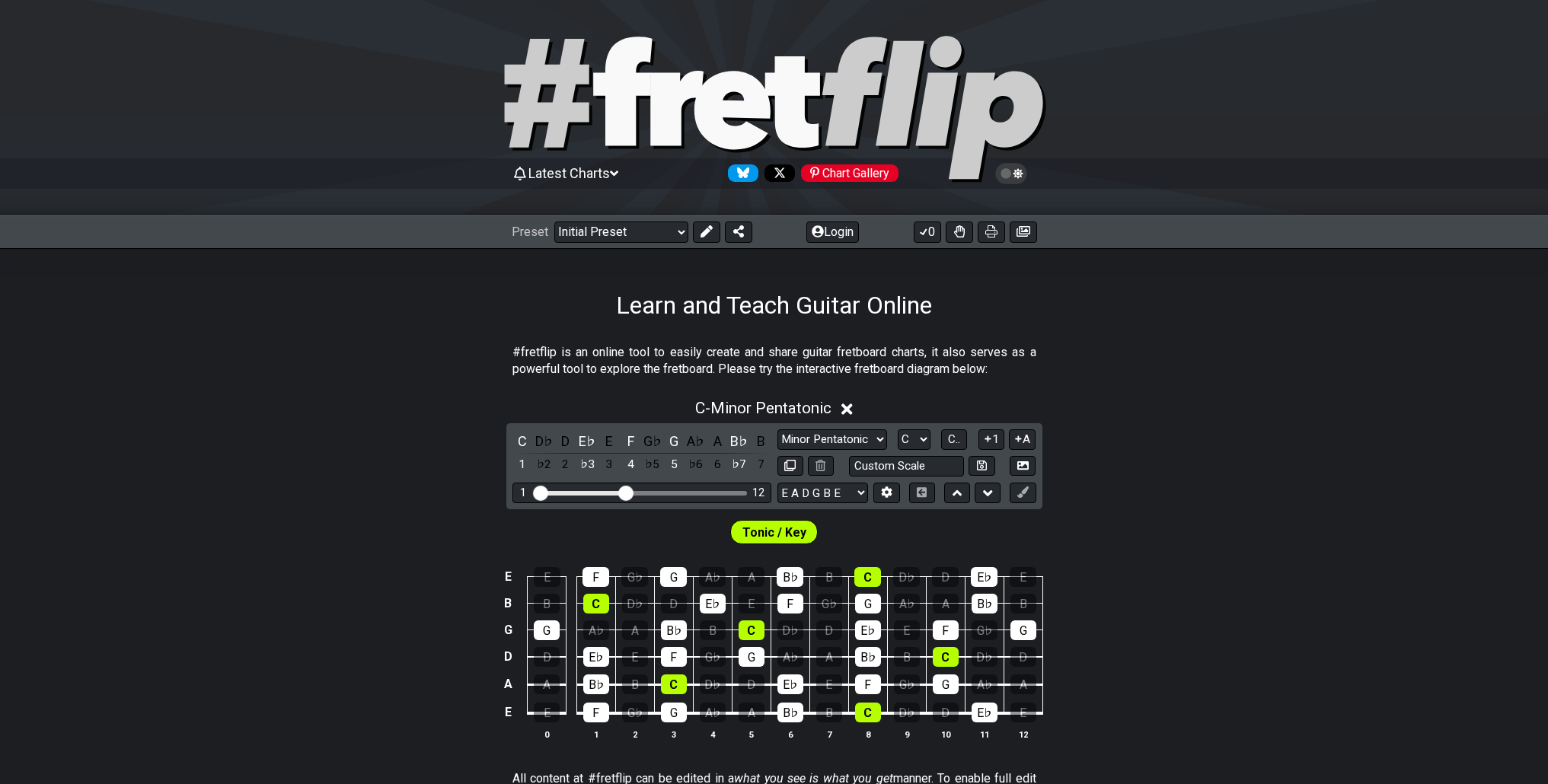
scroll to position [152, 0]
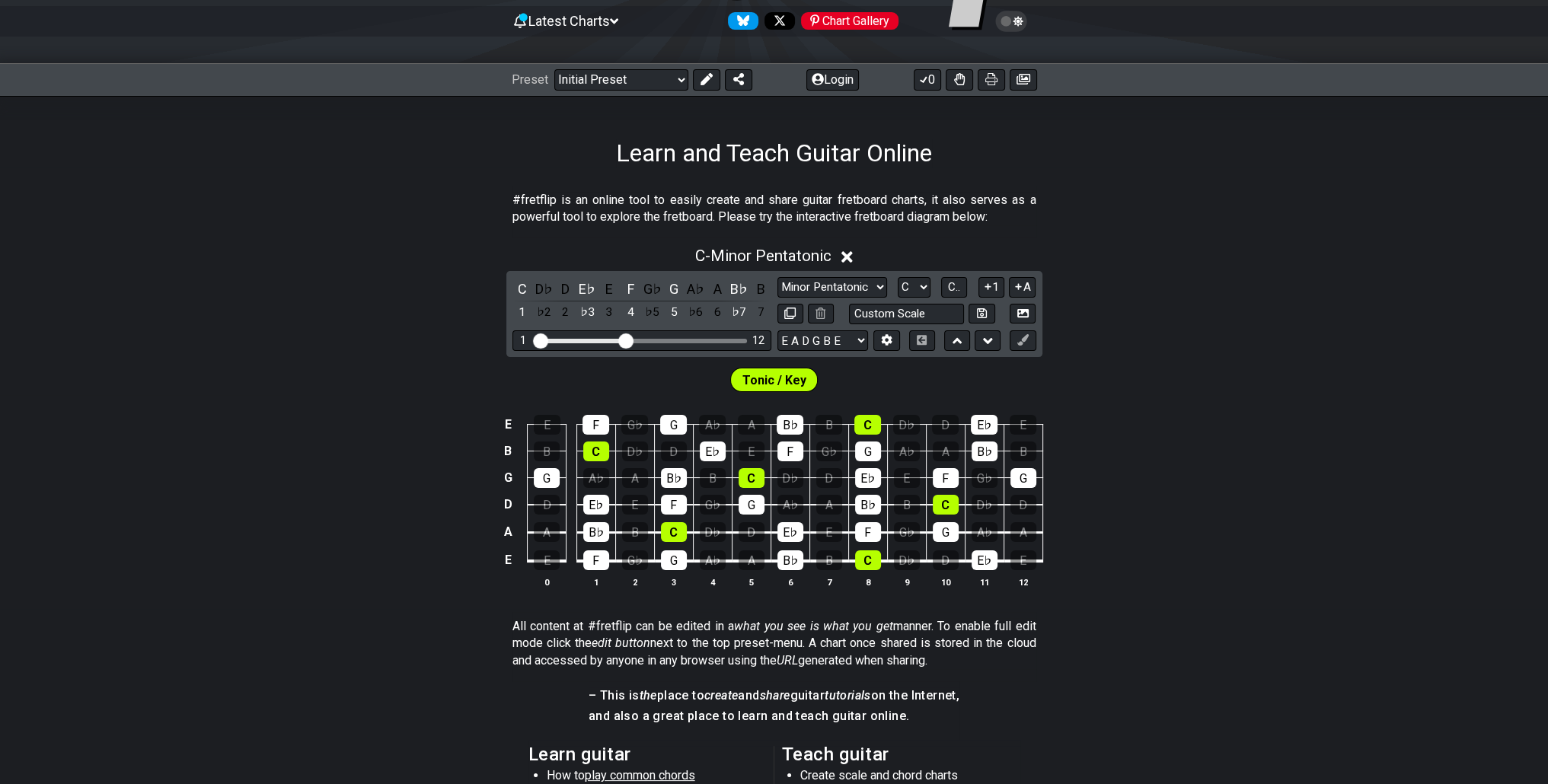
click at [917, 275] on div "C D♭ D E♭ E F G♭ G A♭ A B♭ B 1 ♭2 2 ♭3 3 4 ♭5 5 ♭6 6 ♭7 7 Minor Pentatonic Clic…" at bounding box center [774, 313] width 536 height 86
click at [923, 300] on div "Minor Pentatonic Click to edit Minor Pentatonic Major Pentatonic Minor Blues Ma…" at bounding box center [907, 300] width 259 height 47
click at [920, 286] on select "A♭ A A♯ B♭ B C C♯ D♭ D D♯ E♭ E F F♯ G♭ G G♯" at bounding box center [914, 287] width 33 height 21
select select "G"
click at [898, 277] on select "A♭ A A♯ B♭ B C C♯ D♭ D D♯ E♭ E F F♯ G♭ G G♯" at bounding box center [914, 287] width 33 height 21
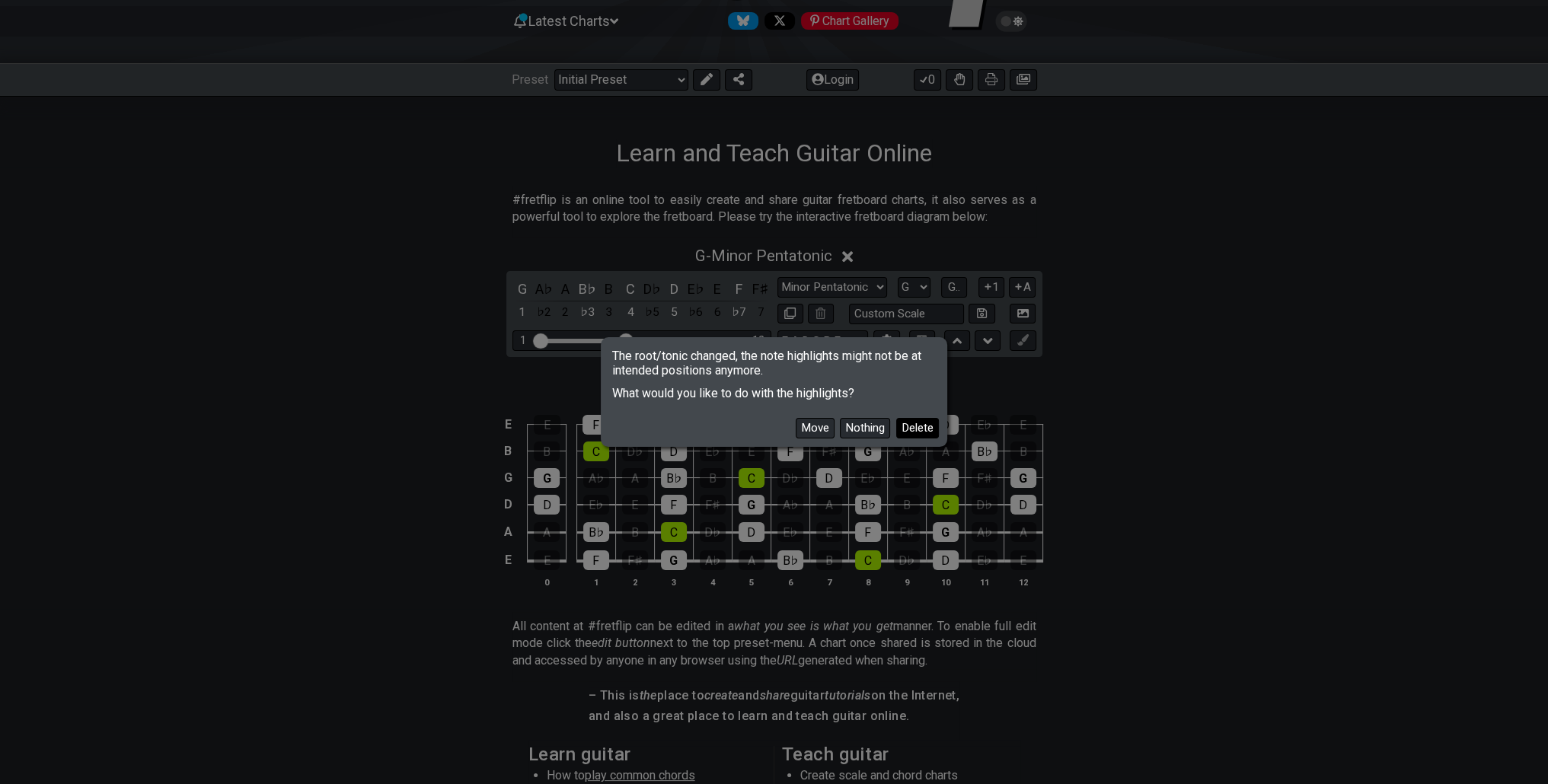
click at [908, 423] on button "Delete" at bounding box center [917, 428] width 43 height 21
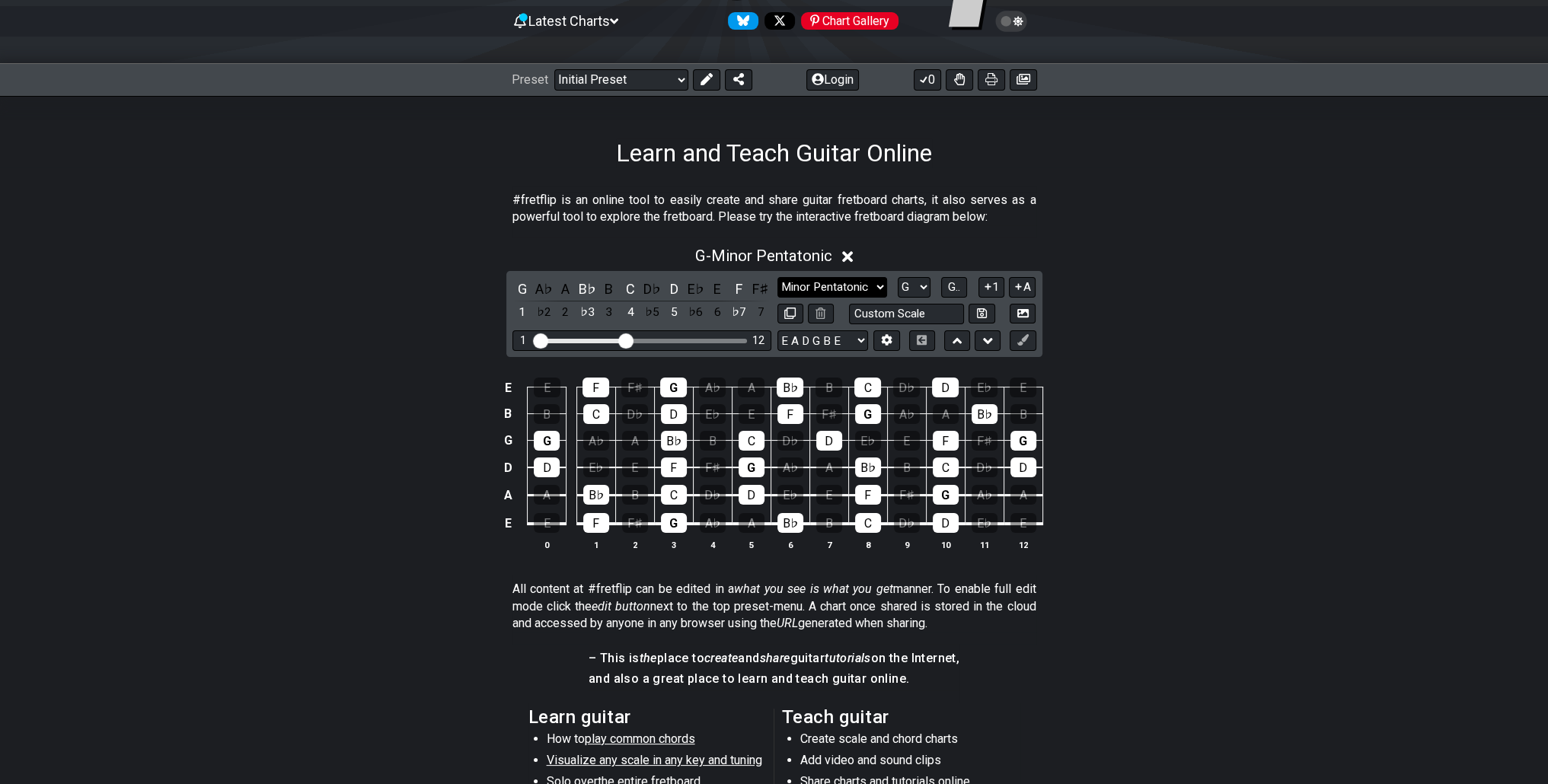
click at [811, 290] on select "Minor Pentatonic Click to edit Minor Pentatonic Major Pentatonic Minor Blues Ma…" at bounding box center [832, 287] width 110 height 21
select select "Phrygian Dominant"
click at [777, 277] on select "Minor Pentatonic Click to edit Minor Pentatonic Major Pentatonic Minor Blues Ma…" at bounding box center [832, 287] width 110 height 21
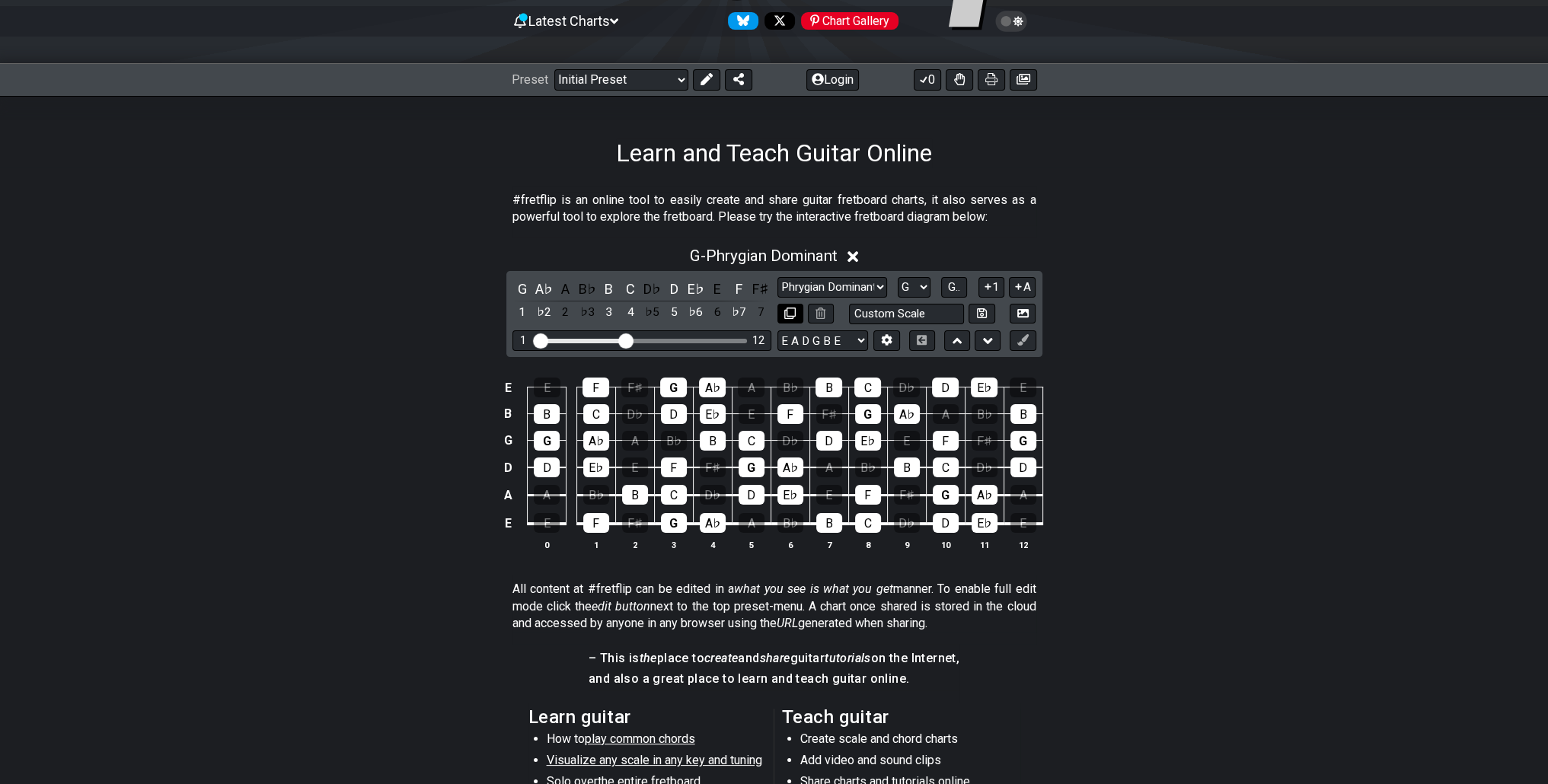
click at [791, 313] on icon at bounding box center [790, 313] width 12 height 12
select select "Phrygian Dominant"
select select "G"
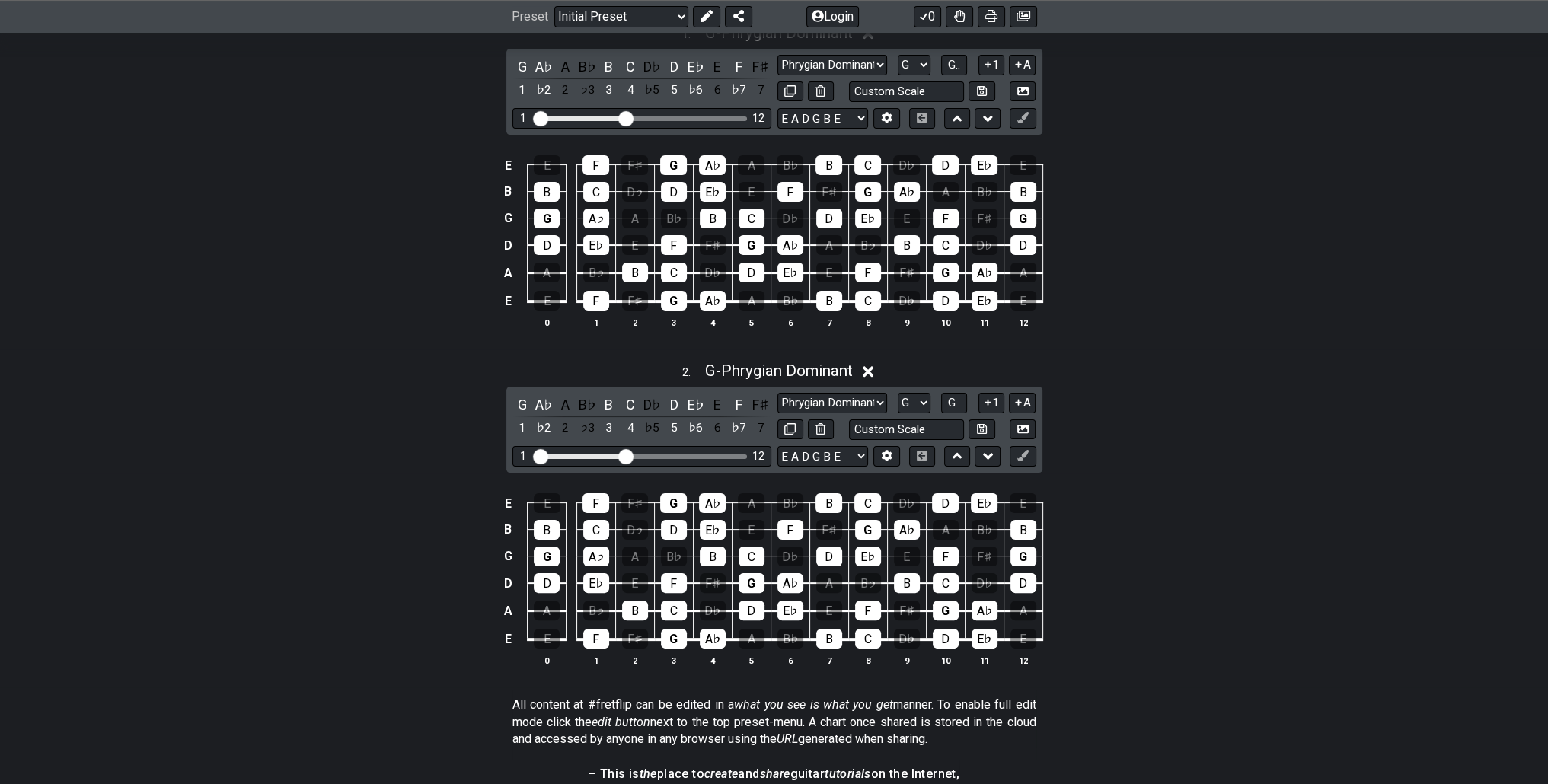
scroll to position [381, 0]
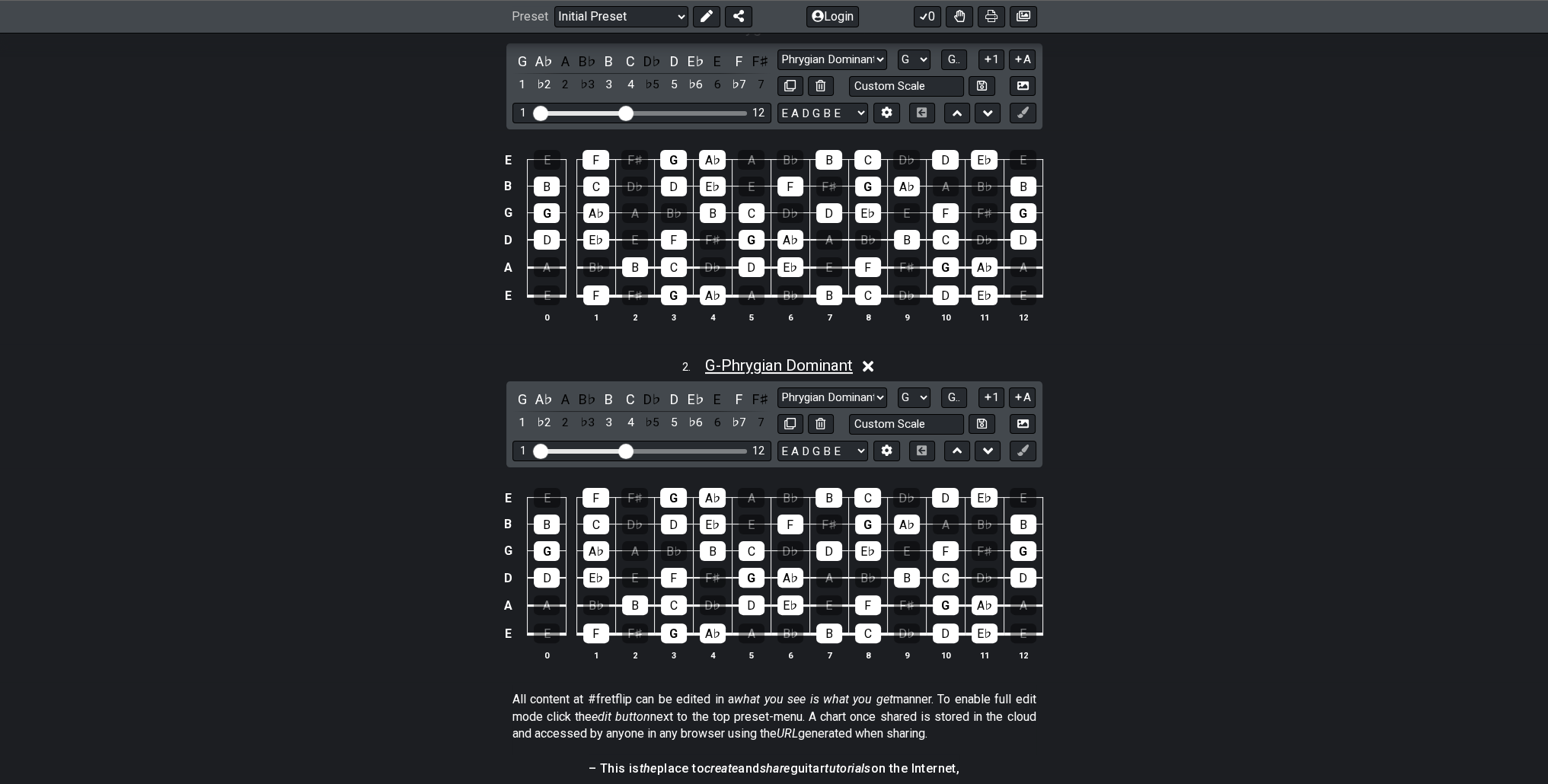
click at [841, 365] on span "G - Phrygian Dominant" at bounding box center [778, 365] width 148 height 19
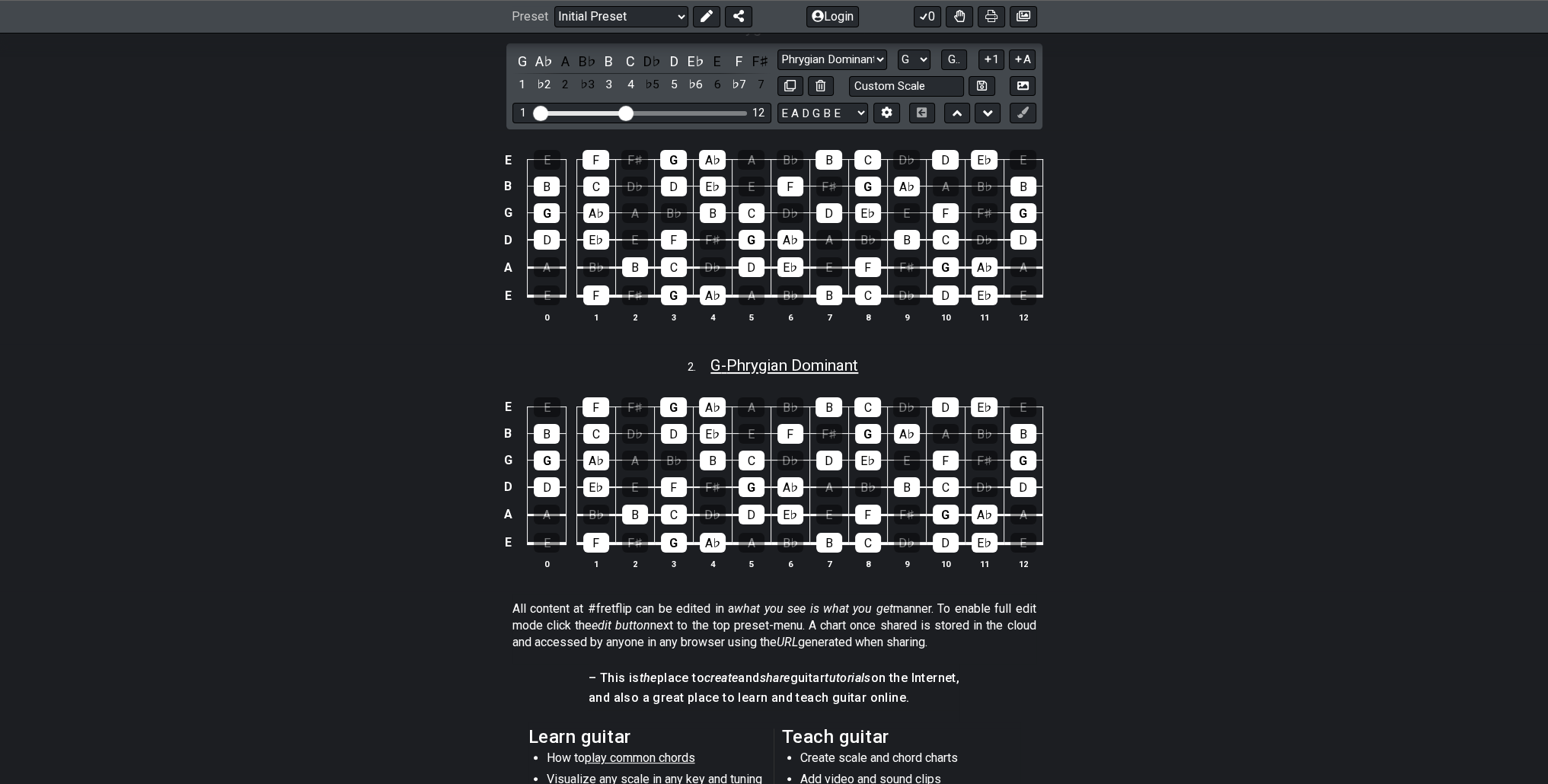
click at [841, 365] on span "G - Phrygian Dominant" at bounding box center [784, 365] width 148 height 19
select select "Phrygian Dominant"
select select "G"
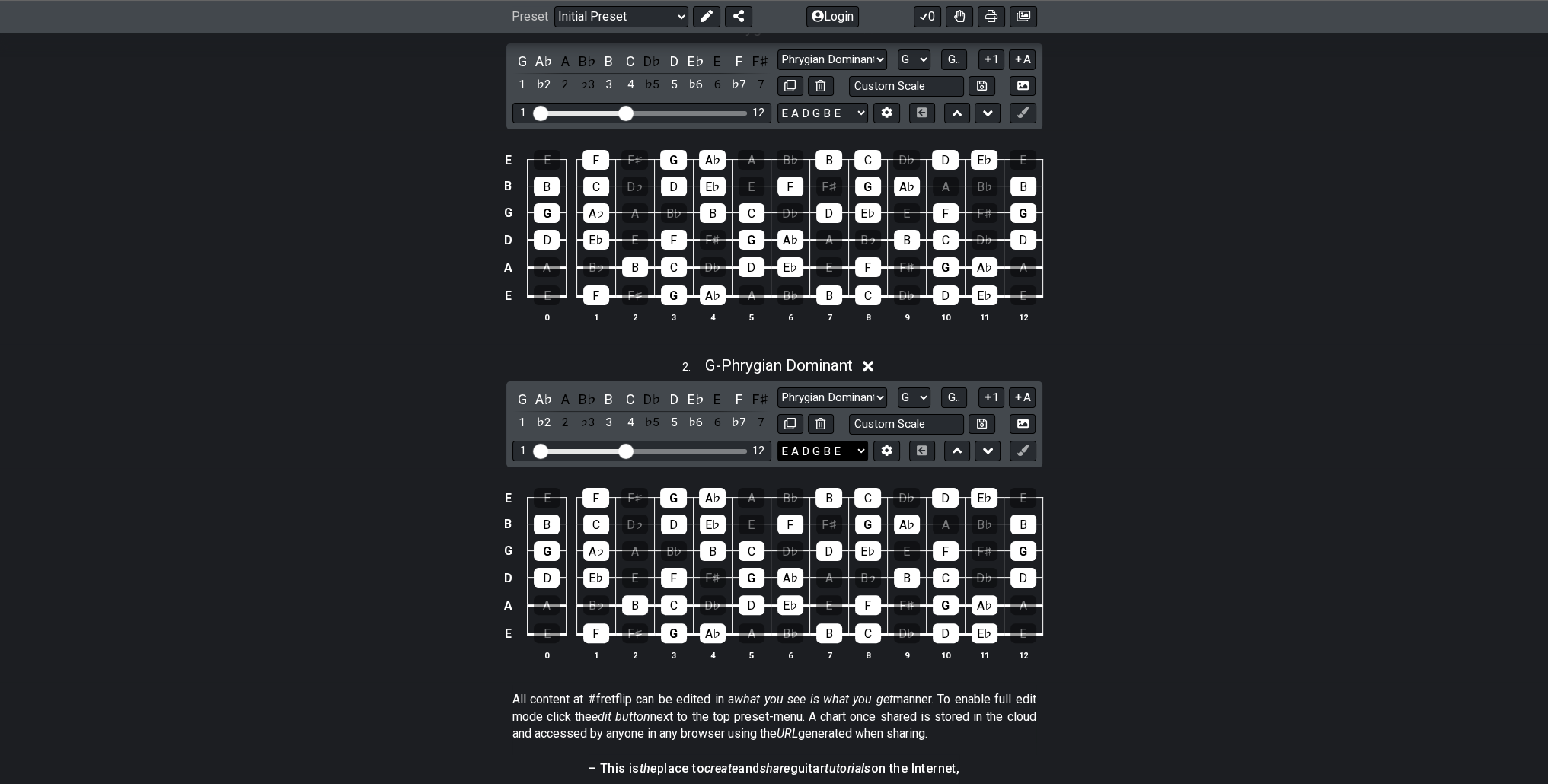
click at [836, 443] on select "E A D G B E E A D G B E E A D G B E B E A D F♯ B A D G C E A D A D G B E E♭ A♭ …" at bounding box center [822, 450] width 91 height 21
click at [838, 453] on select "E A D G B E E A D G B E E A D G B E B E A D F♯ B A D G C E A D A D G B E E♭ A♭ …" at bounding box center [822, 450] width 91 height 21
click at [837, 400] on select "Minor Pentatonic Click to edit Minor Pentatonic Major Pentatonic Minor Blues Ma…" at bounding box center [832, 397] width 110 height 21
select select "Superlocrian / Altered"
click at [777, 387] on select "Minor Pentatonic Click to edit Minor Pentatonic Major Pentatonic Minor Blues Ma…" at bounding box center [832, 397] width 110 height 21
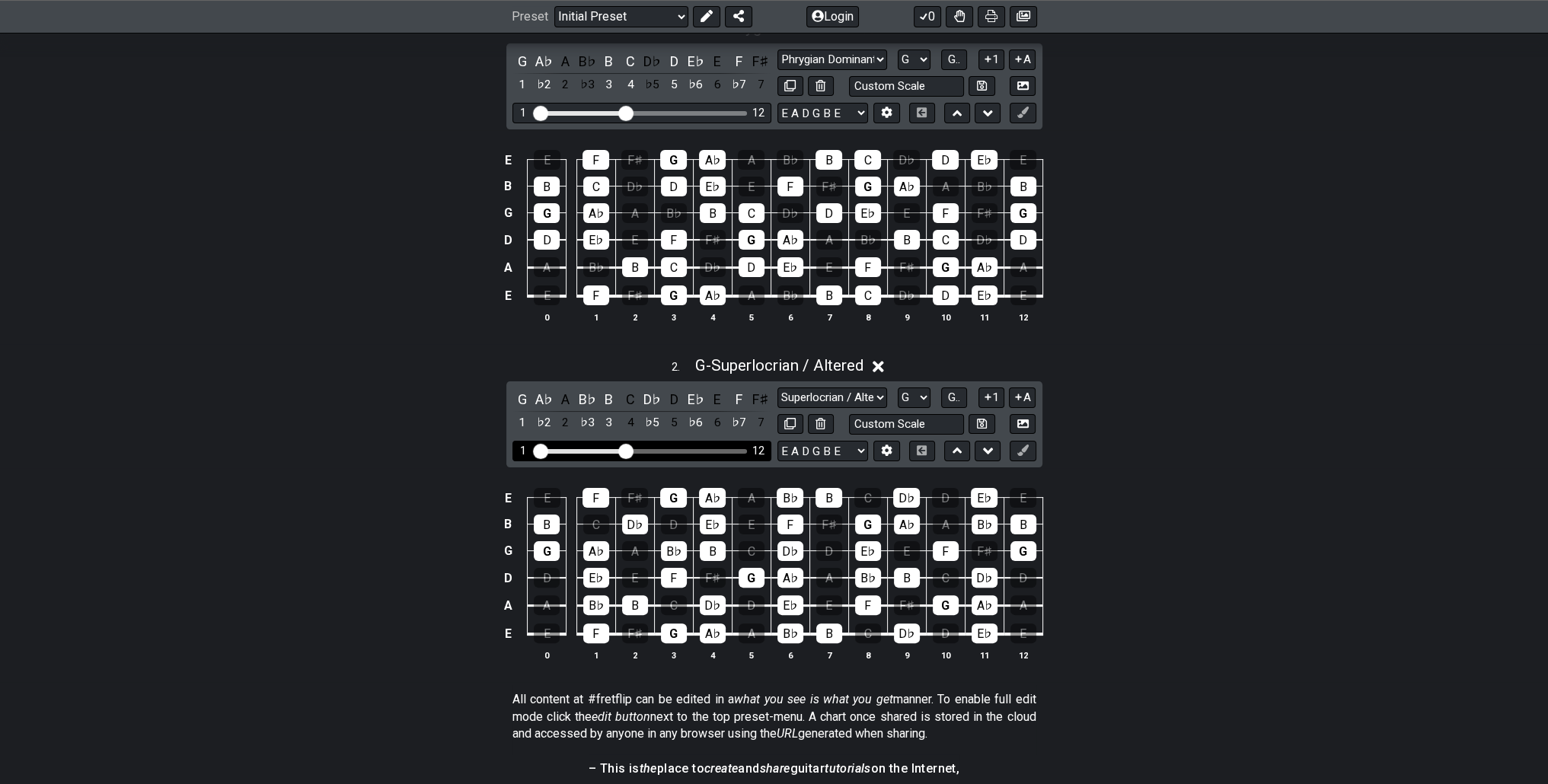
drag, startPoint x: 636, startPoint y: 447, endPoint x: 663, endPoint y: 447, distance: 27.0
click at [663, 447] on div "1 12" at bounding box center [642, 450] width 259 height 21
click at [640, 447] on div "1 12" at bounding box center [642, 450] width 259 height 21
drag, startPoint x: 630, startPoint y: 447, endPoint x: 627, endPoint y: 454, distance: 7.6
click at [627, 450] on input "Visible fret range" at bounding box center [641, 450] width 216 height 0
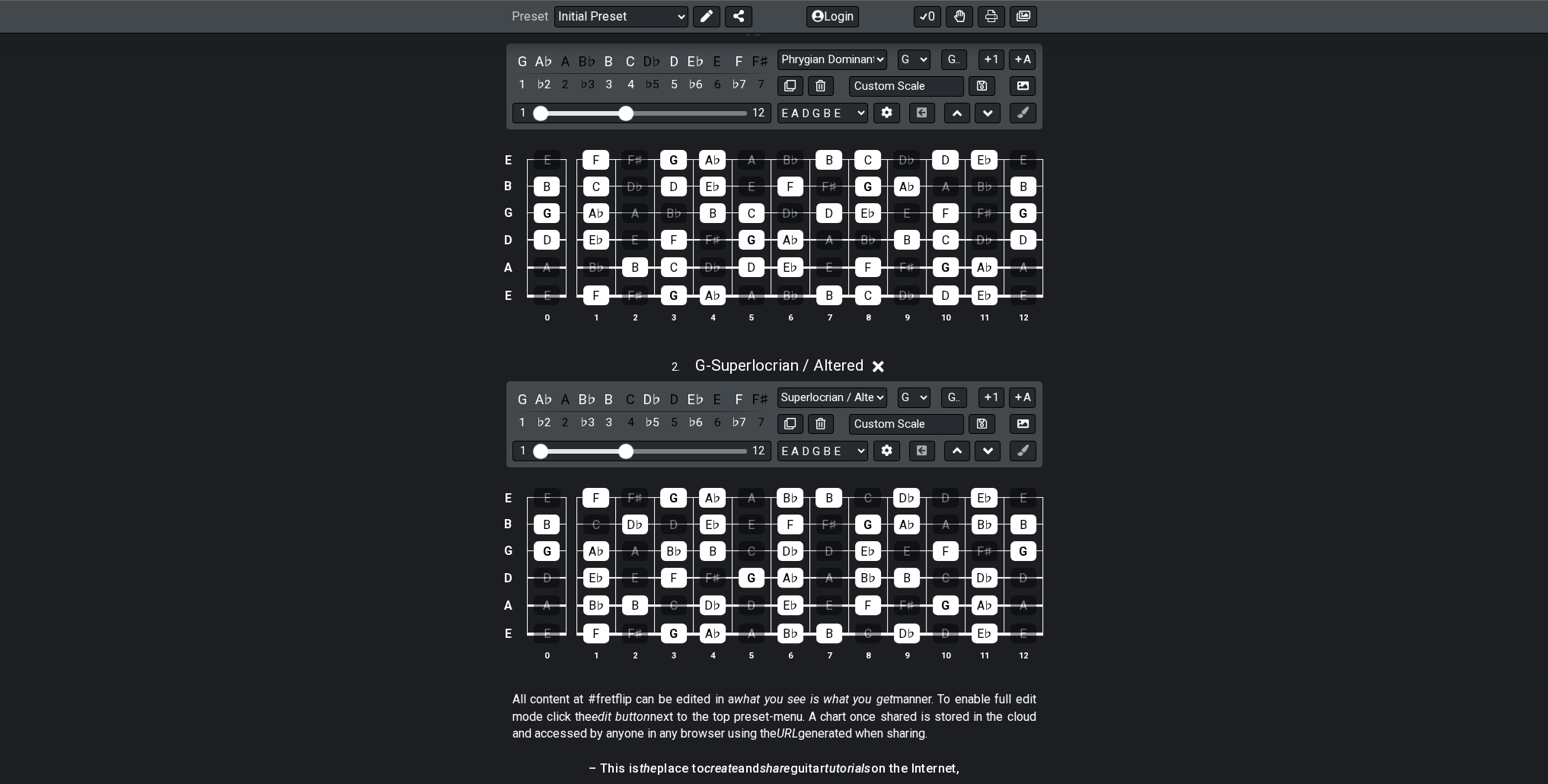
click at [1088, 501] on div "E E F F♯ G A♭ A B♭ B C D♭ D E♭ E B B C D♭ D E♭ E F F♯ G A♭ A B♭ B G G A♭ A B♭ B…" at bounding box center [774, 575] width 1548 height 214
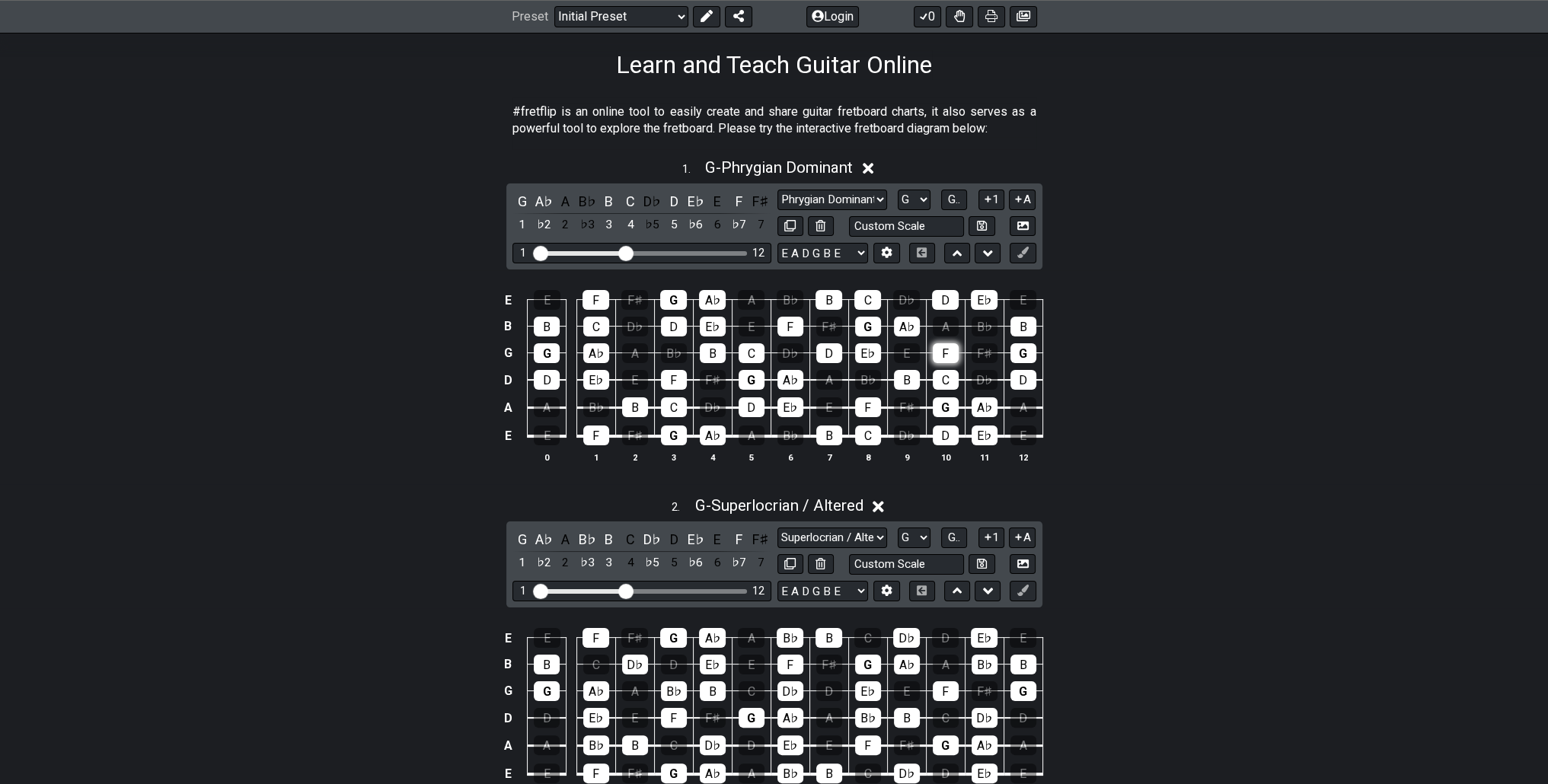
scroll to position [228, 0]
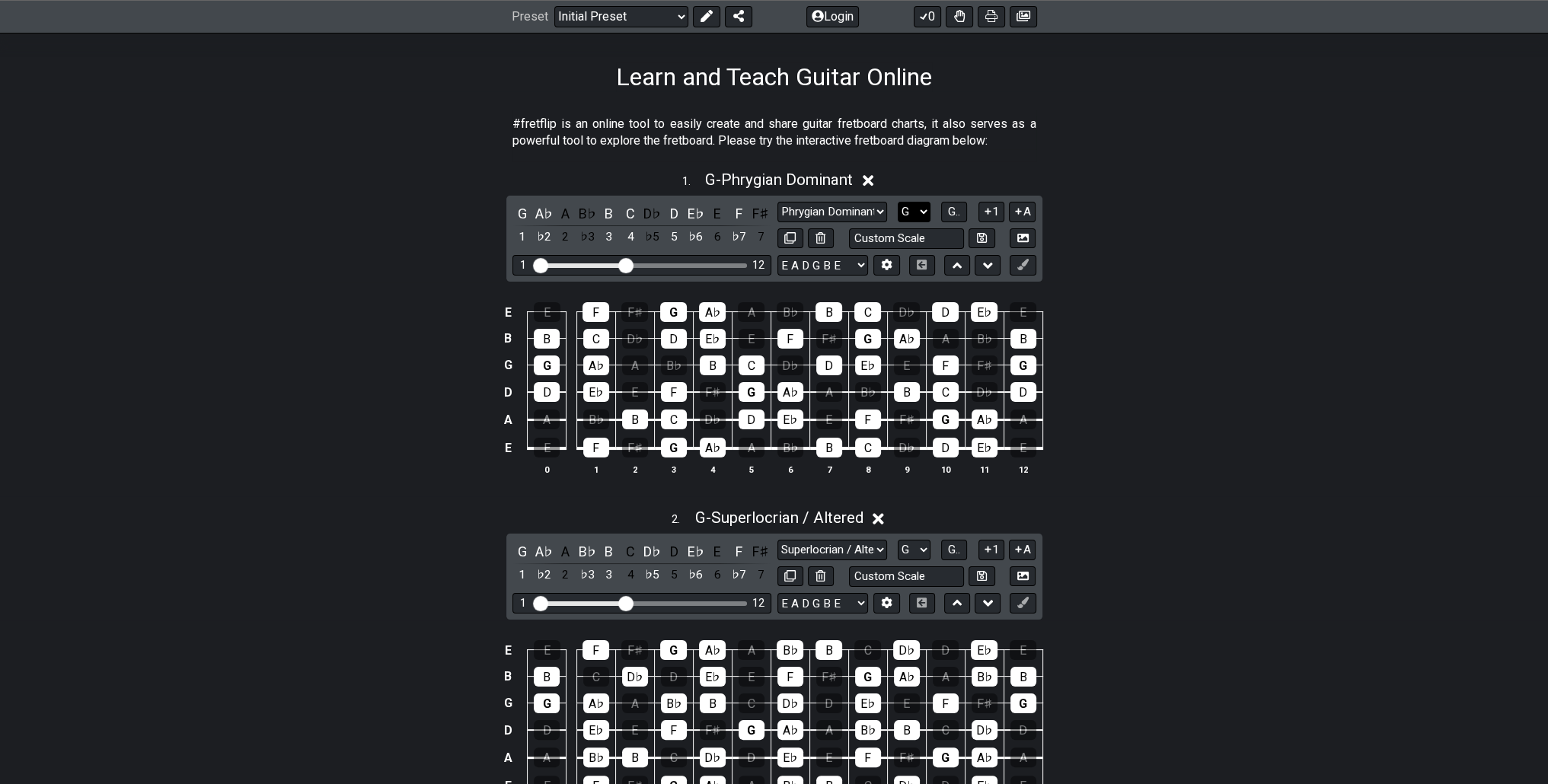
click at [909, 204] on select "A♭ A A♯ B♭ B C C♯ D♭ D D♯ E♭ E F F♯ G♭ G G♯" at bounding box center [914, 212] width 33 height 21
click at [917, 202] on select "A♭ A A♯ B♭ B C C♯ D♭ D D♯ E♭ E F F♯ G♭ G G♯" at bounding box center [914, 212] width 33 height 21
click at [952, 208] on span "G.." at bounding box center [954, 211] width 12 height 14
click at [940, 549] on div "Minor Pentatonic Click to edit Minor Pentatonic Major Pentatonic Minor Blues Ma…" at bounding box center [907, 549] width 259 height 21
click at [950, 544] on span "G.." at bounding box center [954, 549] width 12 height 14
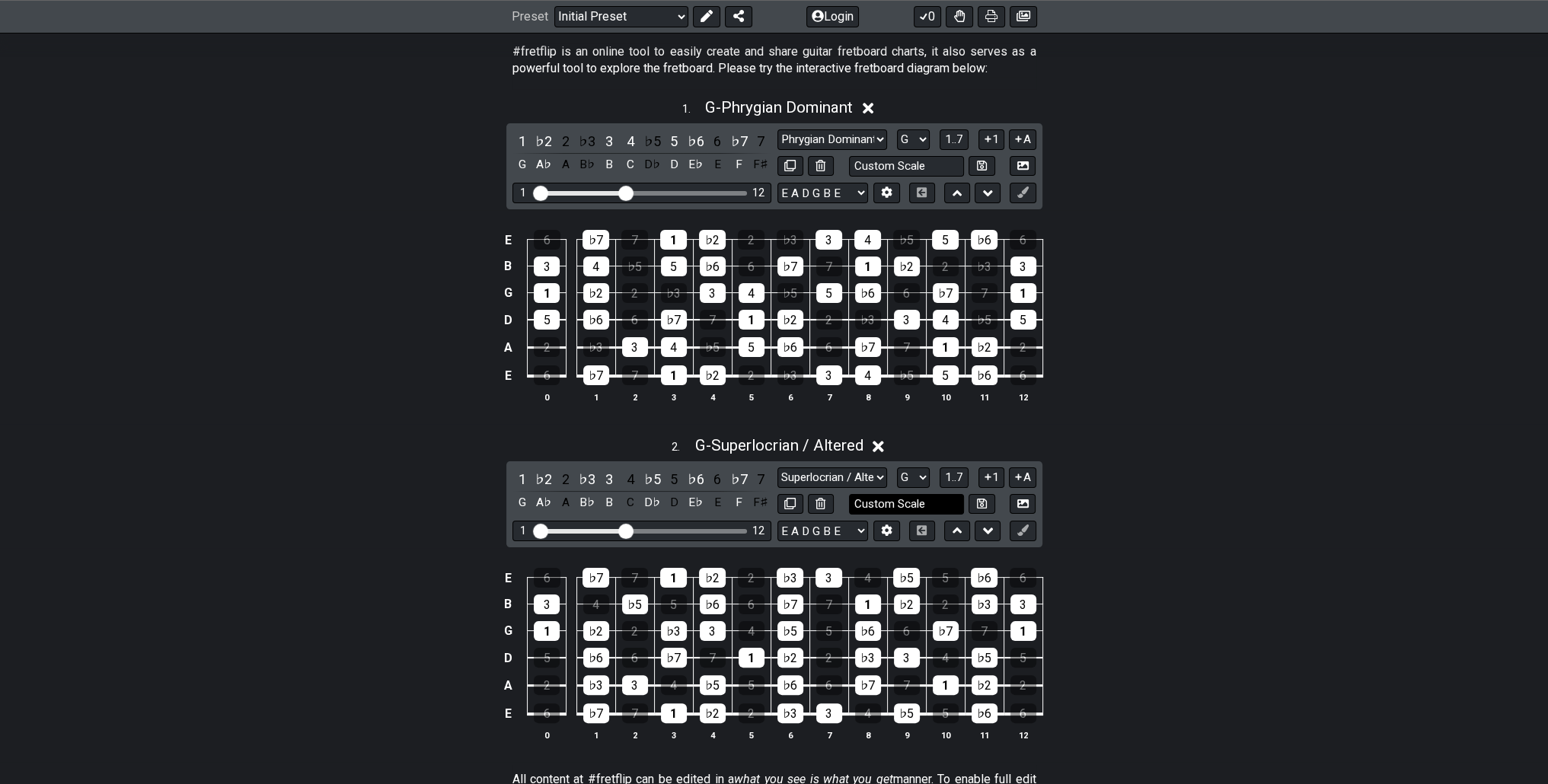
scroll to position [304, 0]
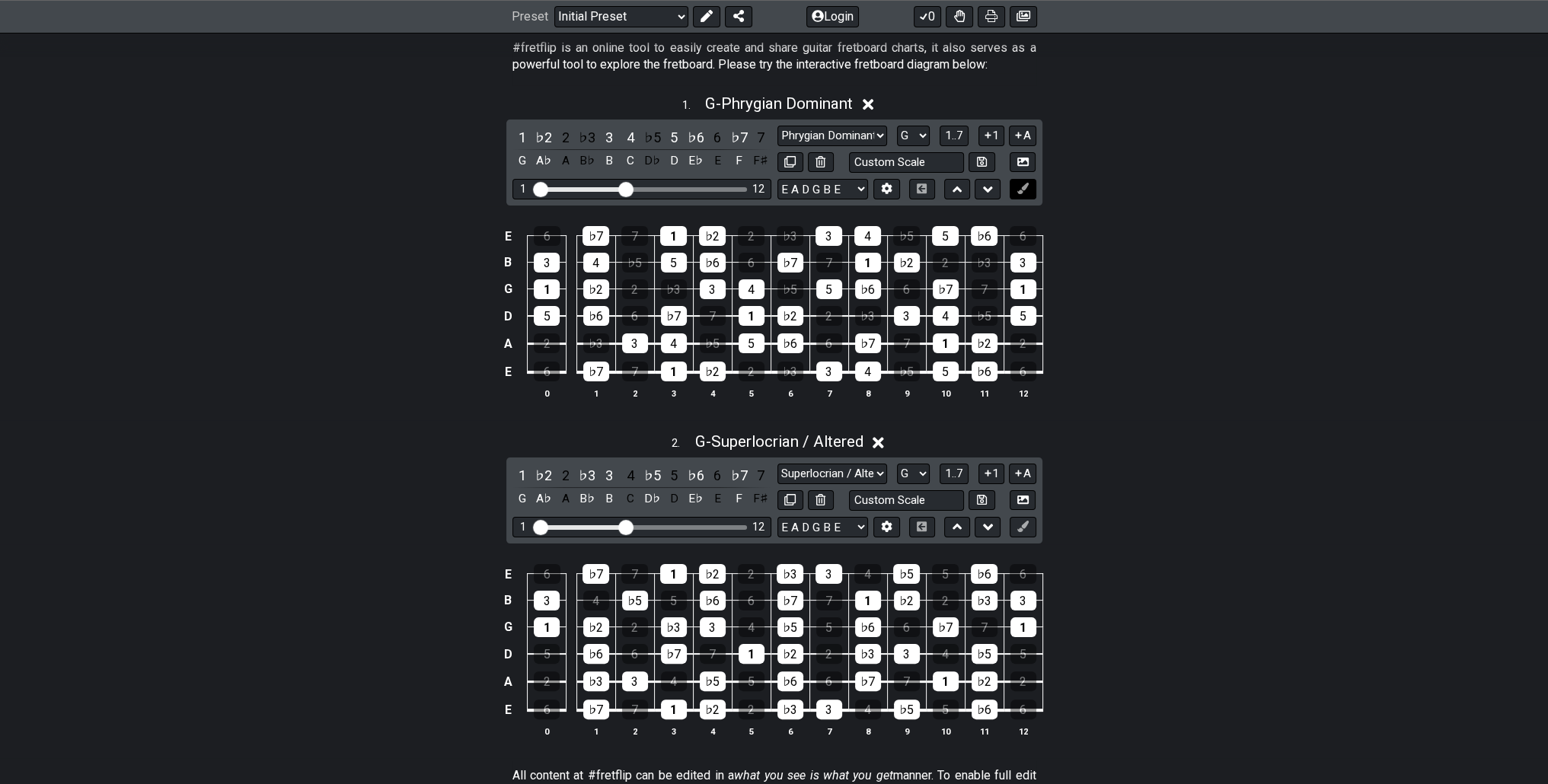
click at [1012, 184] on button at bounding box center [1022, 189] width 26 height 21
click at [1018, 184] on icon at bounding box center [1023, 188] width 12 height 12
click at [675, 368] on div "1" at bounding box center [673, 371] width 26 height 20
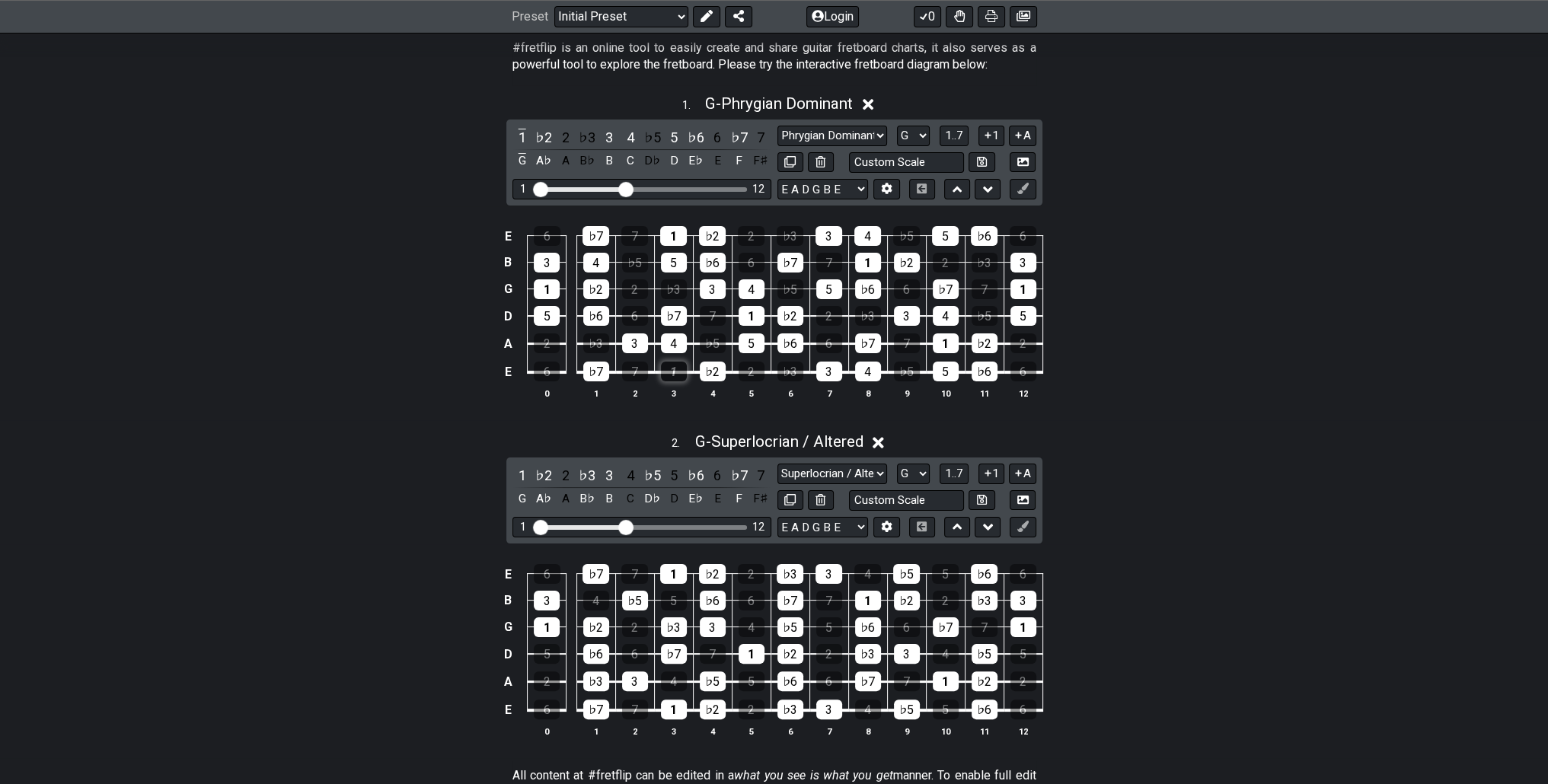
click at [677, 368] on div "1" at bounding box center [673, 371] width 26 height 20
click at [524, 140] on div "1" at bounding box center [523, 137] width 20 height 21
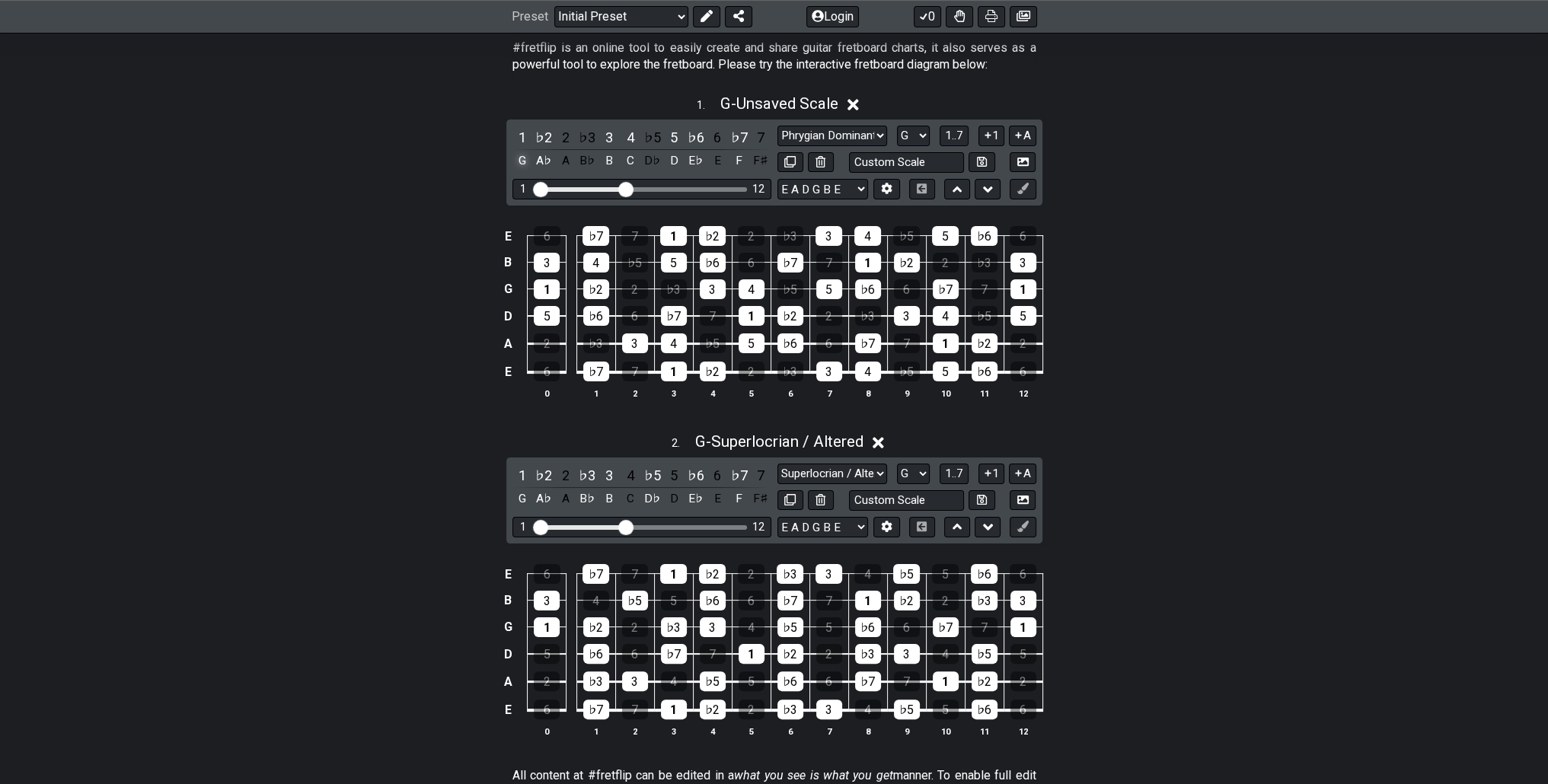
click at [521, 162] on div "G" at bounding box center [523, 161] width 20 height 21
click at [668, 378] on div "1" at bounding box center [673, 371] width 26 height 20
click at [669, 378] on div "1" at bounding box center [673, 371] width 26 height 20
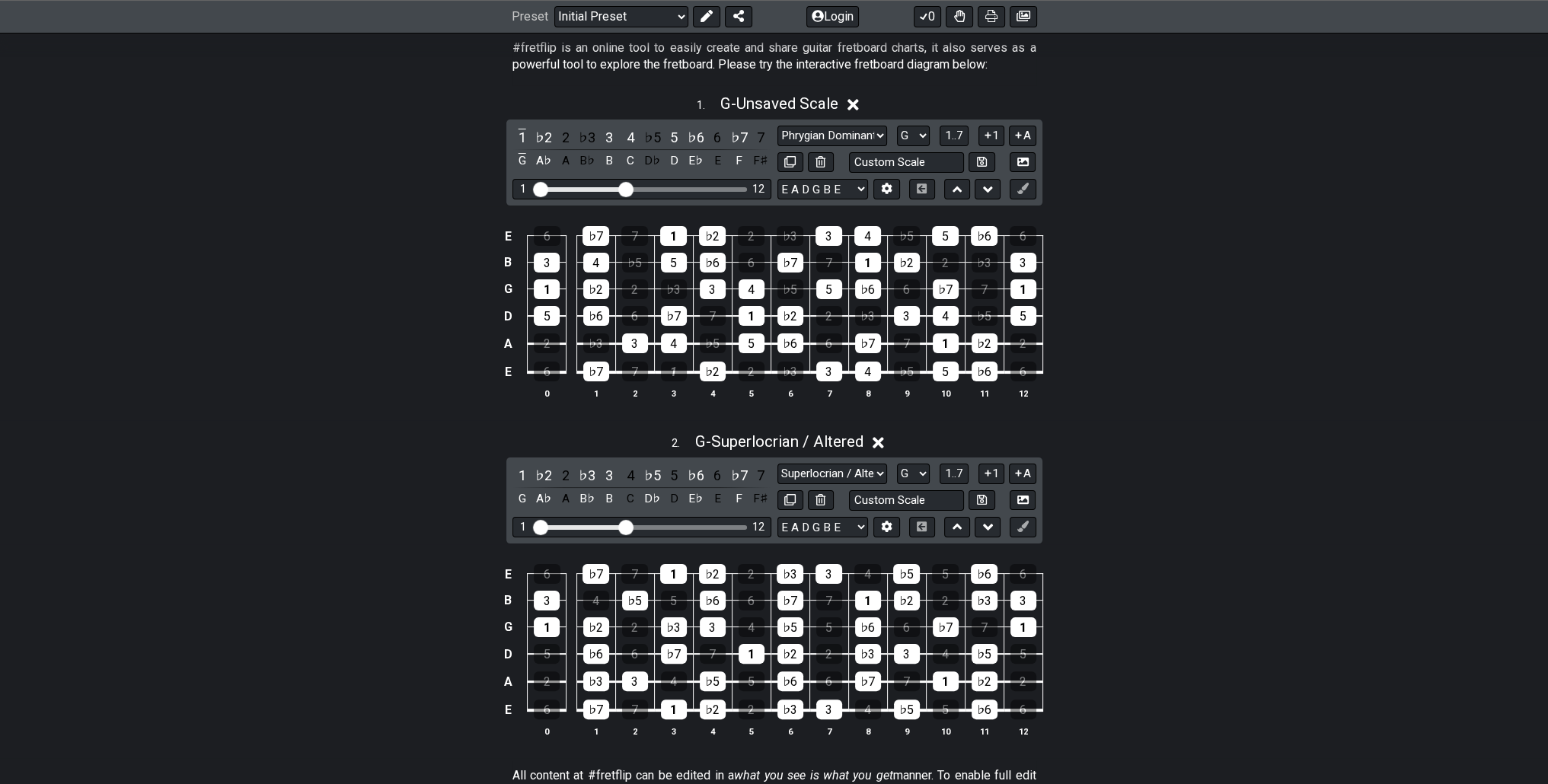
click at [700, 404] on div "E 6 ♭7 7 1 ♭2 2 ♭3 3 4 ♭5 5 ♭6 6 B 3 4 ♭5 5 ♭6 6 ♭7 7 1 ♭2 2 ♭3 3 G 1 ♭2 2 ♭3 3…" at bounding box center [774, 313] width 1548 height 214
click at [674, 374] on div "1" at bounding box center [673, 371] width 26 height 20
click at [739, 322] on div "1" at bounding box center [751, 316] width 26 height 20
click at [746, 316] on div "1" at bounding box center [751, 316] width 26 height 20
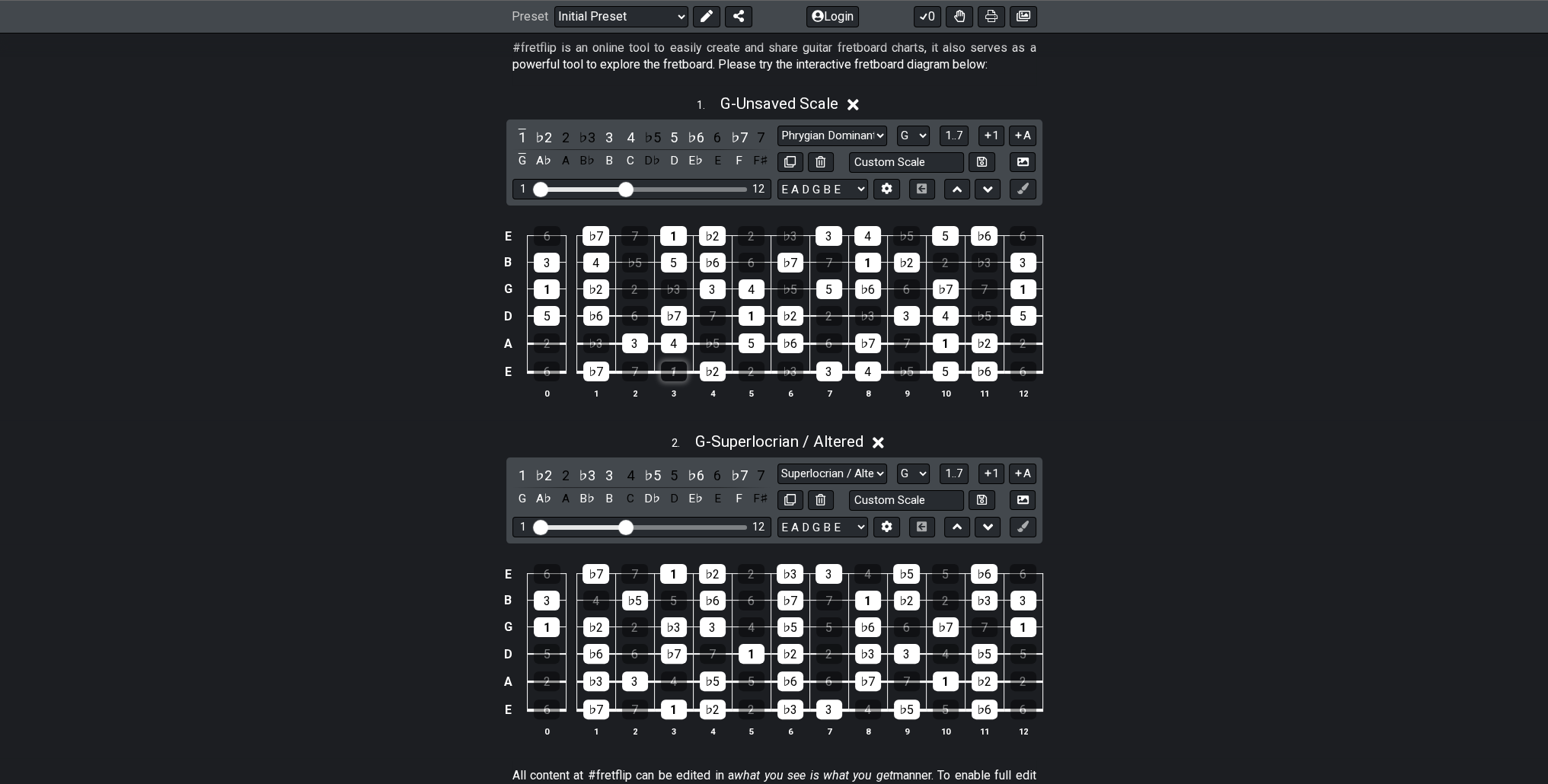
click at [678, 377] on div "1" at bounding box center [673, 371] width 26 height 20
click at [892, 182] on button at bounding box center [886, 189] width 26 height 21
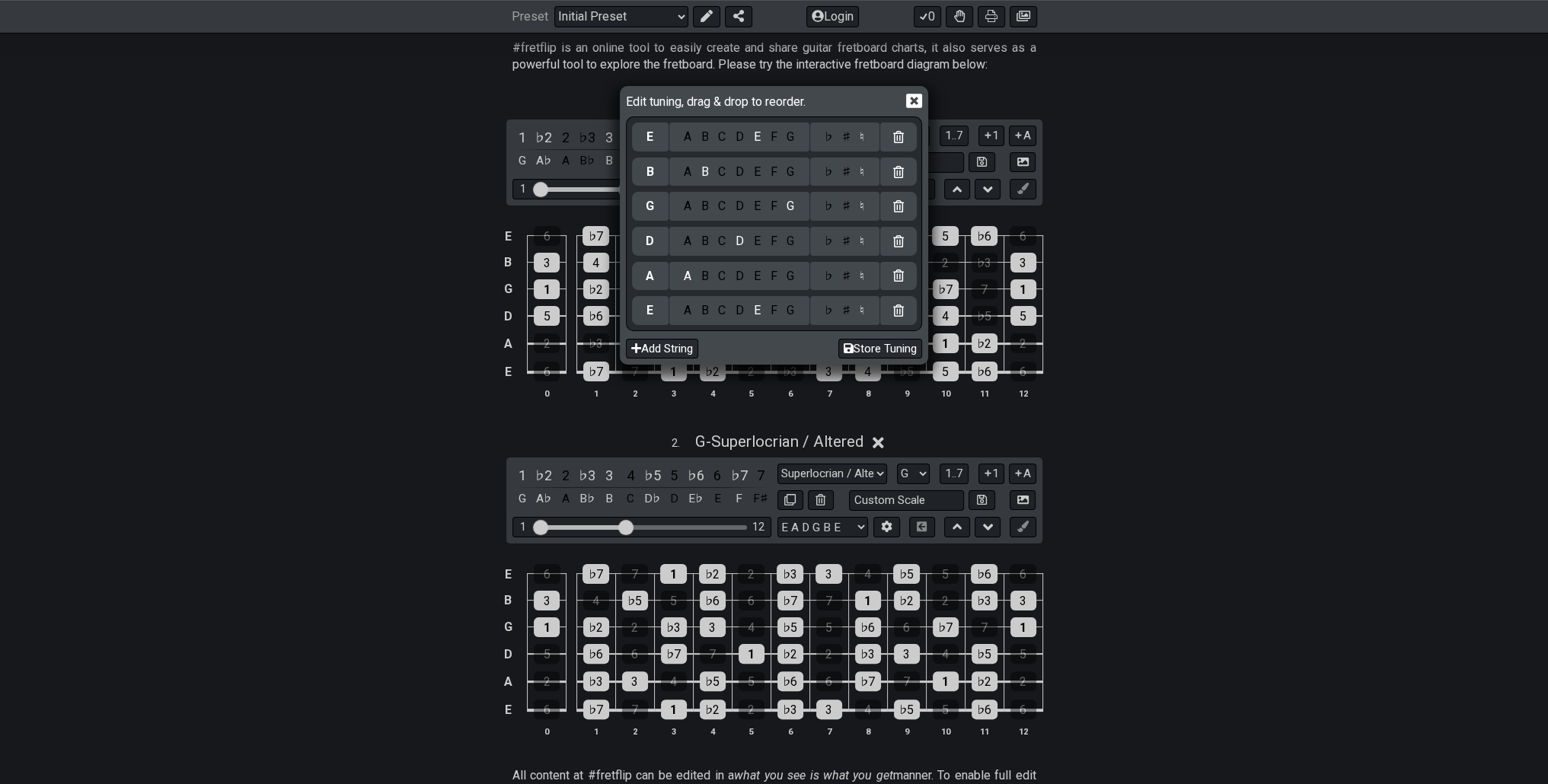
click at [889, 189] on div "G A B C D E F G ♭ ♯ ♮" at bounding box center [774, 206] width 285 height 35
click at [919, 103] on icon at bounding box center [914, 101] width 16 height 15
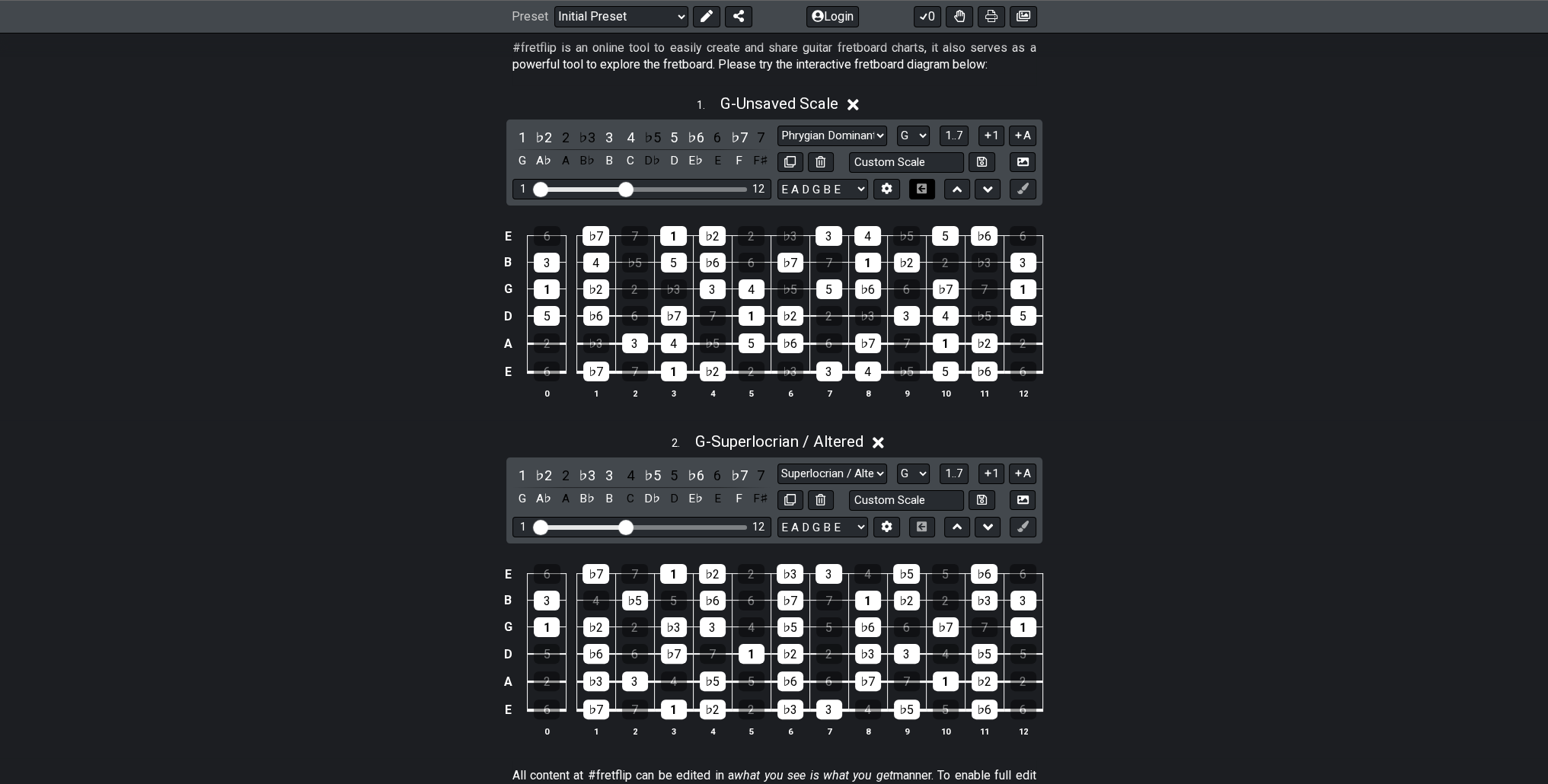
click at [927, 193] on icon at bounding box center [922, 188] width 12 height 10
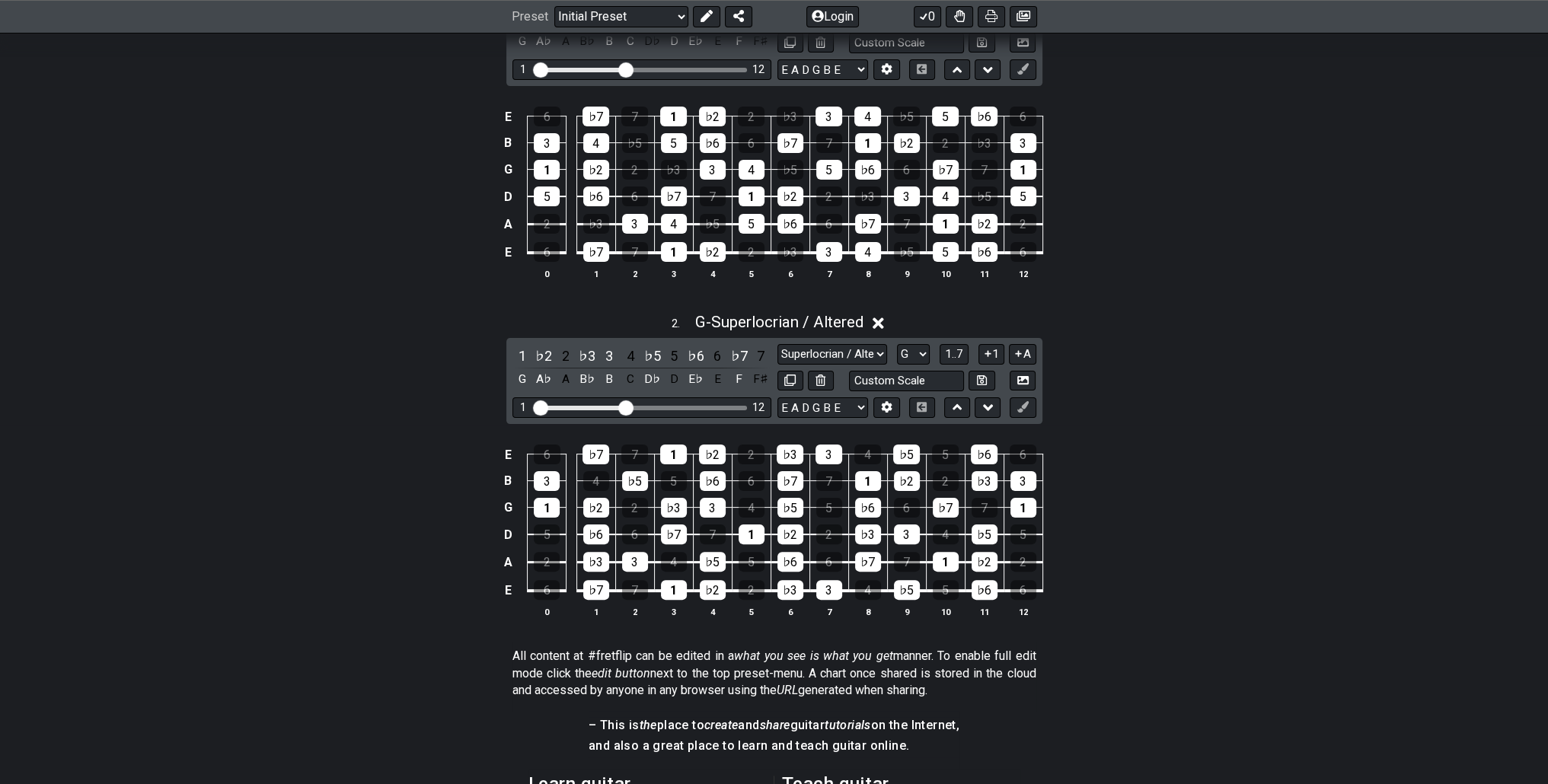
scroll to position [381, 0]
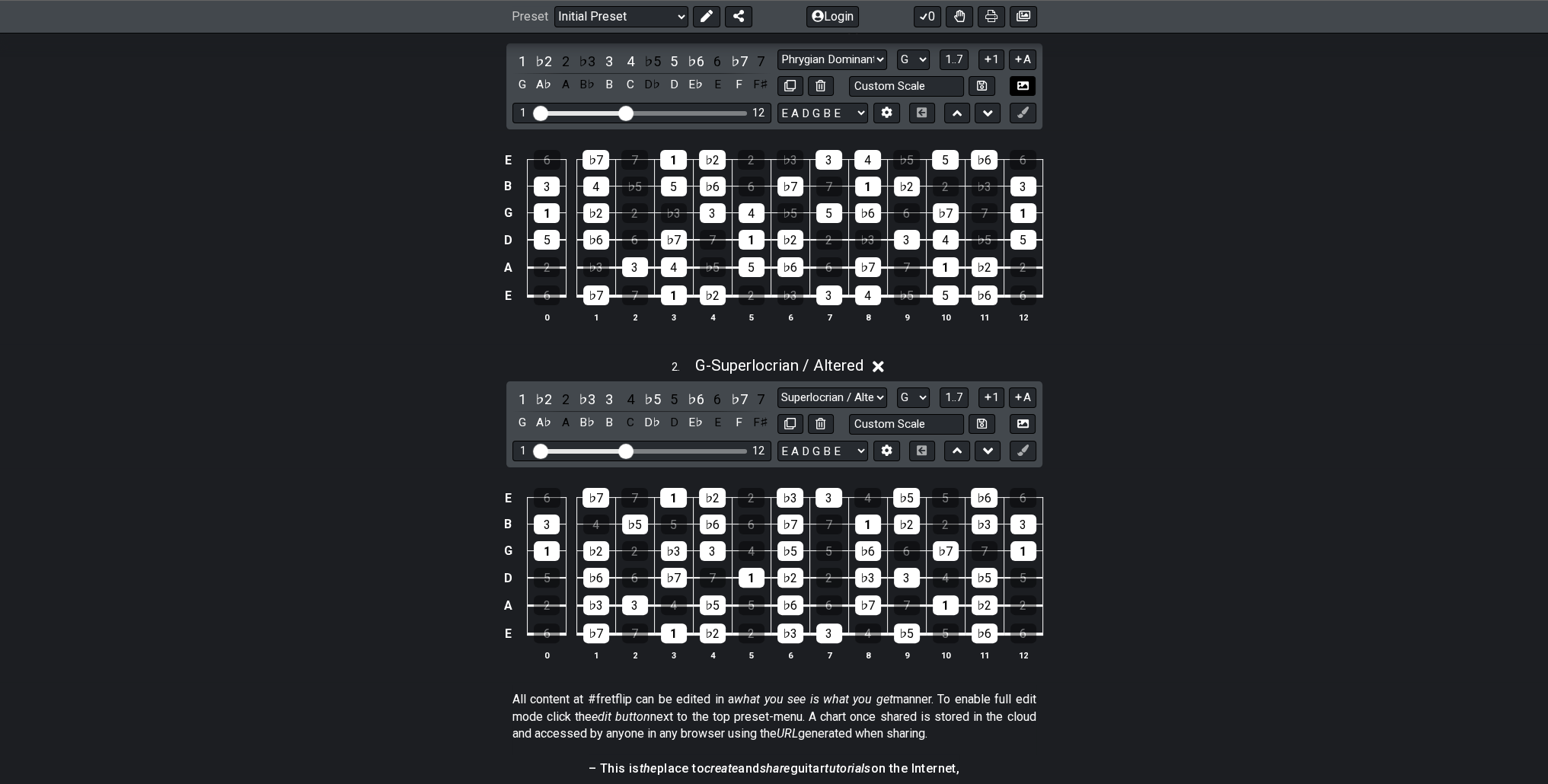
click at [1021, 82] on icon at bounding box center [1023, 85] width 12 height 12
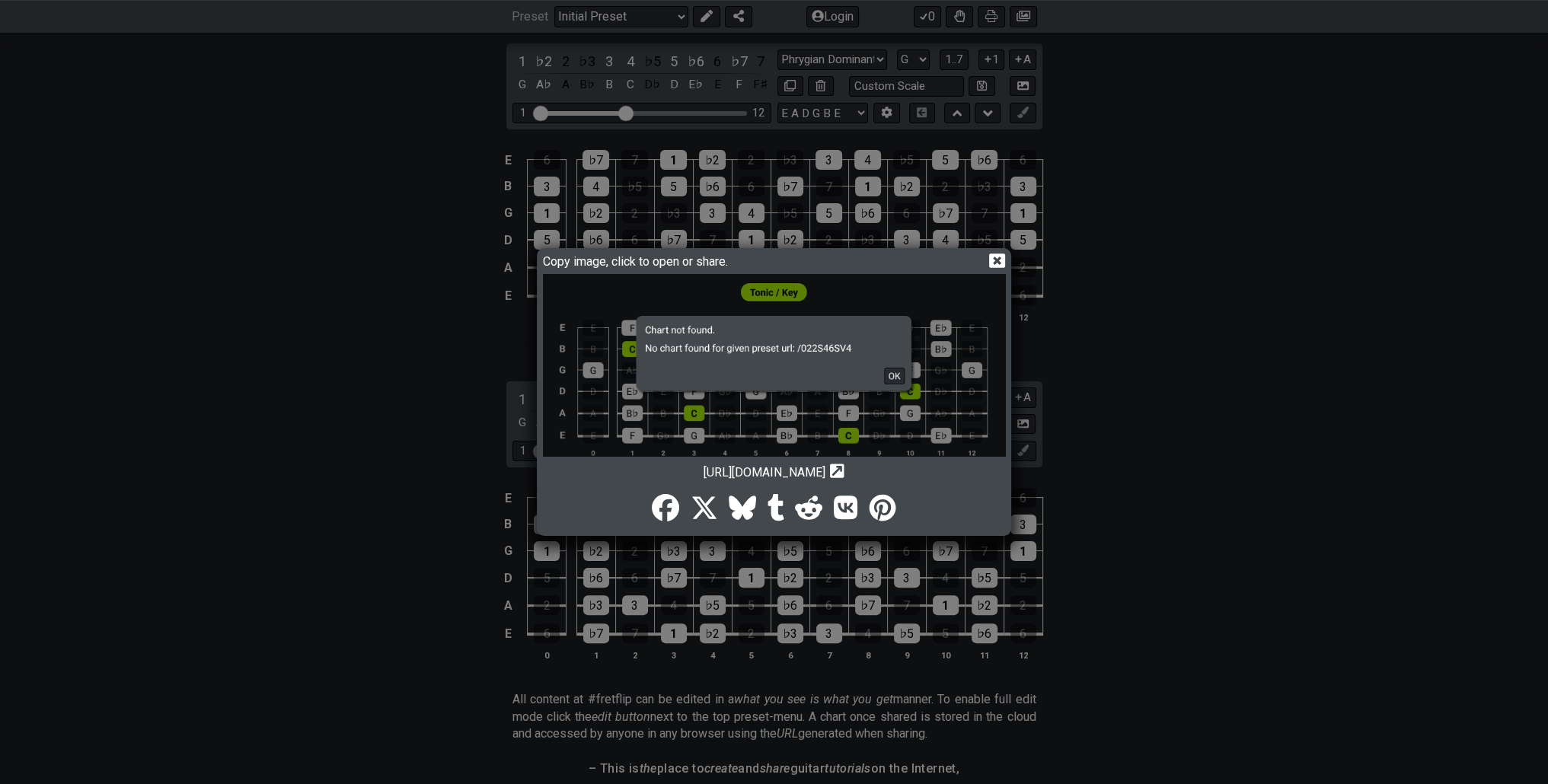
click at [901, 372] on img at bounding box center [774, 374] width 463 height 200
click at [990, 258] on icon at bounding box center [997, 260] width 16 height 15
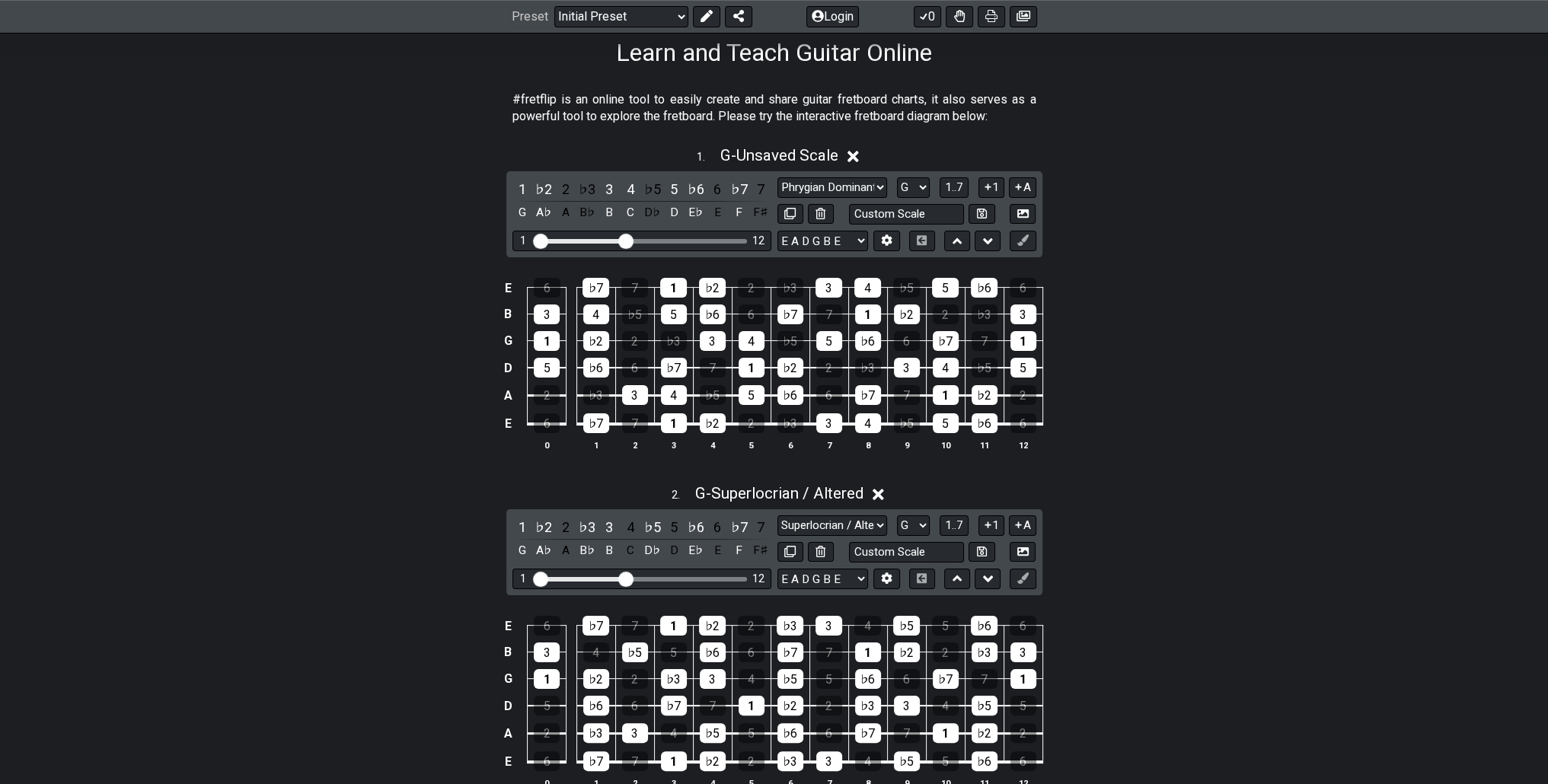
scroll to position [228, 0]
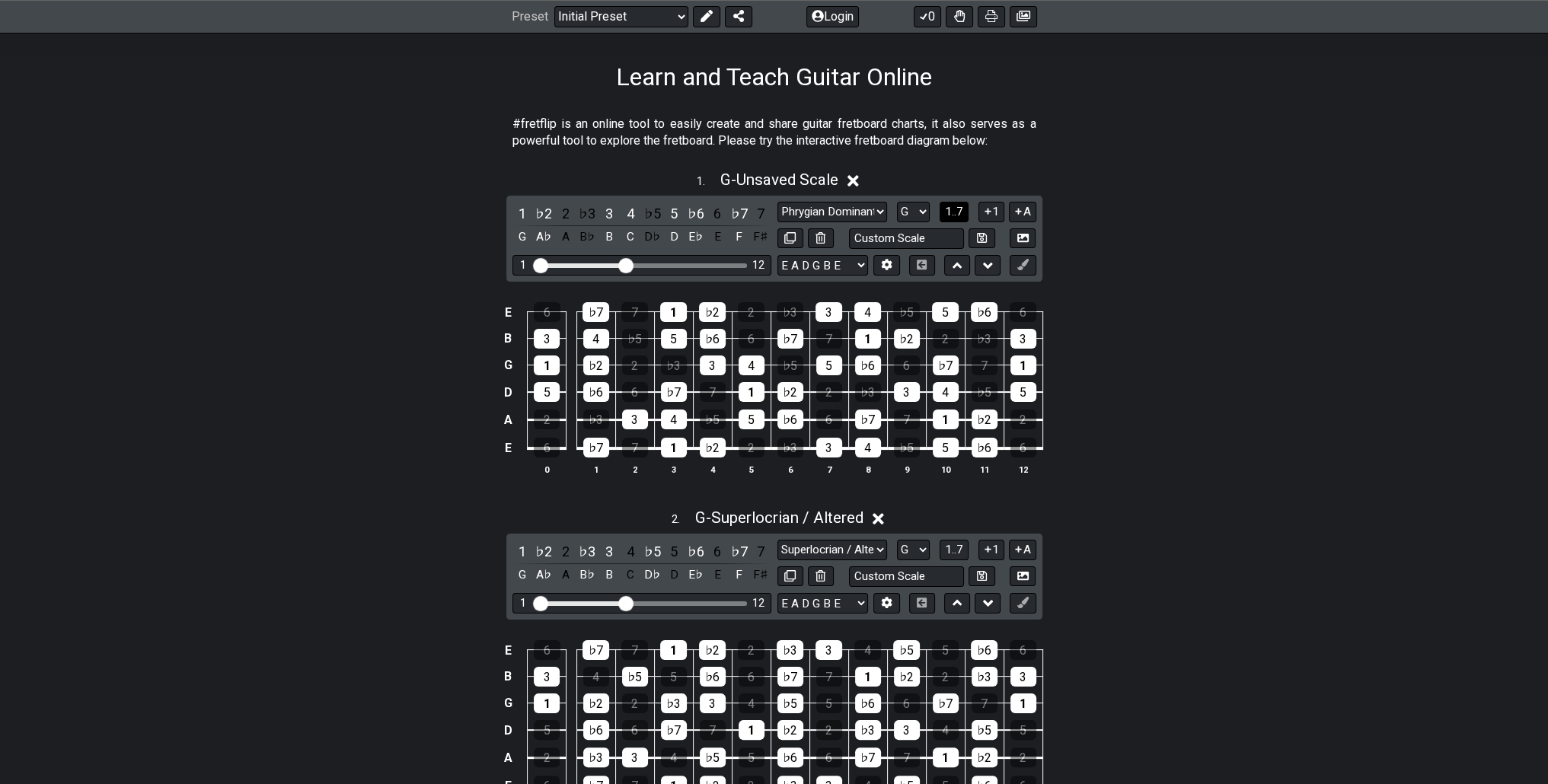
click at [967, 206] on button "1..7" at bounding box center [953, 212] width 29 height 21
click at [963, 216] on button "..." at bounding box center [953, 212] width 26 height 21
click at [812, 181] on span "G - Unsaved Scale" at bounding box center [778, 180] width 118 height 19
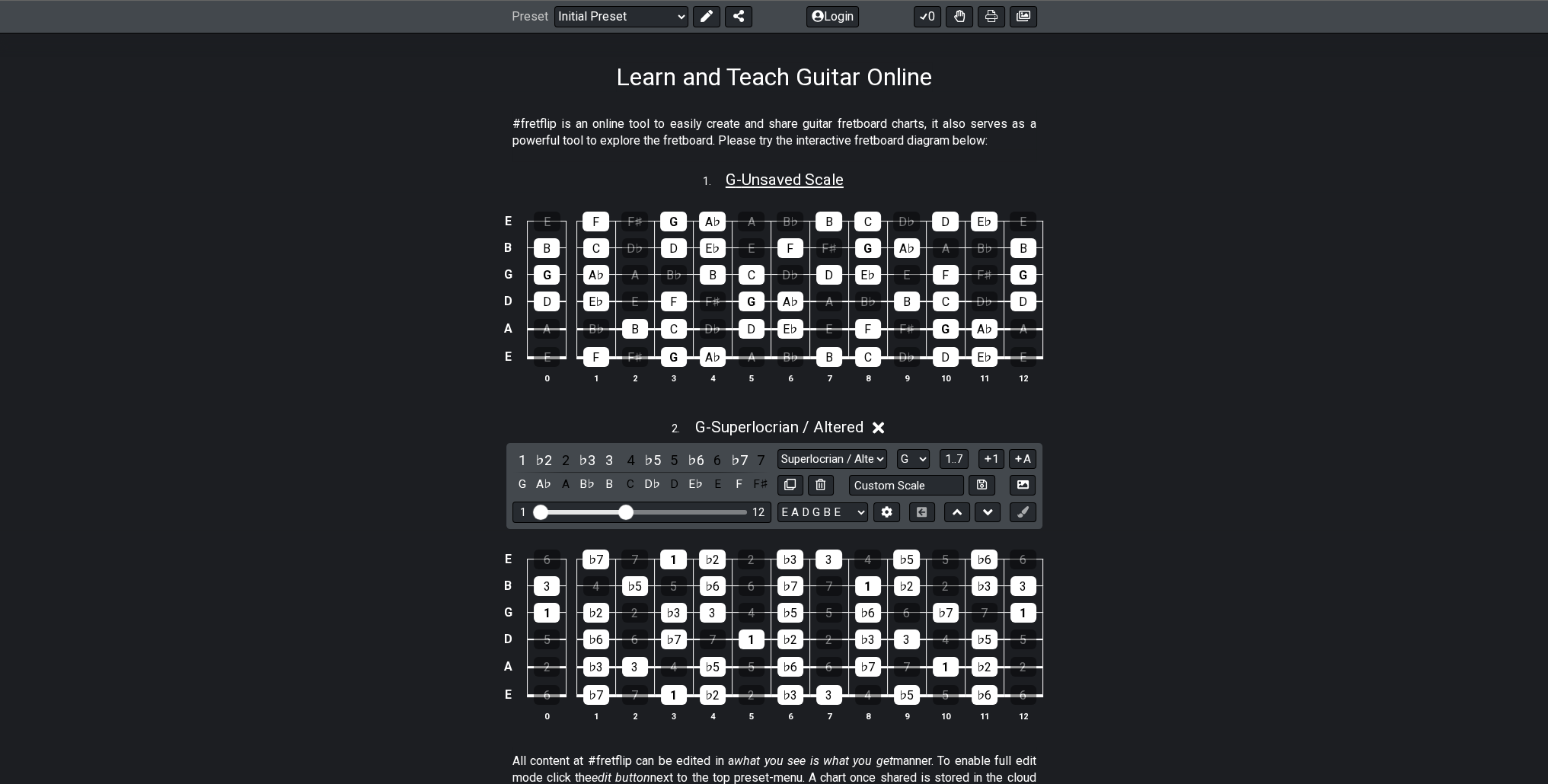
click at [812, 181] on span "G - Unsaved Scale" at bounding box center [784, 180] width 118 height 19
select select "Phrygian Dominant"
select select "G"
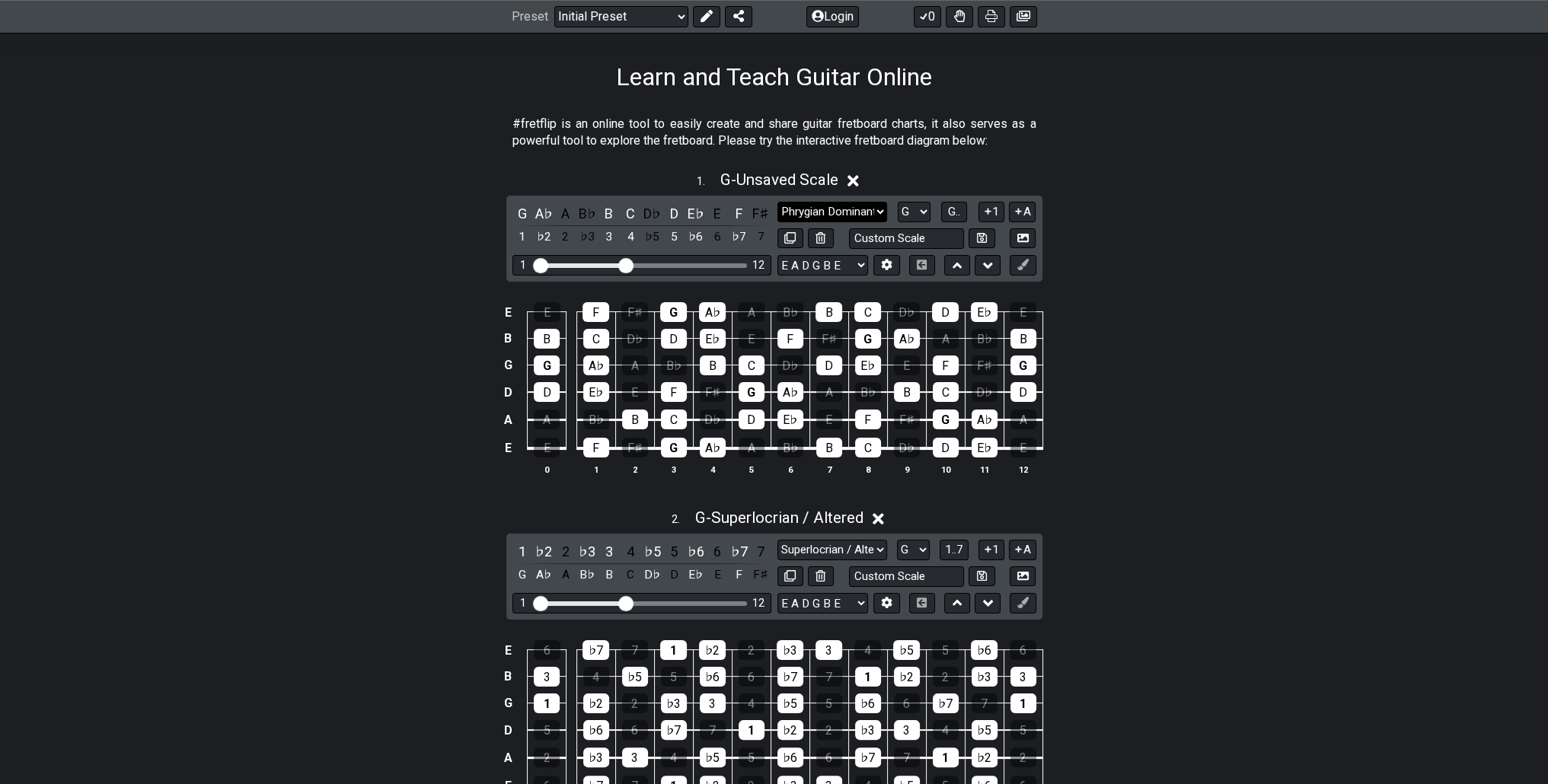
click at [826, 204] on select "Minor Pentatonic Click to edit Minor Pentatonic Major Pentatonic Minor Blues Ma…" at bounding box center [832, 212] width 110 height 21
click at [777, 202] on select "Minor Pentatonic Click to edit Minor Pentatonic Major Pentatonic Minor Blues Ma…" at bounding box center [832, 212] width 110 height 21
click at [806, 180] on span "G - Unsaved Scale" at bounding box center [778, 180] width 118 height 19
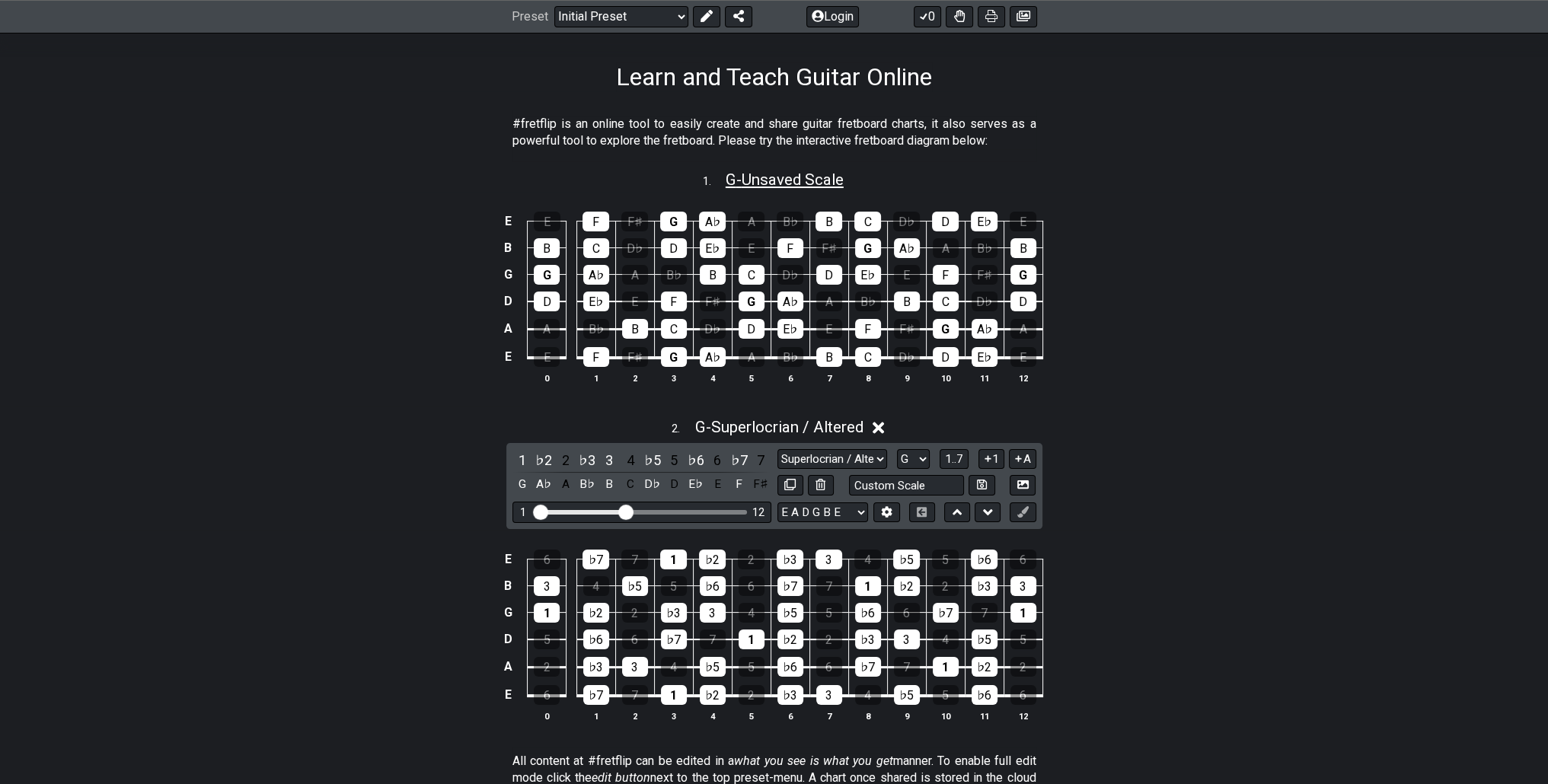
click at [806, 180] on span "G - Unsaved Scale" at bounding box center [784, 180] width 118 height 19
select select "Phrygian Dominant"
select select "G"
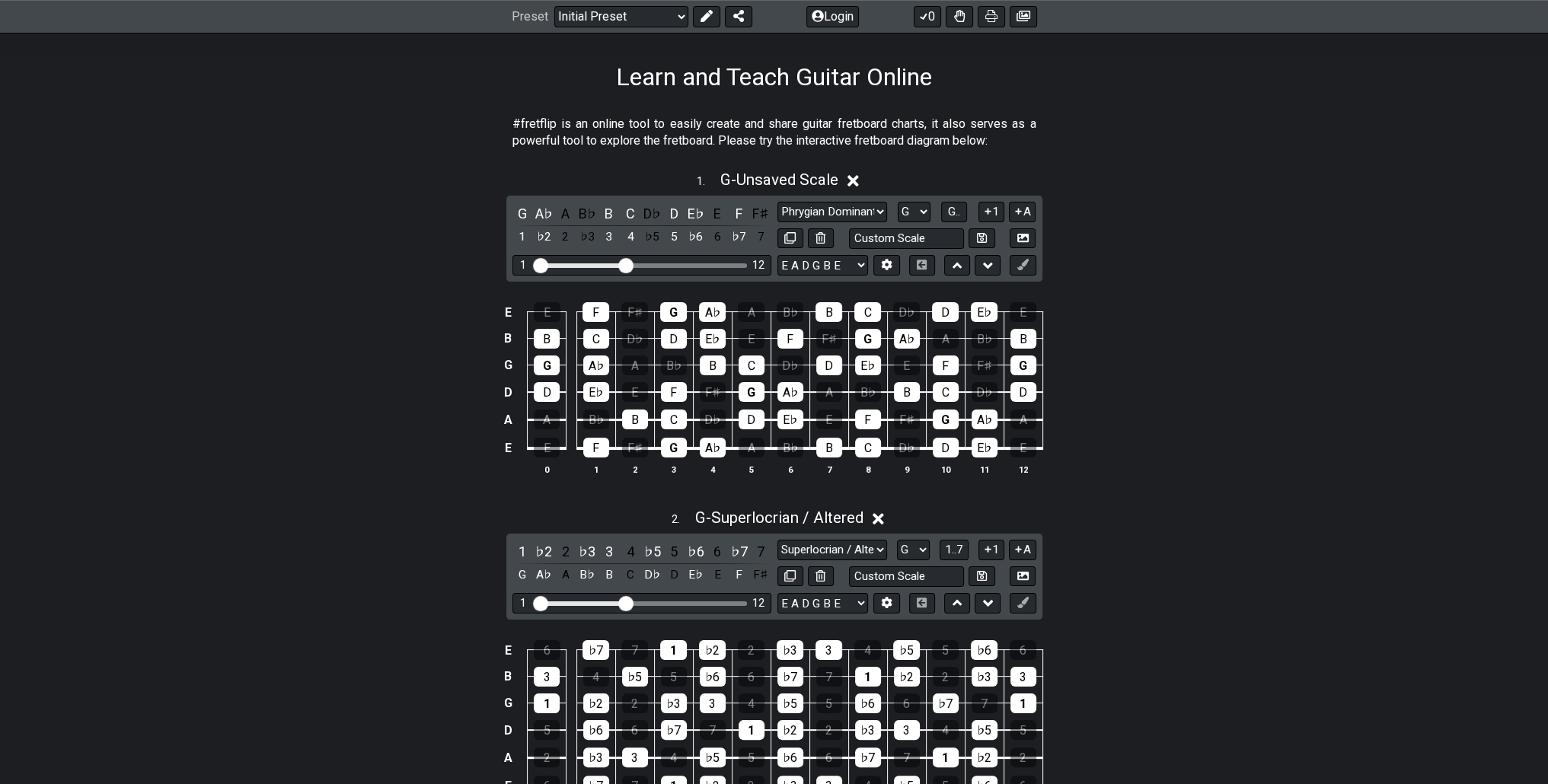
click at [1141, 333] on div "E E F F♯ G A♭ A B♭ B C D♭ D E♭ E B B C D♭ D E♭ E F F♯ G A♭ A B♭ B G G A♭ A B♭ B…" at bounding box center [774, 389] width 1548 height 214
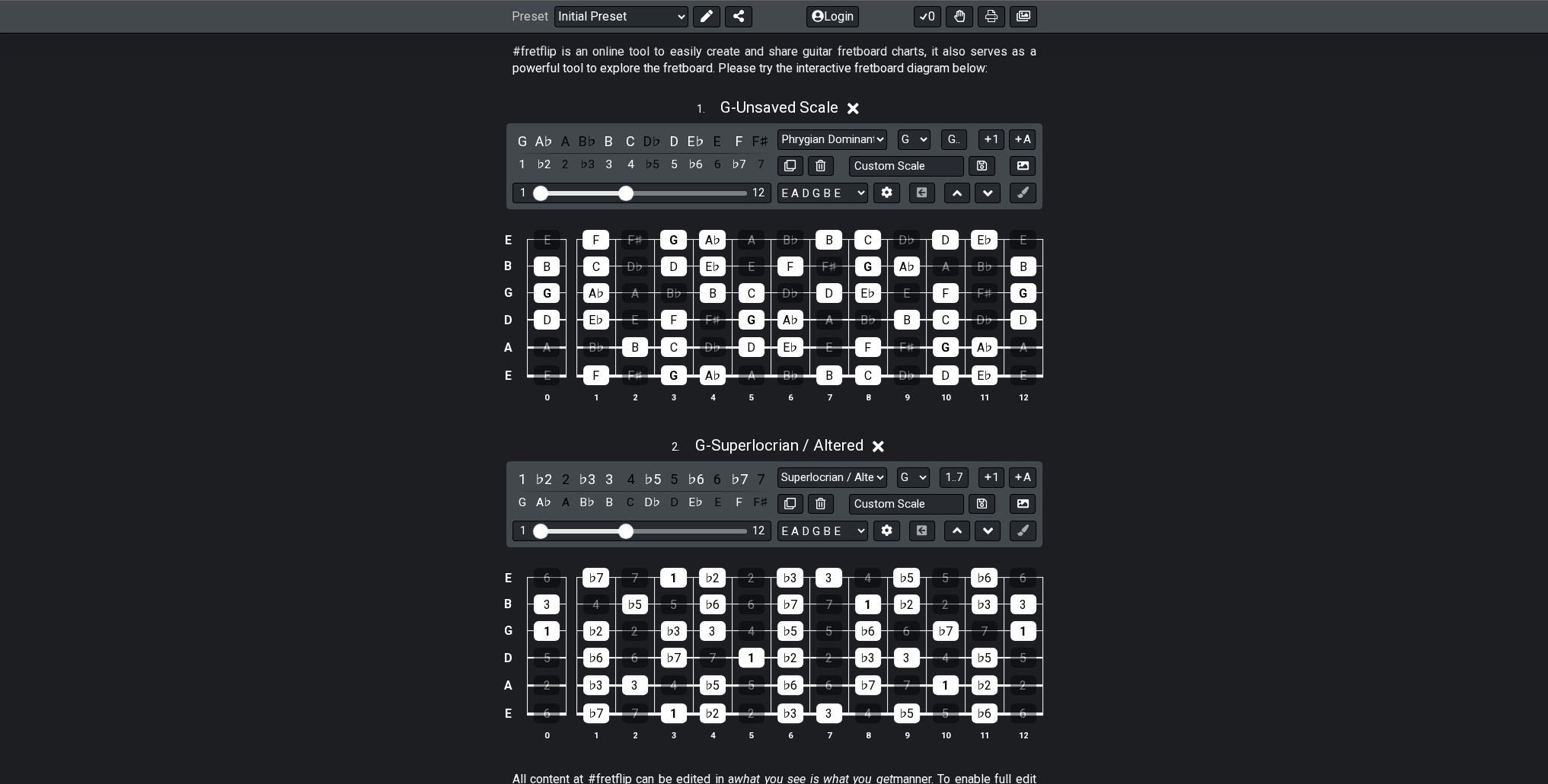
scroll to position [304, 0]
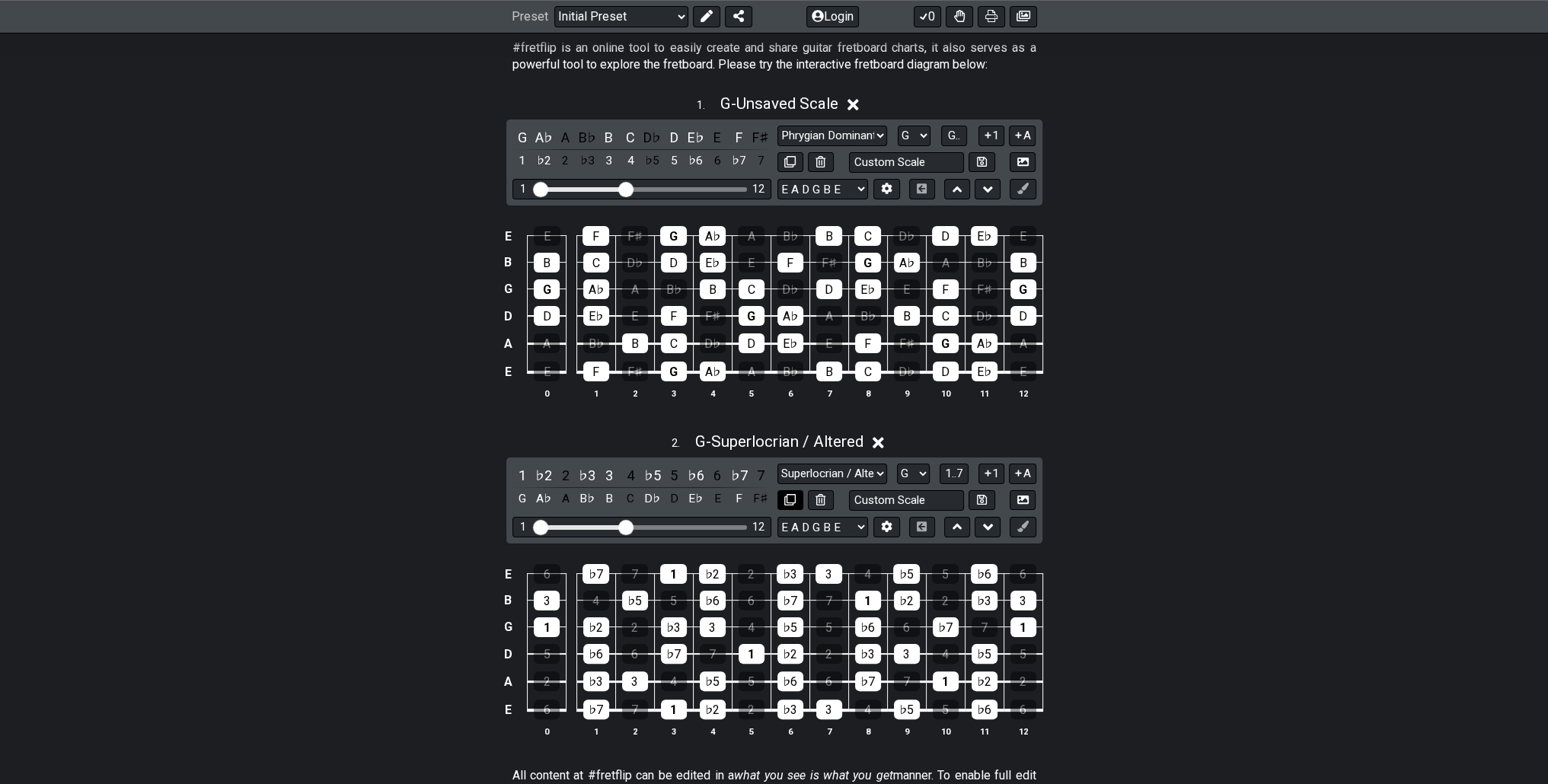
click at [791, 504] on icon at bounding box center [790, 499] width 12 height 12
select select "Superlocrian / Altered"
select select "G"
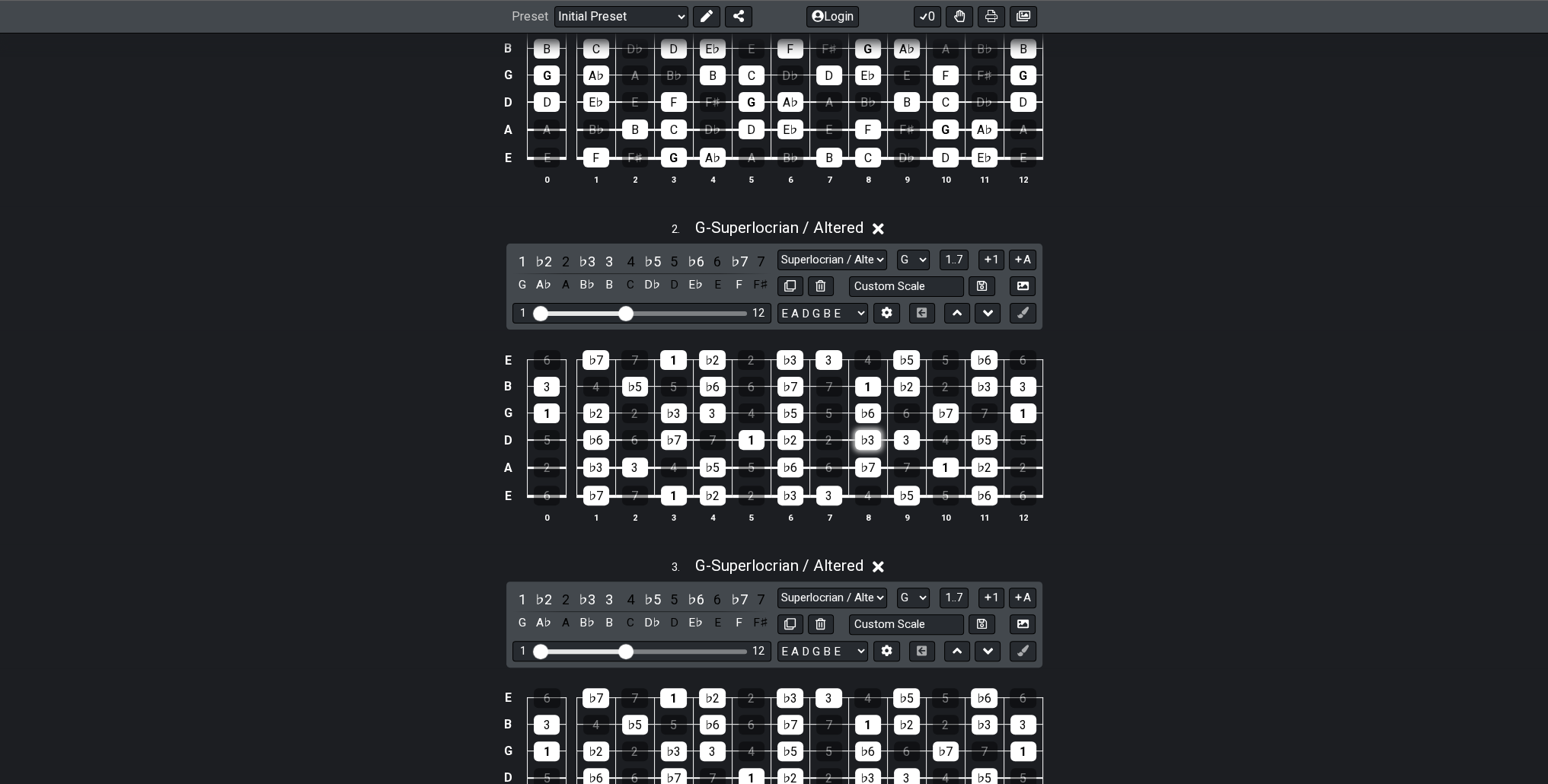
scroll to position [761, 0]
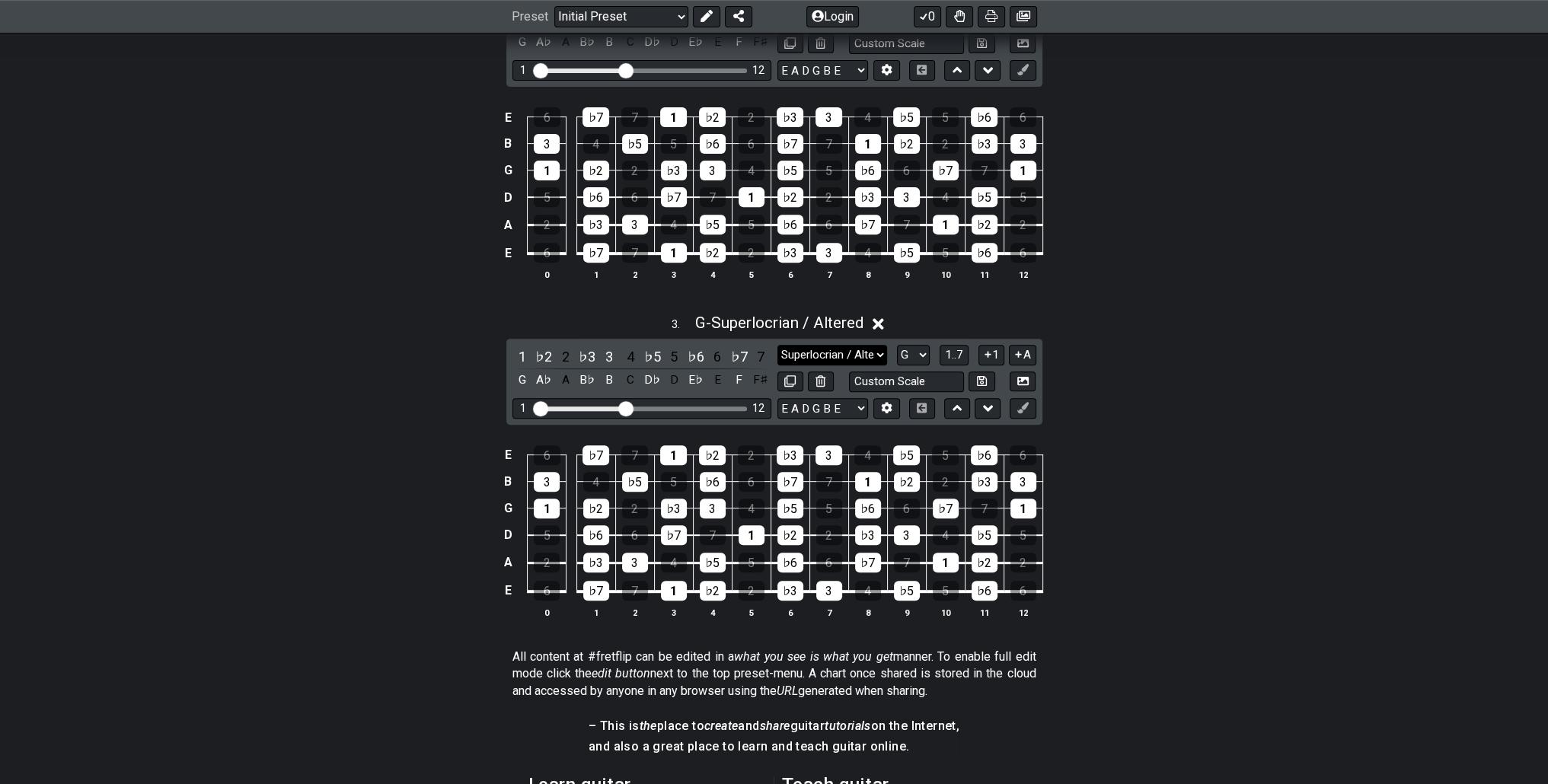
click at [839, 358] on select "Minor Pentatonic Click to edit Minor Pentatonic Major Pentatonic Minor Blues Ma…" at bounding box center [832, 354] width 110 height 21
select select "Phrygian Dominant"
click at [777, 344] on select "Minor Pentatonic Click to edit Minor Pentatonic Major Pentatonic Minor Blues Ma…" at bounding box center [832, 354] width 110 height 21
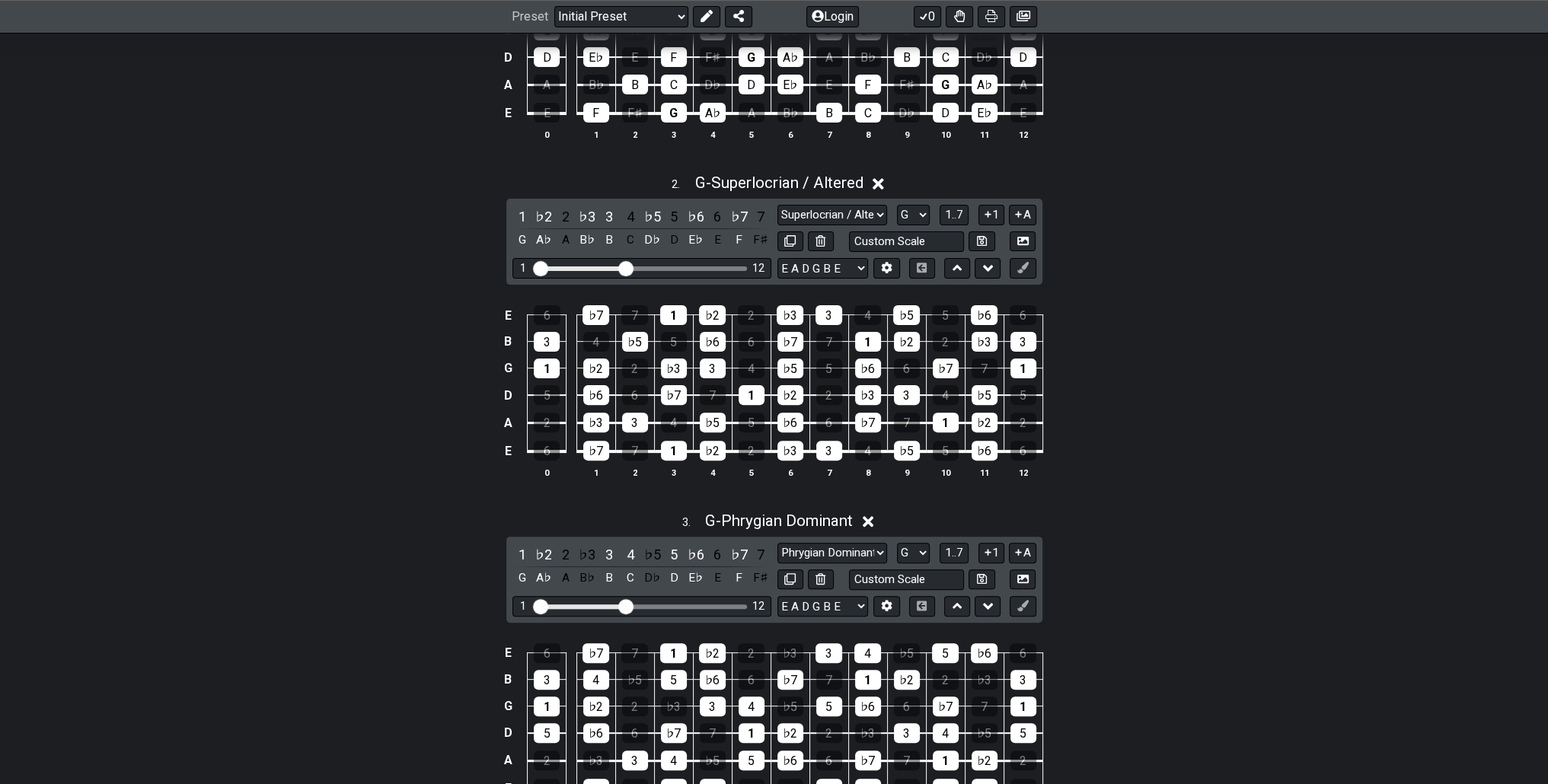
scroll to position [685, 0]
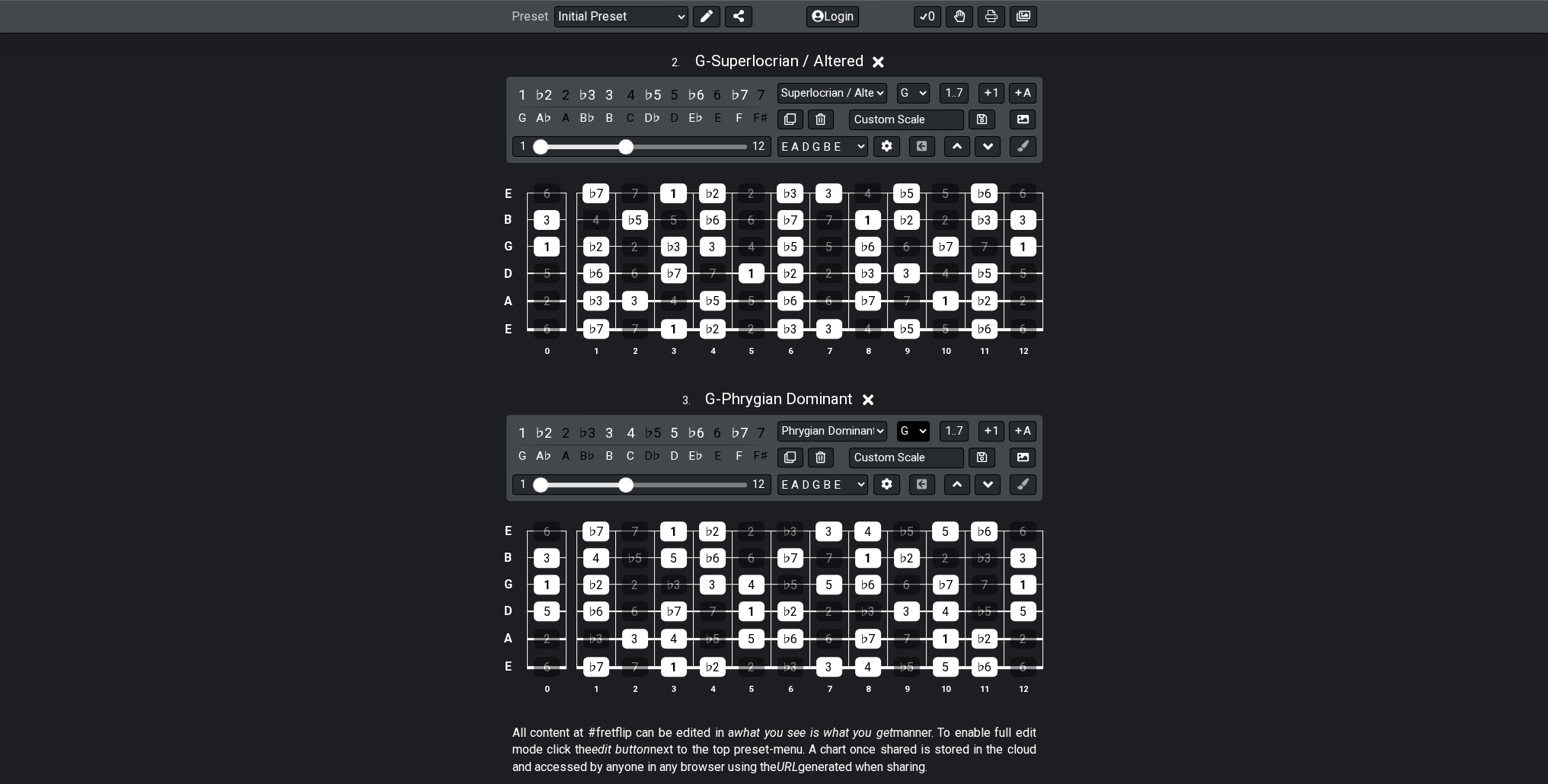
click at [914, 426] on select "A♭ A A♯ B♭ B C C♯ D♭ D D♯ E♭ E F F♯ G♭ G G♯" at bounding box center [913, 431] width 33 height 21
click at [919, 432] on select "A♭ A A♯ B♭ B C C♯ D♭ D D♯ E♭ E F F♯ G♭ G G♯" at bounding box center [913, 431] width 33 height 21
click at [957, 431] on span "1..7" at bounding box center [954, 431] width 19 height 14
click at [956, 435] on span "..." at bounding box center [954, 431] width 7 height 14
click at [1358, 258] on div "E 6 ♭7 7 1 ♭2 2 ♭3 3 4 ♭5 5 ♭6 6 B 3 4 ♭5 5 ♭6 6 ♭7 7 1 ♭2 2 ♭3 3 G 1 ♭2 2 ♭3 3…" at bounding box center [774, 270] width 1548 height 214
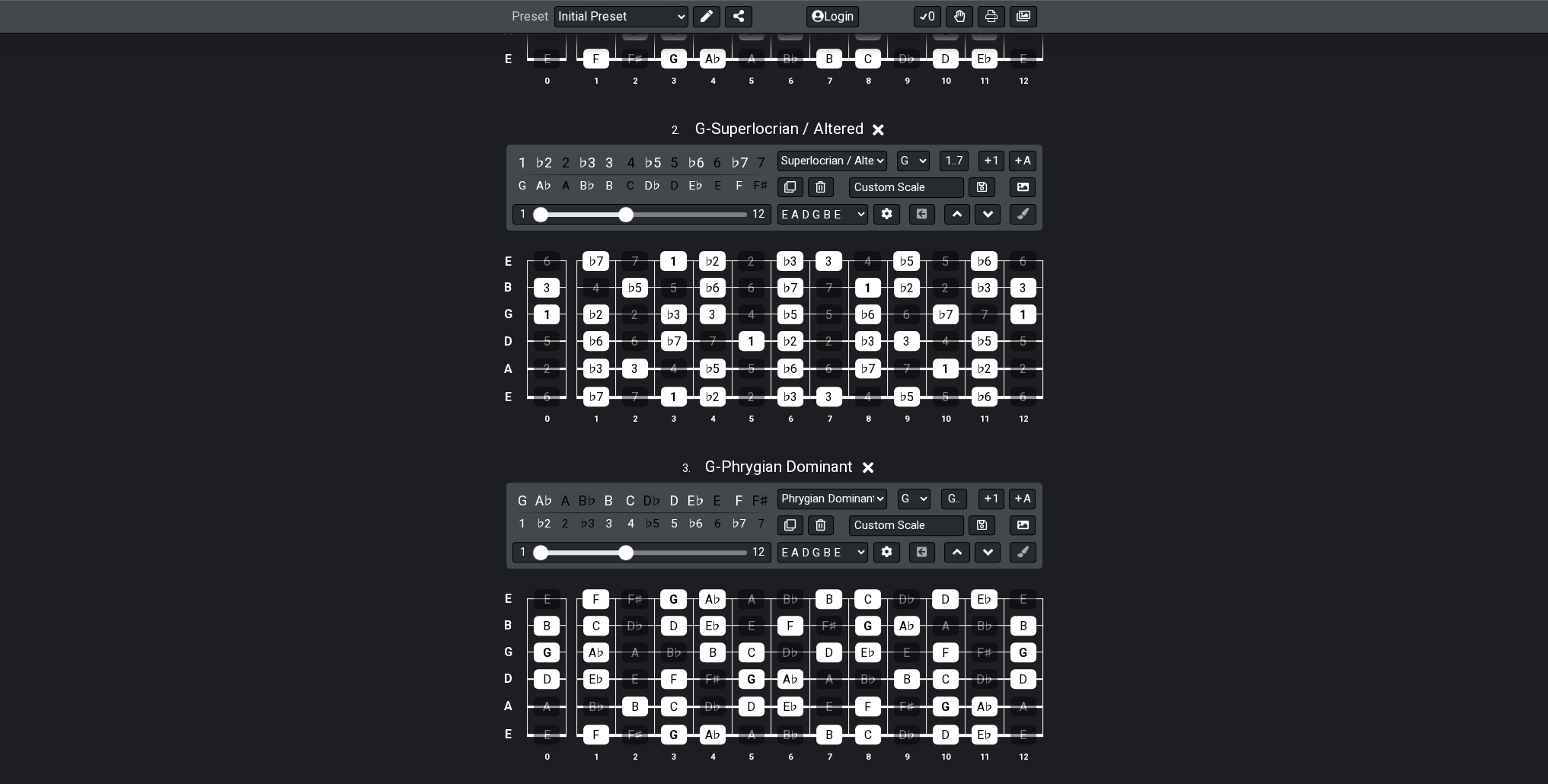
scroll to position [609, 0]
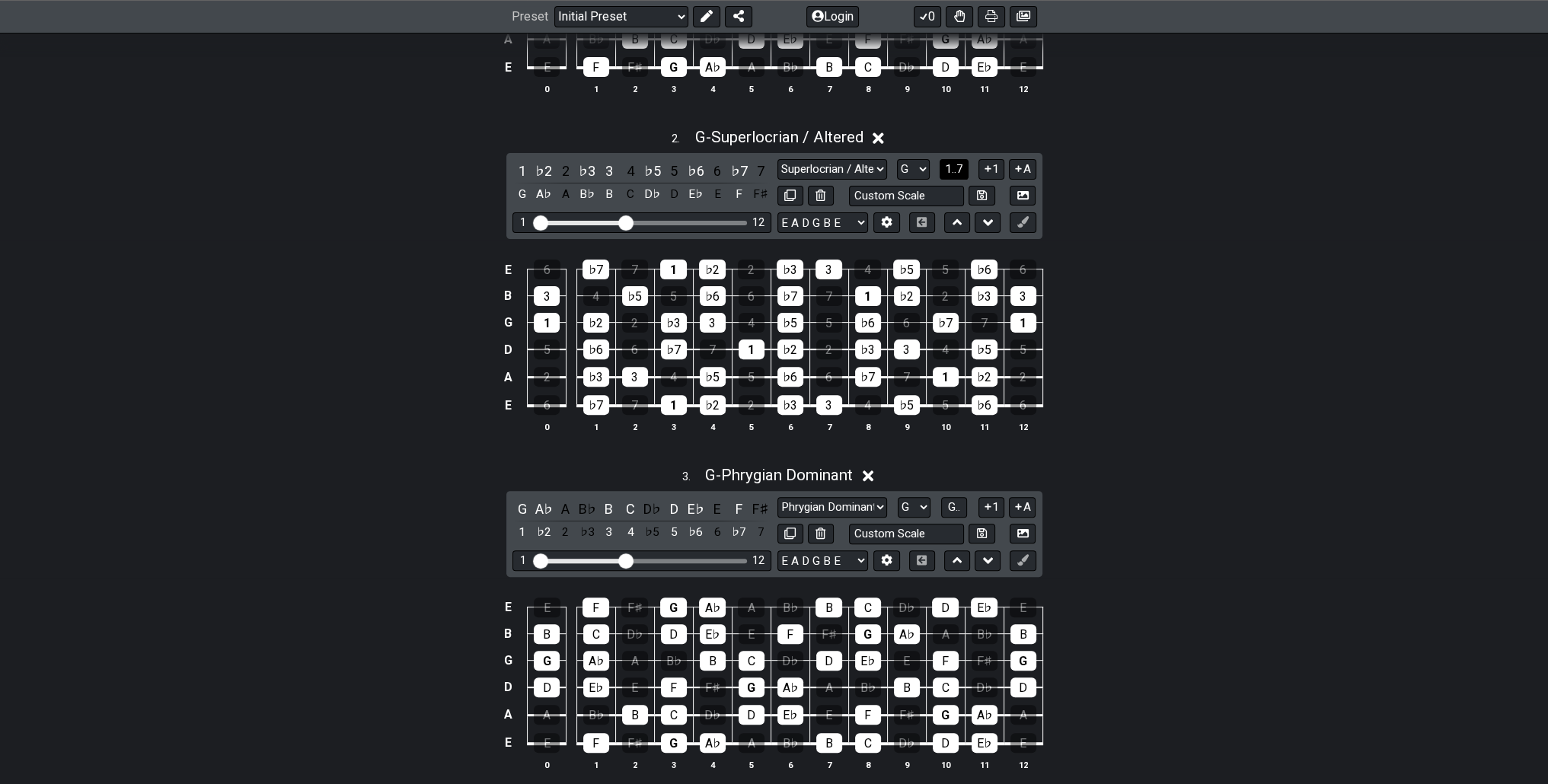
click at [947, 166] on span "1..7" at bounding box center [954, 169] width 19 height 14
click at [947, 168] on button "..." at bounding box center [953, 169] width 26 height 21
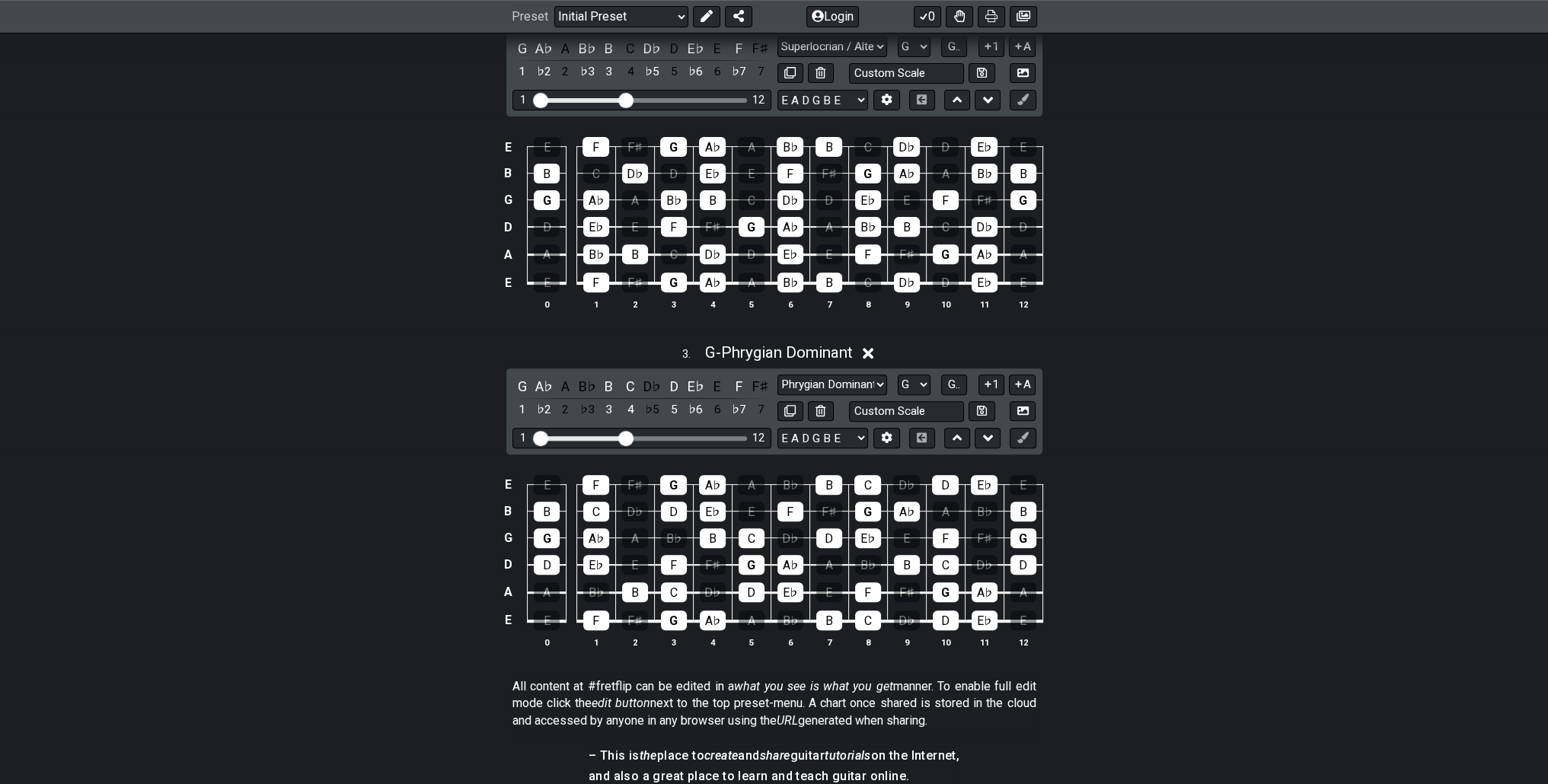
scroll to position [761, 0]
